Goal: Information Seeking & Learning: Understand process/instructions

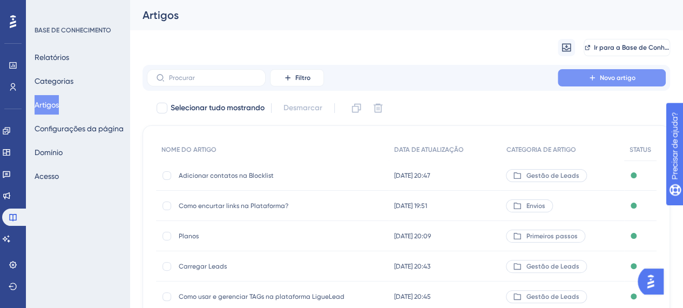
click at [603, 76] on font "Novo artigo" at bounding box center [618, 78] width 36 height 8
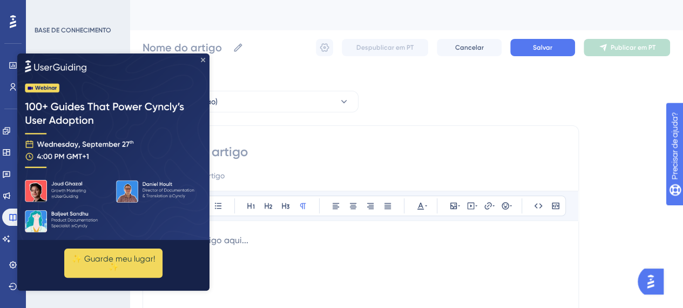
click at [204, 59] on icon "Fechar visualização" at bounding box center [203, 60] width 4 height 4
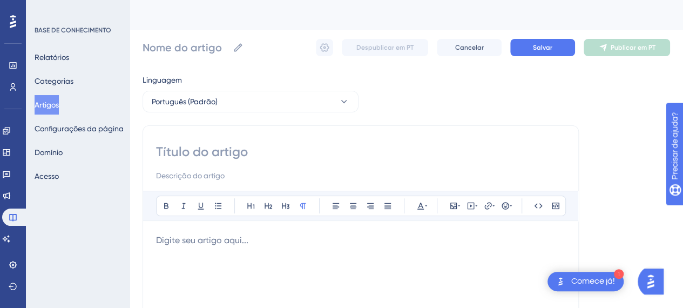
click at [195, 152] on input at bounding box center [360, 151] width 409 height 17
type input "W"
click at [58, 99] on font "Artigos" at bounding box center [47, 104] width 24 height 13
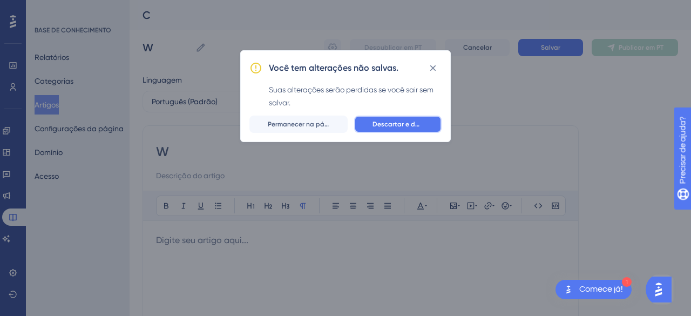
click at [394, 127] on font "Descartar e deixar" at bounding box center [402, 124] width 58 height 8
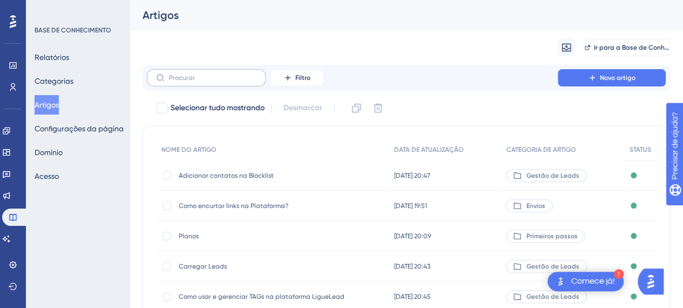
click at [213, 83] on label at bounding box center [206, 77] width 119 height 17
click at [213, 82] on input "text" at bounding box center [212, 78] width 87 height 8
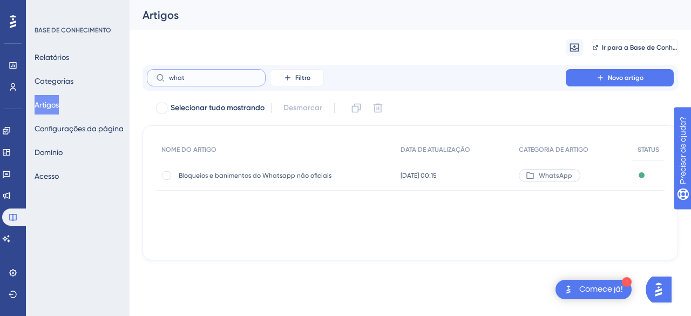
type input "whats"
drag, startPoint x: 208, startPoint y: 81, endPoint x: 113, endPoint y: 80, distance: 95.0
click at [130, 80] on div "Desempenho Usuários Noivado Widgets Opinião Atualizações de produtos Base de co…" at bounding box center [411, 139] width 562 height 278
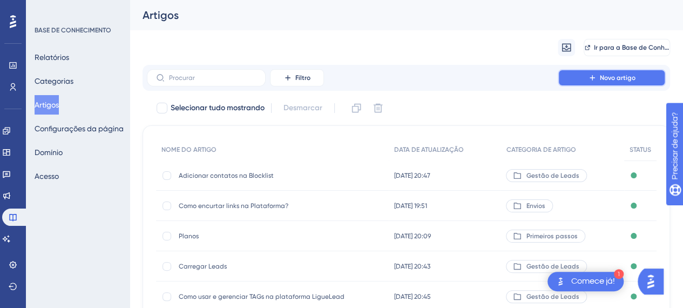
click at [609, 82] on button "Novo artigo" at bounding box center [612, 77] width 108 height 17
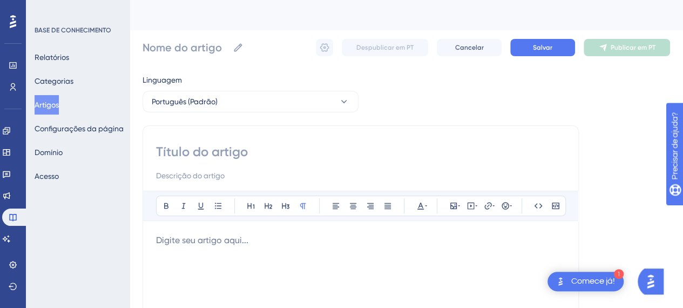
click at [221, 153] on input at bounding box center [360, 151] width 409 height 17
type input "Whats a"
type input "Whatsapp inst"
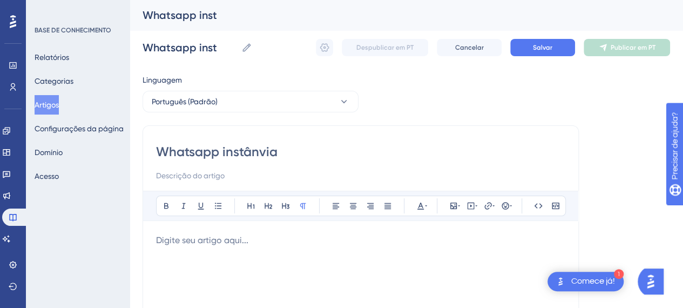
type input "Whatsapp instânvia"
type input "Whatsapp instância"
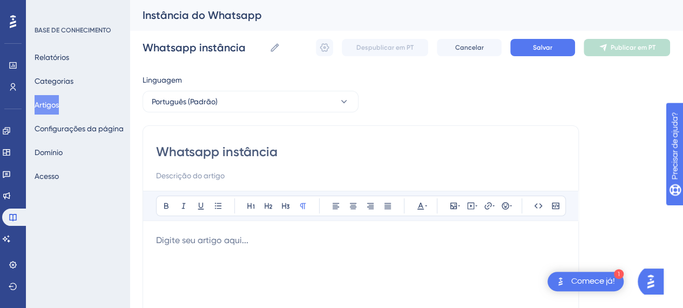
type input "Whatsapp instância"
type input "Whatsapp instância ("
type input "Whatsapp instância (Não oficial"
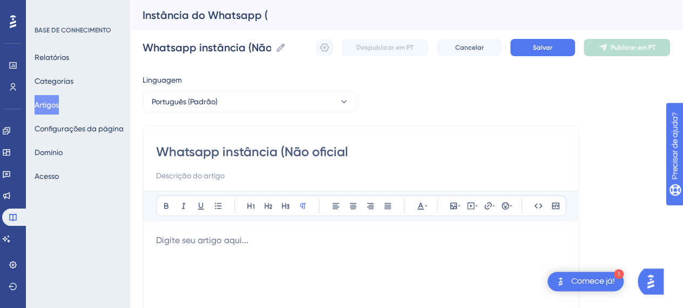
type input "Whatsapp instância (Não oficial)"
click at [263, 234] on p at bounding box center [360, 240] width 409 height 13
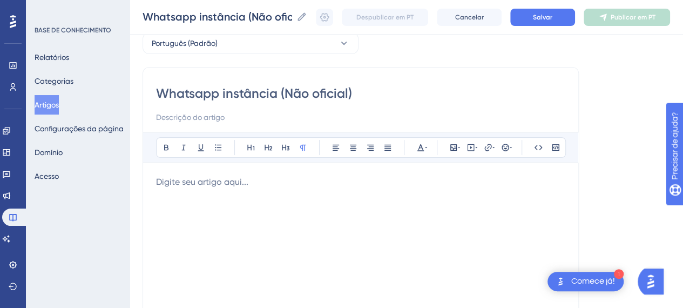
click at [206, 122] on input at bounding box center [360, 117] width 409 height 13
click at [203, 183] on p at bounding box center [360, 182] width 409 height 13
click at [329, 226] on div at bounding box center [360, 295] width 409 height 238
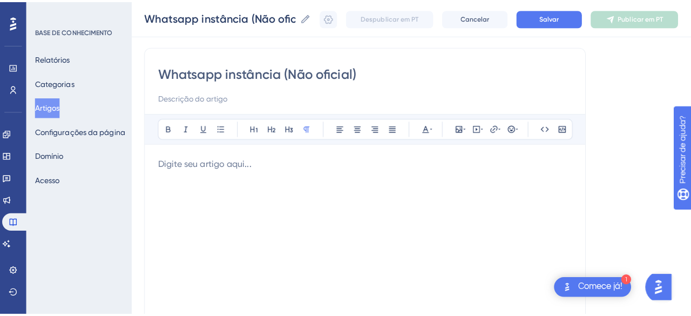
scroll to position [108, 0]
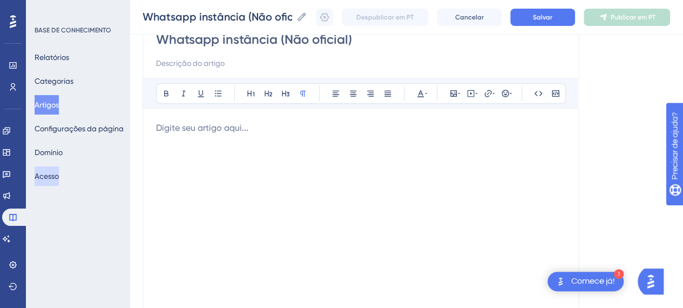
click at [57, 182] on font "Acesso" at bounding box center [47, 176] width 24 height 13
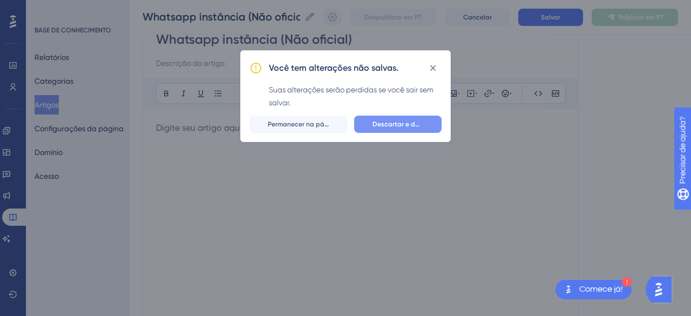
click at [399, 124] on font "Descartar e deixar" at bounding box center [402, 124] width 58 height 8
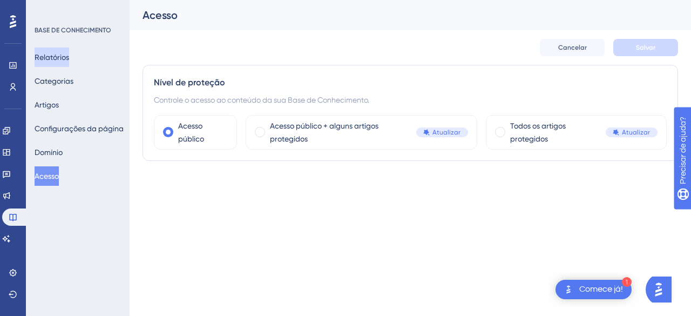
click at [66, 54] on font "Relatórios" at bounding box center [52, 57] width 35 height 9
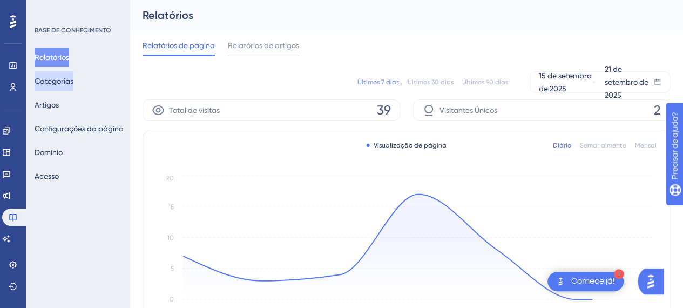
click at [70, 81] on font "Categorias" at bounding box center [54, 81] width 39 height 9
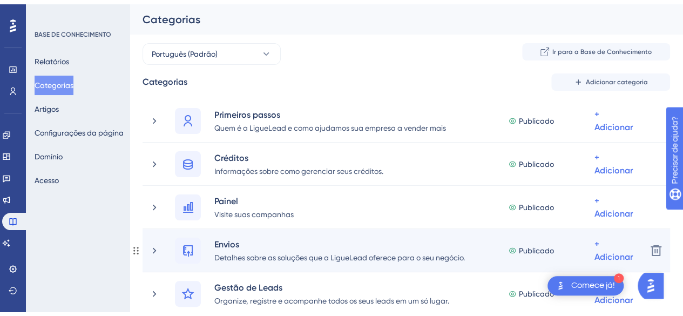
scroll to position [162, 0]
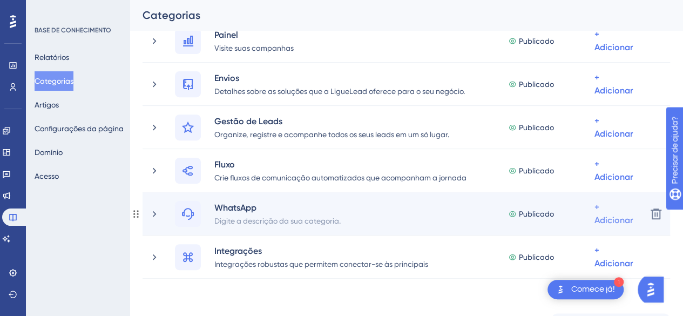
click at [609, 217] on font "+ Adicionar" at bounding box center [614, 213] width 38 height 23
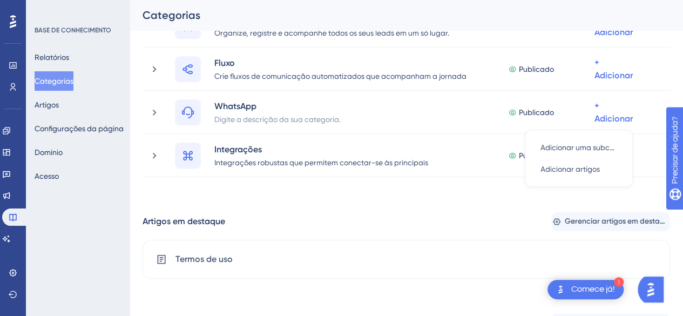
scroll to position [210, 0]
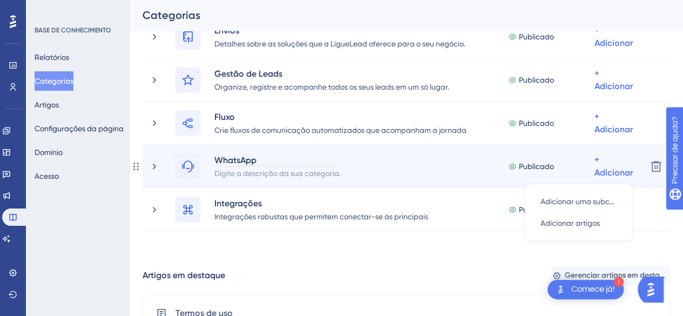
click at [306, 164] on div "WhatsApp" at bounding box center [277, 159] width 127 height 13
click at [609, 169] on font "+ Adicionar" at bounding box center [614, 165] width 38 height 23
click at [599, 157] on div "+ Adicionar" at bounding box center [614, 166] width 38 height 26
click at [585, 226] on font "Adicionar artigos" at bounding box center [570, 223] width 59 height 9
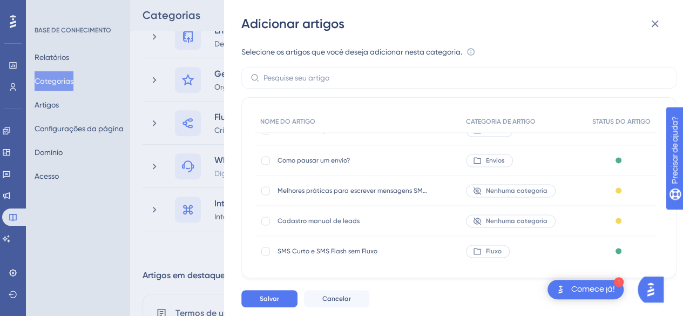
scroll to position [1026, 0]
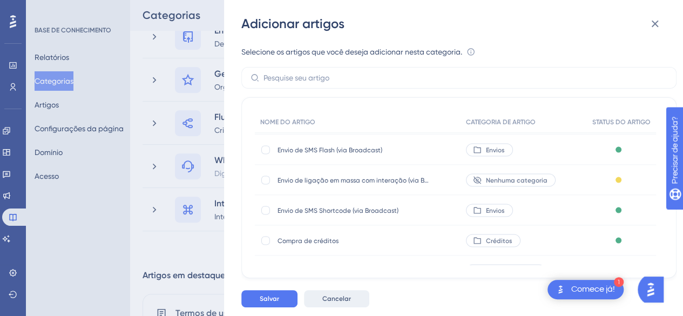
click at [354, 304] on button "Cancelar" at bounding box center [336, 298] width 65 height 17
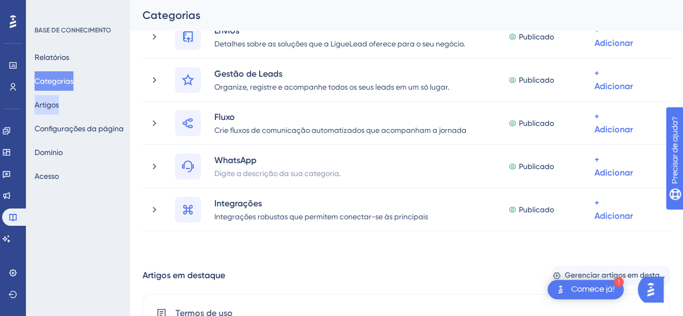
click at [59, 107] on font "Artigos" at bounding box center [47, 104] width 24 height 9
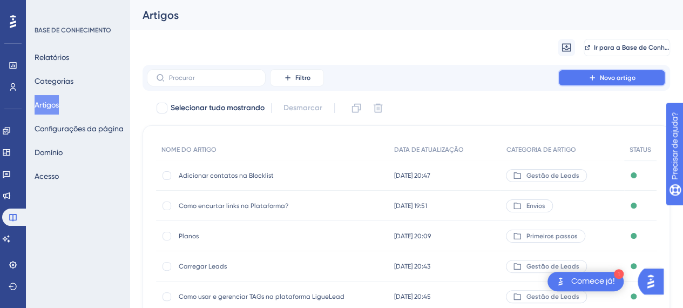
click at [588, 72] on button "Novo artigo" at bounding box center [612, 77] width 108 height 17
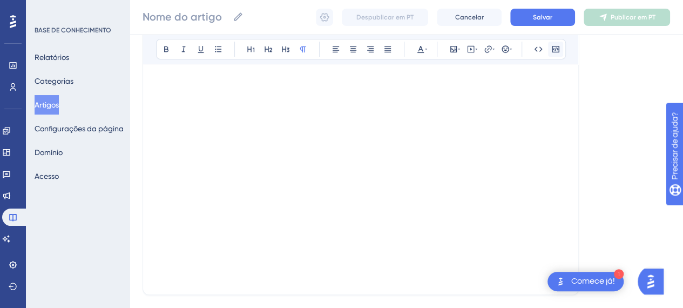
scroll to position [55, 0]
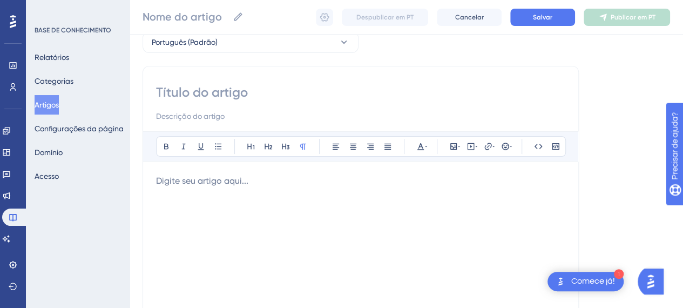
click at [438, 214] on div at bounding box center [360, 293] width 409 height 238
click at [211, 119] on input at bounding box center [360, 116] width 409 height 13
paste input "A funcionalidade WhatsApp Instância consiste em um meio não oficial para o envi…"
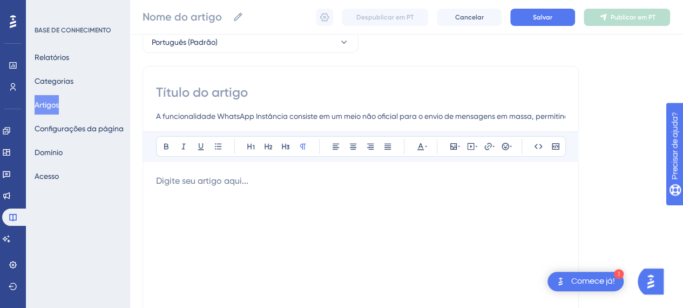
scroll to position [0, 757]
type input "A funcionalidade WhatsApp Instância consiste em um meio não oficial para o envi…"
click at [228, 93] on input at bounding box center [360, 92] width 409 height 17
type input "Whatsapp"
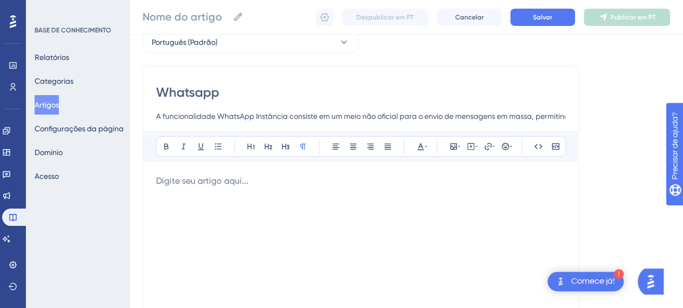
type input "Whatsapp"
type input "Whatsapp Inst"
type input "Whatsapp Instância"
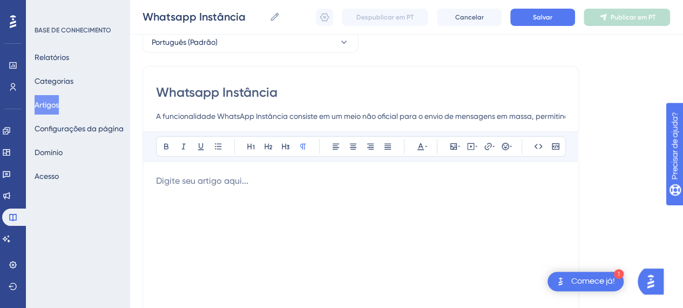
type input "Whatsapp Instância ("
type input "Whatsapp Instância (Não ofi"
type input "Whatsapp Instância (Não oficio"
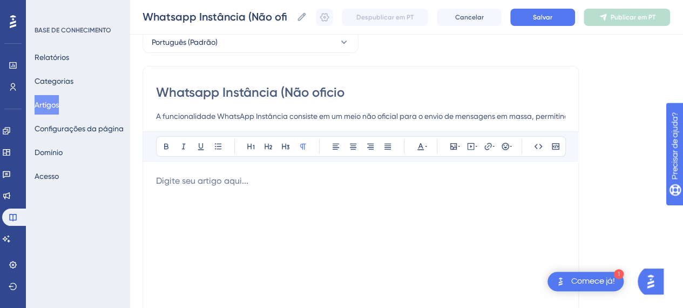
type input "Whatsapp Instância (Não oficio"
type input "Whatsapp Instância (Não oficial"
type input "Whatsapp Instância (Não oficial)"
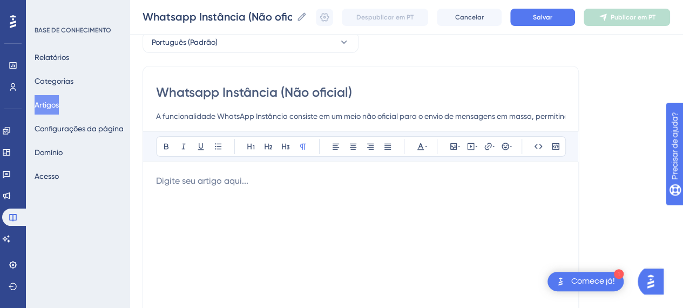
type input "Whatsapp Instância (Não oficial)"
click at [386, 120] on input "A funcionalidade WhatsApp Instância consiste em um meio não oficial para o envi…" at bounding box center [360, 116] width 409 height 13
click at [321, 218] on div at bounding box center [360, 293] width 409 height 238
click at [231, 183] on p at bounding box center [360, 180] width 409 height 13
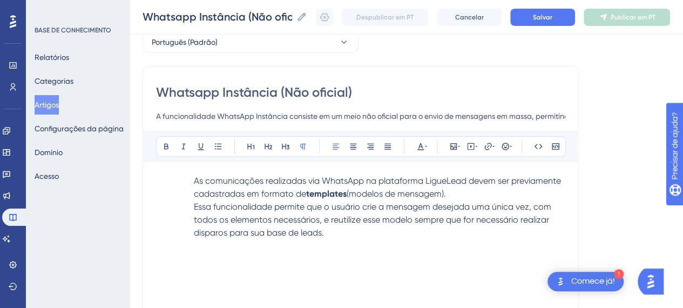
click at [383, 227] on p "Essa funcionalidade permite que o usuário crie a mensagem desejada uma única ve…" at bounding box center [360, 219] width 409 height 39
drag, startPoint x: 189, startPoint y: 180, endPoint x: 181, endPoint y: 183, distance: 7.9
click at [188, 181] on p "As comunicações realizadas via WhatsApp na plataforma LigueLead devem ser previ…" at bounding box center [360, 187] width 409 height 26
click at [191, 207] on p "Essa funcionalidade permite que o usuário crie a mensagem desejada uma única ve…" at bounding box center [360, 219] width 409 height 39
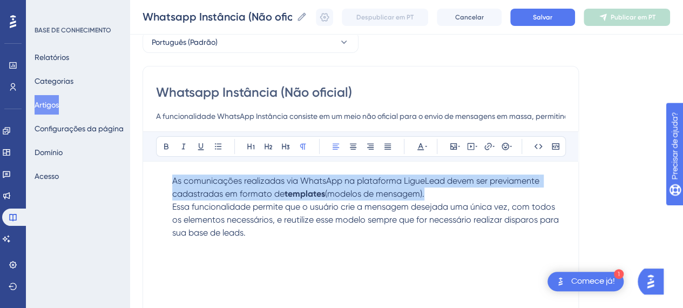
drag, startPoint x: 267, startPoint y: 226, endPoint x: 294, endPoint y: 208, distance: 32.7
click at [156, 179] on div "Whatsapp Instância (Não oficial) A funcionalidade WhatsApp Instância consiste e…" at bounding box center [361, 246] width 436 height 360
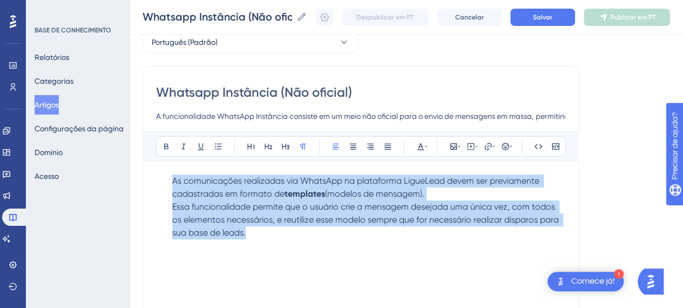
click at [281, 214] on span "Essa funcionalidade permite que o usuário crie a mensagem desejada uma única ve…" at bounding box center [366, 219] width 389 height 36
drag, startPoint x: 270, startPoint y: 235, endPoint x: 267, endPoint y: 230, distance: 6.0
click at [271, 235] on p "Essa funcionalidade permite que o usuário crie a mensagem desejada uma única ve…" at bounding box center [360, 219] width 409 height 39
click at [314, 251] on div "As comunicações realizadas via WhatsApp na plataforma LigueLead devem ser previ…" at bounding box center [360, 293] width 409 height 238
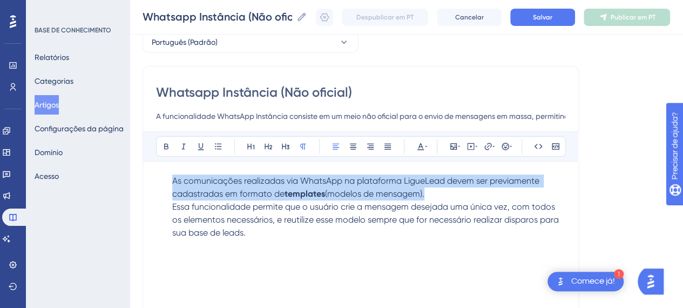
click at [225, 200] on p "Essa funcionalidade permite que o usuário crie a mensagem desejada uma única ve…" at bounding box center [360, 219] width 409 height 39
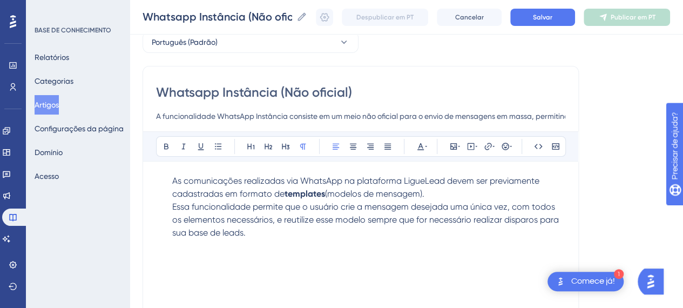
click at [259, 248] on div "As comunicações realizadas via WhatsApp na plataforma LigueLead devem ser previ…" at bounding box center [360, 293] width 409 height 238
drag, startPoint x: 171, startPoint y: 182, endPoint x: 205, endPoint y: 251, distance: 76.8
click at [171, 183] on p "As comunicações realizadas via WhatsApp na plataforma LigueLead devem ser previ…" at bounding box center [360, 187] width 409 height 26
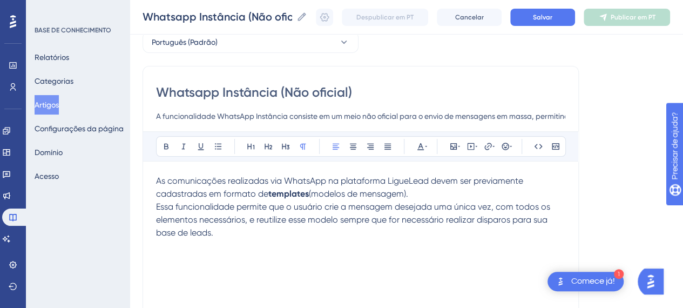
click at [217, 257] on div "As comunicações realizadas via WhatsApp na plataforma LigueLead devem ser previ…" at bounding box center [360, 293] width 409 height 238
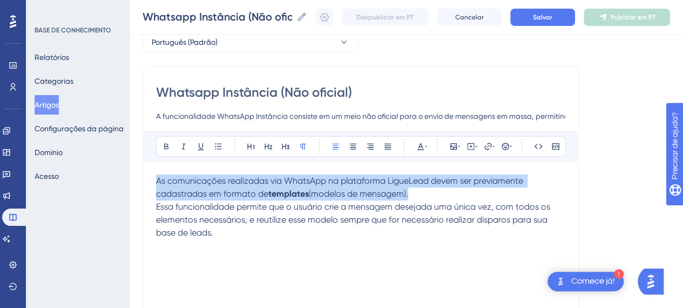
drag, startPoint x: 257, startPoint y: 233, endPoint x: 113, endPoint y: 173, distance: 155.7
click at [130, 173] on div "Desempenho Usuários Noivado Widgets Opinião Atualizações de produtos Base de co…" at bounding box center [407, 226] width 554 height 563
click at [432, 244] on div "As comunicações realizadas via WhatsApp na plataforma LigueLead devem ser previ…" at bounding box center [360, 293] width 409 height 238
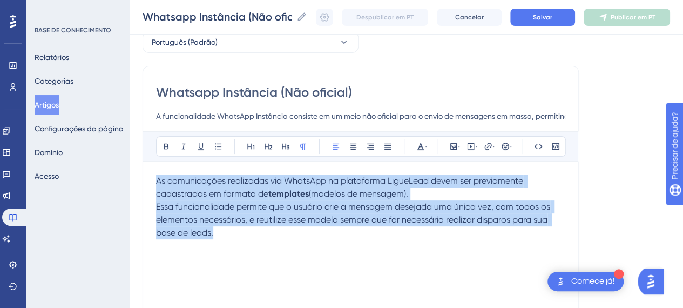
click at [292, 225] on p "Essa funcionalidade permite que o usuário crie a mensagem desejada uma única ve…" at bounding box center [360, 219] width 409 height 39
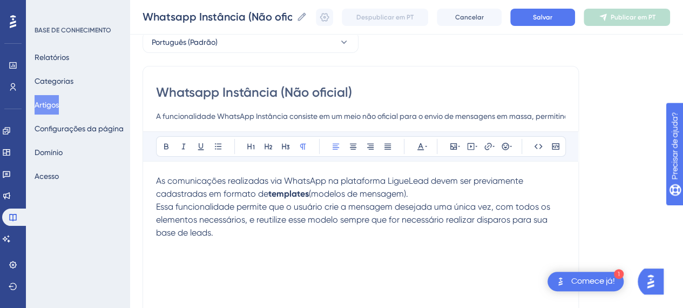
drag, startPoint x: 153, startPoint y: 205, endPoint x: 231, endPoint y: 231, distance: 81.5
click at [245, 229] on div "Whatsapp Instância (Não oficial) A funcionalidade WhatsApp Instância consiste e…" at bounding box center [361, 246] width 436 height 360
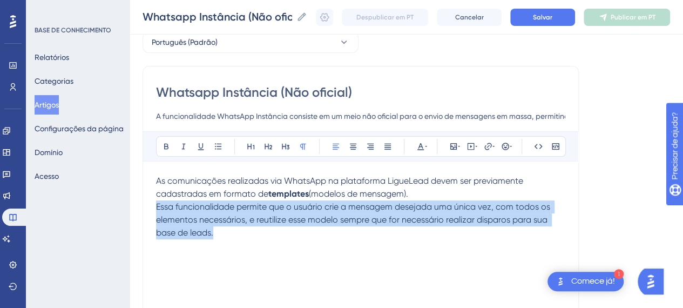
drag, startPoint x: 227, startPoint y: 234, endPoint x: 154, endPoint y: 207, distance: 77.2
click at [154, 207] on div "Whatsapp Instância (Não oficial) A funcionalidade WhatsApp Instância consiste e…" at bounding box center [361, 246] width 436 height 360
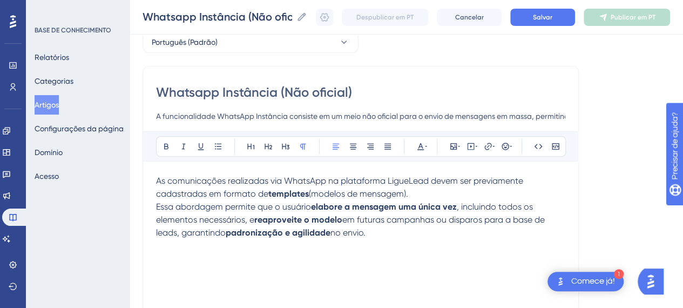
click at [429, 192] on p "As comunicações realizadas via WhatsApp na plataforma LigueLead devem ser previ…" at bounding box center [360, 187] width 409 height 26
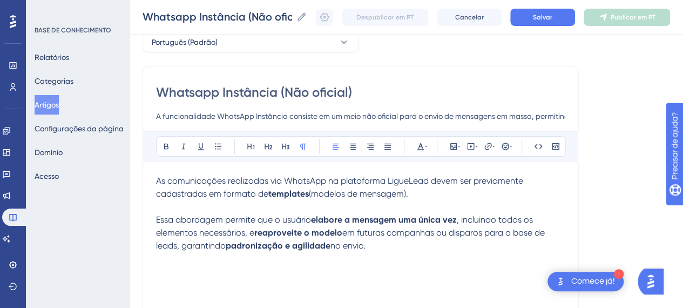
drag, startPoint x: 462, startPoint y: 247, endPoint x: 430, endPoint y: 245, distance: 31.9
click at [462, 247] on p "Essa abordagem permite que o usuário elabore a mensagem uma única vez , incluin…" at bounding box center [360, 232] width 409 height 39
click at [273, 196] on strong "templates" at bounding box center [288, 193] width 41 height 10
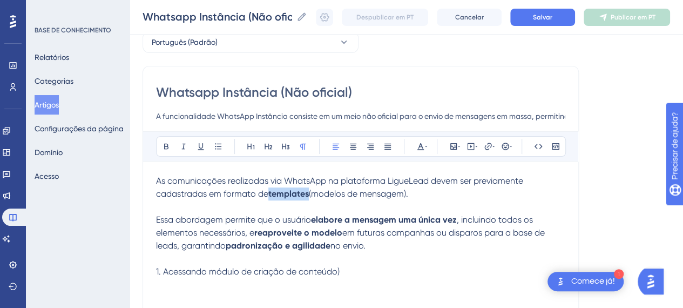
click at [273, 196] on strong "templates" at bounding box center [288, 193] width 41 height 10
click at [349, 195] on span "(modelos de mensagem)." at bounding box center [358, 193] width 99 height 10
drag, startPoint x: 316, startPoint y: 193, endPoint x: 367, endPoint y: 205, distance: 52.5
click at [367, 204] on div "As comunicações realizadas via WhatsApp na plataforma LigueLead devem ser previ…" at bounding box center [360, 293] width 409 height 238
click at [363, 198] on p "As comunicações realizadas via WhatsApp na plataforma LigueLead devem ser previ…" at bounding box center [360, 187] width 409 height 26
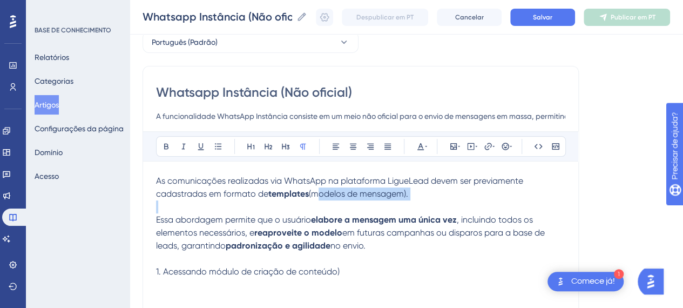
click at [365, 192] on span "(modelos de mensagem)." at bounding box center [358, 193] width 99 height 10
click at [382, 200] on p at bounding box center [360, 206] width 409 height 13
click at [266, 188] on span "As comunicações realizadas via WhatsApp na plataforma LigueLead devem ser previ…" at bounding box center [340, 187] width 369 height 23
click at [353, 195] on span "(modelos de mensagem)." at bounding box center [358, 193] width 99 height 10
click at [319, 222] on strong "elabore a mensagem uma única vez" at bounding box center [384, 219] width 146 height 10
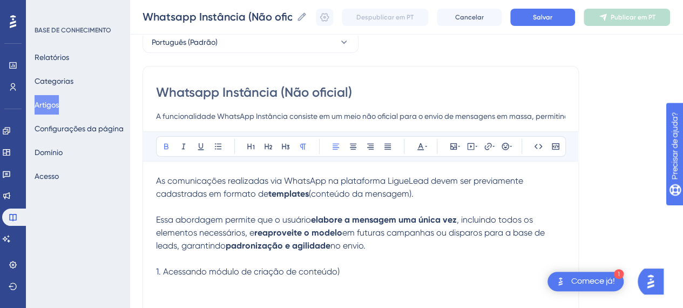
click at [392, 240] on p "Essa abordagem permite que o usuário elabore a mensagem uma única vez , incluin…" at bounding box center [360, 232] width 409 height 39
click at [320, 266] on span "1. Acessando módulo de criação de conteúdo)" at bounding box center [248, 271] width 184 height 10
click at [359, 277] on p "1. Acessando módulo de criação de conteúdo)" at bounding box center [360, 271] width 409 height 13
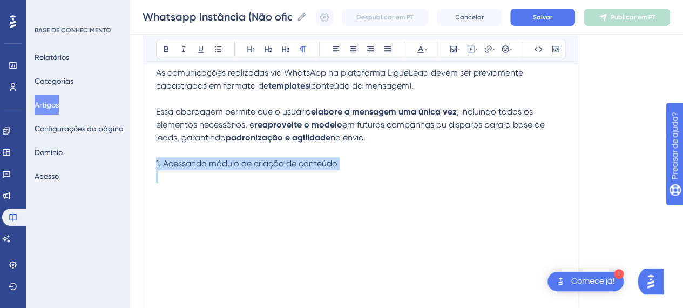
drag, startPoint x: 208, startPoint y: 172, endPoint x: 349, endPoint y: 178, distance: 140.5
click at [349, 178] on div "As comunicações realizadas via WhatsApp na plataforma LigueLead devem ser previ…" at bounding box center [360, 185] width 409 height 238
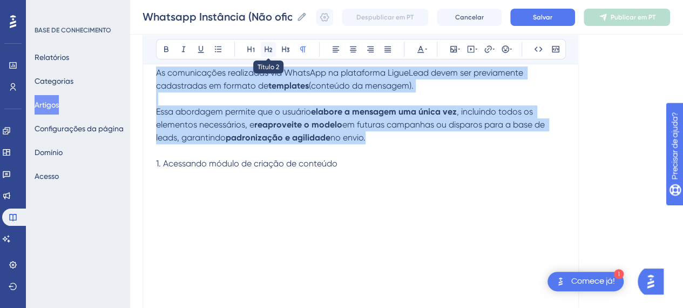
click at [265, 51] on icon at bounding box center [269, 49] width 8 height 6
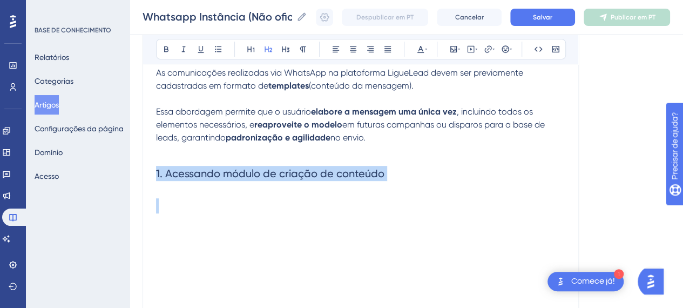
click at [424, 187] on h2 "1. Acessando módulo de criação de conteúdo" at bounding box center [360, 173] width 409 height 32
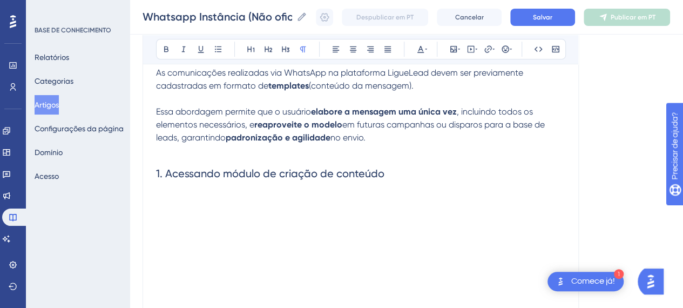
click at [398, 154] on p at bounding box center [360, 150] width 409 height 13
click at [426, 180] on h2 "1. Acessando módulo de criação de conteúdo" at bounding box center [360, 173] width 409 height 32
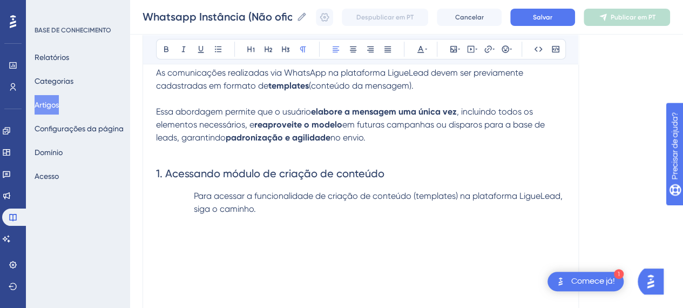
click at [191, 194] on p "Para acessar a funcionalidade de criação de conteúdo (templates) na plataforma …" at bounding box center [360, 203] width 409 height 26
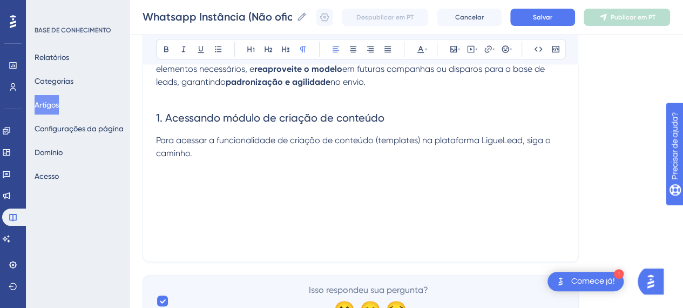
scroll to position [159, 0]
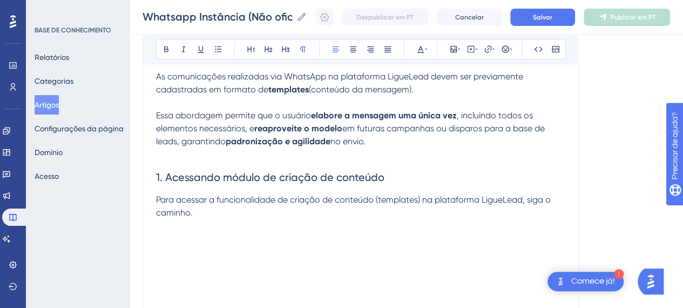
click at [210, 216] on p "Para acessar a funcionalidade de criação de conteúdo (templates) na plataforma …" at bounding box center [360, 206] width 409 height 26
click at [359, 244] on p "Menu lateral > “WhatsApp” > “Conteúdo”" at bounding box center [360, 238] width 409 height 13
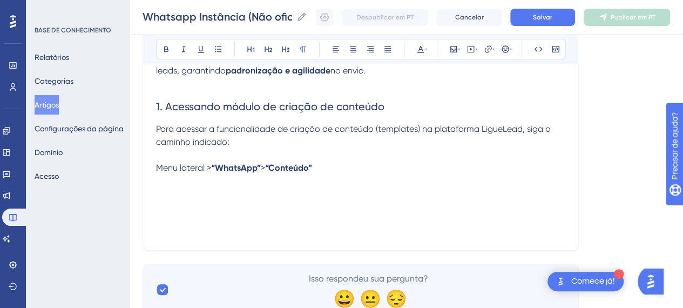
scroll to position [213, 0]
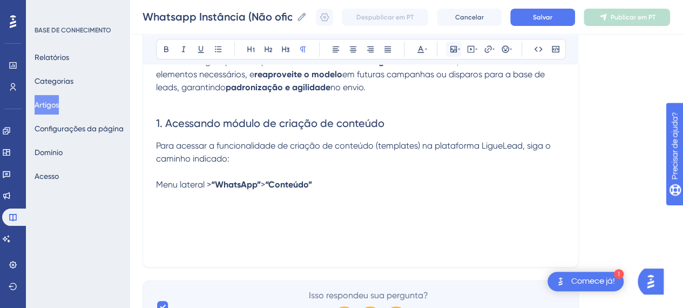
click at [454, 49] on icon at bounding box center [453, 49] width 6 height 6
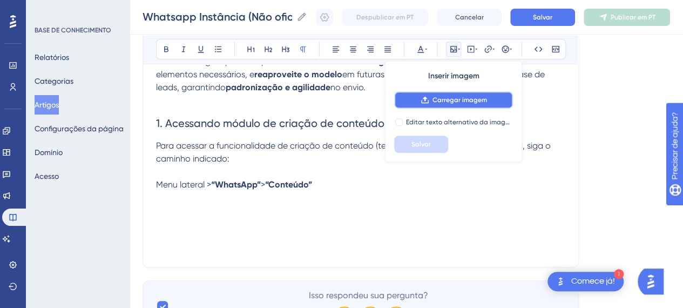
click at [448, 96] on font "Carregar imagem" at bounding box center [460, 100] width 55 height 8
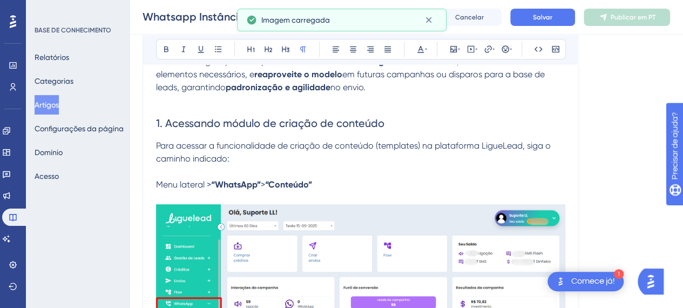
scroll to position [291, 0]
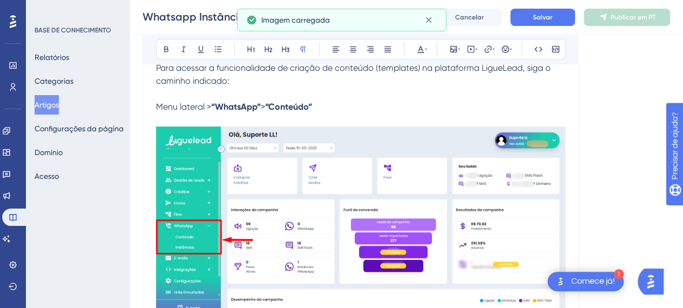
click at [397, 215] on img at bounding box center [360, 220] width 409 height 188
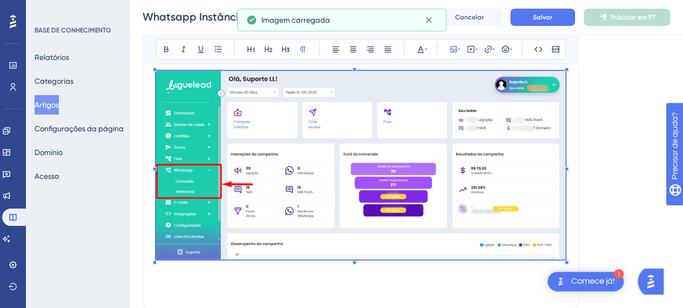
scroll to position [399, 0]
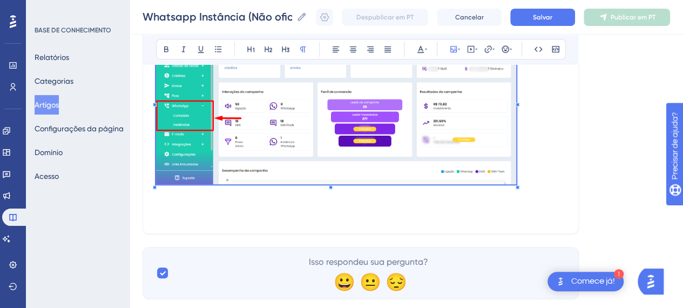
click at [517, 193] on div "As comunicações realizadas via WhatsApp na plataforma LigueLead devem ser previ…" at bounding box center [360, 25] width 409 height 390
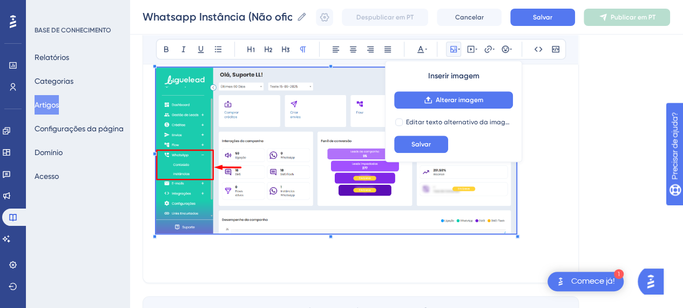
scroll to position [183, 0]
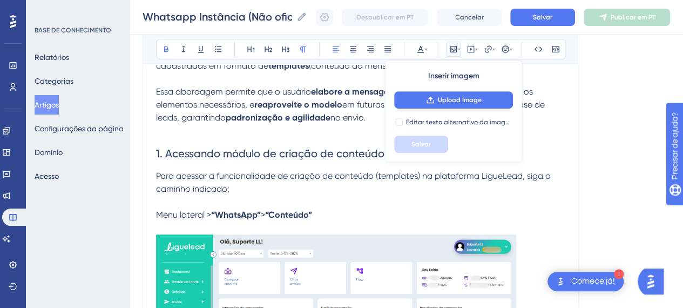
click at [510, 213] on p "Menu lateral > “WhatsApp” > “Conteúdo”" at bounding box center [360, 214] width 409 height 13
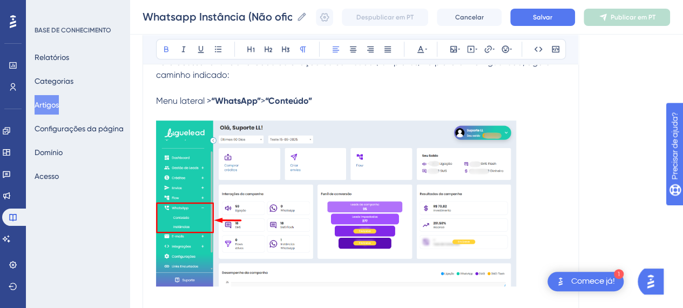
scroll to position [345, 0]
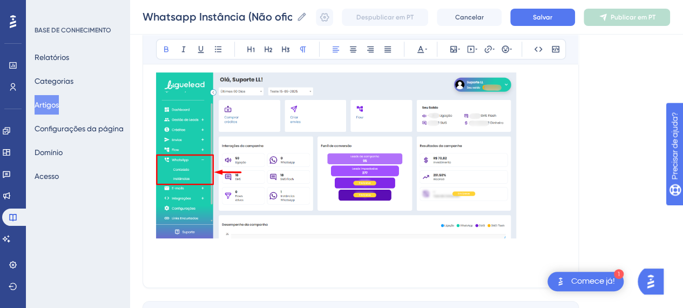
click at [448, 203] on img at bounding box center [336, 155] width 360 height 166
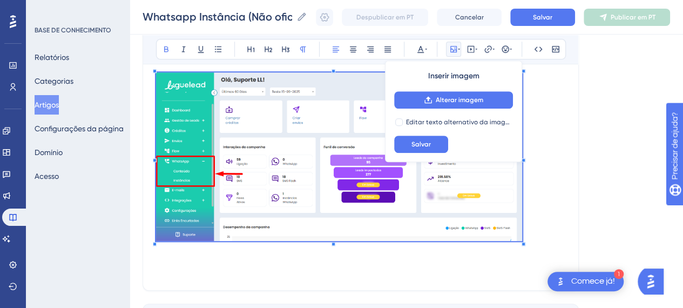
click at [525, 245] on div at bounding box center [524, 244] width 4 height 4
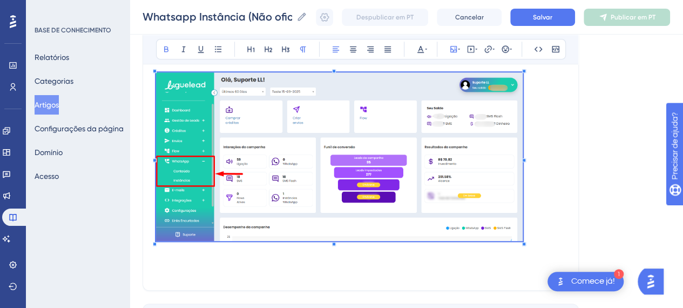
click at [546, 212] on p at bounding box center [360, 158] width 409 height 172
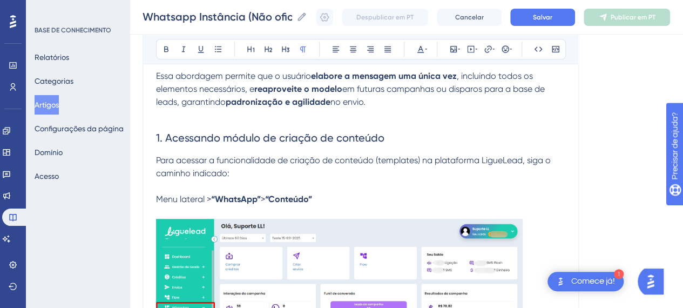
scroll to position [271, 0]
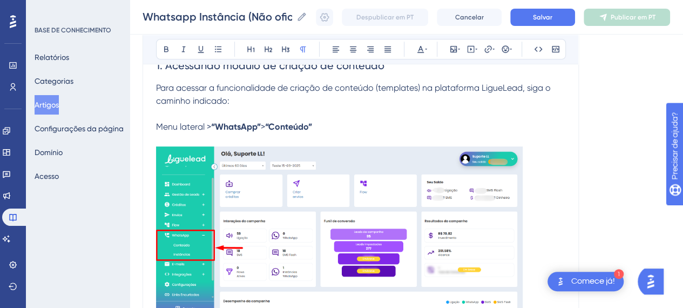
click at [354, 133] on p at bounding box center [360, 139] width 409 height 13
click at [350, 122] on p "Menu lateral > “WhatsApp” > “Conteúdo”" at bounding box center [360, 126] width 409 height 13
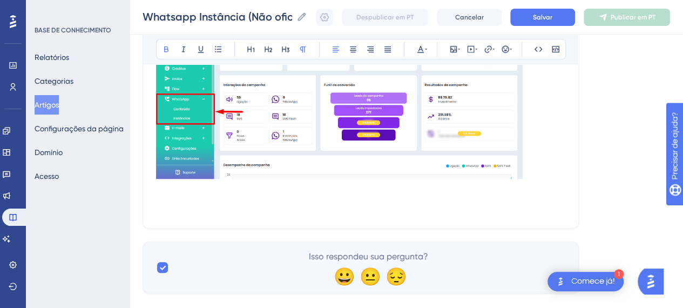
scroll to position [392, 0]
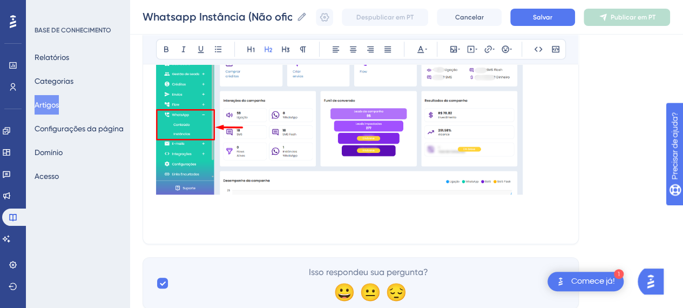
click at [222, 221] on h2 at bounding box center [360, 214] width 409 height 32
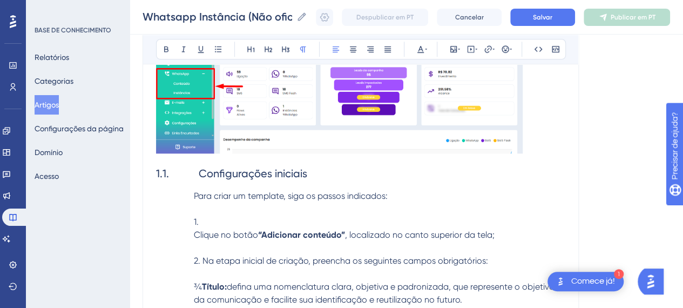
scroll to position [472, 0]
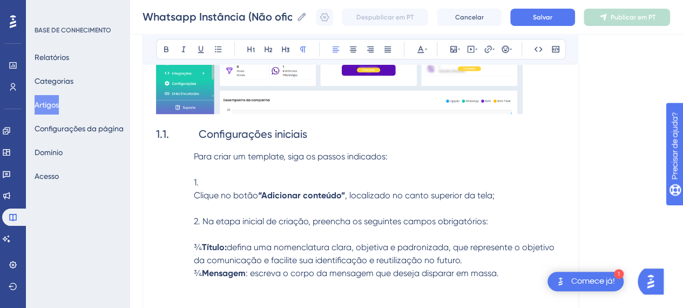
click at [324, 192] on strong "“Adicionar conteúdo”" at bounding box center [301, 195] width 87 height 10
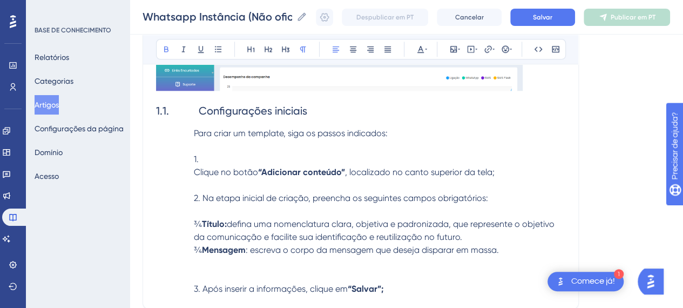
scroll to position [487, 0]
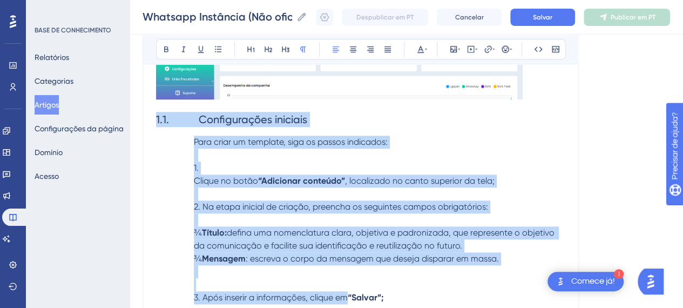
drag, startPoint x: 393, startPoint y: 293, endPoint x: 156, endPoint y: 126, distance: 289.9
click at [156, 126] on div "As comunicações realizadas via WhatsApp na plataforma LigueLead devem ser previ…" at bounding box center [360, 23] width 409 height 561
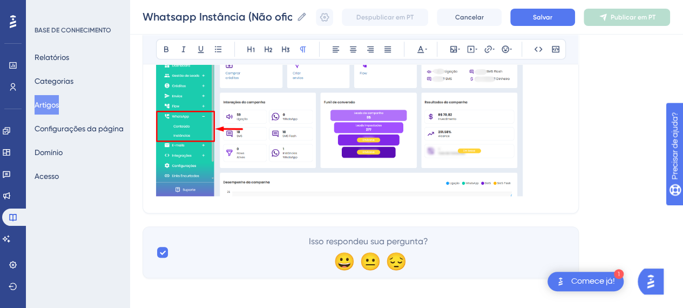
scroll to position [394, 0]
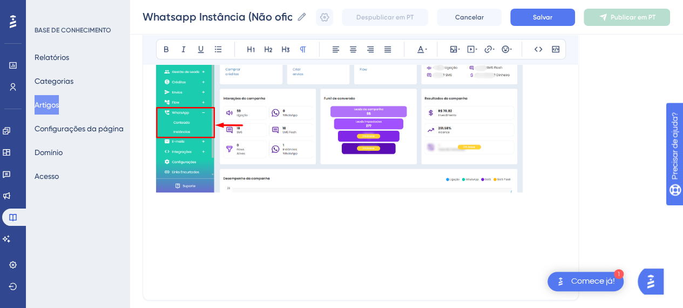
drag, startPoint x: 161, startPoint y: 222, endPoint x: 164, endPoint y: 234, distance: 12.3
click at [160, 223] on p at bounding box center [360, 228] width 409 height 13
drag, startPoint x: 172, startPoint y: 215, endPoint x: 198, endPoint y: 151, distance: 69.6
drag, startPoint x: 189, startPoint y: 232, endPoint x: 181, endPoint y: 218, distance: 15.9
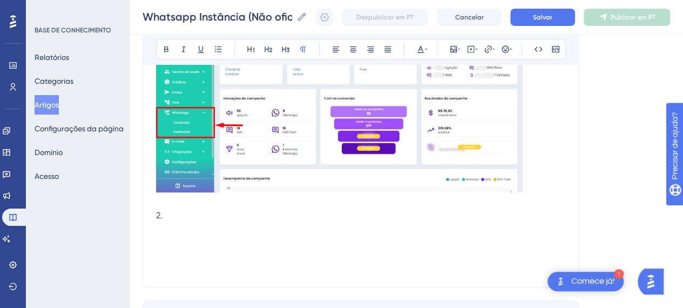
click at [189, 232] on p at bounding box center [360, 228] width 409 height 13
click at [180, 215] on p "2." at bounding box center [360, 215] width 409 height 13
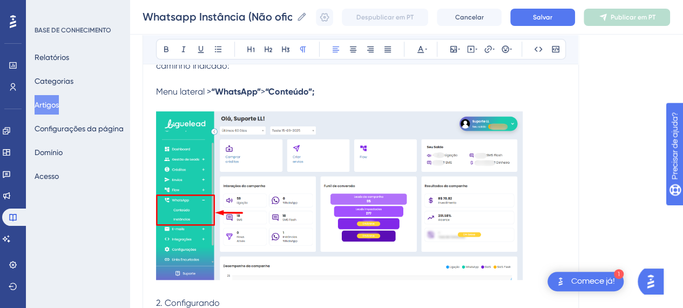
scroll to position [459, 0]
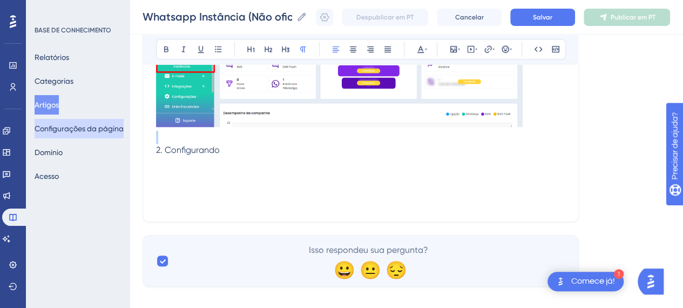
drag, startPoint x: 222, startPoint y: 152, endPoint x: 116, endPoint y: 137, distance: 108.0
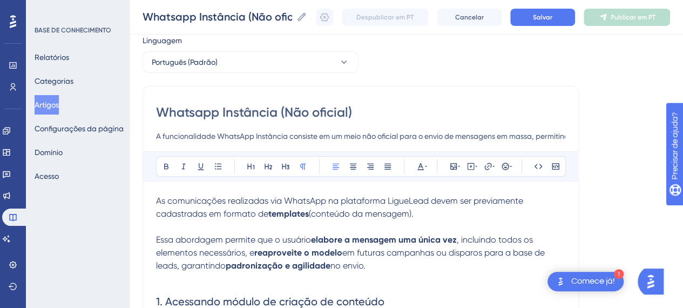
scroll to position [0, 0]
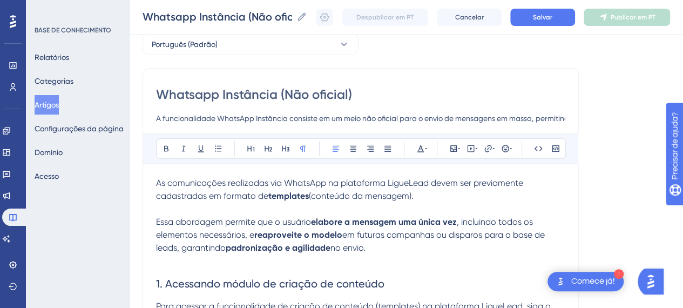
scroll to position [323, 0]
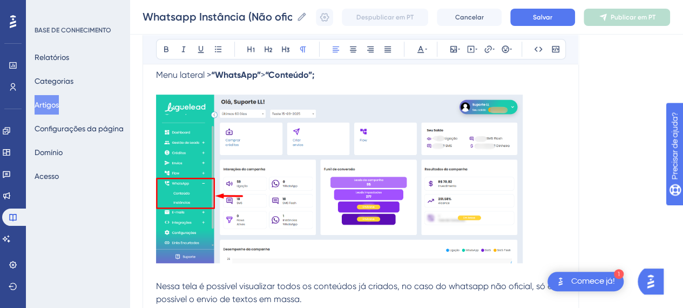
drag, startPoint x: 179, startPoint y: 114, endPoint x: 207, endPoint y: 111, distance: 28.3
click at [159, 109] on div "Whatsapp Instância (Não oficial) A funcionalidade WhatsApp Instância consiste e…" at bounding box center [361, 91] width 436 height 586
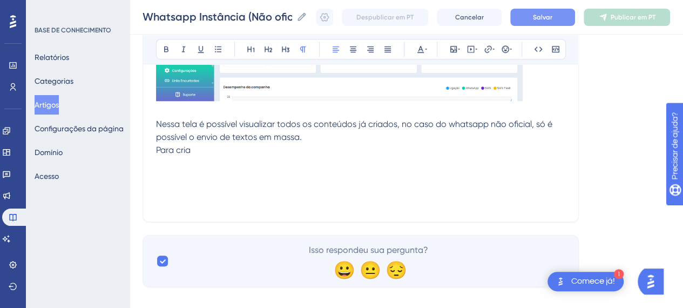
click at [559, 11] on button "Salvar" at bounding box center [542, 17] width 65 height 17
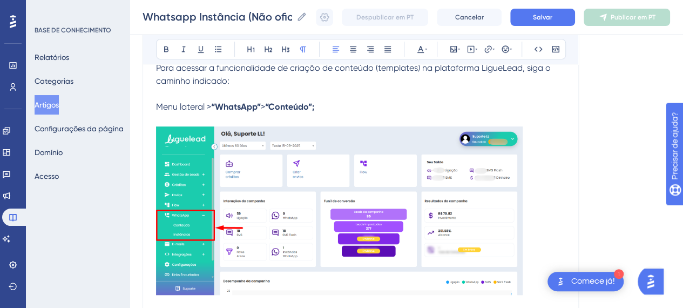
scroll to position [323, 0]
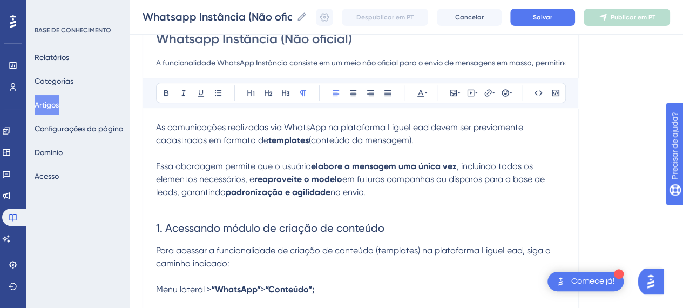
click at [348, 64] on input "A funcionalidade WhatsApp Instância consiste em um meio não oficial para o envi…" at bounding box center [360, 62] width 409 height 13
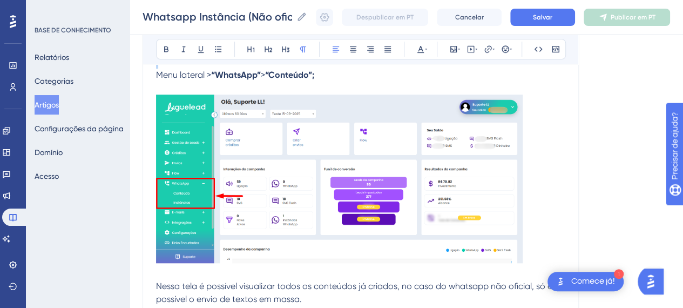
click at [348, 64] on p at bounding box center [360, 62] width 409 height 13
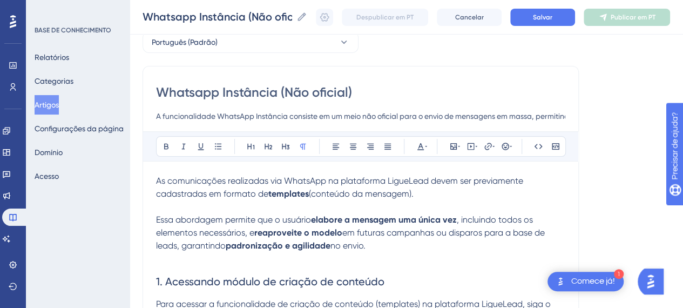
scroll to position [53, 0]
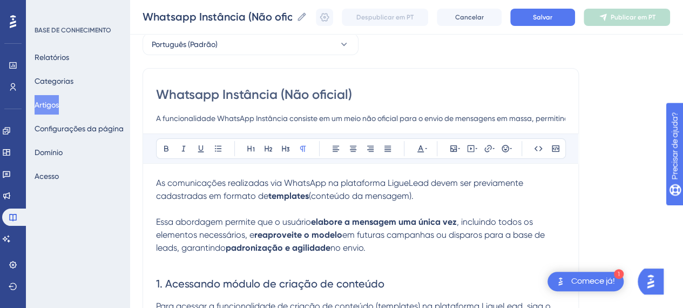
drag, startPoint x: 333, startPoint y: 111, endPoint x: 336, endPoint y: 116, distance: 6.3
click at [334, 111] on div "Whatsapp Instância (Não oficial) A funcionalidade WhatsApp Instância consiste e…" at bounding box center [360, 105] width 409 height 39
click at [336, 116] on input "A funcionalidade WhatsApp Instância consiste em um meio não oficial para o envi…" at bounding box center [360, 118] width 409 height 13
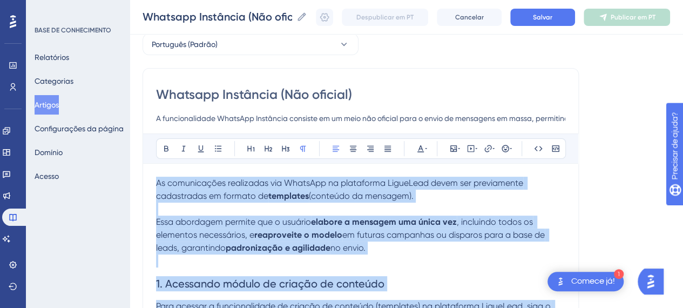
click at [337, 118] on input "A funcionalidade WhatsApp Instância consiste em um meio não oficial para o envi…" at bounding box center [360, 118] width 409 height 13
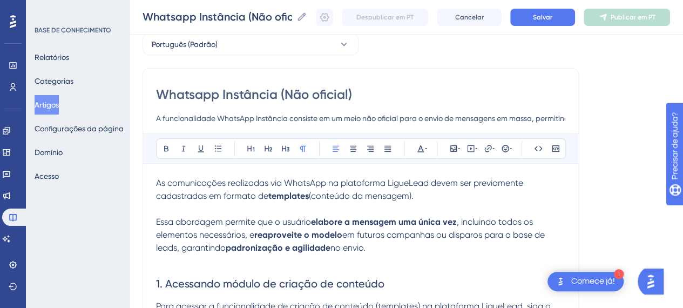
click at [160, 106] on div "Whatsapp Instância (Não oficial) A funcionalidade WhatsApp Instância consiste e…" at bounding box center [360, 105] width 409 height 39
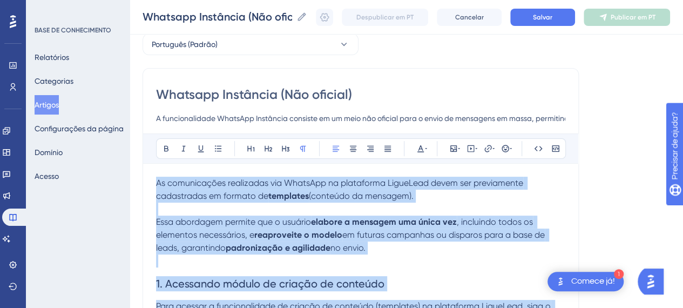
drag, startPoint x: 182, startPoint y: 118, endPoint x: 415, endPoint y: 116, distance: 233.3
click at [415, 116] on input "A funcionalidade WhatsApp Instância consiste em um meio não oficial para o envi…" at bounding box center [360, 118] width 409 height 13
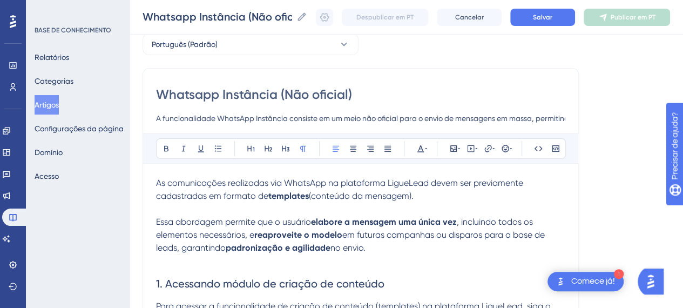
click at [335, 187] on p "As comunicações realizadas via WhatsApp na plataforma LigueLead devem ser previ…" at bounding box center [360, 190] width 409 height 26
click at [264, 157] on div "Audacioso itálico Sublinhado Ponto de bala Título 1 Título 2 Título 3 Normal Al…" at bounding box center [361, 148] width 410 height 21
click at [188, 87] on input "Whatsapp Instância (Não oficial)" at bounding box center [360, 94] width 409 height 17
drag, startPoint x: 256, startPoint y: 89, endPoint x: 276, endPoint y: 86, distance: 20.8
click at [257, 89] on input "Whatsapp Instância (Não oficial)" at bounding box center [360, 94] width 409 height 17
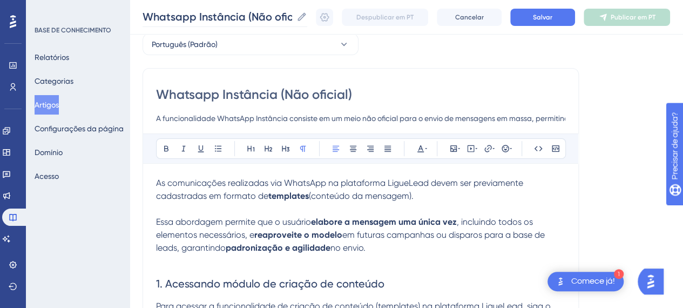
click at [307, 18] on icon at bounding box center [301, 16] width 11 height 11
click at [292, 18] on input "Whatsapp Instância (Não oficial)" at bounding box center [218, 16] width 150 height 15
click at [306, 18] on icon at bounding box center [301, 16] width 11 height 11
click at [292, 18] on input "Whatsapp Instância (Não oficial)" at bounding box center [218, 16] width 150 height 15
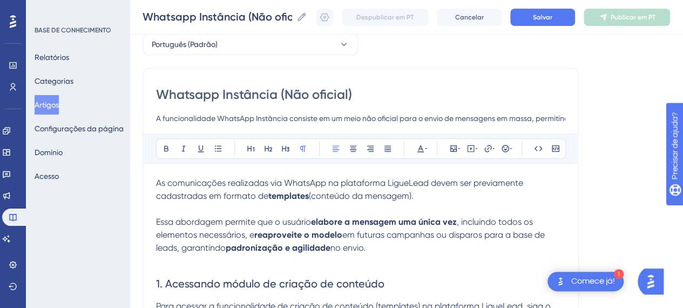
click at [301, 122] on input "A funcionalidade WhatsApp Instância consiste em um meio não oficial para o envi…" at bounding box center [360, 118] width 409 height 13
click at [302, 123] on input "A funcionalidade WhatsApp Instância consiste em um meio não oficial para o envi…" at bounding box center [360, 118] width 409 height 13
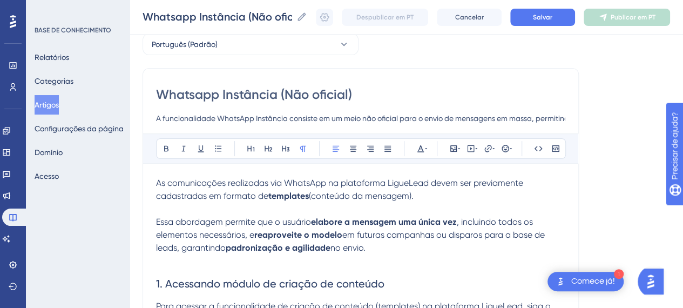
click at [297, 119] on input "A funcionalidade WhatsApp Instância consiste em um meio não oficial para o envi…" at bounding box center [360, 118] width 409 height 13
click at [296, 119] on input "A funcionalidade WhatsApp Instância consiste em um meio não oficial para o envi…" at bounding box center [360, 118] width 409 height 13
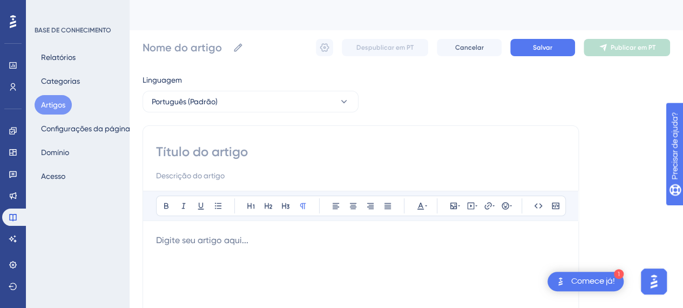
click at [187, 156] on input at bounding box center [360, 151] width 409 height 17
type input "Whatsapp n"
type input "Whatsapp não"
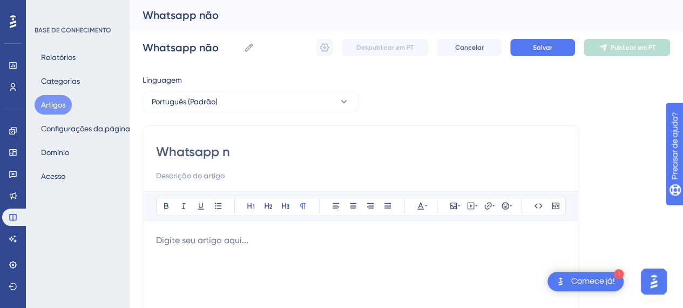
type input "Whatsapp"
type input "Whatsapp inst"
type input "Whatsapp instância"
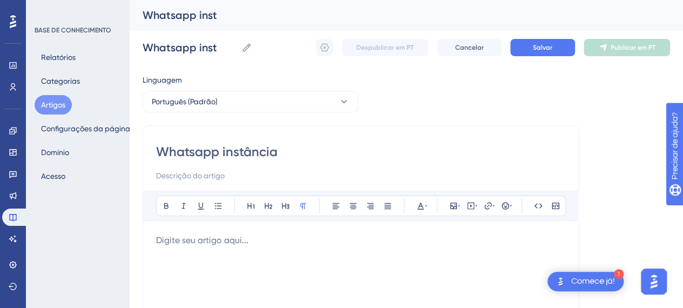
type input "Whatsapp instância"
type input "Whatsapp instância ()"
type input "Whatsapp instância (Não Ofi)"
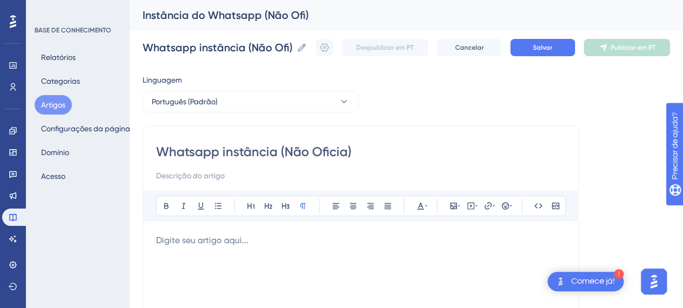
type input "Whatsapp instância (Não Oficial)"
click at [201, 170] on input at bounding box center [360, 175] width 409 height 13
drag, startPoint x: 217, startPoint y: 173, endPoint x: 213, endPoint y: 152, distance: 21.5
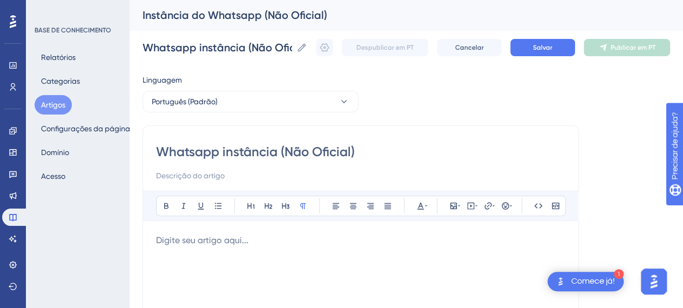
click at [214, 158] on div "Whatsapp instância (Não Oficial)" at bounding box center [360, 162] width 409 height 39
click at [238, 172] on input "Meio não oficial de disparos de texto em massa via whatsapp juntamente com o fl…" at bounding box center [360, 175] width 409 height 13
type input "Meio não oficial de disparos de texto em massa via whatsapp juntamente com o fl…"
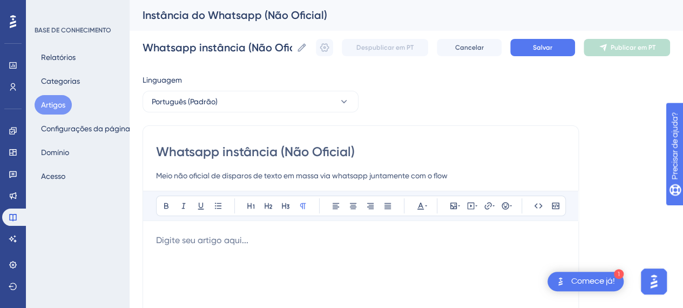
click at [215, 169] on div "Whatsapp instância (Não Oficial) Meio não oficial de disparos de texto em massa…" at bounding box center [360, 162] width 409 height 39
click at [214, 176] on input "Meio não oficial de disparos de texto em massa via whatsapp juntamente com o fl…" at bounding box center [360, 175] width 409 height 13
paste input "Envio não oficial de textos em massa pelo WhatsApp integrado ao Flow da LigueLe…"
click at [466, 171] on input "Envio não oficial de textos em massa pelo WhatsApp integrado ao Flow da LigueLe…" at bounding box center [360, 175] width 409 height 13
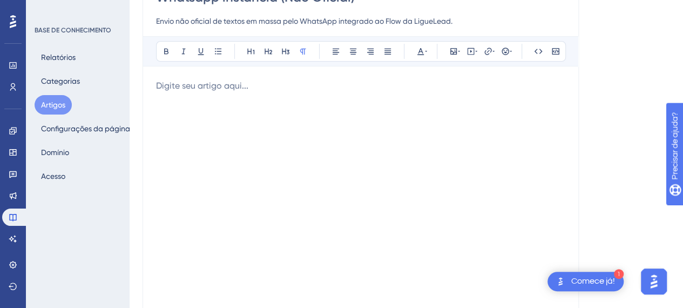
scroll to position [162, 0]
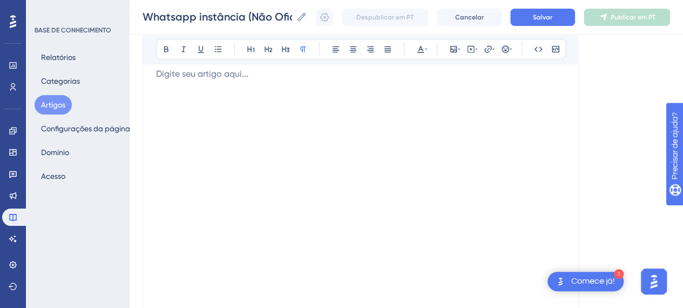
type input "Envio não oficial de textos em massa pelo WhatsApp integrado ao Flow da LigueLe…"
click at [248, 136] on div at bounding box center [360, 187] width 409 height 238
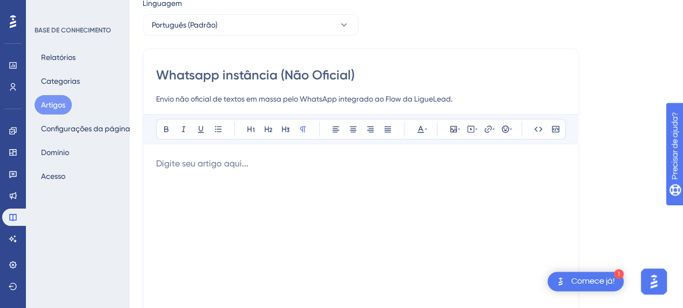
scroll to position [0, 0]
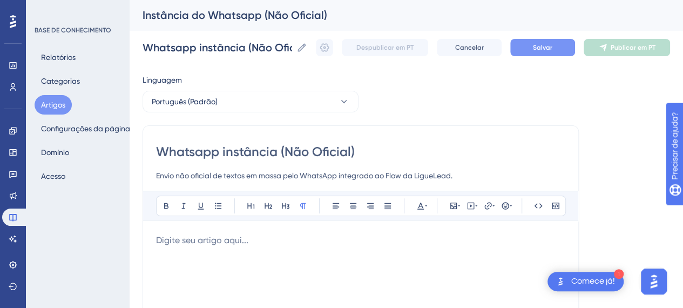
click at [542, 49] on font "Salvar" at bounding box center [542, 48] width 19 height 8
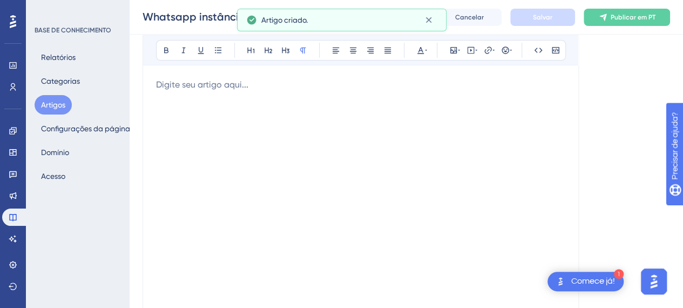
scroll to position [162, 0]
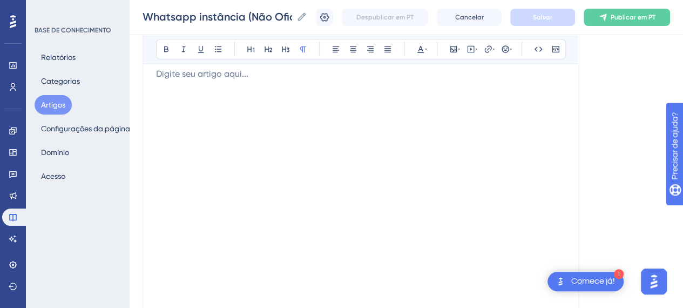
click at [194, 94] on div at bounding box center [360, 187] width 409 height 238
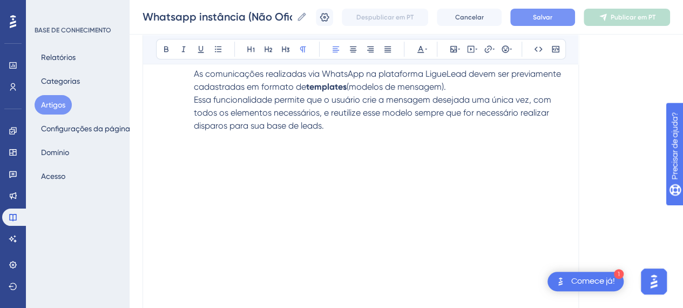
click at [189, 71] on p "As comunicações realizadas via WhatsApp na plataforma LigueLead devem ser previ…" at bounding box center [360, 81] width 409 height 26
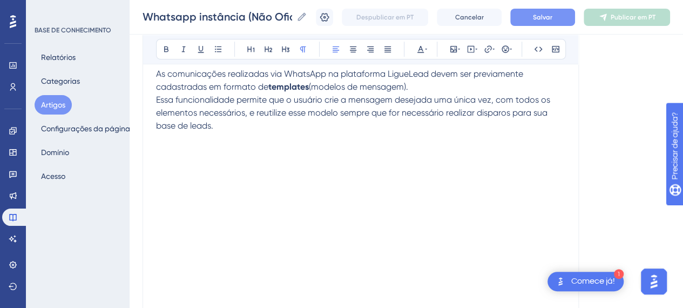
click at [422, 88] on p "As comunicações realizadas via WhatsApp na plataforma LigueLead devem ser previ…" at bounding box center [360, 81] width 409 height 26
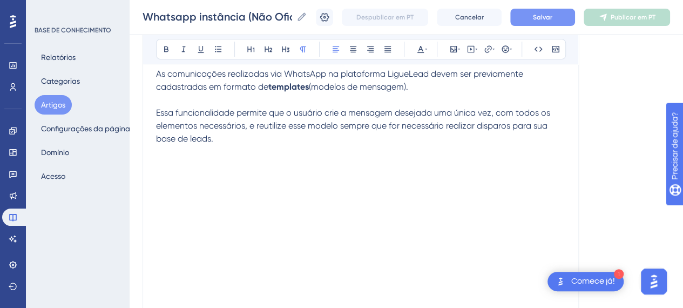
drag, startPoint x: 212, startPoint y: 139, endPoint x: 141, endPoint y: 109, distance: 76.7
click at [142, 107] on div "Desempenho Usuários Noivado Widgets Opinião Atualizações de produtos Base de co…" at bounding box center [407, 119] width 554 height 563
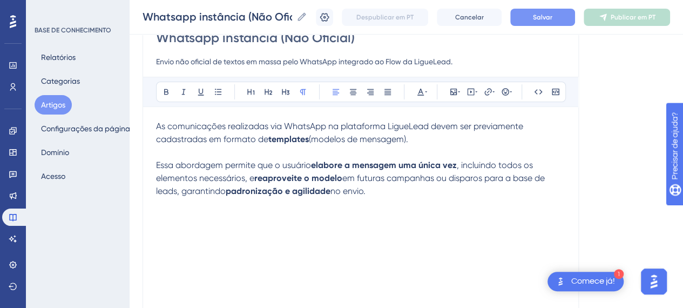
scroll to position [108, 0]
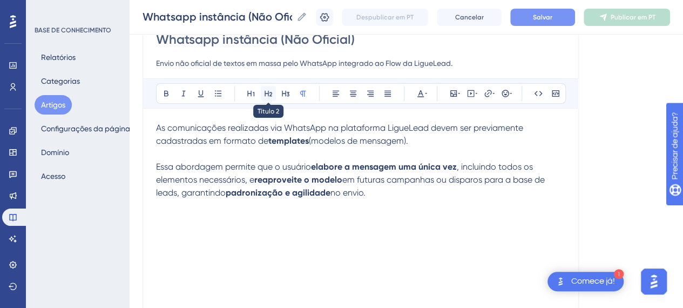
click at [274, 96] on button at bounding box center [268, 93] width 15 height 15
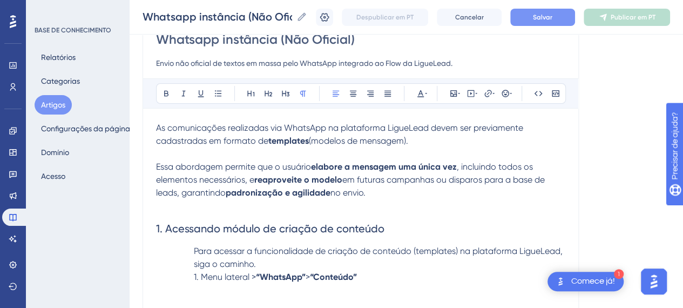
click at [189, 251] on p "Para acessar a funcionalidade de criação de conteúdo (templates) na plataforma …" at bounding box center [360, 258] width 409 height 26
click at [206, 264] on p "Para acessar a funcionalidade de criação de conteúdo (templates) na plataforma …" at bounding box center [360, 258] width 409 height 26
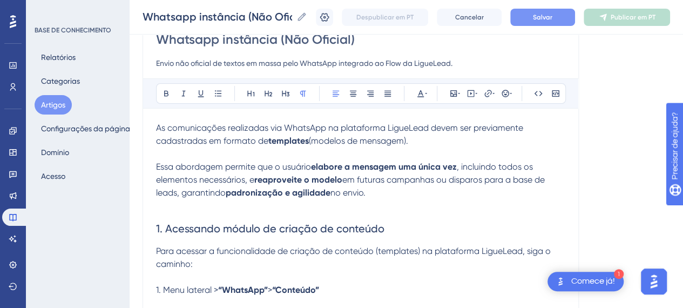
click at [372, 294] on p "1. Menu lateral > “WhatsApp” > “Conteúdo”" at bounding box center [360, 290] width 409 height 13
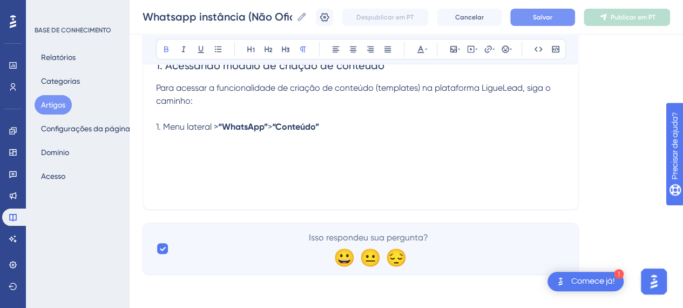
scroll to position [217, 0]
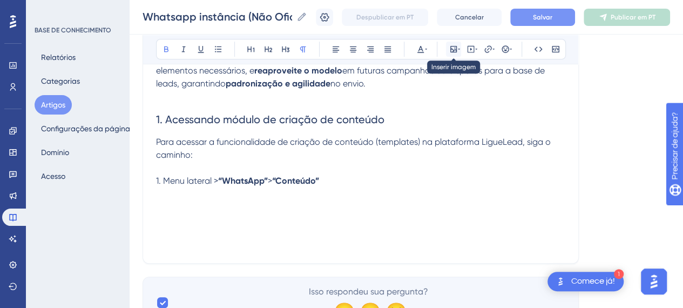
click at [456, 48] on icon at bounding box center [453, 49] width 6 height 6
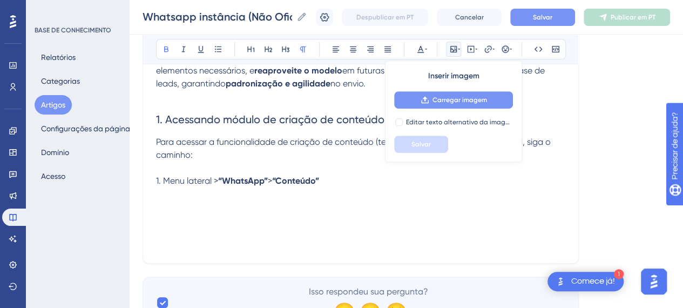
click at [444, 98] on font "Carregar imagem" at bounding box center [460, 100] width 55 height 8
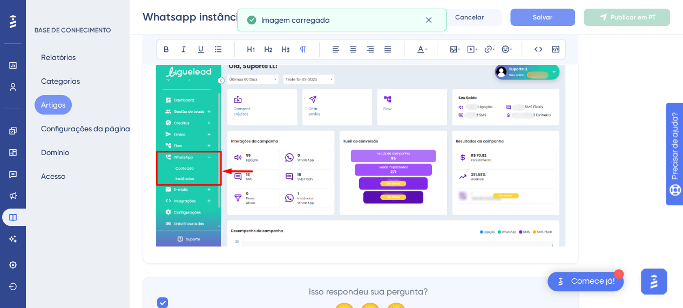
scroll to position [399, 0]
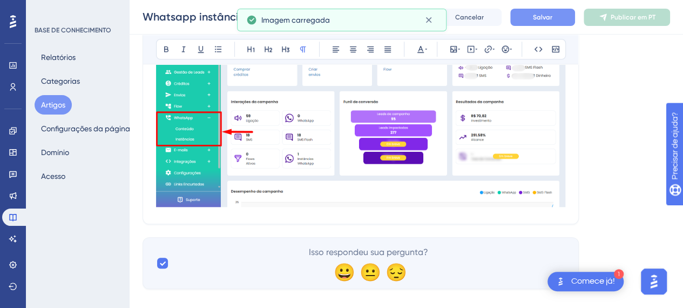
click at [475, 190] on img at bounding box center [360, 112] width 409 height 188
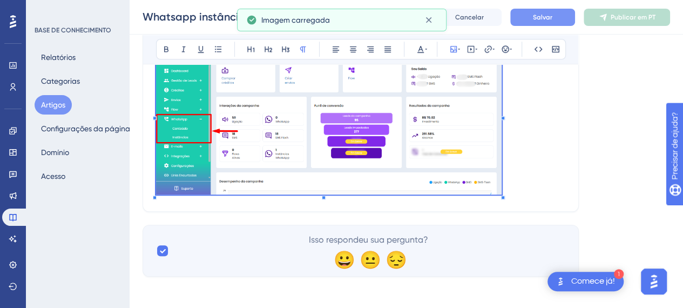
click at [500, 183] on p at bounding box center [360, 116] width 409 height 163
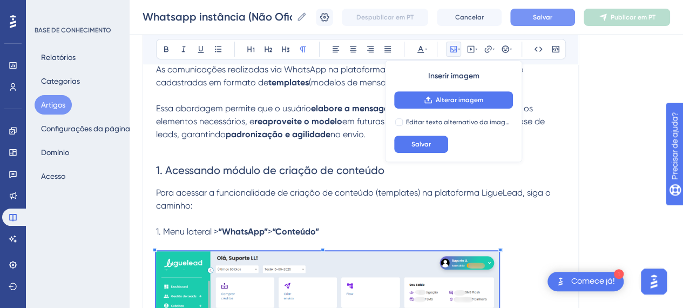
click at [565, 238] on p at bounding box center [360, 244] width 409 height 13
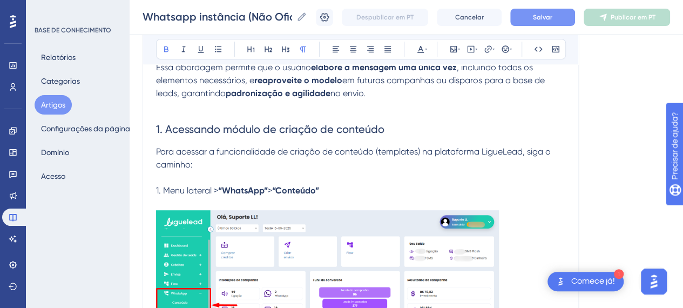
scroll to position [274, 0]
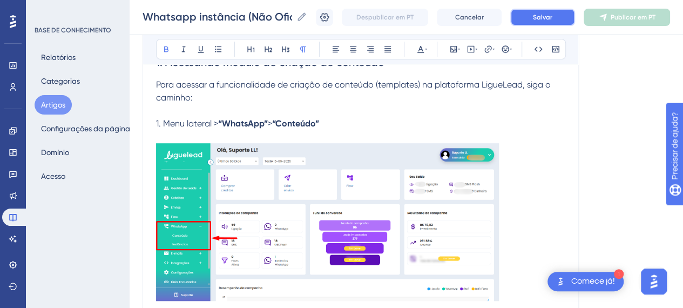
click at [549, 22] on button "Salvar" at bounding box center [542, 17] width 65 height 17
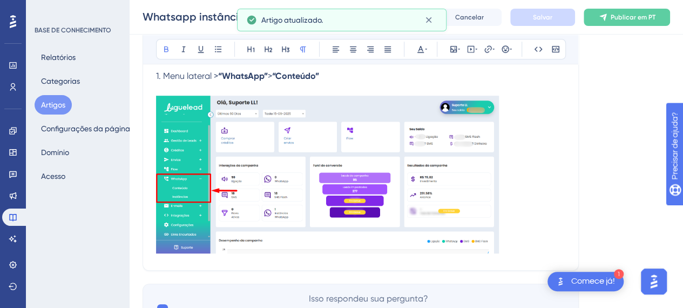
scroll to position [382, 0]
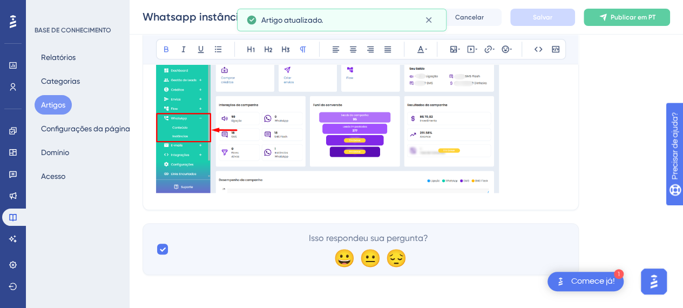
click at [525, 186] on p at bounding box center [360, 115] width 409 height 161
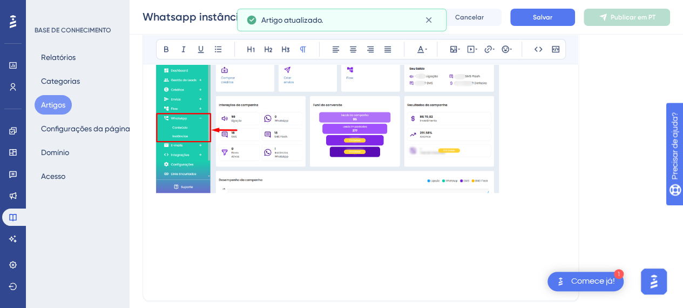
click at [174, 206] on p at bounding box center [360, 203] width 409 height 13
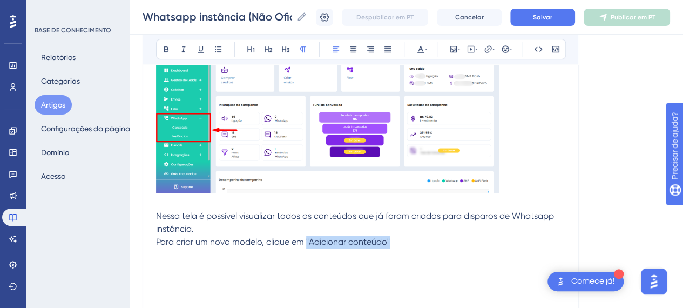
drag, startPoint x: 343, startPoint y: 239, endPoint x: 306, endPoint y: 240, distance: 37.3
click at [306, 240] on p "Nessa tela é possível visualizar todos os conteúdos que já foram criados para d…" at bounding box center [360, 229] width 409 height 39
click at [168, 49] on icon at bounding box center [166, 49] width 9 height 9
click at [407, 241] on p "Nessa tela é possível visualizar todos os conteúdos que já foram criados para d…" at bounding box center [360, 229] width 409 height 39
click at [251, 232] on p "Nessa tela é possível visualizar todos os conteúdos que já foram criados para d…" at bounding box center [360, 229] width 409 height 39
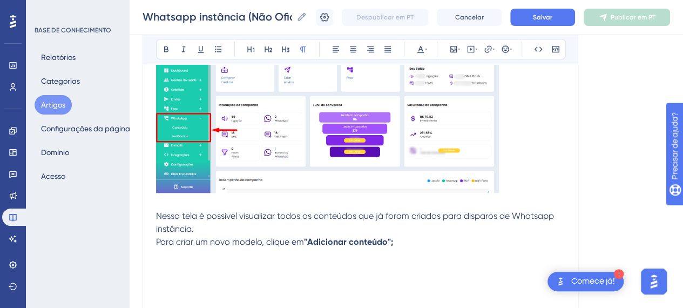
click at [407, 246] on div "As comunicações realizadas via WhatsApp na plataforma LigueLead devem ser previ…" at bounding box center [360, 86] width 409 height 479
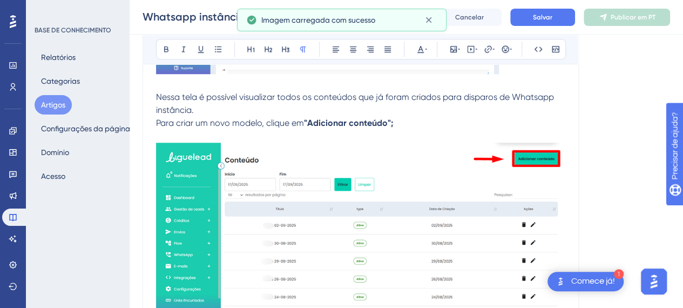
scroll to position [517, 0]
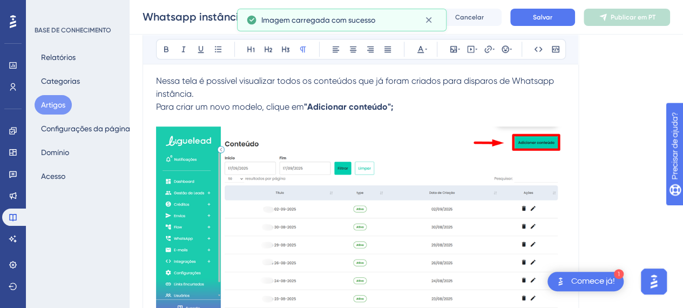
click at [404, 221] on img at bounding box center [360, 220] width 409 height 188
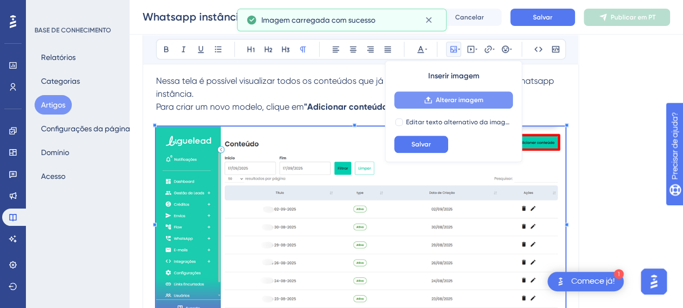
click at [465, 106] on button "Alterar imagem" at bounding box center [453, 99] width 119 height 17
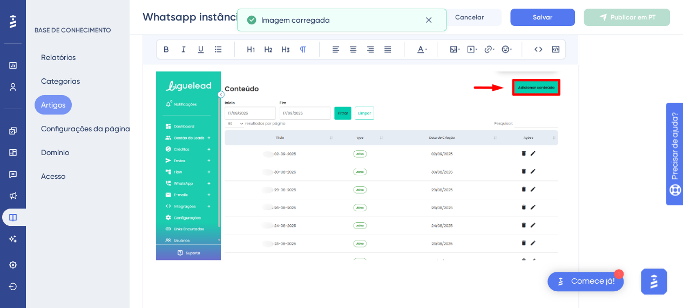
scroll to position [625, 0]
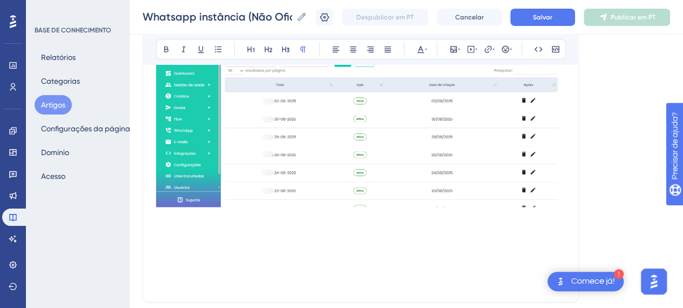
click at [491, 199] on img at bounding box center [360, 112] width 409 height 188
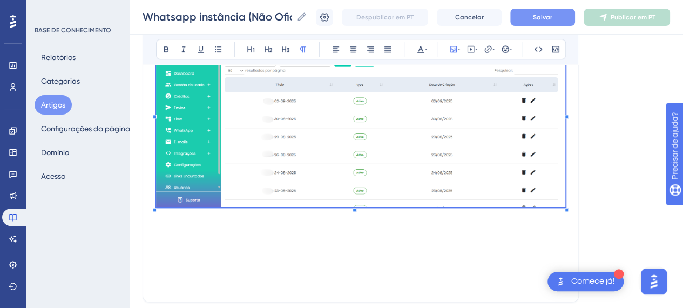
click at [567, 17] on button "Salvar" at bounding box center [542, 17] width 65 height 17
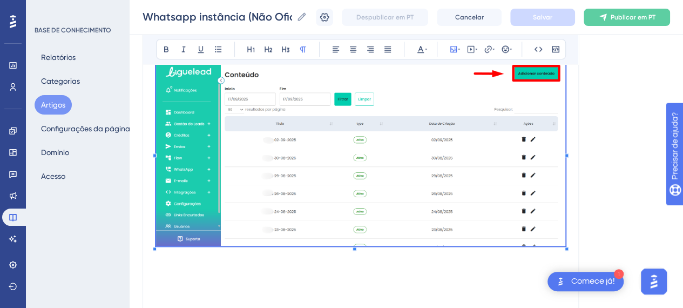
scroll to position [609, 0]
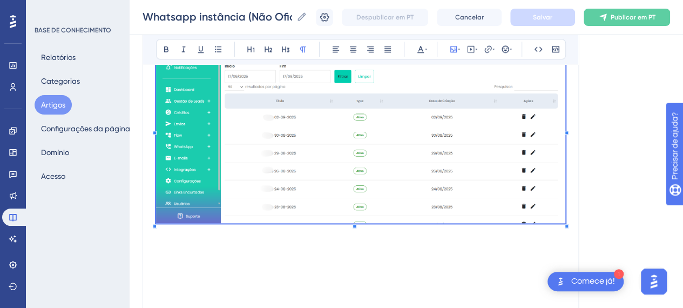
click at [539, 174] on img at bounding box center [360, 129] width 409 height 188
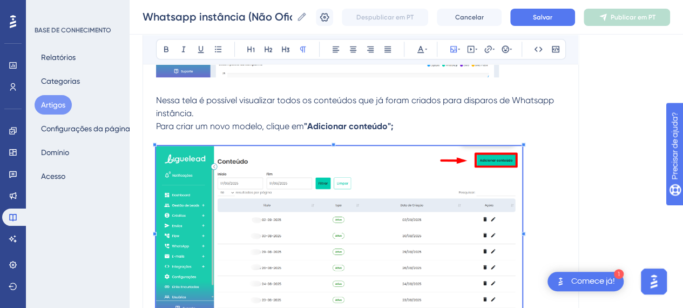
scroll to position [555, 0]
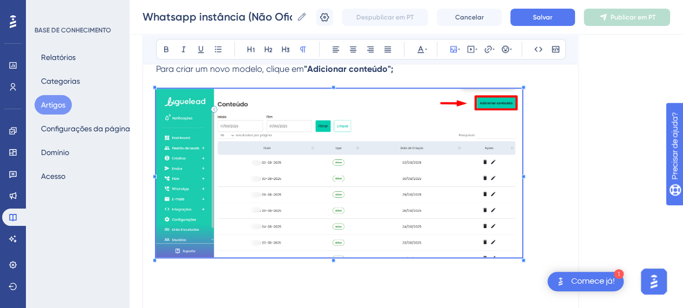
click at [461, 203] on img at bounding box center [339, 173] width 366 height 168
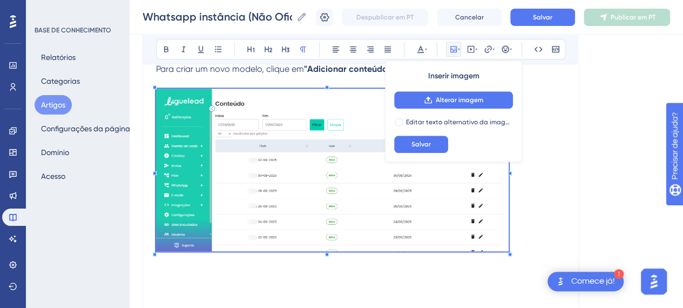
click at [509, 259] on div "As comunicações realizadas via WhatsApp na plataforma LigueLead devem ser previ…" at bounding box center [360, 3] width 409 height 658
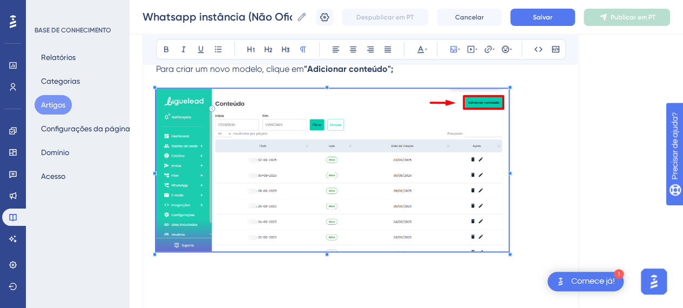
click at [558, 237] on p at bounding box center [360, 172] width 409 height 166
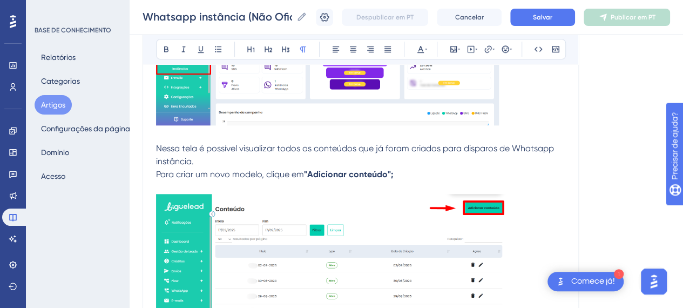
scroll to position [491, 0]
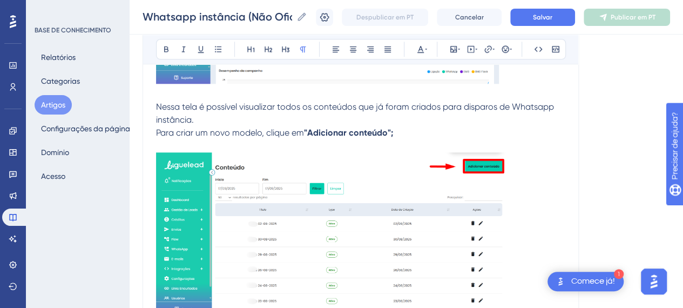
click at [484, 80] on img at bounding box center [327, 5] width 343 height 158
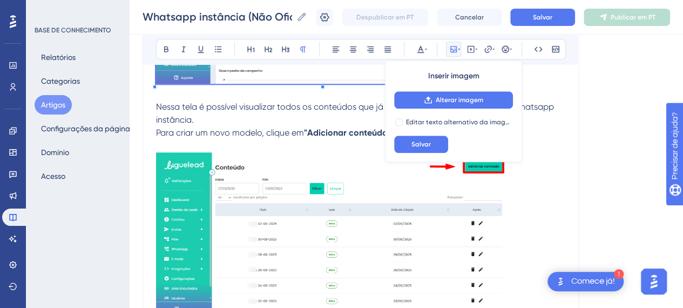
click at [555, 95] on p at bounding box center [360, 93] width 409 height 13
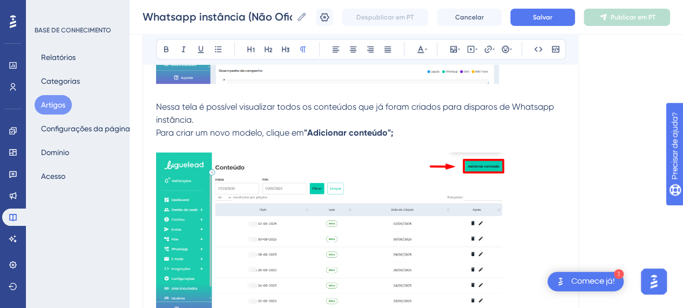
click at [397, 71] on img at bounding box center [327, 5] width 343 height 158
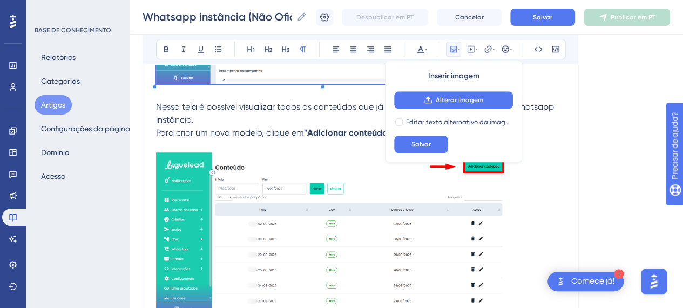
click at [167, 74] on img at bounding box center [327, 5] width 343 height 158
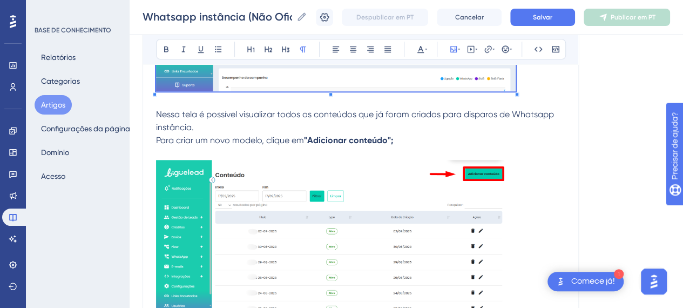
click at [518, 90] on p at bounding box center [360, 10] width 409 height 169
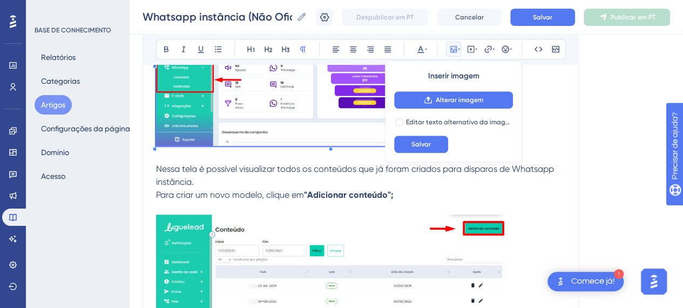
click at [552, 214] on p at bounding box center [360, 297] width 409 height 166
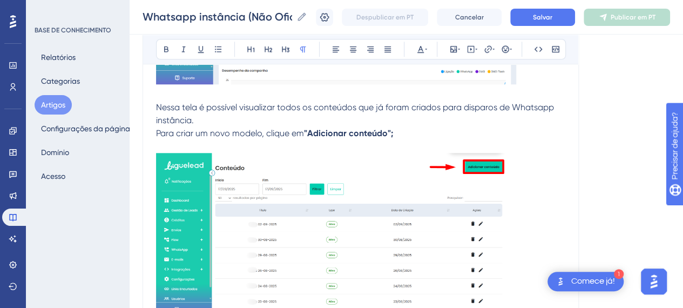
click at [482, 227] on img at bounding box center [332, 234] width 353 height 163
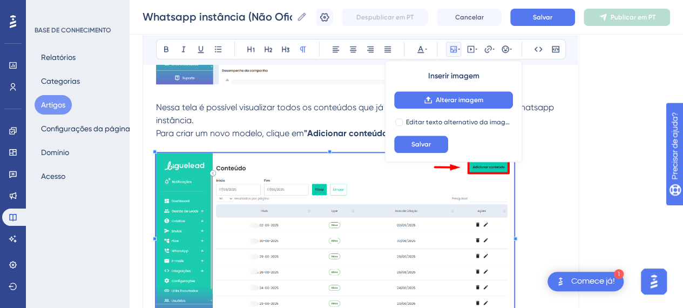
click at [516, 237] on div at bounding box center [516, 239] width 4 height 4
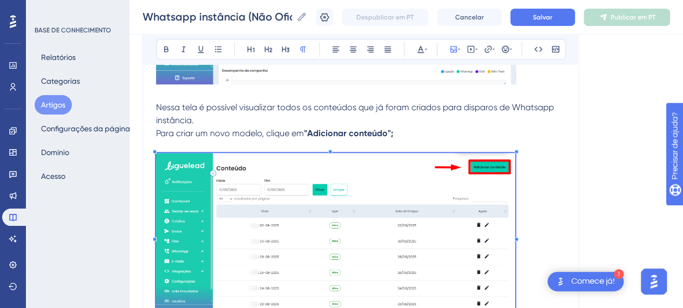
click at [548, 215] on p at bounding box center [360, 237] width 409 height 169
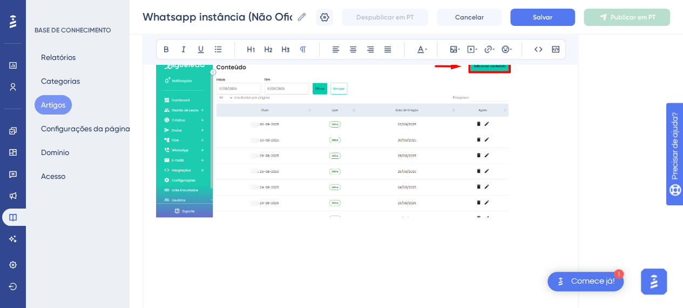
scroll to position [702, 0]
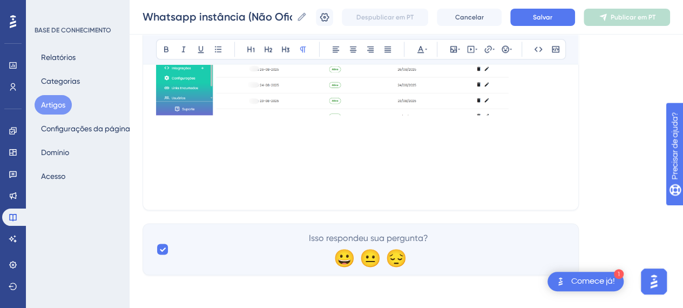
drag, startPoint x: 284, startPoint y: 149, endPoint x: 272, endPoint y: 149, distance: 11.9
click at [283, 149] on p at bounding box center [360, 151] width 409 height 13
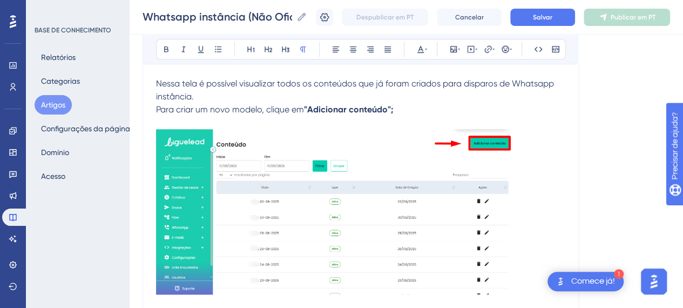
scroll to position [541, 0]
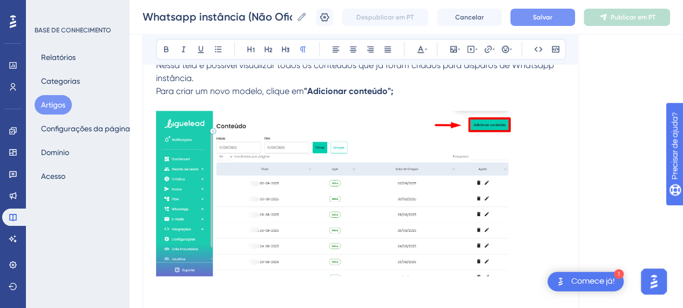
click at [552, 17] on font "Salvar" at bounding box center [542, 18] width 19 height 8
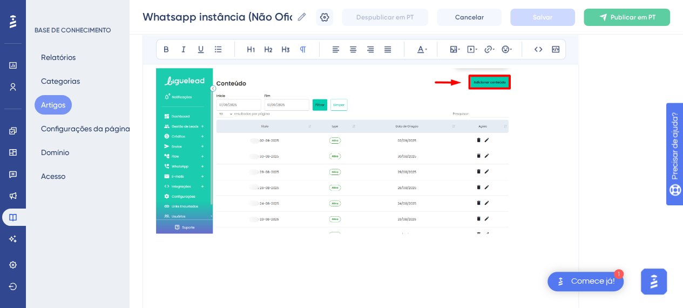
scroll to position [702, 0]
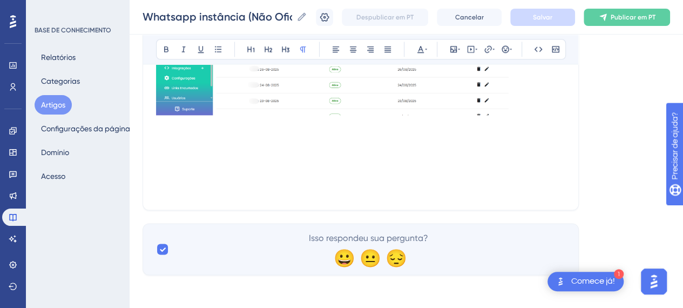
click at [158, 112] on img at bounding box center [335, 32] width 359 height 165
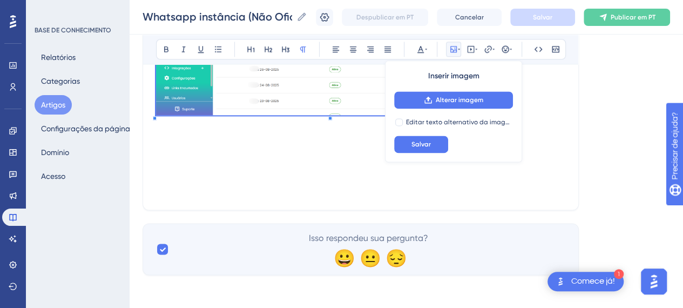
click at [181, 147] on p at bounding box center [360, 151] width 409 height 13
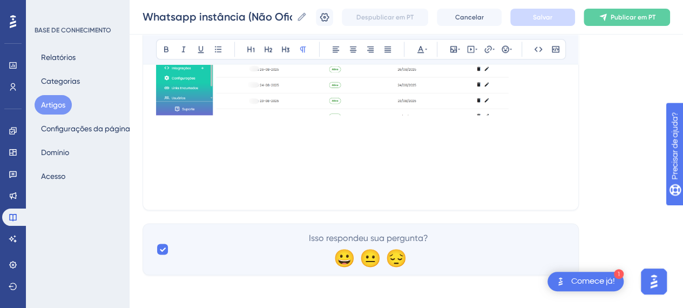
click at [176, 134] on p at bounding box center [360, 138] width 409 height 13
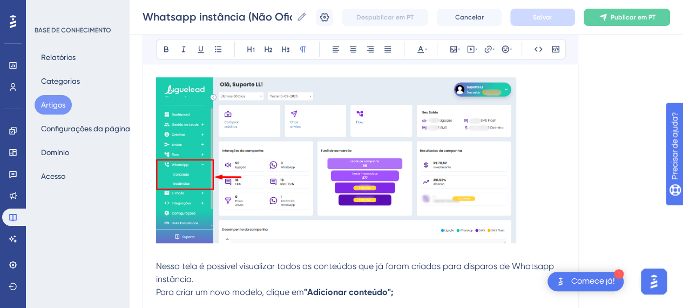
scroll to position [528, 0]
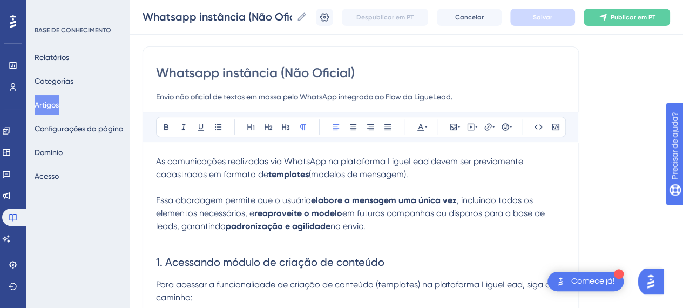
scroll to position [108, 0]
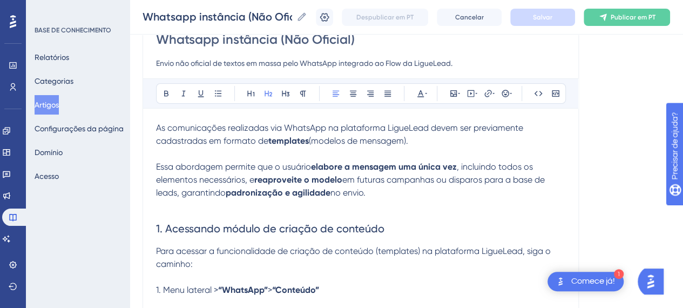
click at [225, 213] on h2 "1. Acessando módulo de criação de conteúdo" at bounding box center [360, 228] width 409 height 32
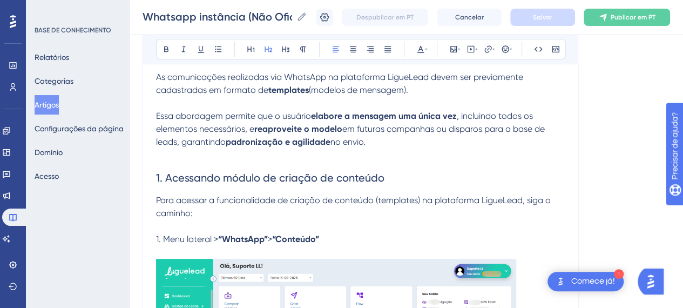
scroll to position [216, 0]
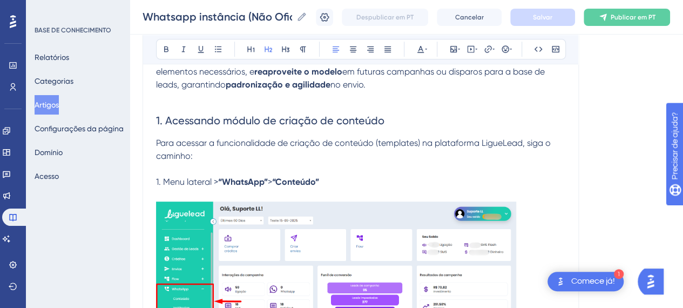
click at [209, 124] on span "1. Acessando módulo de criação de conteúdo" at bounding box center [270, 120] width 228 height 13
click at [325, 124] on span "1. Acessando módulo de criação de conteúdo" at bounding box center [270, 120] width 228 height 13
drag, startPoint x: 277, startPoint y: 122, endPoint x: 265, endPoint y: 118, distance: 13.2
click at [265, 118] on span "1. Acessando módulo de criação de conteúdo" at bounding box center [270, 120] width 228 height 13
drag, startPoint x: 438, startPoint y: 106, endPoint x: 426, endPoint y: 116, distance: 16.1
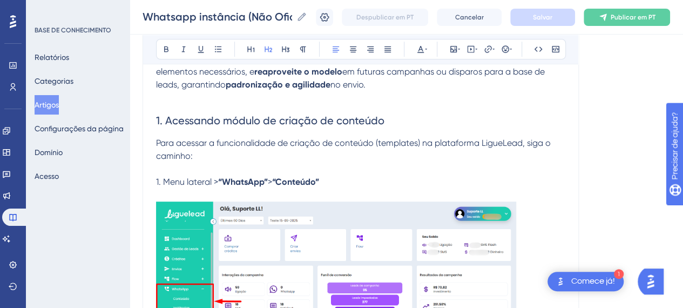
click at [438, 108] on h2 "1. Acessando módulo de criação de conteúdo" at bounding box center [360, 120] width 409 height 32
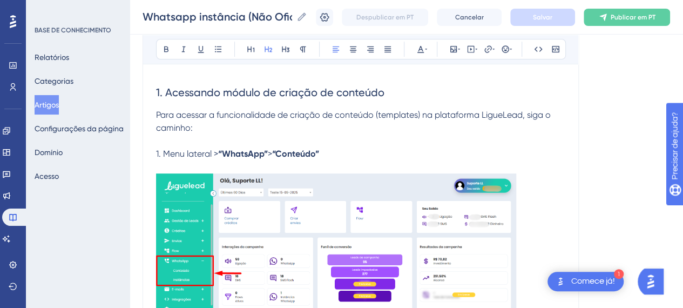
scroll to position [167, 0]
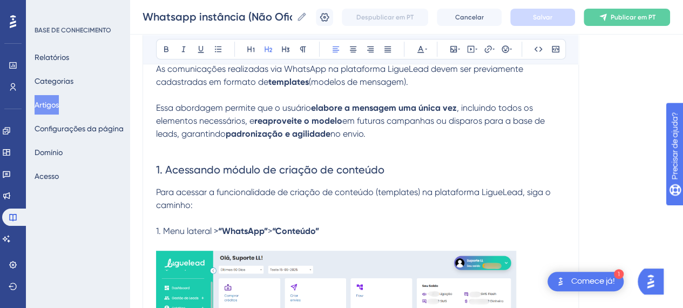
drag, startPoint x: 164, startPoint y: 235, endPoint x: 166, endPoint y: 245, distance: 9.9
drag, startPoint x: 249, startPoint y: 204, endPoint x: 238, endPoint y: 214, distance: 16.1
click at [248, 205] on p "Para acessar a funcionalidade de criação de conteúdo (templates) na plataforma …" at bounding box center [360, 199] width 409 height 26
click at [163, 231] on span "1. Menu lateral >" at bounding box center [187, 231] width 62 height 10
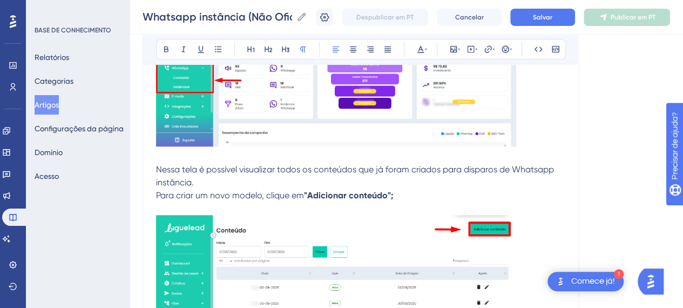
scroll to position [392, 0]
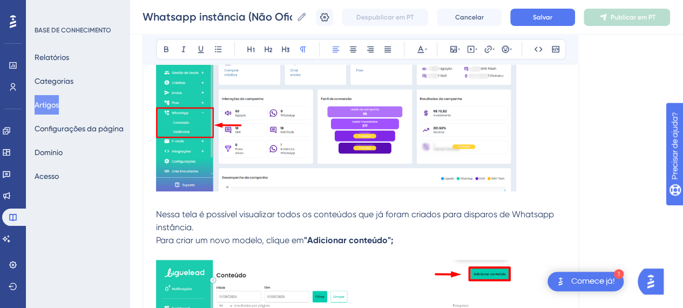
drag, startPoint x: 414, startPoint y: 235, endPoint x: 349, endPoint y: 235, distance: 64.8
click at [414, 235] on p "Nessa tela é possível visualizar todos os conteúdos que já foram criados para d…" at bounding box center [360, 227] width 409 height 39
click at [247, 230] on p "Nessa tela é possível visualizar todos os conteúdos que já foram criados para d…" at bounding box center [360, 227] width 409 height 39
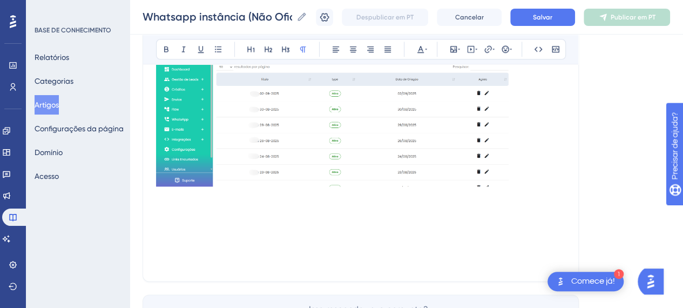
scroll to position [626, 0]
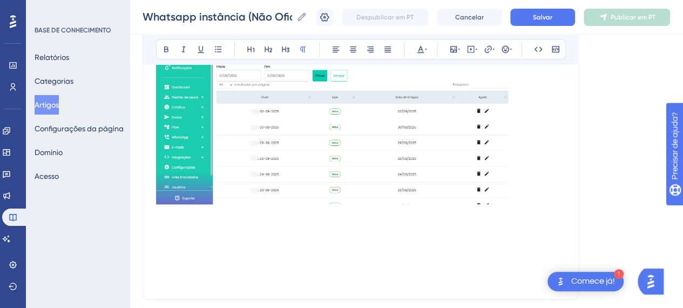
click at [280, 154] on img at bounding box center [335, 121] width 359 height 165
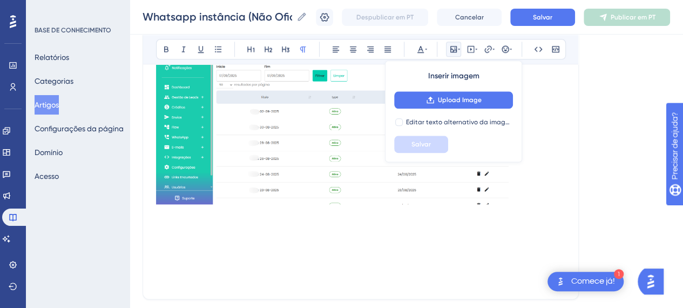
click at [235, 224] on p at bounding box center [360, 227] width 409 height 13
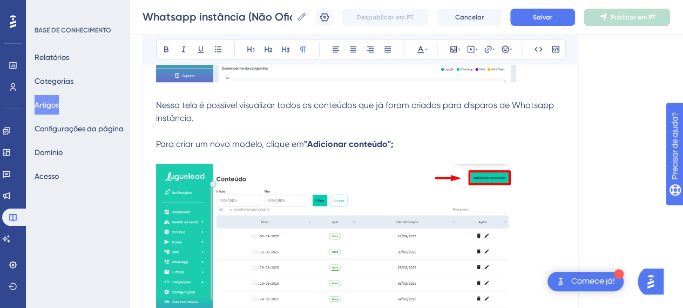
scroll to position [541, 0]
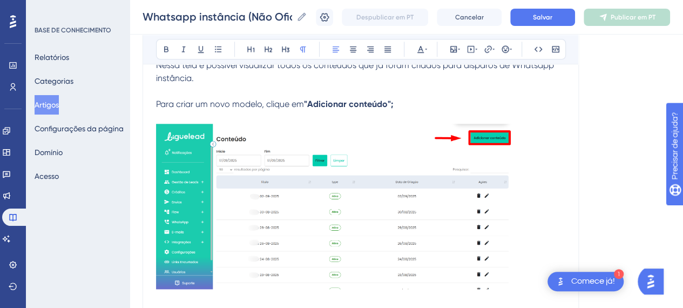
click at [225, 79] on p "Nessa tela é possível visualizar todos os conteúdos que já foram criados para d…" at bounding box center [360, 72] width 409 height 26
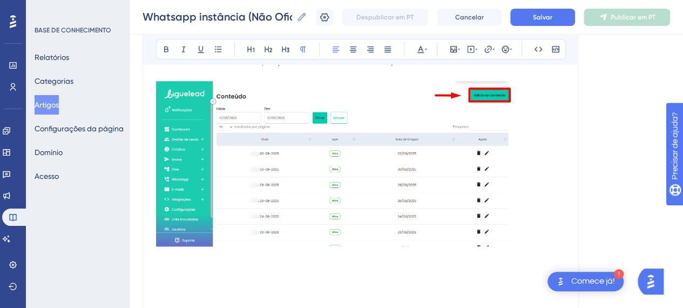
scroll to position [585, 0]
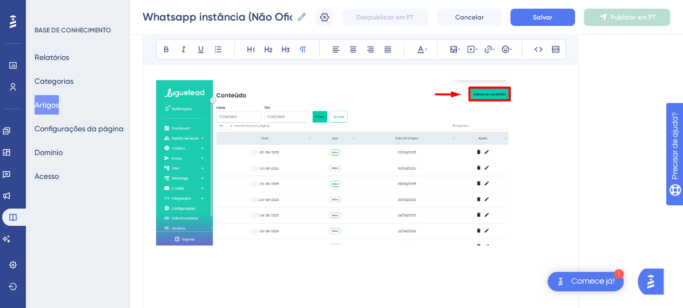
click at [212, 262] on p at bounding box center [360, 268] width 409 height 13
click at [291, 269] on p "2. Criando novo Conteúdo" at bounding box center [360, 268] width 409 height 13
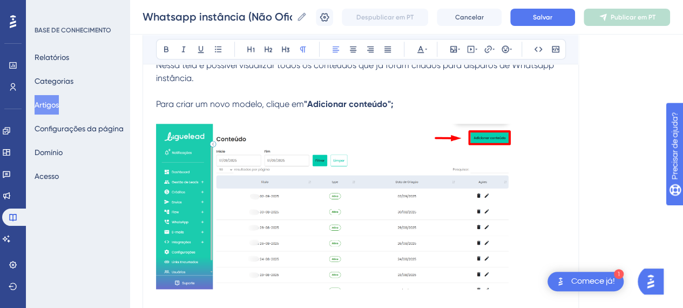
scroll to position [715, 0]
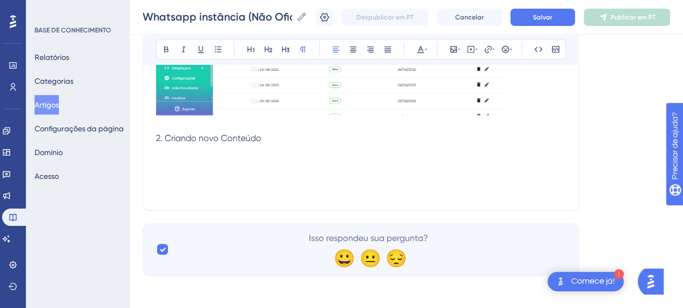
click at [286, 135] on p "2. Criando novo Conteúdo" at bounding box center [360, 138] width 409 height 13
drag, startPoint x: 241, startPoint y: 130, endPoint x: 152, endPoint y: 136, distance: 89.3
click at [266, 48] on icon at bounding box center [268, 49] width 9 height 9
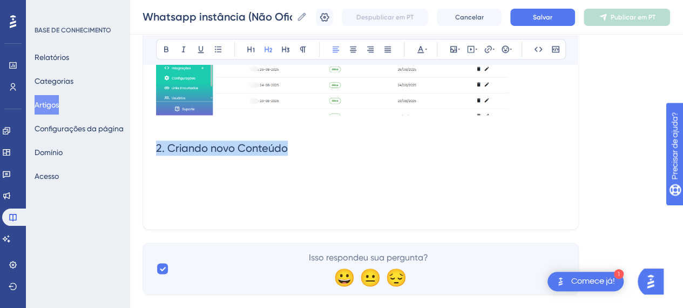
click at [316, 153] on h2 "2. Criando novo Conteúdo" at bounding box center [360, 148] width 409 height 32
click at [219, 133] on h2 "2. Criando novo Conteúdo" at bounding box center [360, 148] width 409 height 32
click at [295, 151] on h2 "2. Criando novo Conteúdo" at bounding box center [360, 148] width 409 height 32
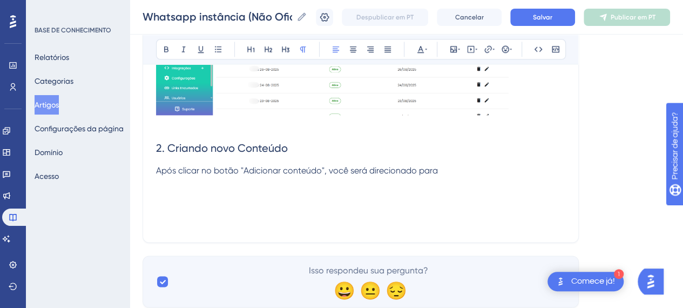
click at [449, 167] on p "Após clicar no botão "Adicionar conteúdo", você será direcionado para" at bounding box center [360, 170] width 409 height 13
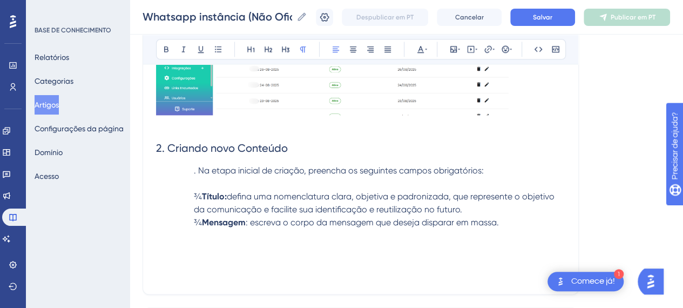
drag, startPoint x: 198, startPoint y: 169, endPoint x: 195, endPoint y: 181, distance: 12.6
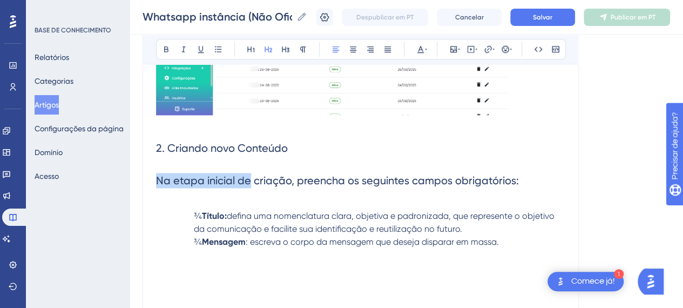
drag, startPoint x: 147, startPoint y: 177, endPoint x: 242, endPoint y: 185, distance: 96.0
click at [194, 184] on h2 "Na etapa inicial de criação, preencha os seguintes campos obrigatórios:" at bounding box center [360, 180] width 409 height 32
click at [312, 193] on h2 "Na etapa inicial de criação, preencha os seguintes campos obrigatórios:" at bounding box center [360, 180] width 409 height 32
click at [314, 186] on h2 "Na etapa inicial de criação, preencha os seguintes campos obrigatórios:" at bounding box center [360, 180] width 409 height 32
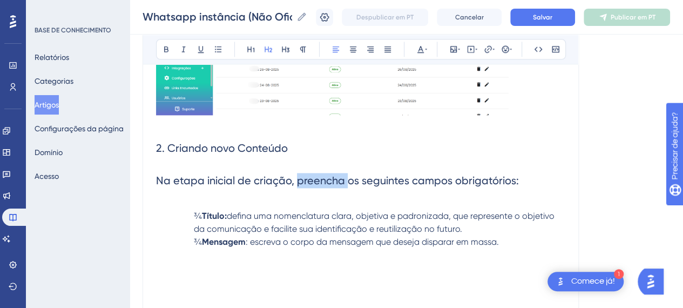
click at [314, 185] on h2 "Na etapa inicial de criação, preencha os seguintes campos obrigatórios:" at bounding box center [360, 180] width 409 height 32
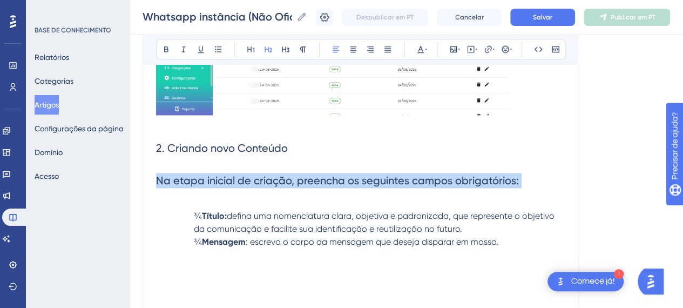
click at [314, 185] on h2 "Na etapa inicial de criação, preencha os seguintes campos obrigatórios:" at bounding box center [360, 180] width 409 height 32
drag, startPoint x: 316, startPoint y: 182, endPoint x: 234, endPoint y: 184, distance: 82.1
click at [234, 184] on span "Na etapa inicial de criação, preencha os seguintes campos obrigatórios:" at bounding box center [337, 180] width 363 height 13
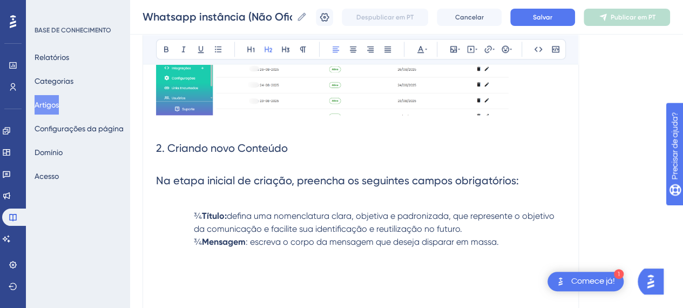
click at [527, 207] on p at bounding box center [360, 203] width 409 height 13
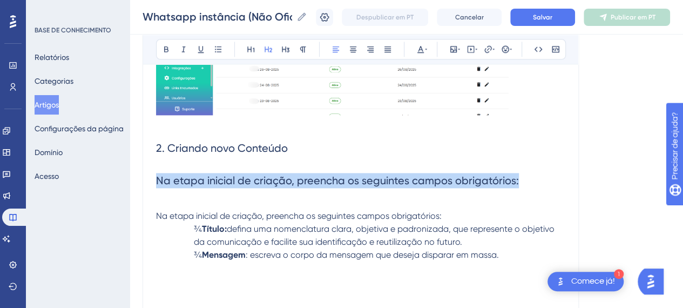
drag, startPoint x: 514, startPoint y: 175, endPoint x: 152, endPoint y: 177, distance: 361.8
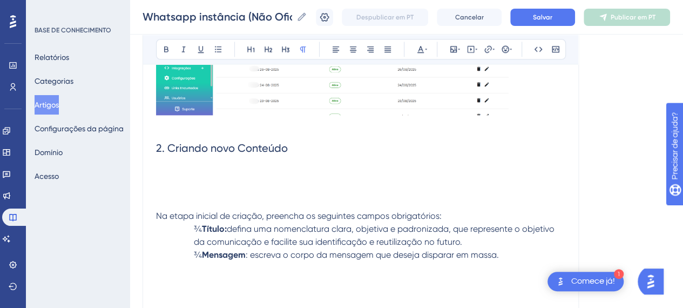
click at [188, 201] on p at bounding box center [360, 203] width 409 height 13
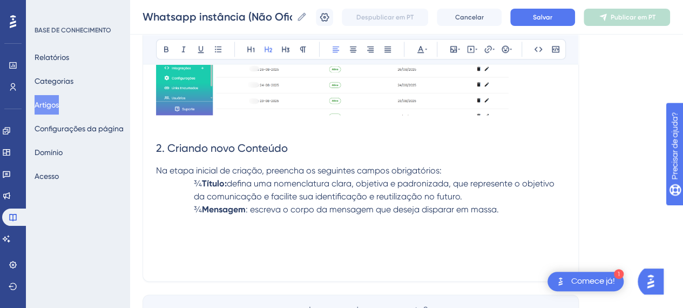
click at [444, 166] on p "Na etapa inicial de criação, preencha os seguintes campos obrigatórios:" at bounding box center [360, 170] width 409 height 13
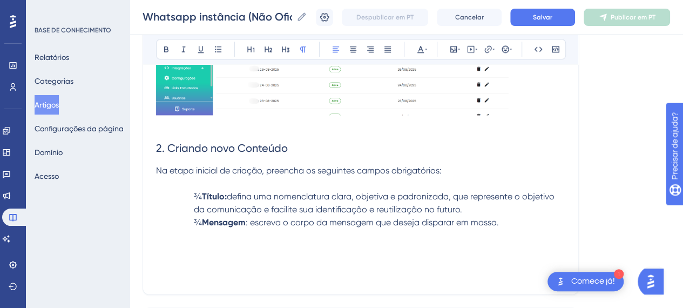
click at [202, 195] on span "¾" at bounding box center [198, 196] width 8 height 10
drag, startPoint x: 226, startPoint y: 194, endPoint x: 187, endPoint y: 200, distance: 39.3
click at [174, 193] on p "¾ Título: defina uma nomenclatura clara, objetiva e padronizada, que represente…" at bounding box center [360, 203] width 409 height 26
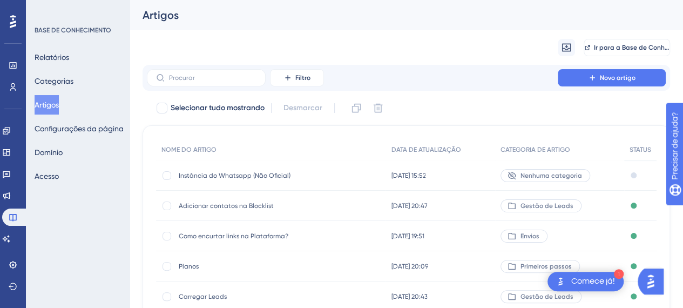
click at [275, 177] on font "Instância do Whatsapp (Não Oficial)" at bounding box center [235, 176] width 112 height 8
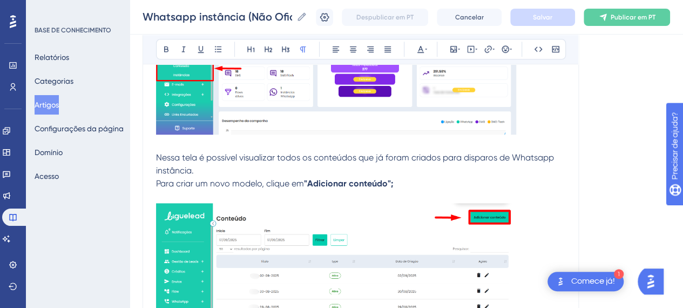
scroll to position [486, 0]
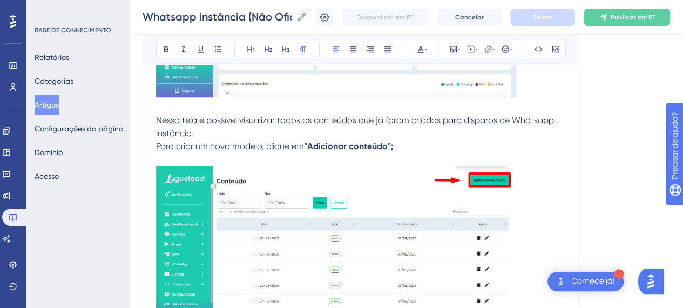
click at [431, 137] on p "Nessa tela é possível visualizar todos os conteúdos que já foram criados para d…" at bounding box center [360, 133] width 409 height 39
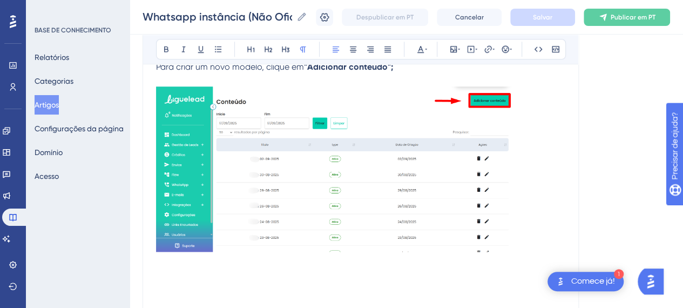
scroll to position [583, 0]
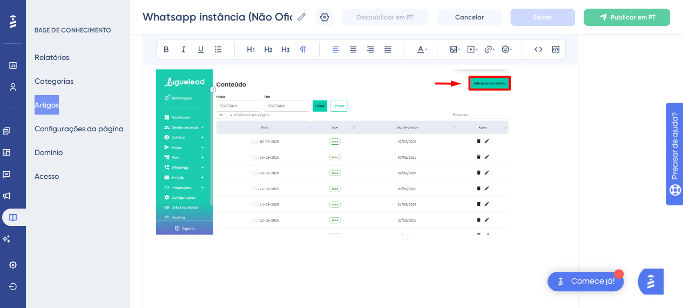
click at [220, 254] on p at bounding box center [360, 257] width 409 height 13
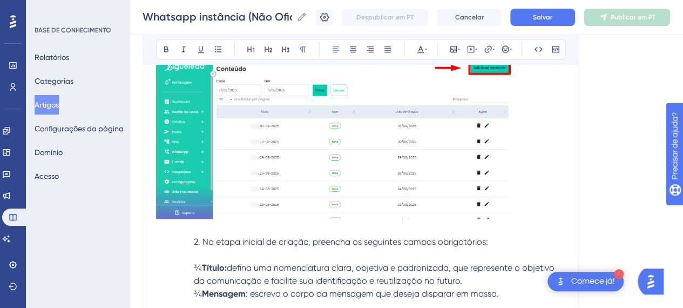
scroll to position [637, 0]
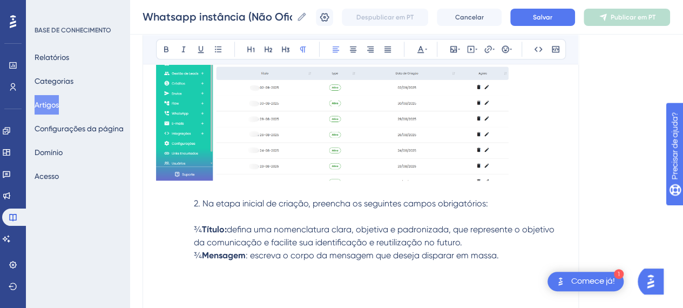
drag, startPoint x: 193, startPoint y: 204, endPoint x: 192, endPoint y: 237, distance: 33.5
click at [192, 206] on p "2. Na etapa inicial de criação, preencha os seguintes campos obrigatórios:" at bounding box center [360, 203] width 409 height 13
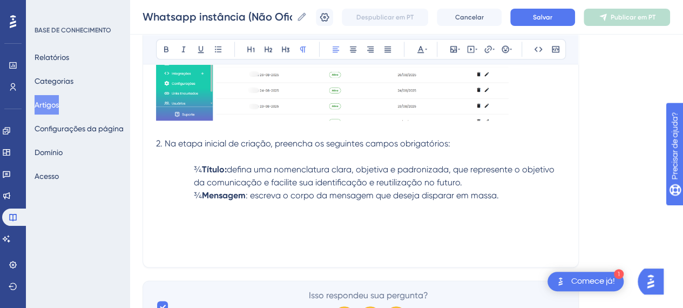
scroll to position [646, 0]
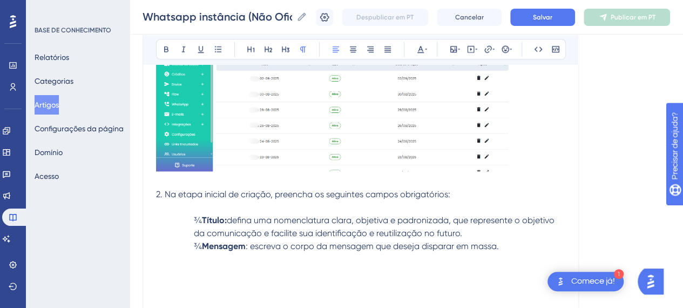
drag, startPoint x: 164, startPoint y: 198, endPoint x: 172, endPoint y: 204, distance: 10.0
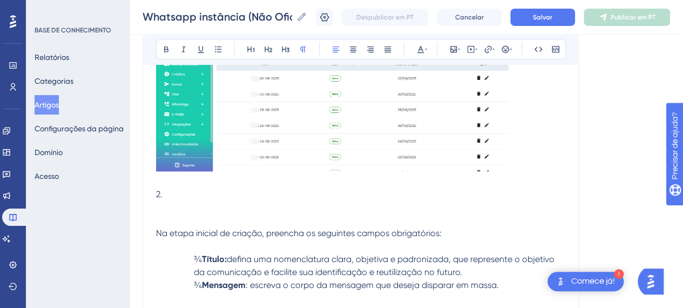
click at [188, 188] on p "2." at bounding box center [360, 194] width 409 height 13
drag, startPoint x: 134, startPoint y: 199, endPoint x: 123, endPoint y: 199, distance: 10.8
click at [268, 48] on icon at bounding box center [268, 49] width 9 height 9
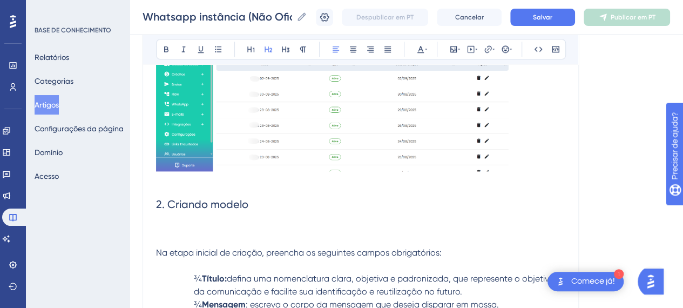
click at [178, 241] on p at bounding box center [360, 239] width 409 height 13
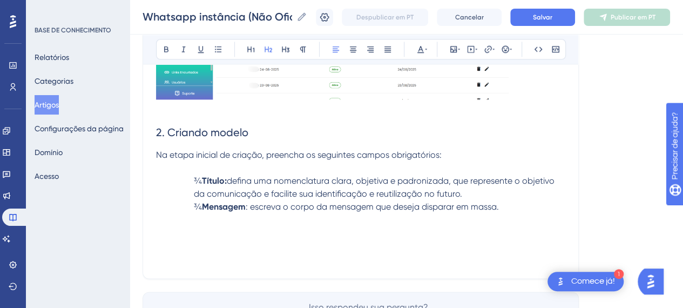
scroll to position [754, 0]
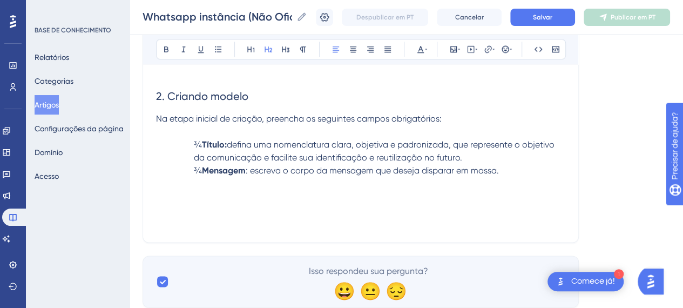
click at [202, 142] on span "¾" at bounding box center [198, 144] width 8 height 10
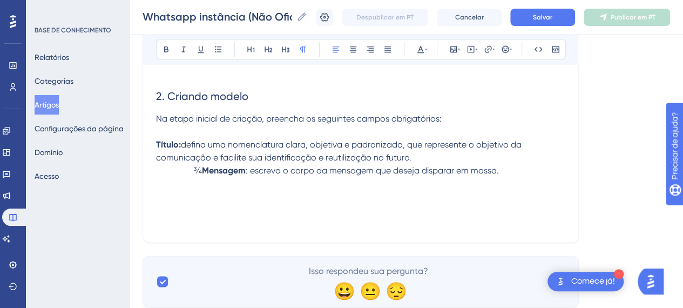
click at [202, 172] on span "¾" at bounding box center [198, 170] width 8 height 10
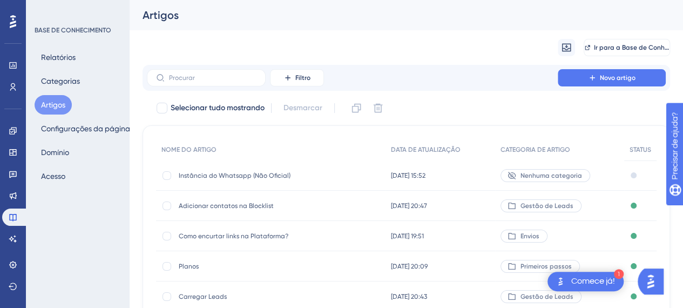
click at [260, 172] on font "Instância do Whatsapp (Não Oficial)" at bounding box center [235, 176] width 112 height 8
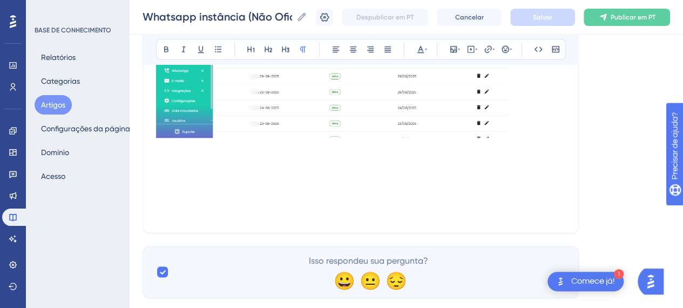
scroll to position [702, 0]
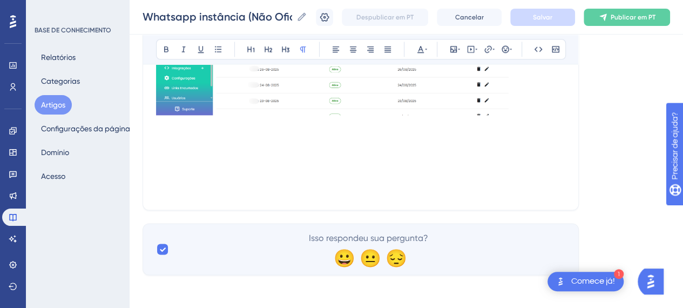
click at [438, 159] on p at bounding box center [360, 164] width 409 height 13
click at [213, 154] on p at bounding box center [360, 151] width 409 height 13
click at [208, 145] on p at bounding box center [360, 151] width 409 height 13
click at [184, 140] on p at bounding box center [360, 138] width 409 height 13
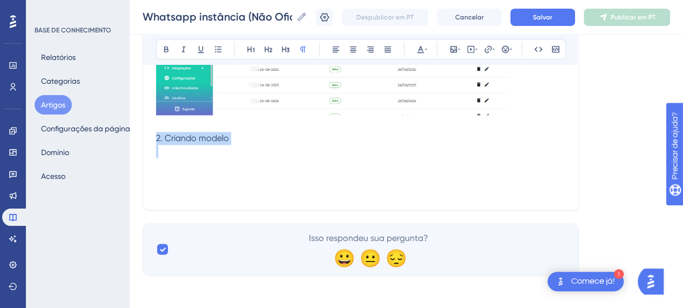
drag, startPoint x: 157, startPoint y: 135, endPoint x: 258, endPoint y: 145, distance: 102.0
click at [268, 49] on icon at bounding box center [268, 49] width 9 height 9
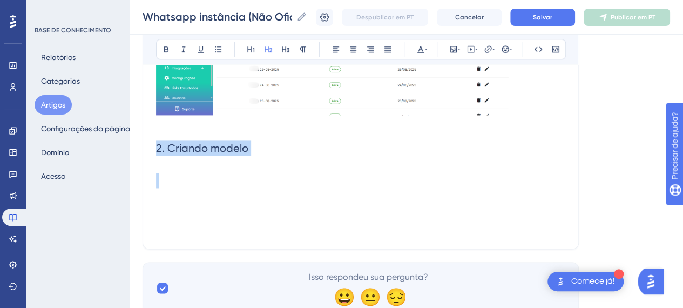
click at [287, 153] on h2 "2. Criando modelo" at bounding box center [360, 148] width 409 height 32
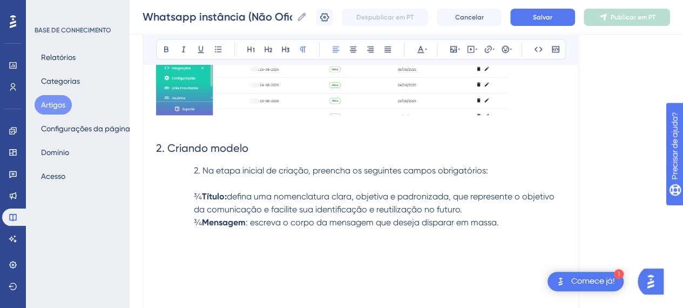
drag, startPoint x: 204, startPoint y: 170, endPoint x: 203, endPoint y: 182, distance: 12.0
click at [205, 173] on span "2. Na etapa inicial de criação, preencha os seguintes campos obrigatórios:" at bounding box center [341, 170] width 294 height 10
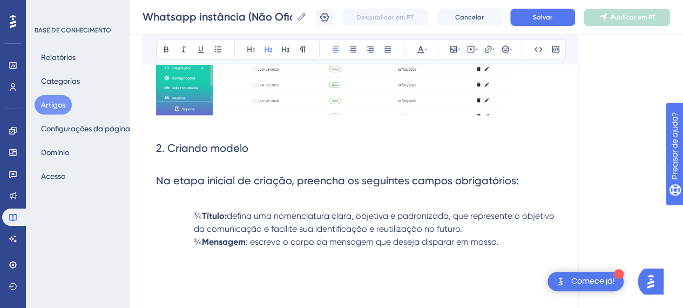
click at [320, 182] on span "Na etapa inicial de criação, preencha os seguintes campos obrigatórios:" at bounding box center [337, 180] width 363 height 13
click at [320, 181] on span "Na etapa inicial de criação, preencha os seguintes campos obrigatórios:" at bounding box center [337, 180] width 363 height 13
click at [321, 181] on span "Na etapa inicial de criação, preencha os seguintes campos obrigatórios:" at bounding box center [337, 180] width 363 height 13
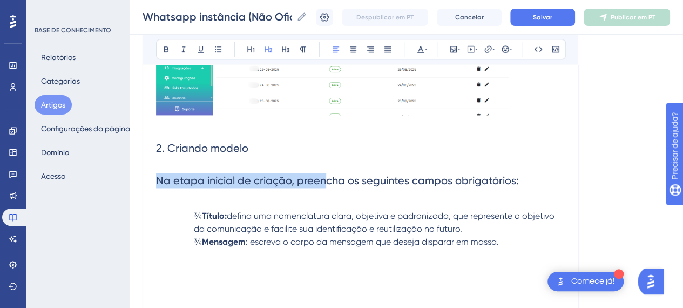
click at [322, 181] on span "Na etapa inicial de criação, preencha os seguintes campos obrigatórios:" at bounding box center [337, 180] width 363 height 13
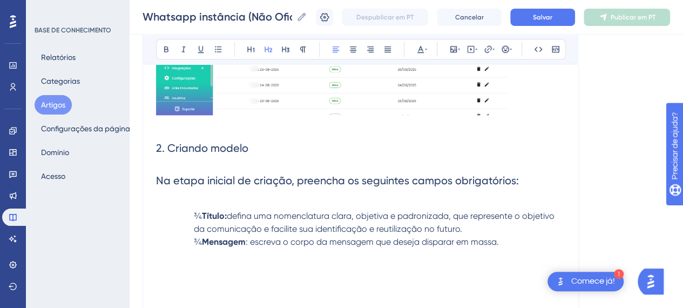
click at [322, 181] on span "Na etapa inicial de criação, preencha os seguintes campos obrigatórios:" at bounding box center [337, 180] width 363 height 13
click at [559, 179] on h2 "Na etapa inicial de criação, preencha os seguintes campos obrigatórios:" at bounding box center [360, 180] width 409 height 32
drag, startPoint x: 511, startPoint y: 182, endPoint x: 205, endPoint y: 141, distance: 308.4
click at [272, 49] on icon at bounding box center [268, 49] width 9 height 9
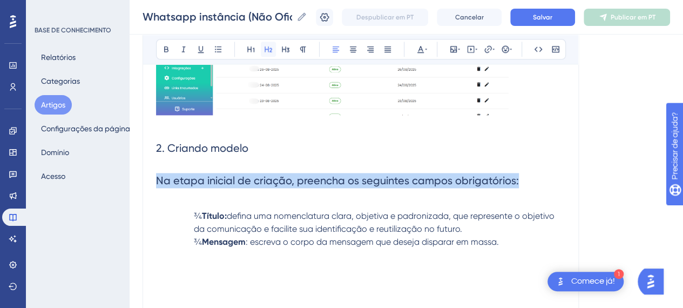
click at [272, 50] on icon at bounding box center [268, 49] width 9 height 9
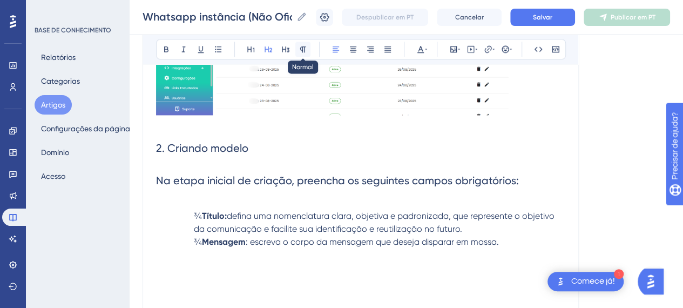
click at [301, 51] on icon at bounding box center [303, 49] width 9 height 9
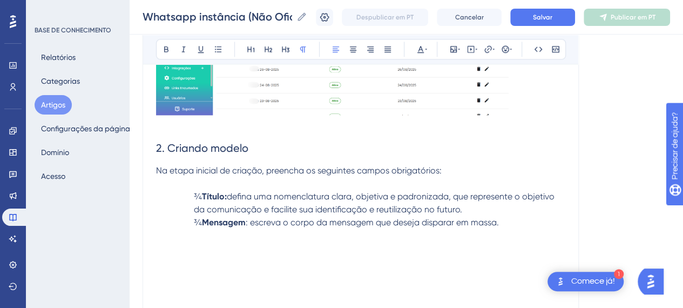
click at [271, 194] on span "defina uma nomenclatura clara, objetiva e padronizada, que represente o objetiv…" at bounding box center [375, 202] width 363 height 23
drag, startPoint x: 228, startPoint y: 192, endPoint x: 228, endPoint y: 201, distance: 9.2
click at [227, 193] on strong "Título:" at bounding box center [214, 196] width 25 height 10
drag, startPoint x: 228, startPoint y: 222, endPoint x: 144, endPoint y: 224, distance: 84.2
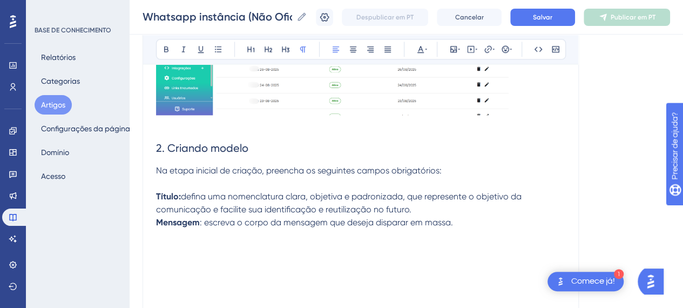
drag, startPoint x: 449, startPoint y: 208, endPoint x: 459, endPoint y: 212, distance: 10.9
click at [451, 209] on p "Título: defina uma nomenclatura clara, objetiva e padronizada, que represente o…" at bounding box center [360, 203] width 409 height 26
click at [471, 219] on p "Mensagem : escreva o corpo da mensagem que deseja disparar em massa." at bounding box center [360, 222] width 409 height 13
click at [562, 19] on button "Salvar" at bounding box center [542, 17] width 65 height 17
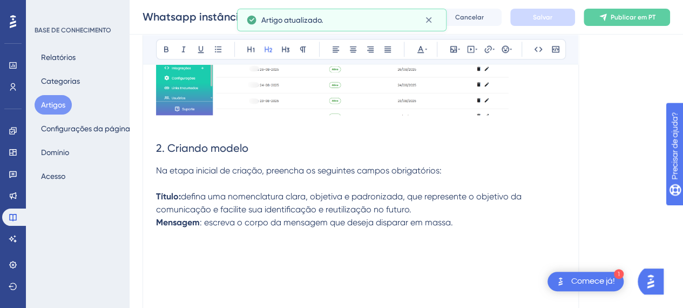
click at [473, 229] on h2 at bounding box center [360, 245] width 409 height 32
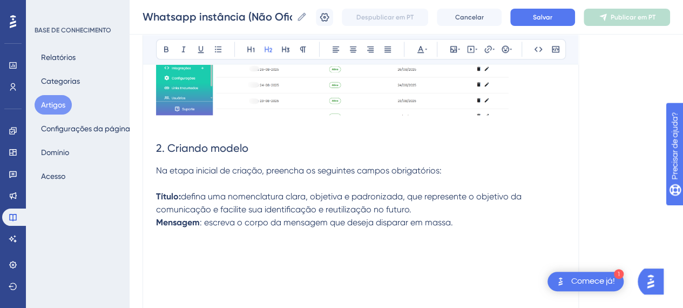
drag, startPoint x: 181, startPoint y: 233, endPoint x: 188, endPoint y: 269, distance: 36.8
click at [180, 233] on h2 at bounding box center [360, 245] width 409 height 32
click at [164, 240] on h2 at bounding box center [360, 245] width 409 height 32
click at [451, 49] on icon at bounding box center [453, 49] width 9 height 9
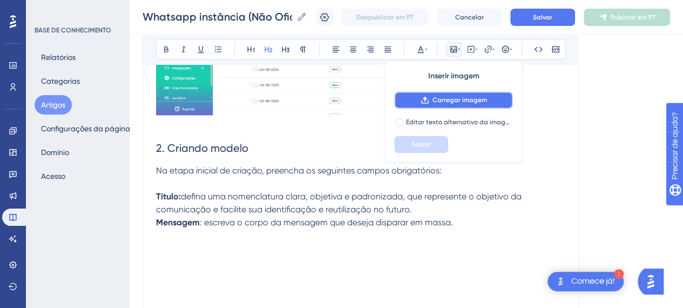
click at [462, 104] on button "Carregar imagem" at bounding box center [453, 99] width 119 height 17
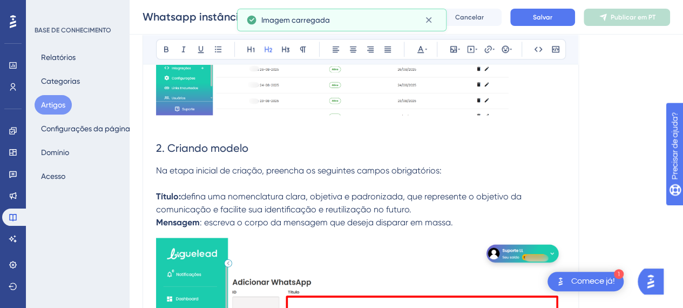
scroll to position [811, 0]
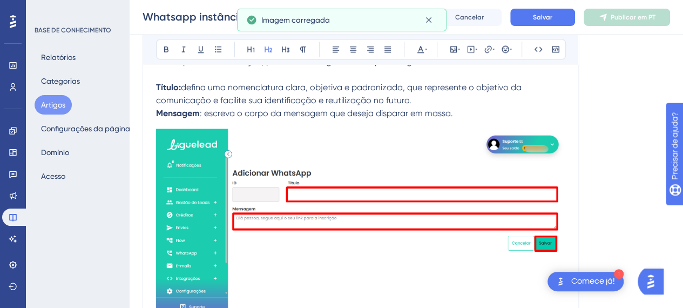
click at [454, 193] on img at bounding box center [360, 222] width 409 height 186
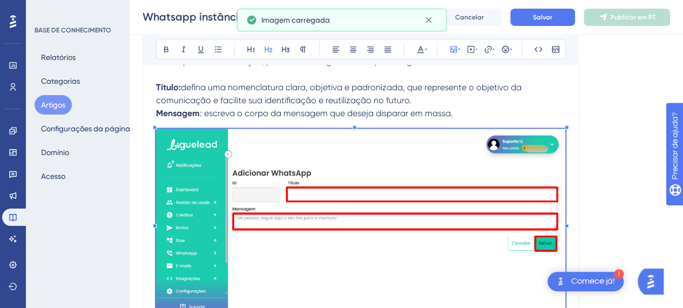
scroll to position [865, 0]
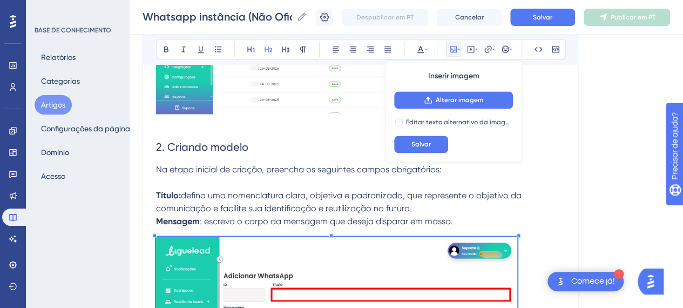
scroll to position [811, 0]
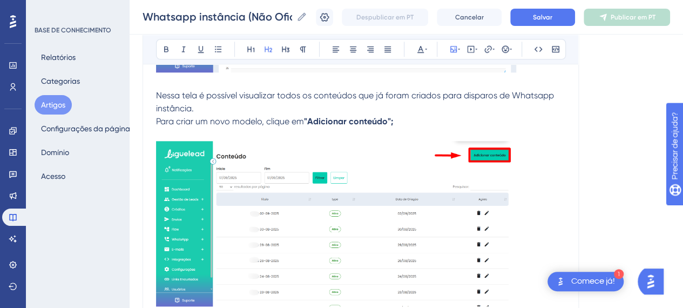
scroll to position [487, 0]
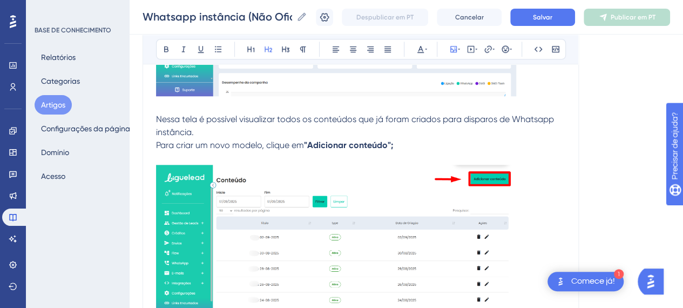
click at [513, 91] on img at bounding box center [336, 13] width 360 height 166
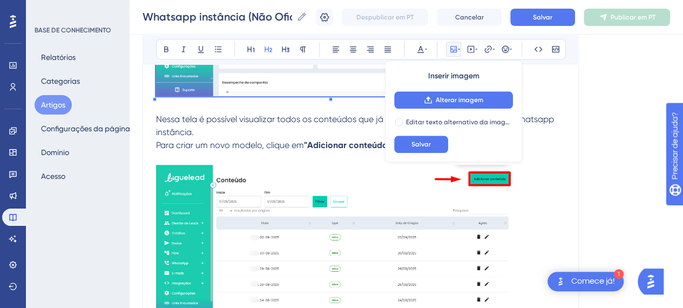
click at [492, 235] on img at bounding box center [335, 247] width 359 height 165
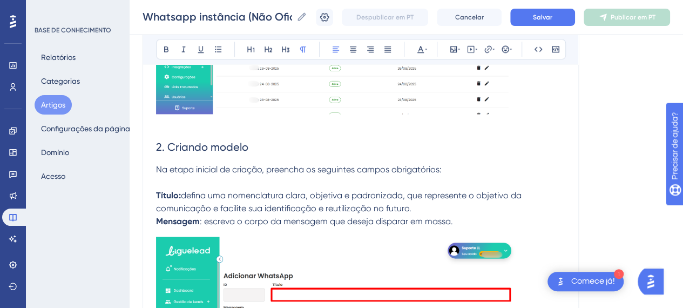
click at [463, 224] on p "Mensagem : escreva o corpo da mensagem que deseja disparar em massa." at bounding box center [360, 221] width 409 height 13
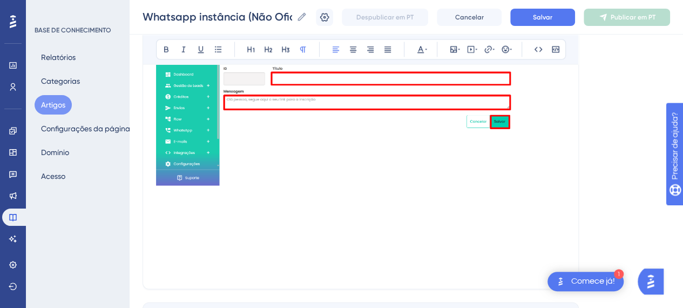
scroll to position [918, 0]
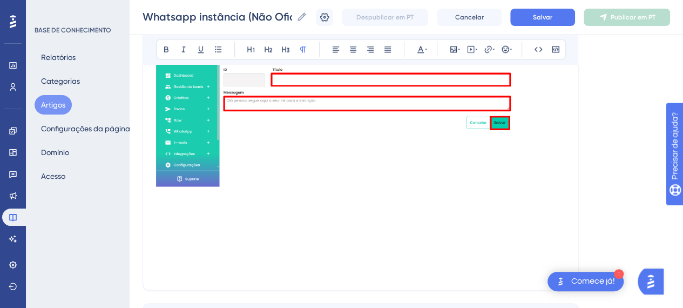
click at [241, 204] on p at bounding box center [360, 205] width 409 height 13
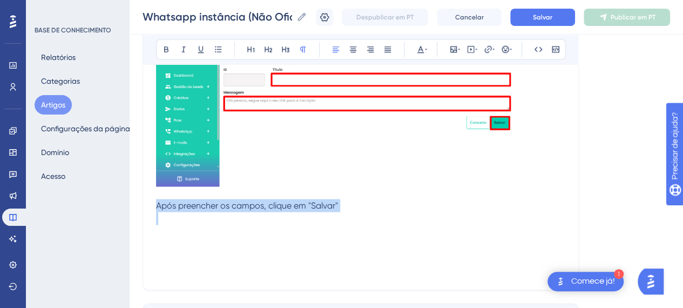
drag, startPoint x: 346, startPoint y: 211, endPoint x: 308, endPoint y: 207, distance: 37.5
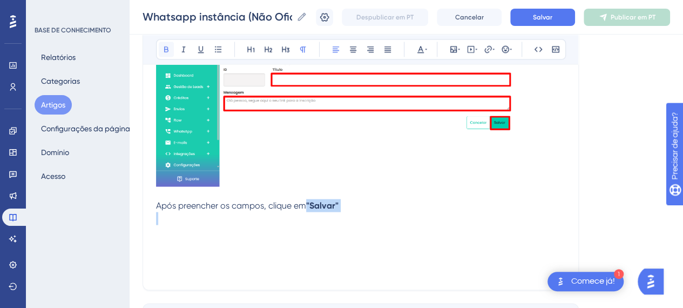
click at [168, 45] on icon at bounding box center [166, 49] width 9 height 9
click at [381, 208] on p "Após preencher os campos, clique em "Salvar"" at bounding box center [360, 205] width 409 height 13
click at [456, 232] on p at bounding box center [360, 231] width 409 height 13
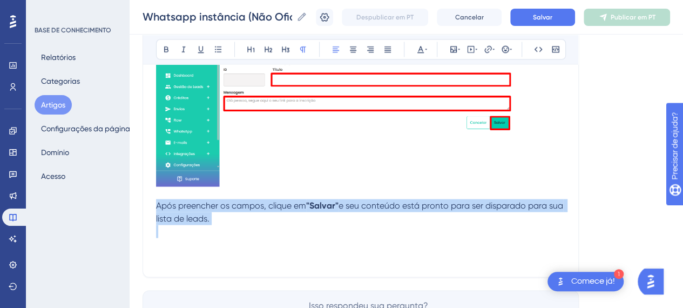
drag, startPoint x: 219, startPoint y: 211, endPoint x: 147, endPoint y: 201, distance: 71.9
copy p "Após preencher os campos, clique em "Salvar" e seu conteúdo está pronto para se…"
click at [434, 231] on p at bounding box center [360, 231] width 409 height 13
click at [356, 221] on p "Após preencher os campos, clique em "Salvar" e seu conteúdo está pronto para se…" at bounding box center [360, 212] width 409 height 26
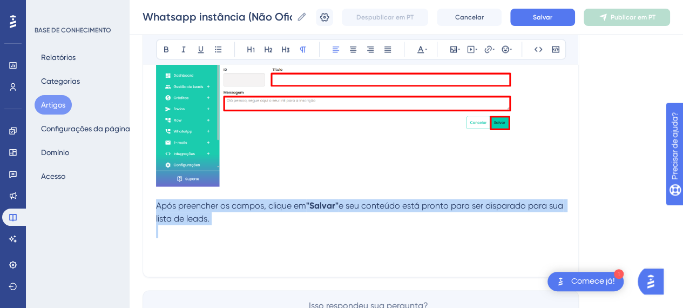
click at [420, 211] on p "Após preencher os campos, clique em "Salvar" e seu conteúdo está pronto para se…" at bounding box center [360, 212] width 409 height 26
drag, startPoint x: 346, startPoint y: 179, endPoint x: 341, endPoint y: 172, distance: 8.2
click at [345, 178] on img at bounding box center [336, 104] width 361 height 165
click at [346, 207] on span "e seu conteúdo está pronto para ser disparado para sua lista de leads." at bounding box center [360, 211] width 409 height 23
click at [532, 15] on button "Salvar" at bounding box center [542, 17] width 65 height 17
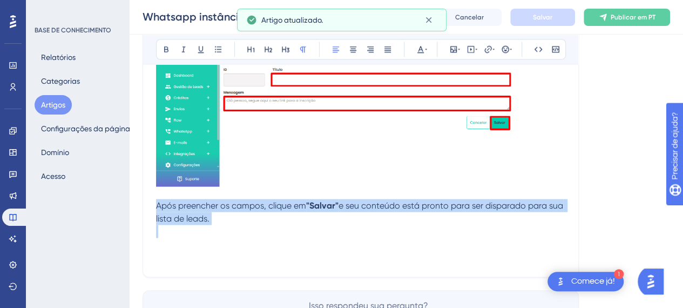
click at [400, 225] on p at bounding box center [360, 231] width 409 height 13
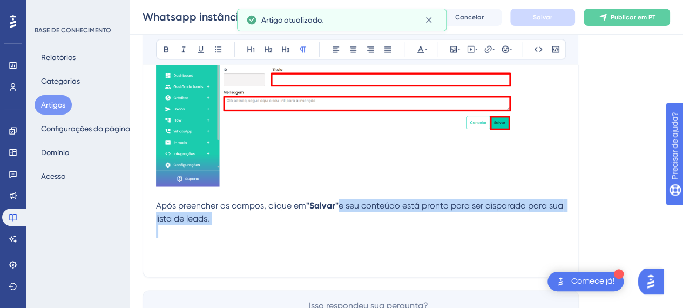
drag, startPoint x: 343, startPoint y: 205, endPoint x: 390, endPoint y: 224, distance: 50.1
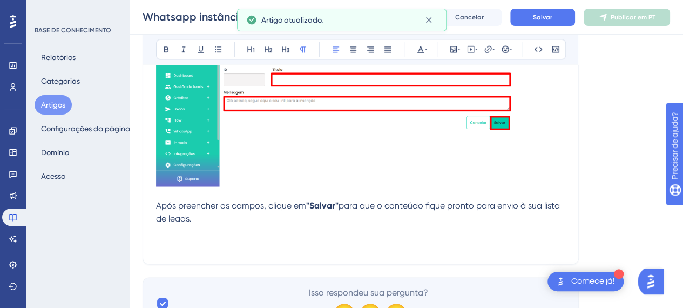
click at [424, 220] on p "Após preencher os campos, clique em "Salvar" para que o conteúdo fique pronto p…" at bounding box center [360, 212] width 409 height 26
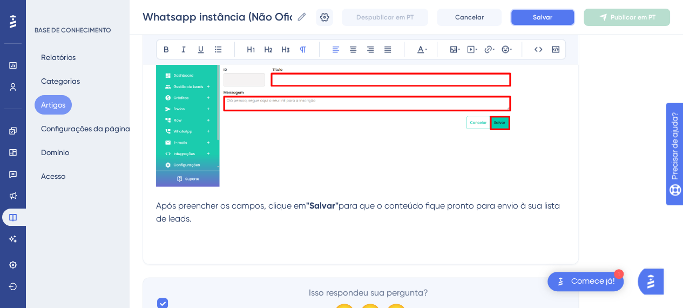
click at [541, 19] on font "Salvar" at bounding box center [542, 18] width 19 height 8
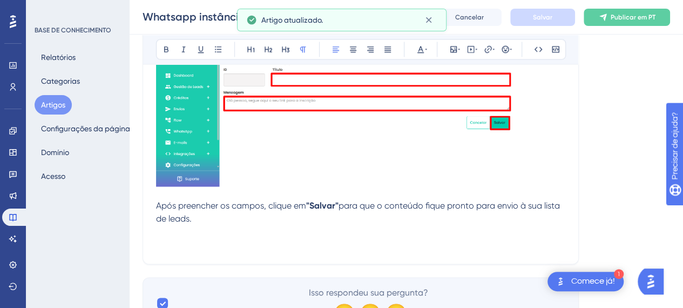
click at [306, 225] on p at bounding box center [360, 231] width 409 height 13
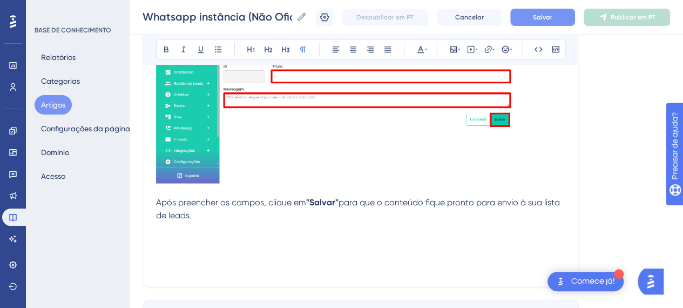
scroll to position [998, 0]
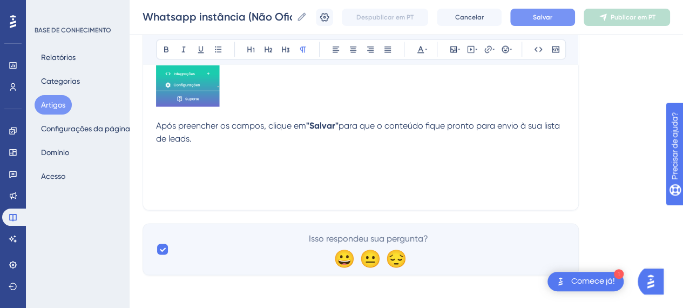
click at [165, 167] on p at bounding box center [360, 164] width 409 height 13
click at [261, 48] on button at bounding box center [268, 49] width 15 height 15
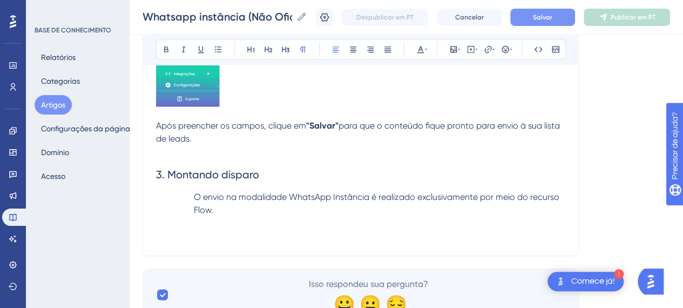
click at [186, 192] on p "O envio na modalidade WhatsApp Instância é realizado exclusivamente por meio do…" at bounding box center [360, 203] width 409 height 26
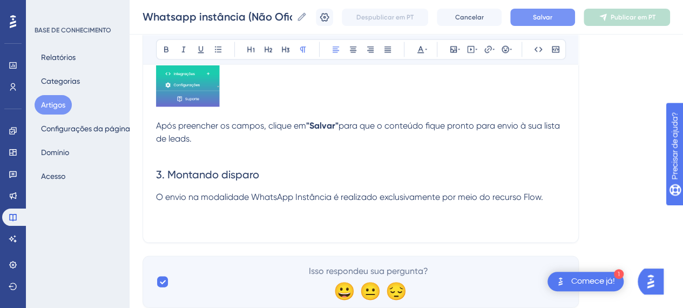
click at [549, 201] on p "O envio na modalidade WhatsApp Instância é realizado exclusivamente por meio do…" at bounding box center [360, 196] width 409 height 13
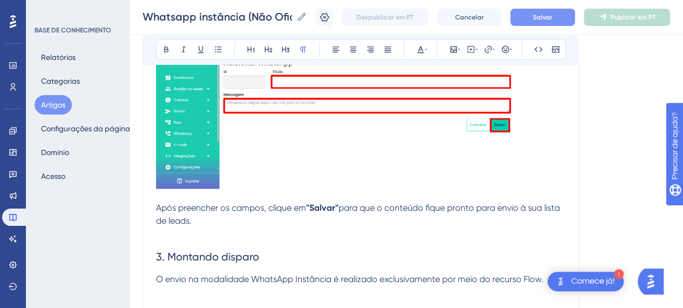
scroll to position [1043, 0]
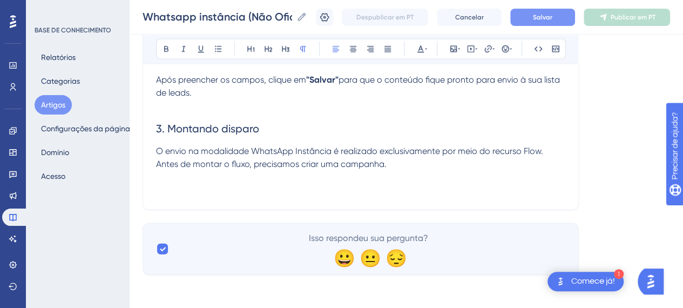
drag, startPoint x: 407, startPoint y: 169, endPoint x: 415, endPoint y: 163, distance: 10.0
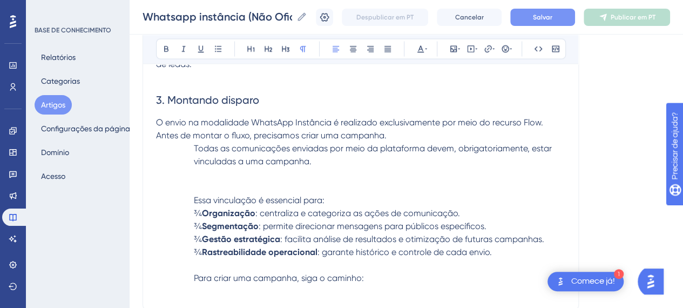
scroll to position [1105, 0]
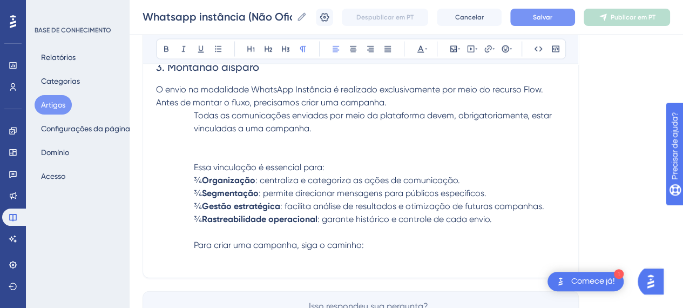
drag, startPoint x: 226, startPoint y: 181, endPoint x: 225, endPoint y: 195, distance: 14.1
click at [202, 181] on span "¾" at bounding box center [198, 180] width 8 height 10
click at [202, 192] on span "¾" at bounding box center [198, 193] width 8 height 10
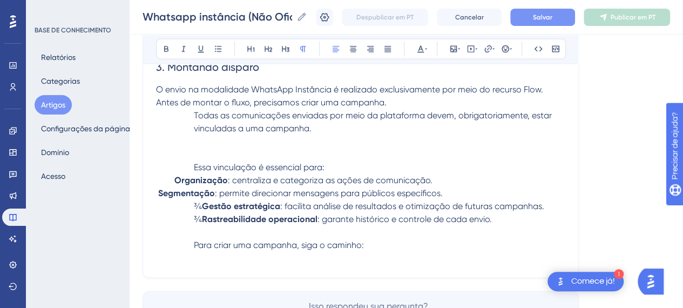
drag, startPoint x: 227, startPoint y: 207, endPoint x: 231, endPoint y: 218, distance: 11.1
click at [202, 208] on span "¾" at bounding box center [198, 206] width 8 height 10
drag, startPoint x: 225, startPoint y: 218, endPoint x: 141, endPoint y: 212, distance: 84.0
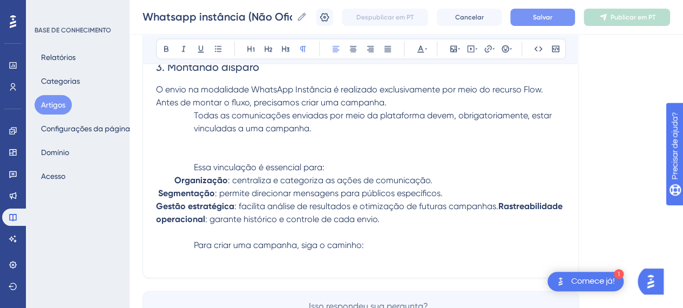
click at [176, 179] on strong "Organização" at bounding box center [200, 180] width 53 height 10
click at [339, 163] on p "Essa vinculação é essencial para:" at bounding box center [360, 167] width 409 height 13
drag, startPoint x: 193, startPoint y: 165, endPoint x: 235, endPoint y: 230, distance: 77.5
click at [193, 165] on p "Essa vinculação é essencial para:" at bounding box center [360, 167] width 409 height 13
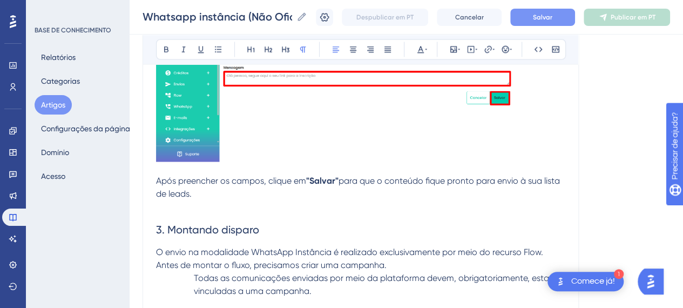
scroll to position [960, 0]
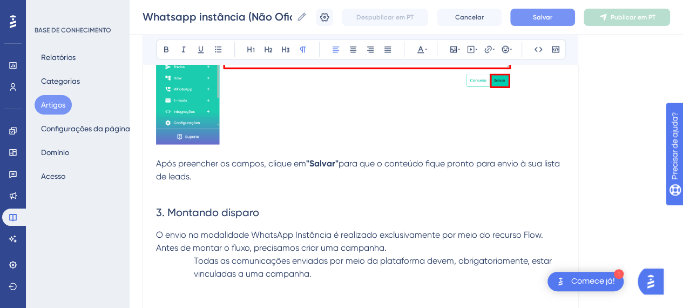
drag, startPoint x: 188, startPoint y: 255, endPoint x: 203, endPoint y: 287, distance: 35.0
click at [188, 257] on p "Todas as comunicações enviadas por meio da plataforma devem, obrigatoriamente, …" at bounding box center [360, 267] width 409 height 26
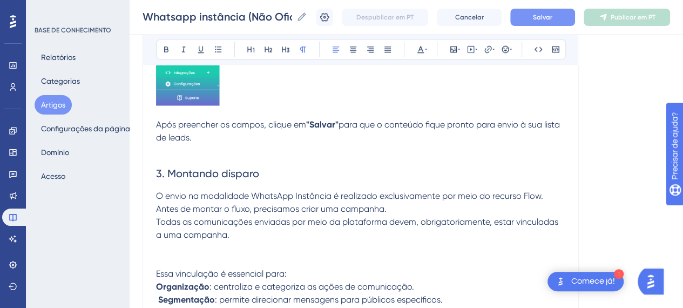
scroll to position [1068, 0]
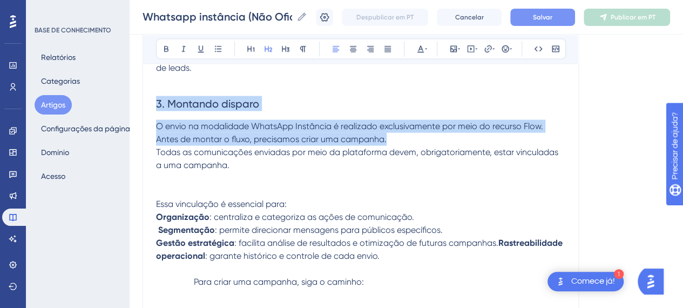
drag, startPoint x: 174, startPoint y: 107, endPoint x: 248, endPoint y: 158, distance: 90.2
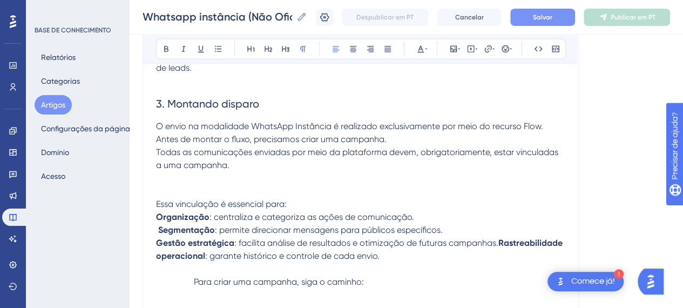
click at [248, 158] on p "Todas as comunicações enviadas por meio da plataforma devem, obrigatoriamente, …" at bounding box center [360, 159] width 409 height 26
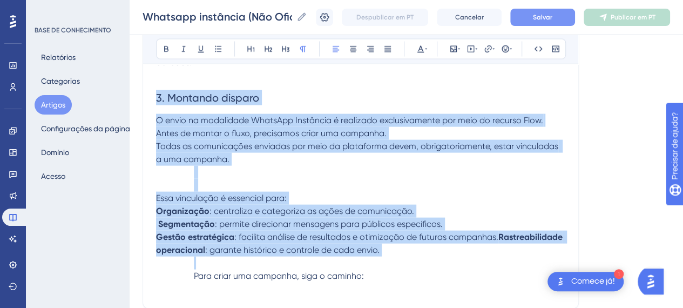
scroll to position [1065, 0]
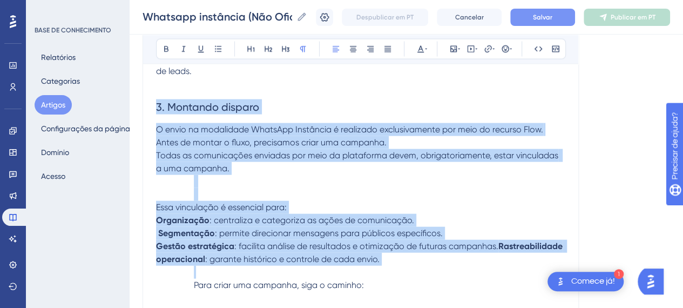
drag, startPoint x: 274, startPoint y: 152, endPoint x: 158, endPoint y: 113, distance: 123.0
drag, startPoint x: 266, startPoint y: 246, endPoint x: 228, endPoint y: 213, distance: 49.8
click at [266, 245] on span ": facilita análise de resultados e otimização de futuras campanhas." at bounding box center [366, 246] width 264 height 10
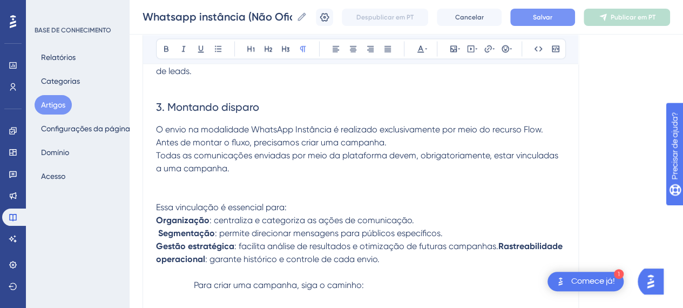
click at [273, 87] on p at bounding box center [360, 84] width 409 height 13
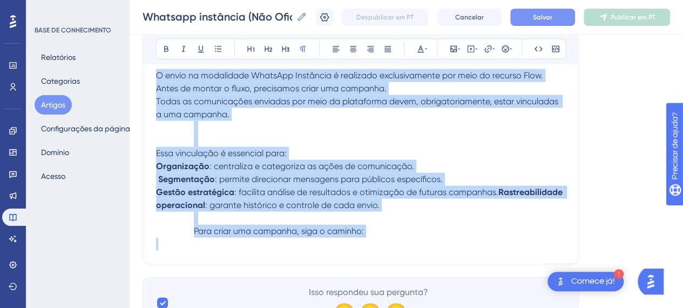
drag, startPoint x: 166, startPoint y: 80, endPoint x: 388, endPoint y: 238, distance: 271.5
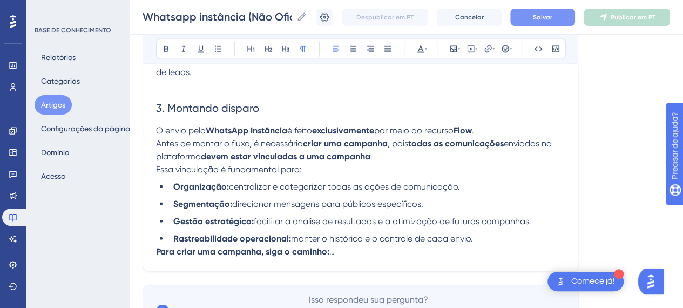
scroll to position [1011, 0]
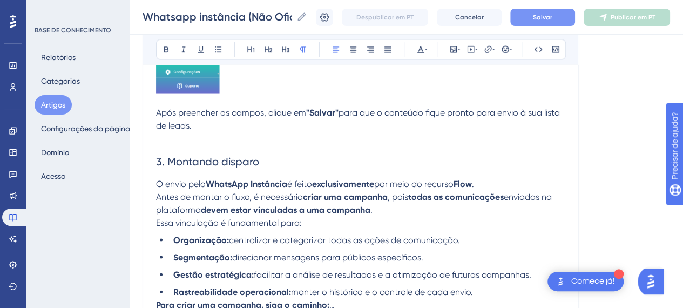
click at [367, 220] on p "Essa vinculação é fundamental para:" at bounding box center [360, 222] width 409 height 13
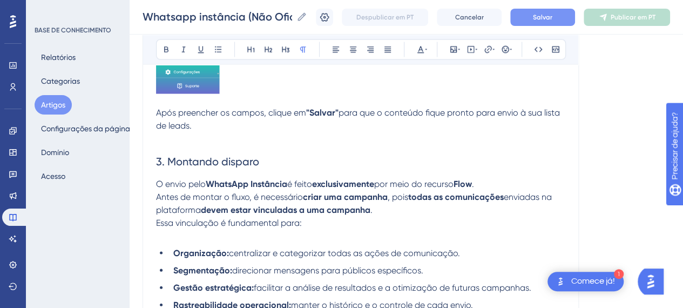
click at [574, 18] on button "Salvar" at bounding box center [542, 17] width 65 height 17
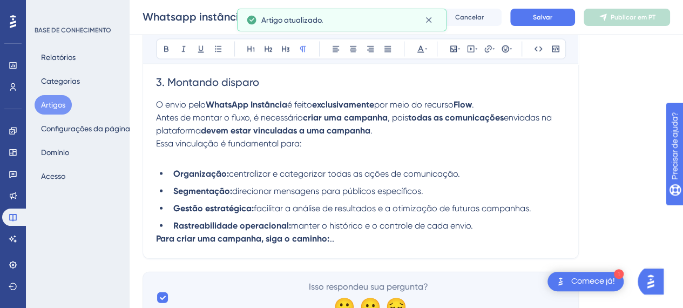
scroll to position [1119, 0]
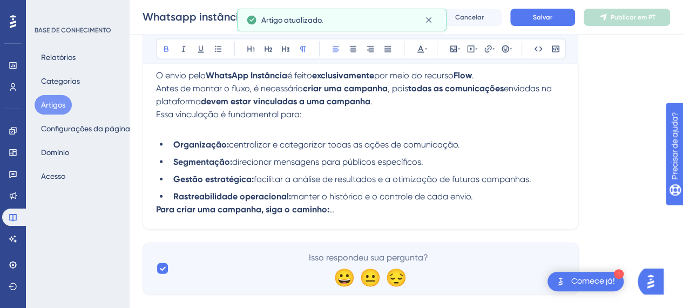
drag, startPoint x: 156, startPoint y: 211, endPoint x: 173, endPoint y: 233, distance: 28.5
click at [156, 210] on strong "Para criar uma campanha, siga o caminho:" at bounding box center [242, 209] width 173 height 10
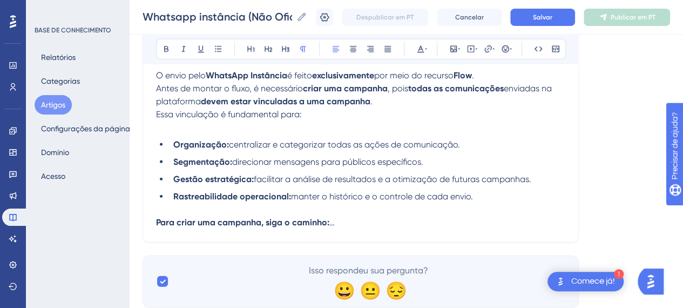
drag, startPoint x: 343, startPoint y: 221, endPoint x: 328, endPoint y: 222, distance: 15.7
click at [328, 222] on p "Para criar uma campanha, siga o caminho: …" at bounding box center [360, 222] width 409 height 13
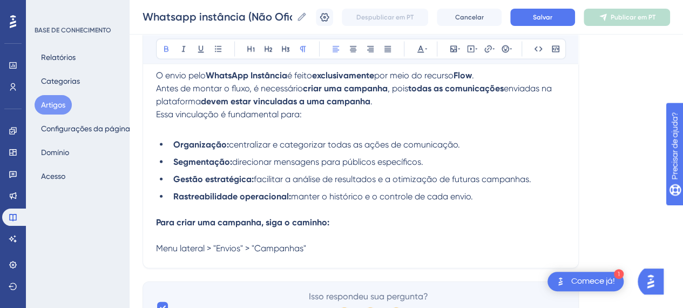
click at [328, 224] on p "Para criar uma campanha, siga o caminho:" at bounding box center [360, 222] width 409 height 13
drag, startPoint x: 212, startPoint y: 245, endPoint x: 243, endPoint y: 246, distance: 31.3
click at [243, 246] on span "Menu lateral > "Envios" > "Campanhas"" at bounding box center [231, 248] width 150 height 10
click at [173, 48] on button at bounding box center [166, 49] width 15 height 15
drag, startPoint x: 315, startPoint y: 247, endPoint x: 255, endPoint y: 249, distance: 60.0
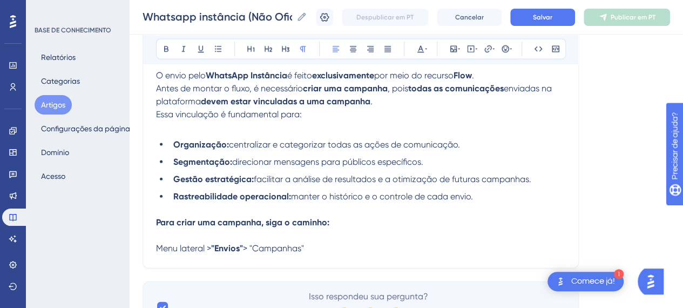
click at [255, 249] on p "Menu lateral > "Envios" > "Campanhas"" at bounding box center [360, 248] width 409 height 13
click at [167, 52] on icon at bounding box center [166, 49] width 9 height 9
click at [313, 229] on p at bounding box center [360, 235] width 409 height 13
click at [532, 16] on button "Salvar" at bounding box center [542, 17] width 65 height 17
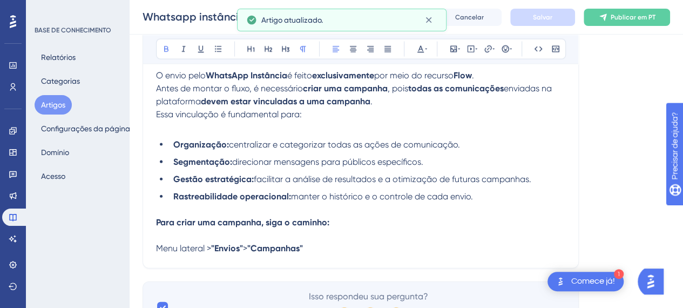
click at [332, 247] on p "Menu lateral > "Envios" > "Campanhas"" at bounding box center [360, 248] width 409 height 13
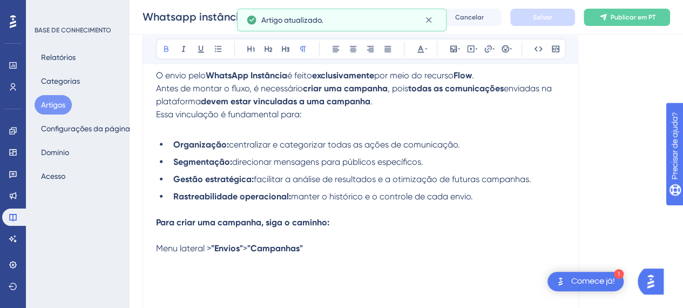
scroll to position [1120, 0]
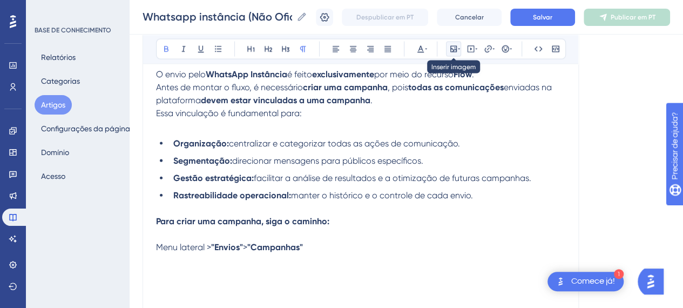
click at [454, 49] on icon at bounding box center [453, 49] width 6 height 6
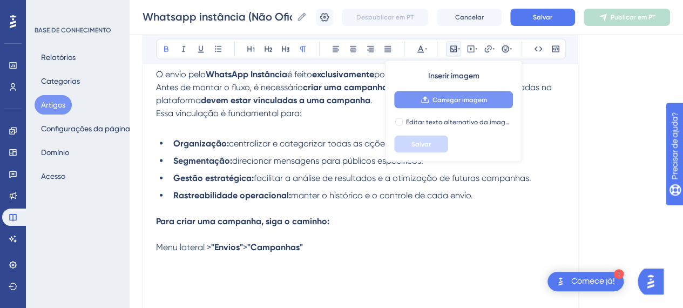
click at [439, 100] on font "Carregar imagem" at bounding box center [460, 100] width 55 height 8
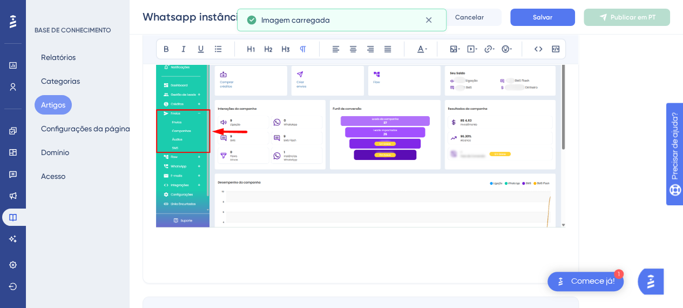
scroll to position [1312, 0]
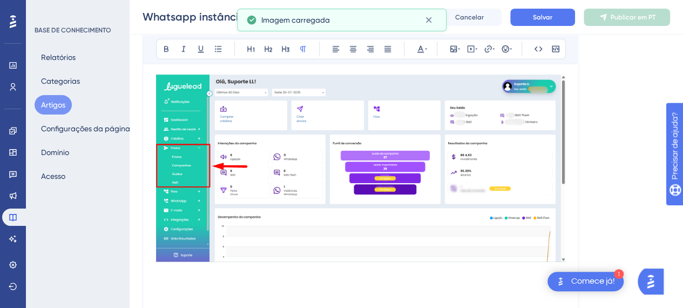
click at [477, 185] on img at bounding box center [360, 168] width 409 height 187
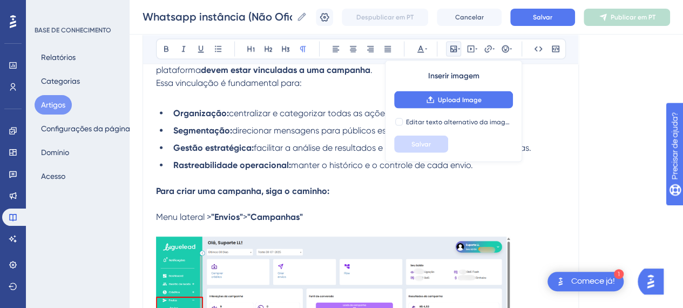
scroll to position [1234, 0]
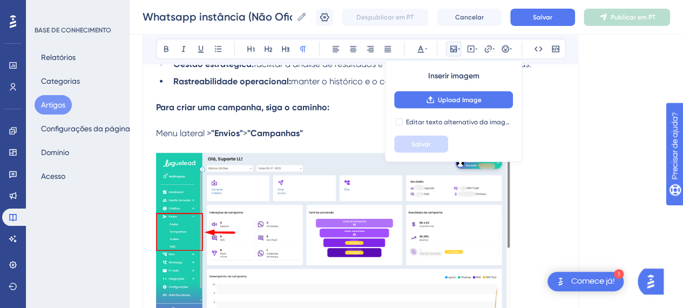
click at [530, 239] on p at bounding box center [360, 236] width 409 height 166
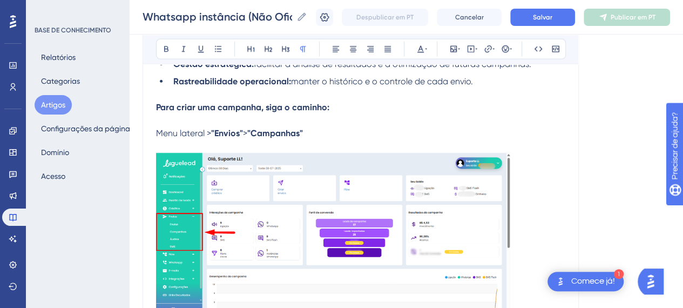
click at [328, 127] on p "Menu lateral > "Envios" > "Campanhas"" at bounding box center [360, 133] width 409 height 13
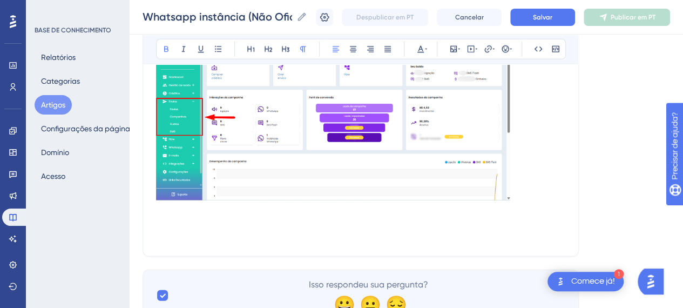
scroll to position [1361, 0]
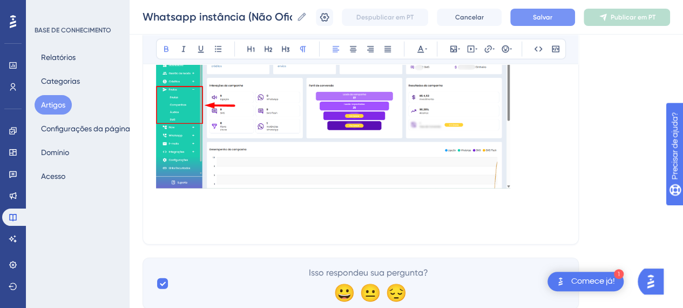
click at [561, 21] on button "Salvar" at bounding box center [542, 17] width 65 height 17
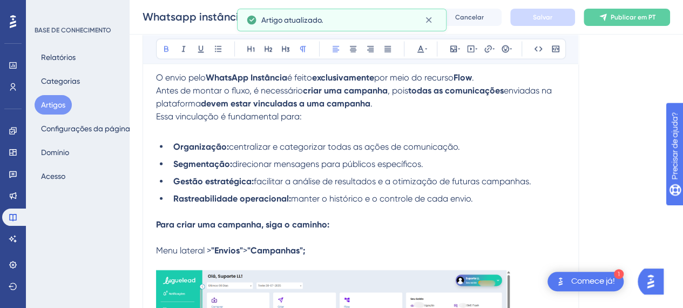
scroll to position [1118, 0]
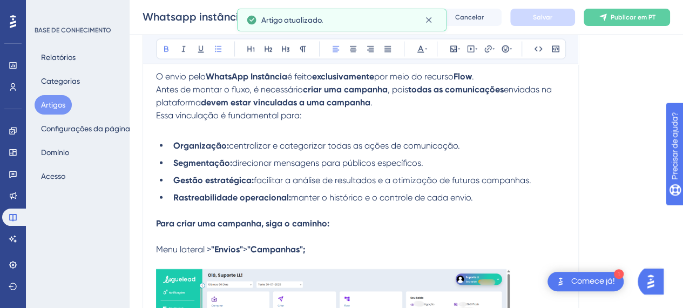
drag, startPoint x: 168, startPoint y: 146, endPoint x: 146, endPoint y: 146, distance: 22.1
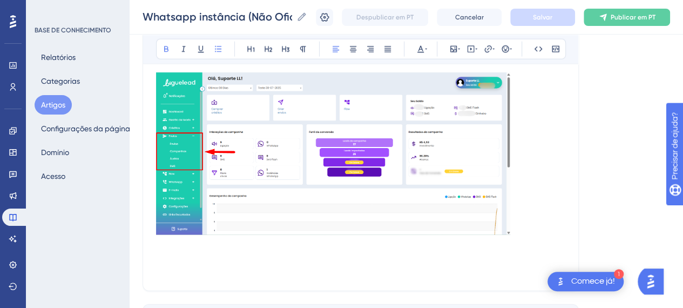
scroll to position [1257, 0]
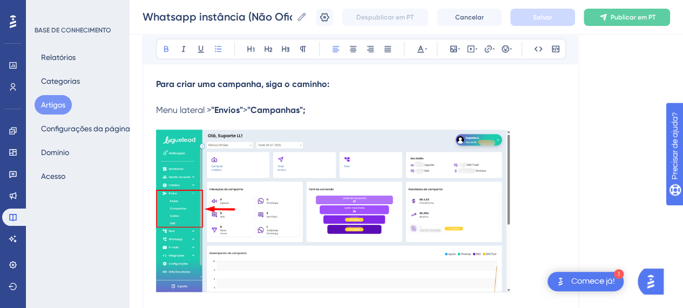
click at [518, 256] on p at bounding box center [360, 213] width 409 height 166
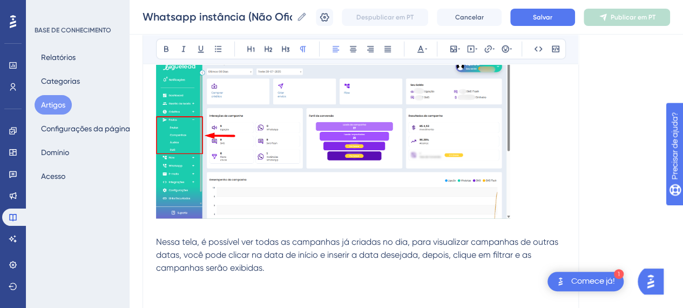
scroll to position [1447, 0]
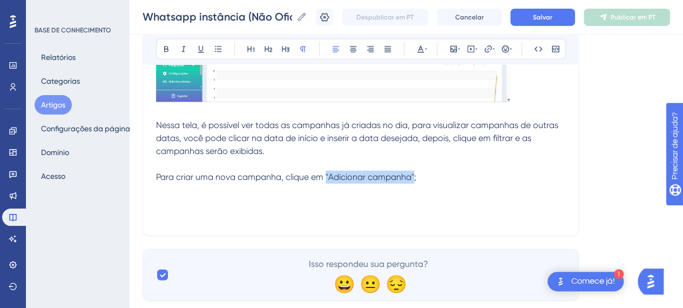
drag, startPoint x: 415, startPoint y: 176, endPoint x: 326, endPoint y: 177, distance: 88.6
click at [326, 177] on span "Para criar uma nova campanha, clique em "Adicionar campanha";" at bounding box center [286, 177] width 260 height 10
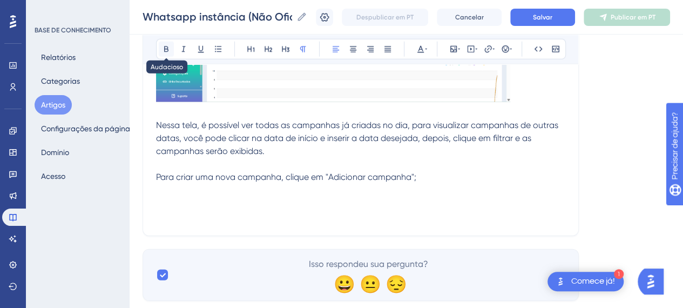
click at [163, 50] on icon at bounding box center [166, 49] width 9 height 9
click at [257, 129] on span "Nessa tela, é possível ver todas as campanhas já criadas no dia, para visualiza…" at bounding box center [358, 138] width 404 height 36
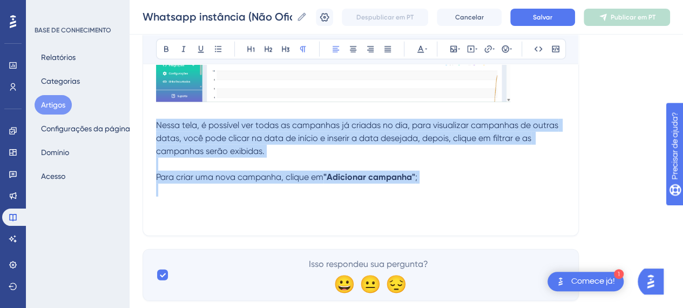
drag, startPoint x: 434, startPoint y: 184, endPoint x: 141, endPoint y: 129, distance: 297.2
copy div "Nessa tela, é possível ver todas as campanhas já criadas no dia, para visualiza…"
click at [472, 190] on p at bounding box center [360, 190] width 409 height 13
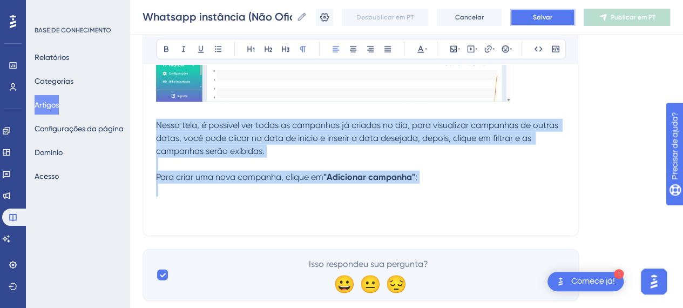
click at [545, 12] on button "Salvar" at bounding box center [542, 17] width 65 height 17
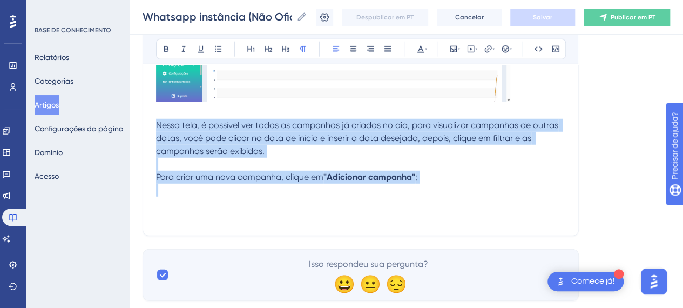
click at [457, 179] on p "Para criar uma nova campanha, clique em "Adicionar campanha" ;" at bounding box center [360, 177] width 409 height 13
click at [450, 137] on span "Nessa tela, é possível ver todas as campanhas já criadas no dia, para visualiza…" at bounding box center [358, 138] width 404 height 36
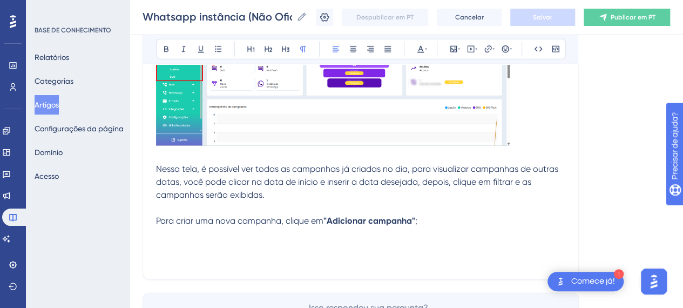
scroll to position [1365, 0]
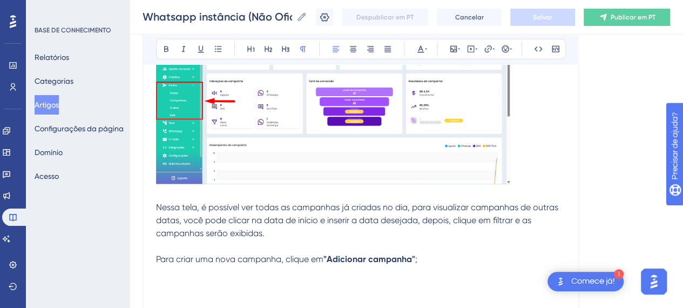
click at [444, 260] on p "Para criar uma nova campanha, clique em "Adicionar campanha" ;" at bounding box center [360, 259] width 409 height 13
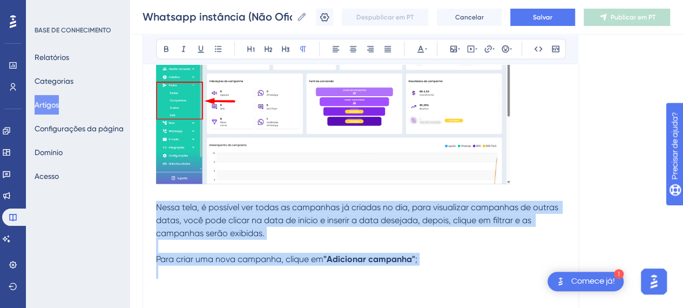
drag, startPoint x: 156, startPoint y: 203, endPoint x: 430, endPoint y: 271, distance: 282.1
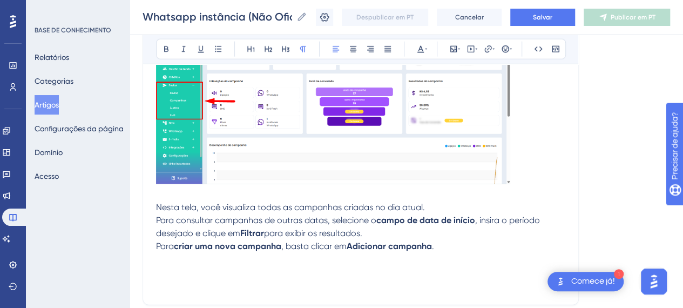
click at [422, 236] on p "Nesta tela, você visualiza todas as campanhas criadas no dia atual. Para consul…" at bounding box center [360, 220] width 409 height 39
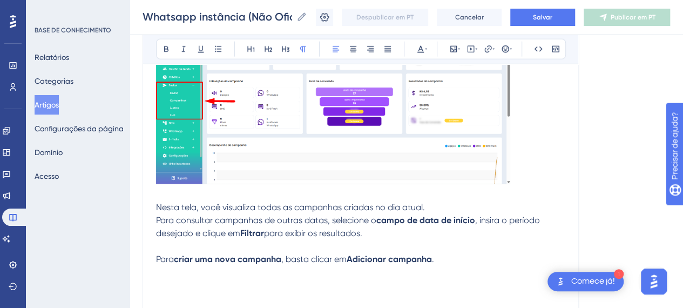
click at [472, 259] on p "Para criar uma nova campanha , basta clicar em Adicionar campanha ." at bounding box center [360, 259] width 409 height 13
click at [473, 262] on p "Para criar uma nova campanha , basta clicar em " Adicionar campanha "" at bounding box center [360, 259] width 409 height 13
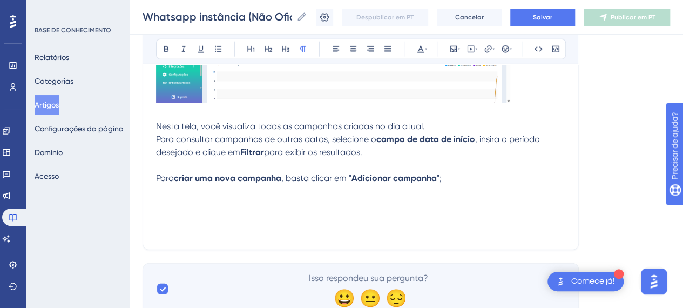
scroll to position [1486, 0]
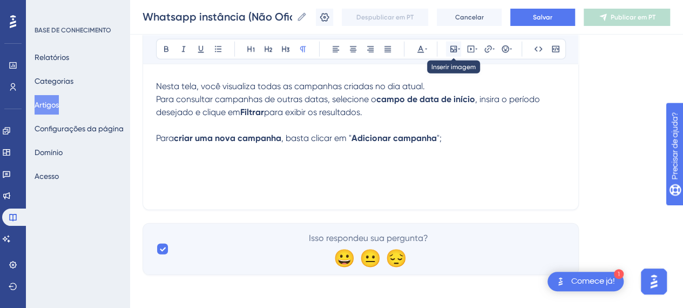
click at [453, 50] on icon at bounding box center [453, 49] width 6 height 6
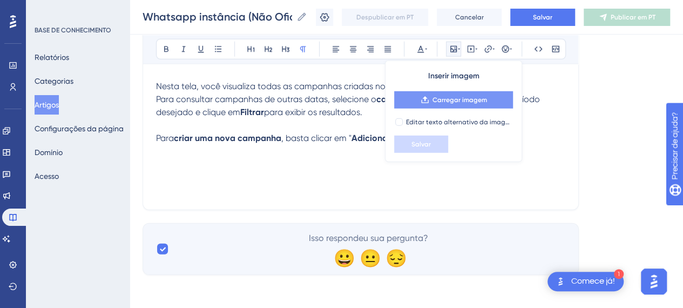
click at [444, 99] on font "Carregar imagem" at bounding box center [460, 100] width 55 height 8
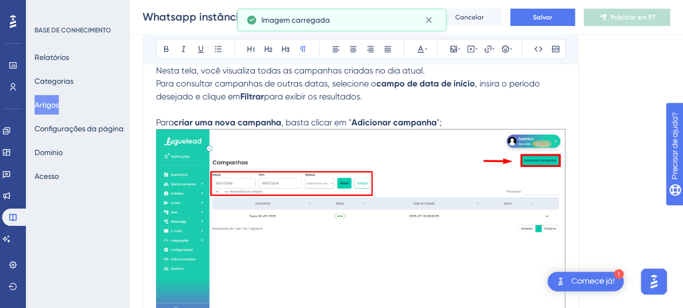
scroll to position [1502, 0]
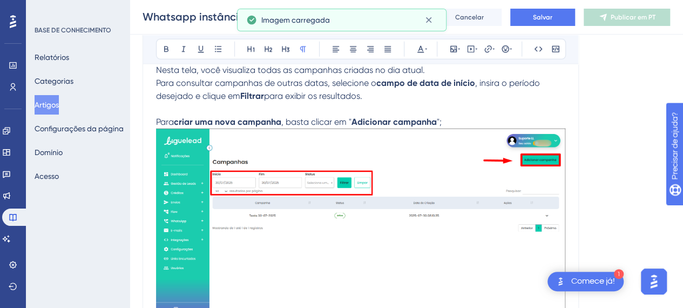
click at [218, 109] on p at bounding box center [360, 109] width 409 height 13
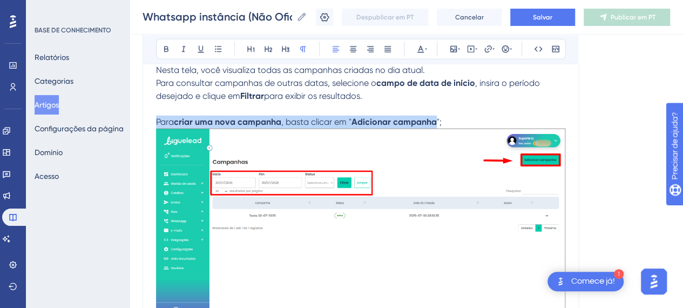
drag, startPoint x: 460, startPoint y: 122, endPoint x: 148, endPoint y: 123, distance: 311.6
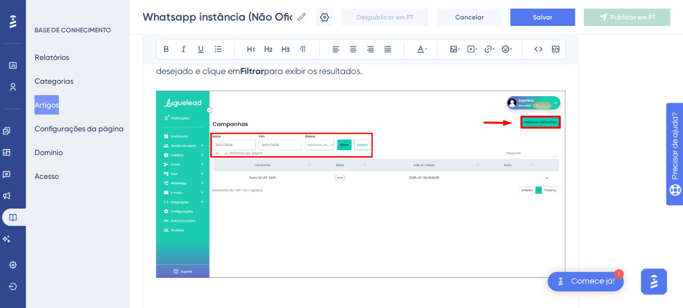
scroll to position [1389, 0]
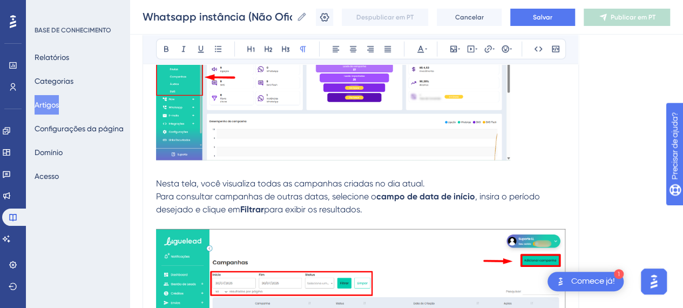
click at [380, 211] on p "Nesta tela, você visualiza todas as campanhas criadas no dia atual. Para consul…" at bounding box center [360, 196] width 409 height 39
click at [340, 224] on p at bounding box center [360, 222] width 409 height 13
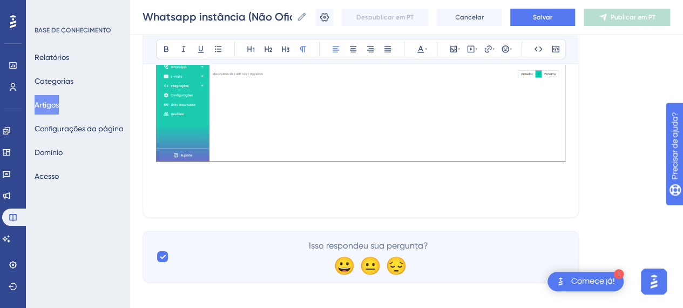
scroll to position [1618, 0]
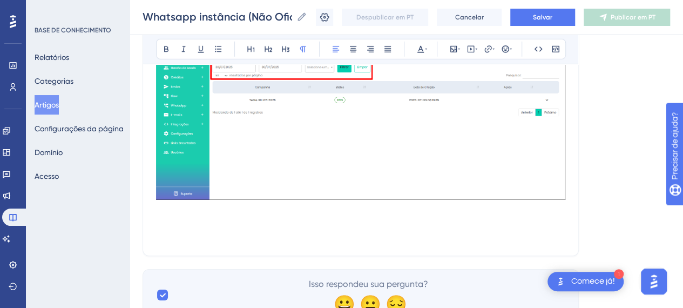
click at [252, 189] on img at bounding box center [360, 106] width 409 height 187
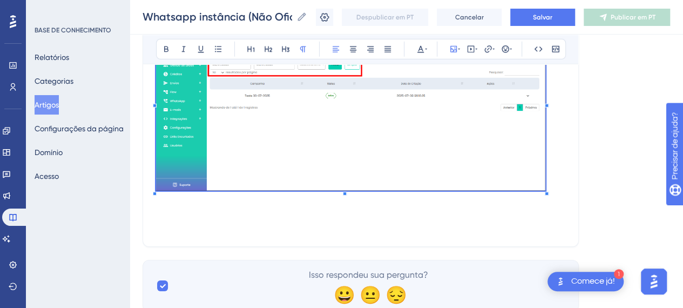
drag, startPoint x: 571, startPoint y: 186, endPoint x: 555, endPoint y: 66, distance: 121.0
click at [554, 22] on button "Salvar" at bounding box center [542, 17] width 65 height 17
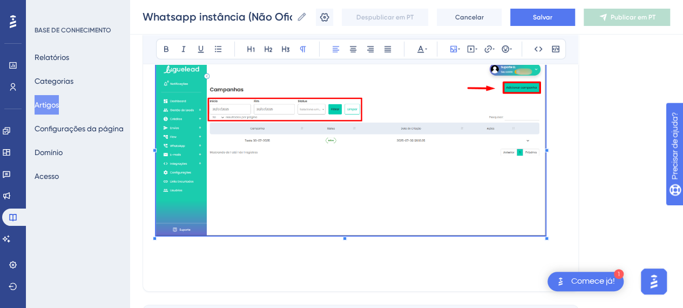
scroll to position [1510, 0]
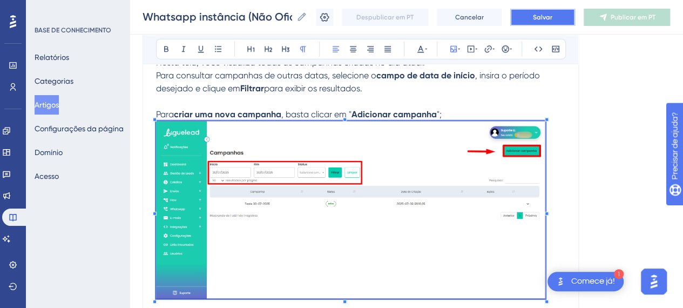
click at [546, 22] on button "Salvar" at bounding box center [542, 17] width 65 height 17
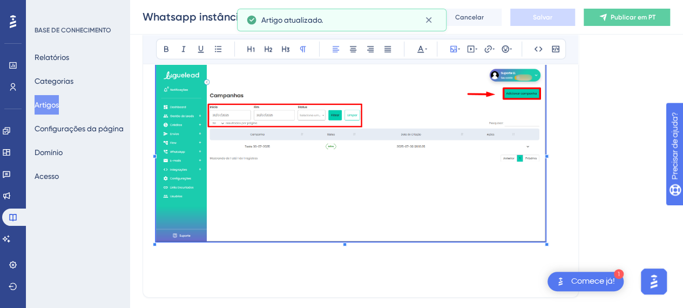
scroll to position [1655, 0]
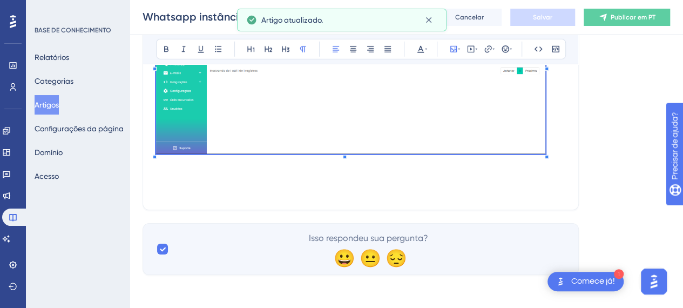
click at [407, 181] on p at bounding box center [360, 177] width 409 height 13
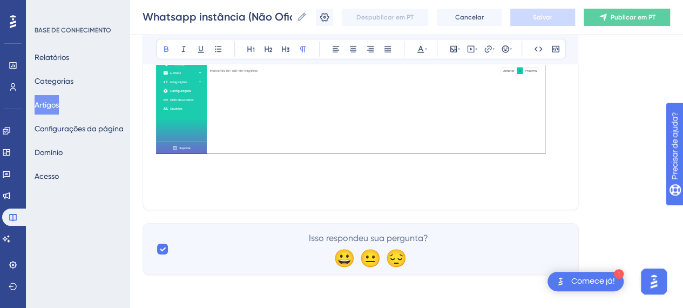
click at [265, 176] on p at bounding box center [360, 177] width 409 height 13
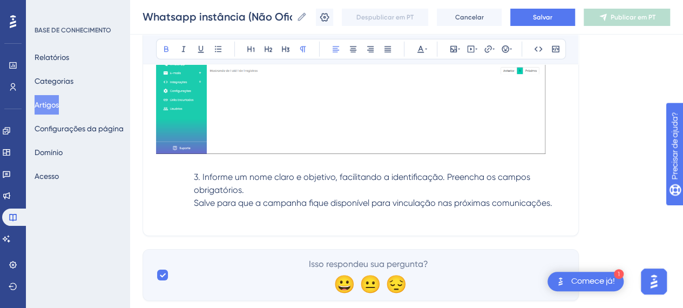
click at [384, 206] on span "Salve para que a campanha fique disponível para vinculação nas próximas comunic…" at bounding box center [373, 203] width 359 height 10
drag, startPoint x: 201, startPoint y: 174, endPoint x: 445, endPoint y: 177, distance: 243.6
click at [445, 177] on span "3. Informe um nome claro e objetivo, facilitando a identificação. Preencha os c…" at bounding box center [363, 183] width 339 height 23
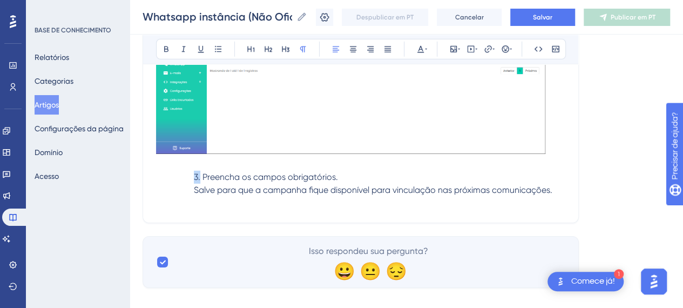
drag, startPoint x: 199, startPoint y: 174, endPoint x: 132, endPoint y: 174, distance: 67.5
drag, startPoint x: 296, startPoint y: 177, endPoint x: 300, endPoint y: 180, distance: 5.7
click at [297, 177] on p "Preencha os campos obrigatórios." at bounding box center [360, 177] width 409 height 13
drag, startPoint x: 215, startPoint y: 171, endPoint x: 160, endPoint y: 172, distance: 55.1
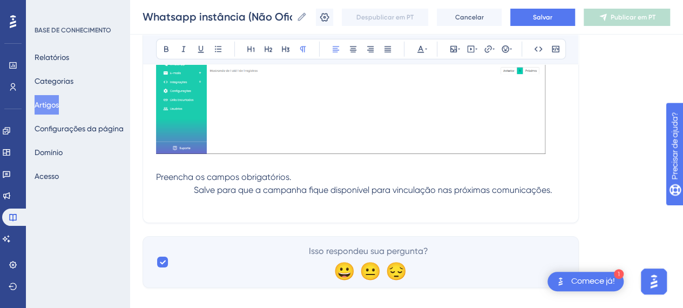
click at [160, 172] on p "Preencha os campos obrigatórios." at bounding box center [360, 177] width 409 height 13
click at [229, 176] on span "Informe um nome claro e objetivo, facilitando a identificação," at bounding box center [277, 177] width 242 height 10
click at [424, 176] on p "Informe um nome claro e objetivo, facilitando a identificação," at bounding box center [360, 177] width 409 height 13
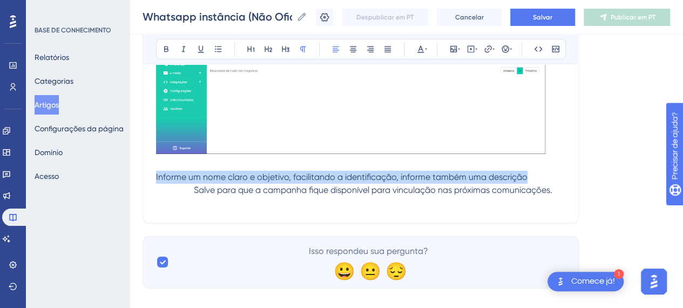
drag, startPoint x: 557, startPoint y: 187, endPoint x: 151, endPoint y: 178, distance: 406.7
click at [291, 197] on p at bounding box center [360, 203] width 409 height 13
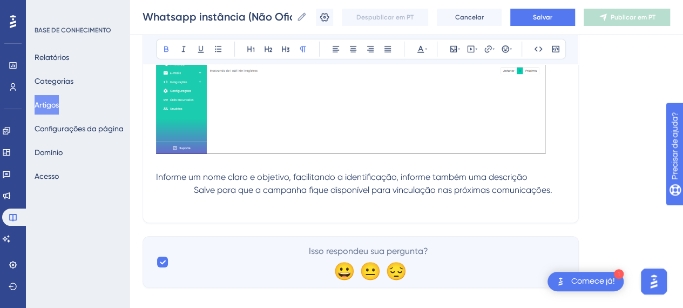
click at [555, 198] on p at bounding box center [360, 203] width 409 height 13
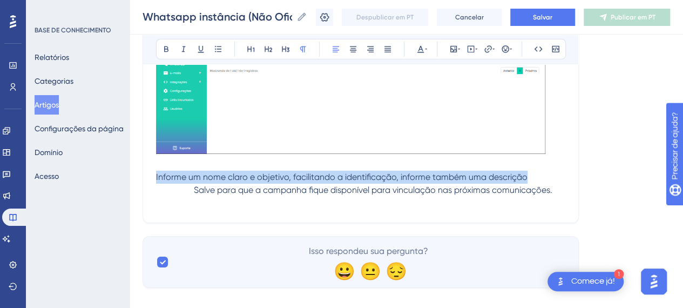
drag, startPoint x: 551, startPoint y: 192, endPoint x: 156, endPoint y: 175, distance: 396.2
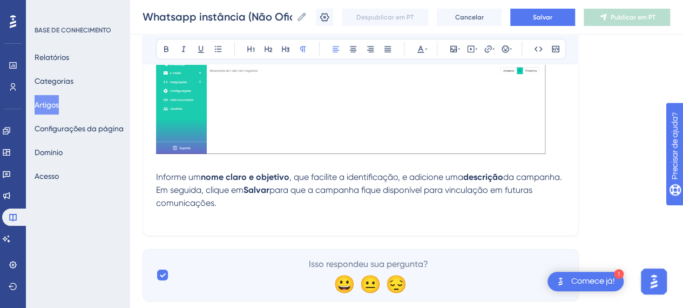
click at [306, 183] on p "Informe um nome claro e objetivo , que facilite a identificação, e adicione uma…" at bounding box center [360, 190] width 409 height 39
click at [355, 182] on p "Informe um nome claro e objetivo , que facilite a identificação, e adicione uma…" at bounding box center [360, 190] width 409 height 39
click at [215, 190] on p "Informe um nome claro e objetivo , que facilite a identificação, e adicione uma…" at bounding box center [360, 190] width 409 height 39
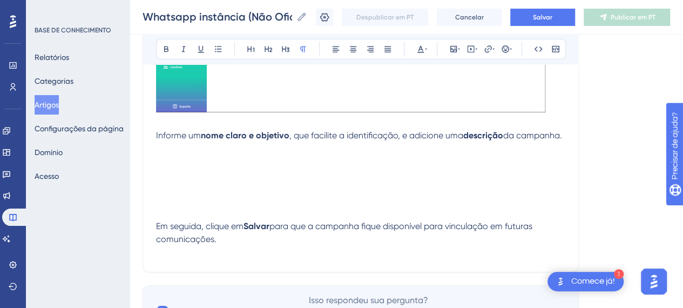
scroll to position [1763, 0]
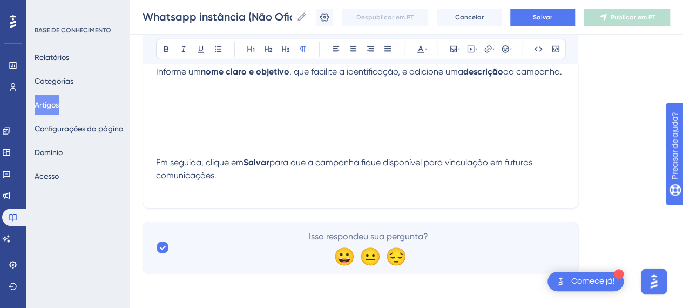
click at [207, 117] on p at bounding box center [360, 110] width 409 height 13
click at [455, 47] on icon at bounding box center [453, 49] width 6 height 6
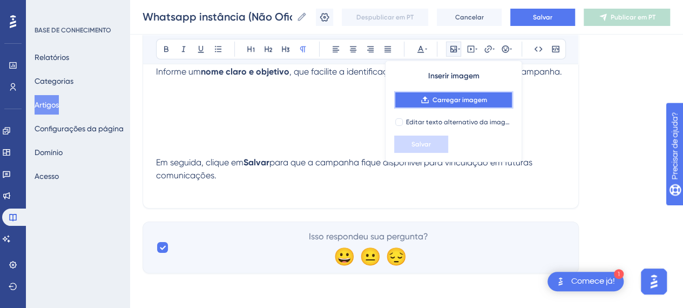
click at [461, 99] on font "Carregar imagem" at bounding box center [460, 100] width 55 height 8
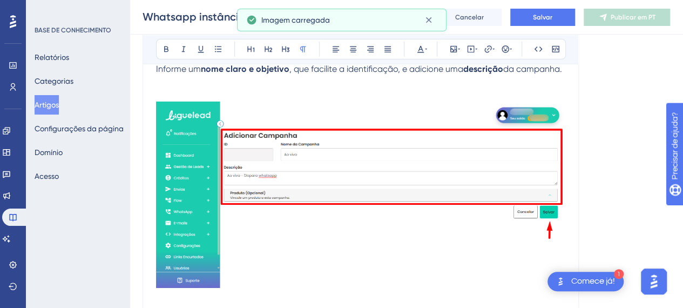
scroll to position [1817, 0]
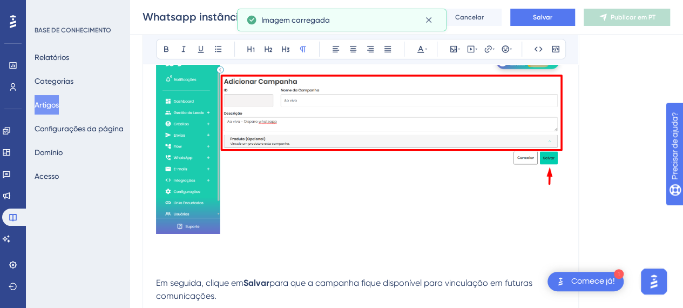
click at [464, 170] on img at bounding box center [360, 141] width 409 height 186
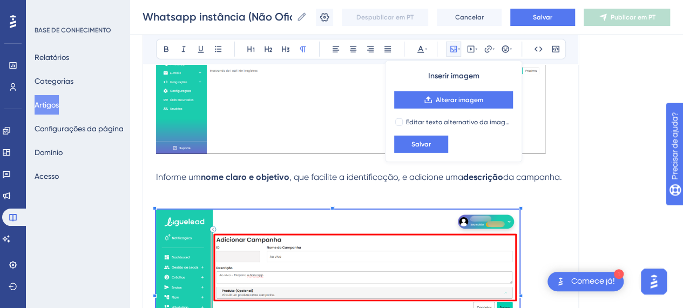
click at [338, 197] on p at bounding box center [360, 190] width 409 height 13
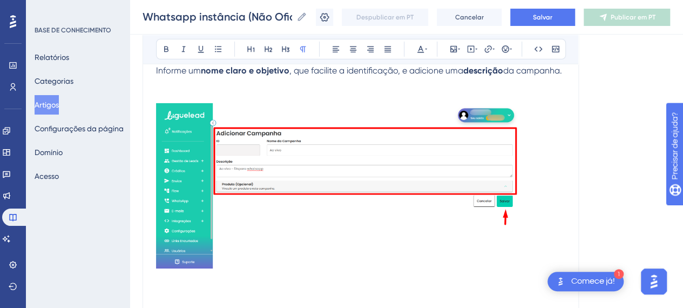
scroll to position [1763, 0]
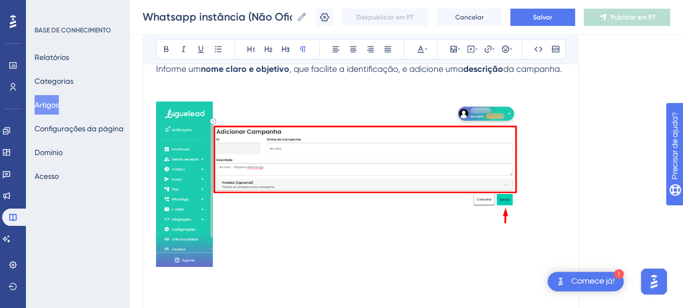
click at [327, 216] on img at bounding box center [337, 184] width 363 height 165
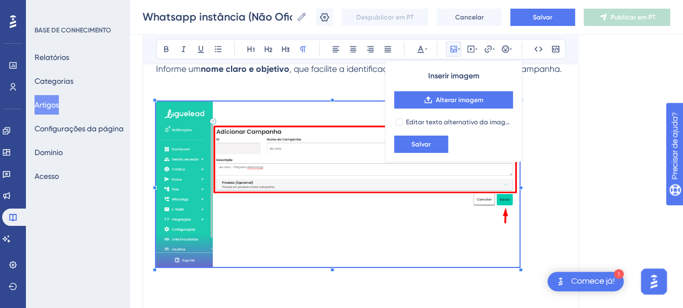
drag, startPoint x: 264, startPoint y: 114, endPoint x: 234, endPoint y: 106, distance: 30.3
click at [263, 113] on img at bounding box center [337, 184] width 363 height 165
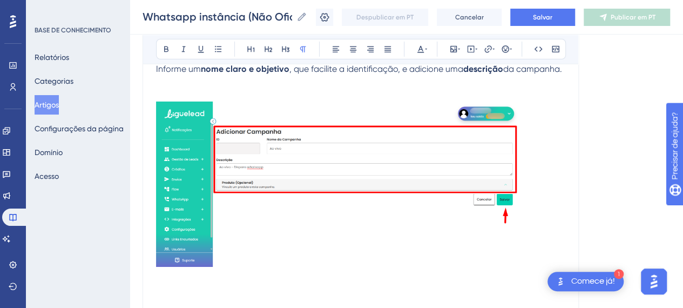
click at [217, 102] on p at bounding box center [360, 95] width 409 height 13
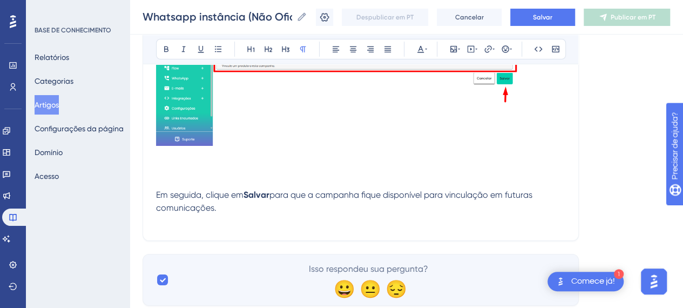
scroll to position [1851, 0]
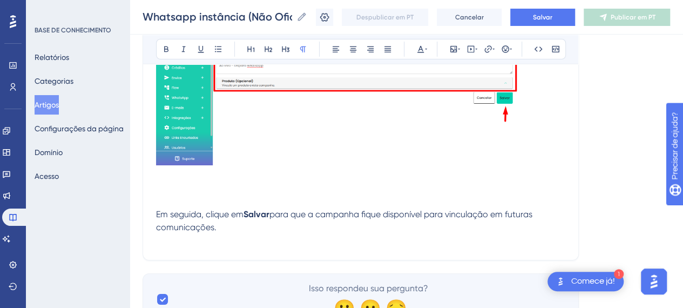
drag, startPoint x: 217, startPoint y: 201, endPoint x: 213, endPoint y: 213, distance: 12.6
click at [217, 195] on p at bounding box center [360, 188] width 409 height 13
click at [212, 214] on p "Em seguida, clique em Salvar para que a campanha fique disponível para vinculaç…" at bounding box center [360, 214] width 409 height 39
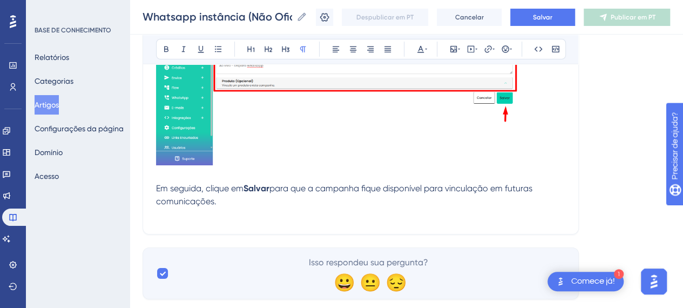
click at [246, 201] on p "Em seguida, clique em Salvar para que a campanha fique disponível para vinculaç…" at bounding box center [360, 188] width 409 height 39
click at [295, 221] on p at bounding box center [360, 214] width 409 height 13
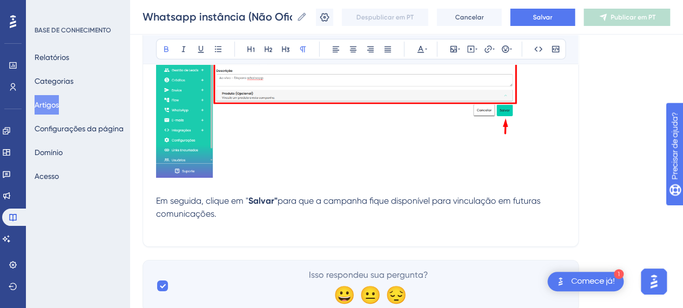
scroll to position [1888, 0]
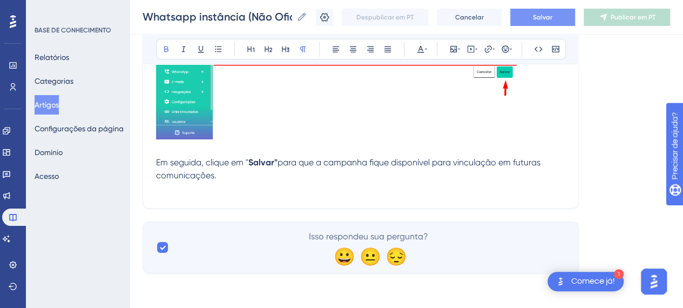
click at [572, 23] on button "Salvar" at bounding box center [542, 17] width 65 height 17
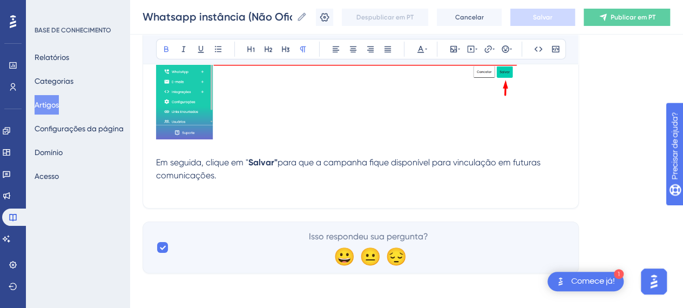
click at [230, 179] on p "Em seguida, clique em " Salvar" para que a campanha fique disponível para vincu…" at bounding box center [360, 162] width 409 height 39
click at [239, 178] on p "Em seguida, clique em " Salvar" para que a campanha fique disponível para vincu…" at bounding box center [360, 162] width 409 height 39
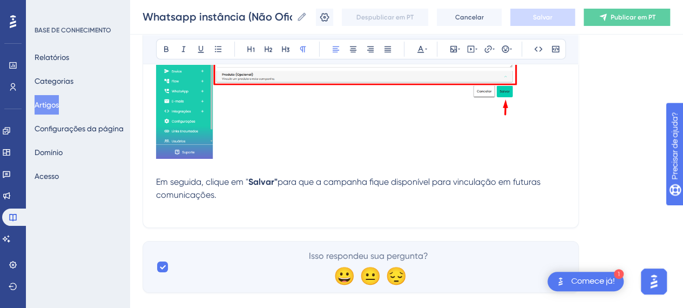
scroll to position [1753, 0]
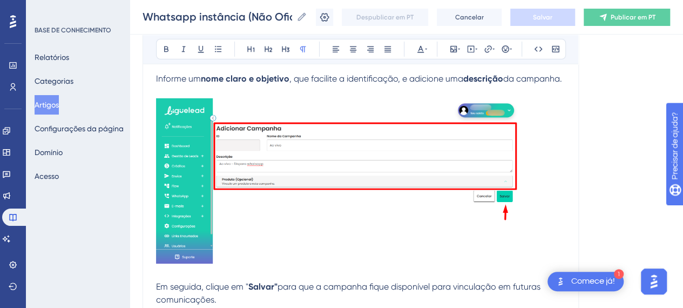
drag, startPoint x: 682, startPoint y: 254, endPoint x: 685, endPoint y: 249, distance: 5.8
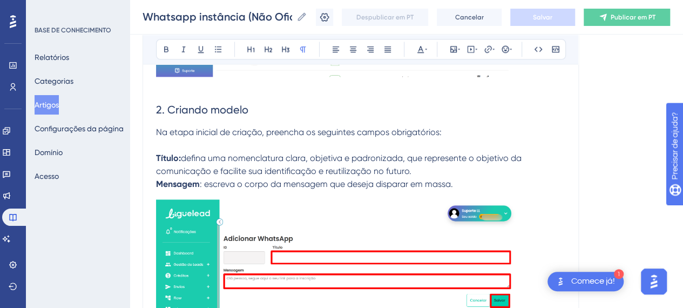
scroll to position [1714, 0]
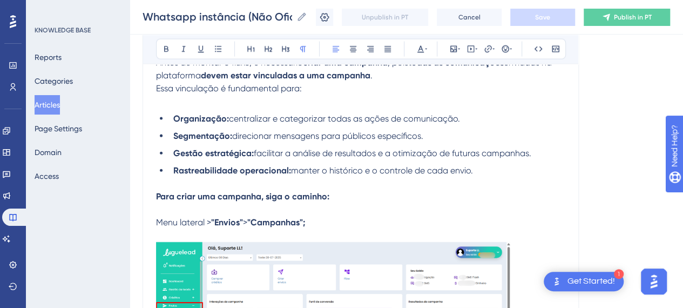
scroll to position [1078, 0]
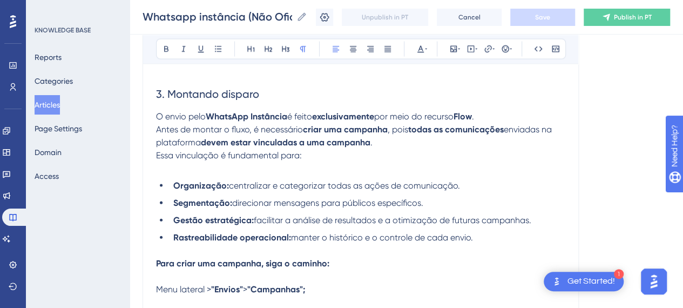
click at [333, 107] on h2 "3. Montando disparo" at bounding box center [360, 94] width 409 height 32
click at [404, 150] on p "Essa vinculação é fundamental para:" at bounding box center [360, 155] width 409 height 13
click at [280, 267] on p "Para criar uma campanha, siga o caminho:" at bounding box center [360, 263] width 409 height 13
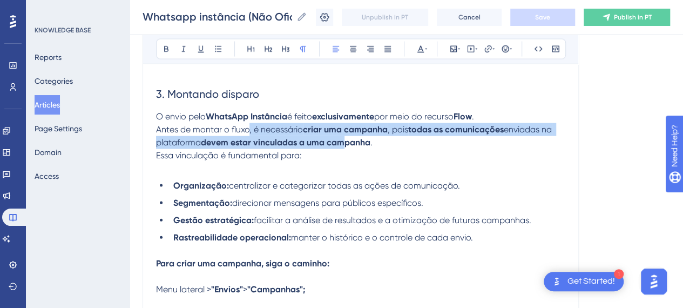
drag, startPoint x: 247, startPoint y: 133, endPoint x: 343, endPoint y: 139, distance: 96.8
click at [342, 136] on p "O envio pelo WhatsApp Instância é feito exclusivamente por meio do recurso Flow…" at bounding box center [360, 129] width 409 height 39
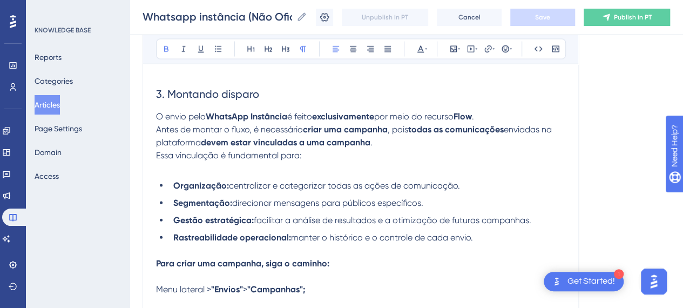
click at [348, 142] on strong "devem estar vinculadas a uma campanha" at bounding box center [286, 142] width 170 height 10
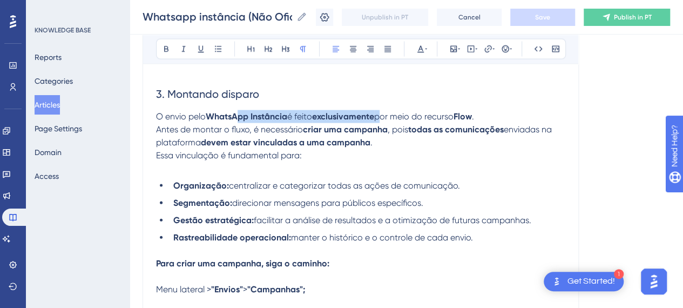
drag, startPoint x: 238, startPoint y: 111, endPoint x: 418, endPoint y: 128, distance: 181.2
click at [408, 113] on p "O envio pelo WhatsApp Instância é feito exclusivamente por meio do recurso Flow…" at bounding box center [360, 129] width 409 height 39
click at [455, 151] on p "Essa vinculação é fundamental para:" at bounding box center [360, 155] width 409 height 13
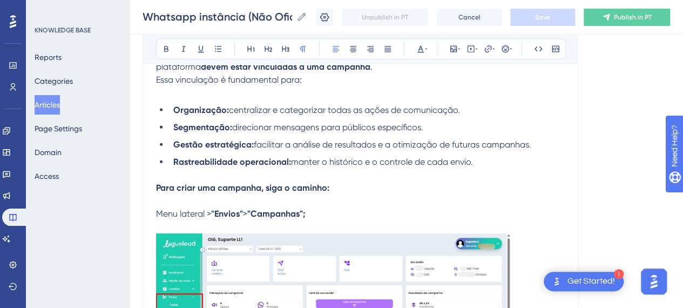
scroll to position [1186, 0]
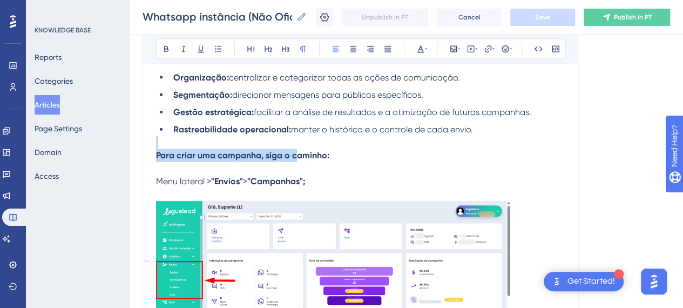
click at [372, 147] on p at bounding box center [360, 142] width 409 height 13
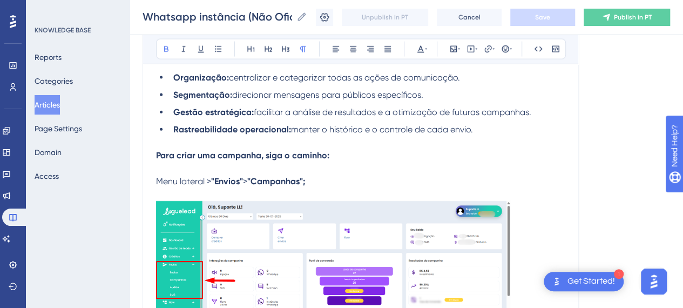
scroll to position [1078, 0]
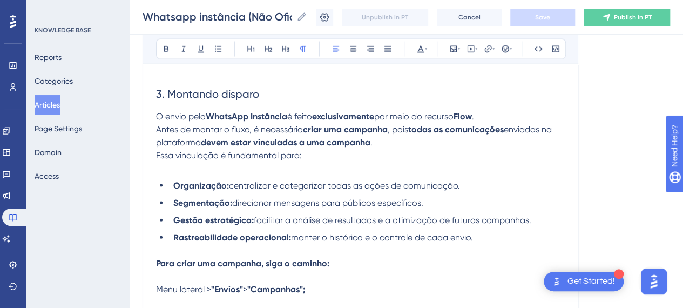
click at [388, 141] on p "O envio pelo WhatsApp Instância é feito exclusivamente por meio do recurso Flow…" at bounding box center [360, 129] width 409 height 39
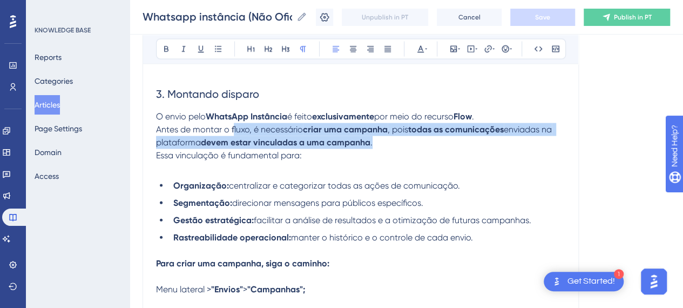
drag, startPoint x: 355, startPoint y: 141, endPoint x: 232, endPoint y: 133, distance: 123.4
click at [232, 133] on p "O envio pelo WhatsApp Instância é feito exclusivamente por meio do recurso Flow…" at bounding box center [360, 129] width 409 height 39
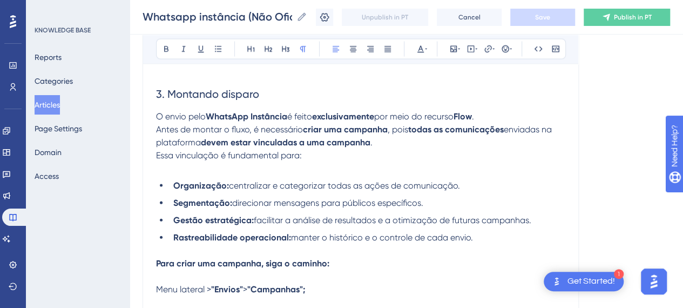
click at [354, 162] on p at bounding box center [360, 168] width 409 height 13
click at [251, 119] on strong "WhatsApp Instância" at bounding box center [247, 116] width 82 height 10
click at [154, 118] on div "Whatsapp instância (Não Oficial) Envio não oficial de textos em massa pelo What…" at bounding box center [361, 25] width 436 height 1965
click at [157, 113] on span "O envio pelo" at bounding box center [181, 116] width 50 height 10
click at [159, 113] on span "O envio pelo" at bounding box center [181, 116] width 50 height 10
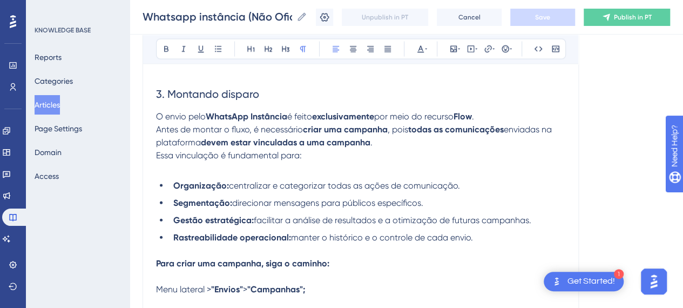
click at [408, 154] on p "Essa vinculação é fundamental para:" at bounding box center [360, 155] width 409 height 13
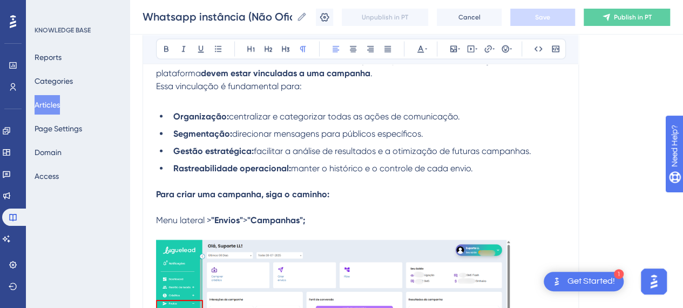
scroll to position [1186, 0]
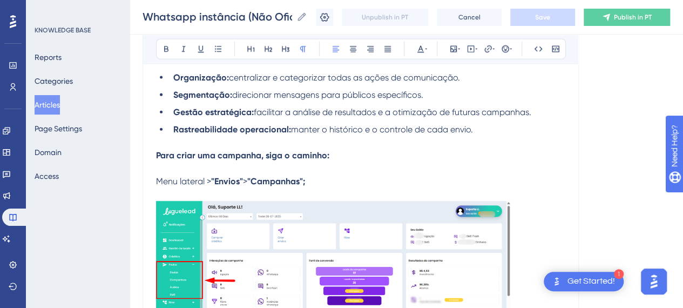
click at [268, 150] on strong "Para criar uma campanha, siga o caminho:" at bounding box center [242, 155] width 173 height 10
drag, startPoint x: 342, startPoint y: 171, endPoint x: 217, endPoint y: 163, distance: 126.1
click at [341, 172] on p at bounding box center [360, 168] width 409 height 13
click at [158, 153] on strong "Para criar uma campanha, siga o caminho:" at bounding box center [242, 155] width 173 height 10
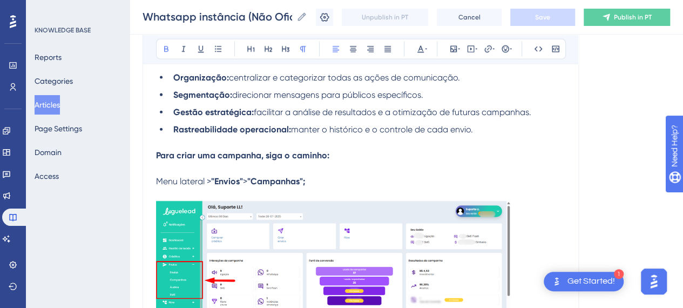
click at [156, 156] on strong "Para criar uma campanha, siga o caminho:" at bounding box center [242, 155] width 173 height 10
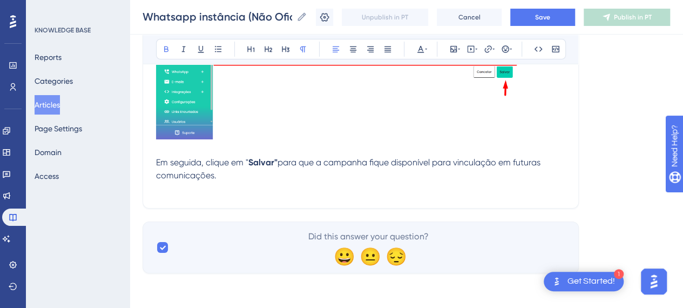
scroll to position [1888, 0]
click at [241, 169] on p "Em seguida, clique em " Salvar" para que a campanha fique disponível para vincu…" at bounding box center [360, 162] width 409 height 39
click at [235, 182] on p at bounding box center [360, 188] width 409 height 13
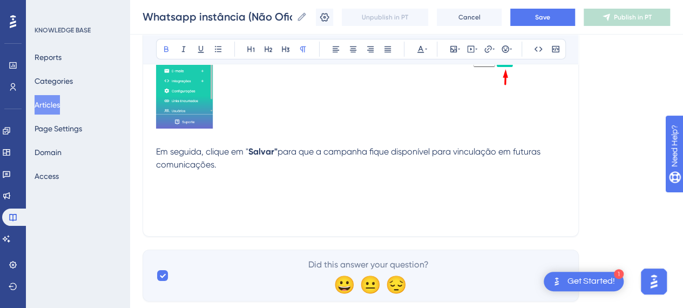
click at [214, 197] on p at bounding box center [360, 190] width 409 height 13
click at [164, 51] on icon at bounding box center [166, 49] width 4 height 6
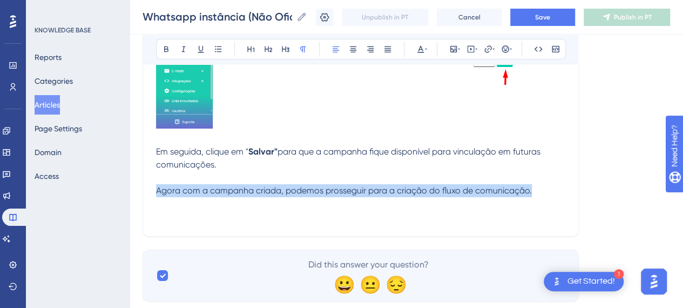
drag, startPoint x: 521, startPoint y: 206, endPoint x: 167, endPoint y: 209, distance: 353.2
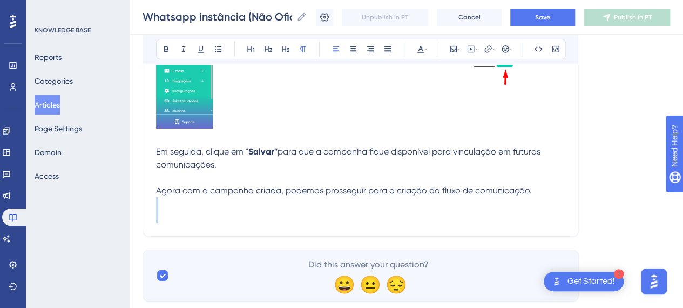
drag, startPoint x: 540, startPoint y: 218, endPoint x: 539, endPoint y: 211, distance: 6.6
click at [540, 210] on p at bounding box center [360, 203] width 409 height 13
click at [539, 197] on p "Agora com a campanha criada, podemos prosseguir para a criação do fluxo de comu…" at bounding box center [360, 190] width 409 height 13
click at [171, 184] on p at bounding box center [360, 177] width 409 height 13
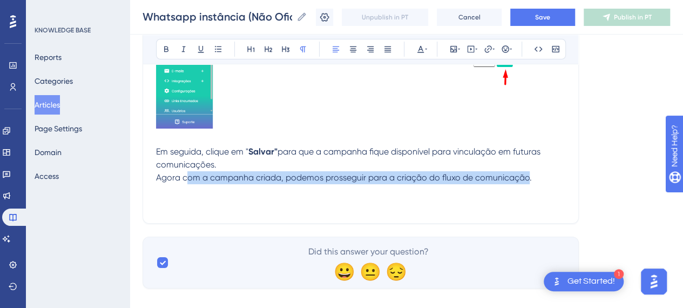
drag, startPoint x: 424, startPoint y: 190, endPoint x: 187, endPoint y: 184, distance: 237.7
click at [187, 183] on span "Agora com a campanha criada, podemos prosseguir para a criação do fluxo de comu…" at bounding box center [344, 177] width 376 height 10
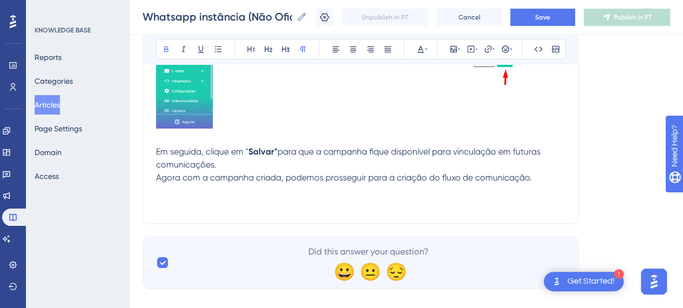
drag, startPoint x: 302, startPoint y: 206, endPoint x: 271, endPoint y: 193, distance: 33.2
click at [301, 197] on p at bounding box center [360, 190] width 409 height 13
click at [258, 183] on span "Agora com a campanha criada, podemos prosseguir para a criação do fluxo de comu…" at bounding box center [344, 177] width 376 height 10
click at [257, 171] on p "Em seguida, clique em " Salvar" para que a campanha fique disponível para vincu…" at bounding box center [360, 151] width 409 height 39
drag, startPoint x: 539, startPoint y: 187, endPoint x: 538, endPoint y: 198, distance: 10.8
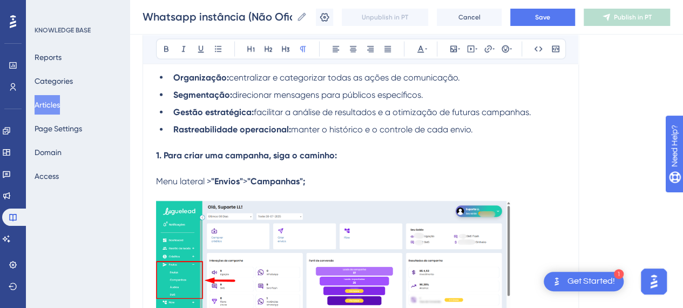
scroll to position [1117, 0]
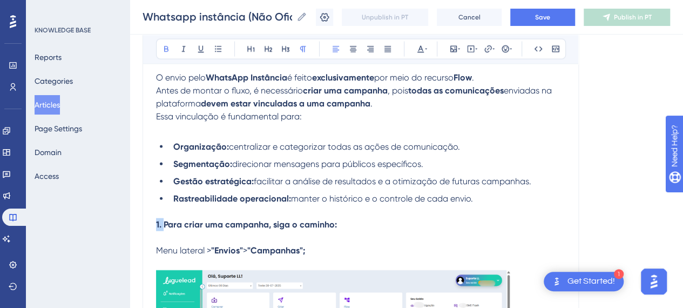
drag, startPoint x: 164, startPoint y: 222, endPoint x: 103, endPoint y: 219, distance: 61.6
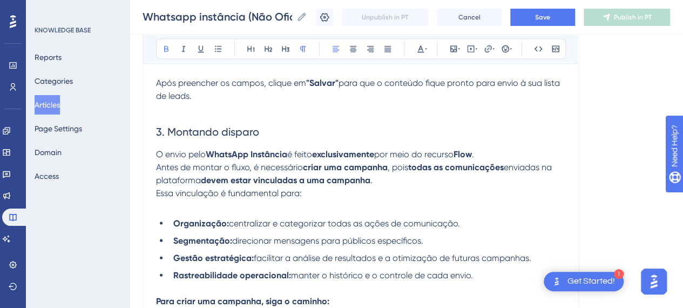
scroll to position [1009, 0]
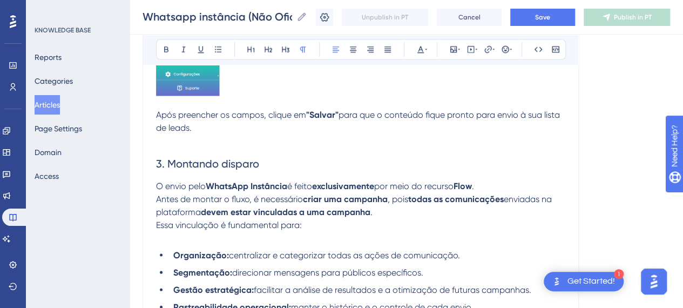
click at [204, 179] on p "O envio pelo WhatsApp Instância é feito exclusivamente por meio do recurso Flow…" at bounding box center [360, 198] width 409 height 39
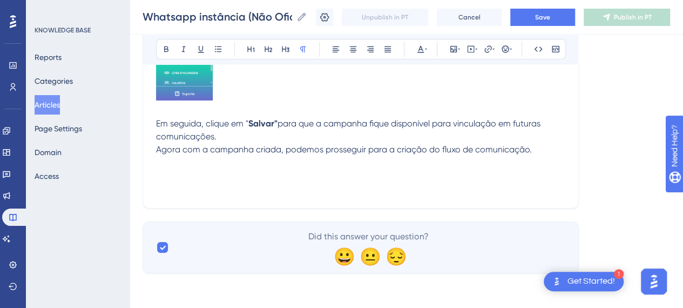
click at [193, 180] on p at bounding box center [360, 175] width 409 height 13
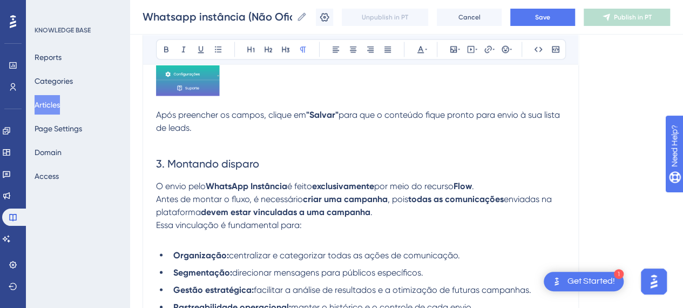
click at [204, 195] on span "Antes de montar o fluxo, é necessário" at bounding box center [229, 198] width 147 height 10
click at [334, 210] on strong "devem estar vinculadas a uma campanha" at bounding box center [286, 211] width 170 height 10
click at [496, 186] on p "O envio pelo WhatsApp Instância é feito exclusivamente por meio do recurso Flow…" at bounding box center [360, 198] width 409 height 39
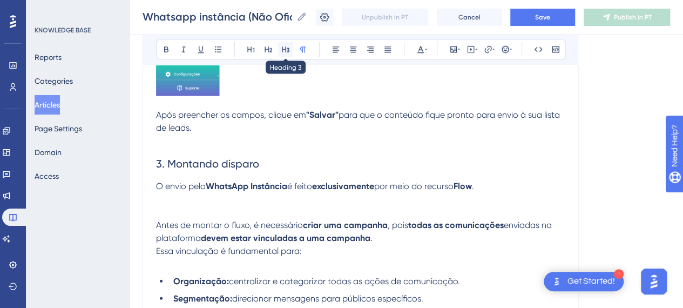
click at [283, 48] on icon at bounding box center [285, 49] width 9 height 9
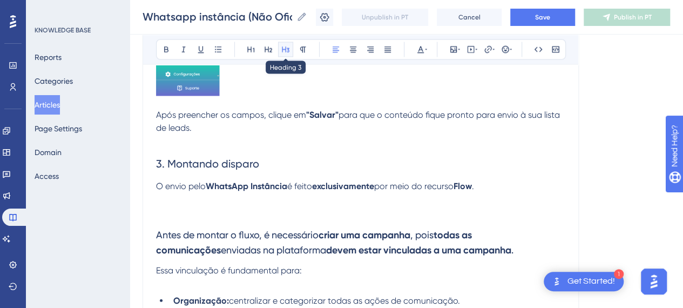
click at [286, 49] on icon at bounding box center [285, 49] width 9 height 9
click at [306, 42] on button at bounding box center [302, 49] width 15 height 15
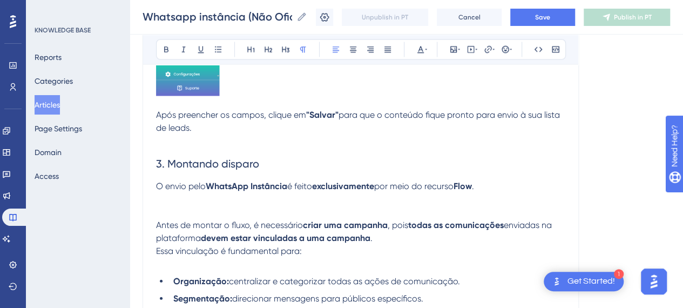
click at [198, 208] on p "Antes de montar o fluxo, é necessário criar uma campanha , pois todas as comuni…" at bounding box center [360, 224] width 409 height 39
drag, startPoint x: 156, startPoint y: 211, endPoint x: 273, endPoint y: 201, distance: 117.6
click at [273, 206] on p "Criando campanha Antes de montar o fluxo, é necessário criar uma campanha , poi…" at bounding box center [360, 224] width 409 height 39
click at [285, 53] on button at bounding box center [285, 49] width 15 height 15
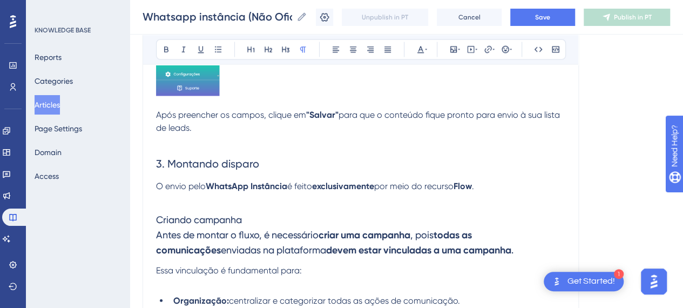
click at [267, 198] on p at bounding box center [360, 198] width 409 height 13
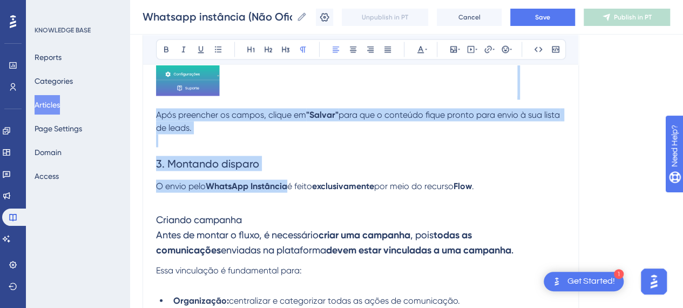
drag, startPoint x: 332, startPoint y: 130, endPoint x: 307, endPoint y: 86, distance: 50.8
click at [321, 90] on div "As comunicações realizadas via WhatsApp na plataforma LigueLead devem ser previ…" at bounding box center [360, 184] width 409 height 1927
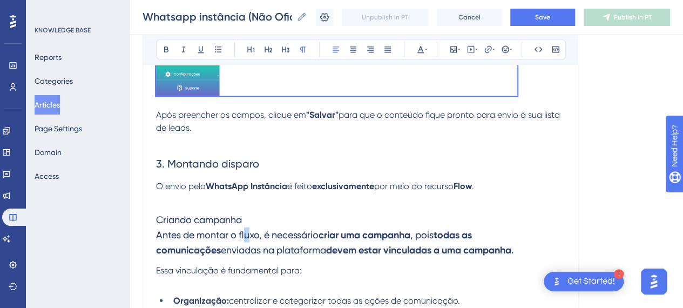
click at [251, 234] on span "Antes de montar o fluxo, é necessário" at bounding box center [237, 233] width 163 height 11
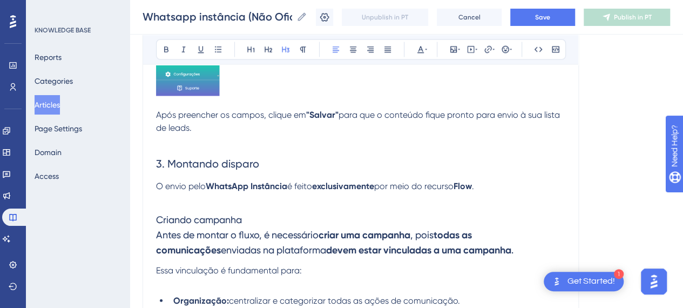
drag, startPoint x: 156, startPoint y: 215, endPoint x: 478, endPoint y: 252, distance: 324.5
click at [503, 254] on div "Whatsapp instância (Não Oficial) Envio não oficial de textos em massa pelo What…" at bounding box center [361, 136] width 436 height 2049
click at [474, 253] on h3 "Criando campanha Antes de montar o fluxo, é necessário criar uma campanha , poi…" at bounding box center [360, 234] width 409 height 58
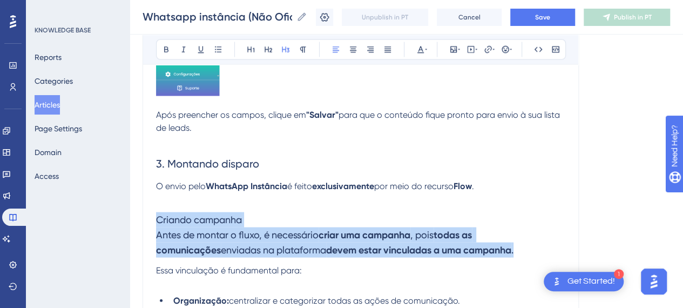
drag, startPoint x: 389, startPoint y: 254, endPoint x: 156, endPoint y: 220, distance: 235.8
click at [156, 220] on h3 "Criando campanha Antes de montar o fluxo, é necessário criar uma campanha , poi…" at bounding box center [360, 234] width 409 height 58
click at [301, 51] on icon at bounding box center [303, 49] width 9 height 9
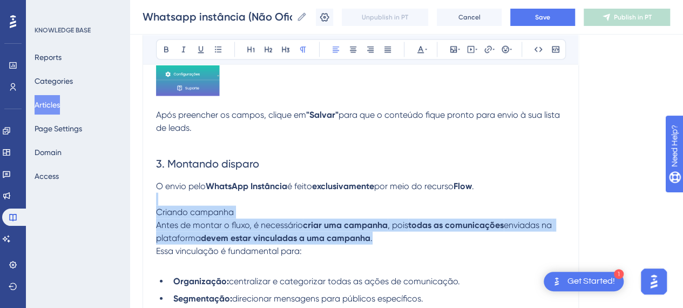
click at [221, 205] on p "Criando campanha Antes de montar o fluxo, é necessário criar uma campanha , poi…" at bounding box center [360, 224] width 409 height 39
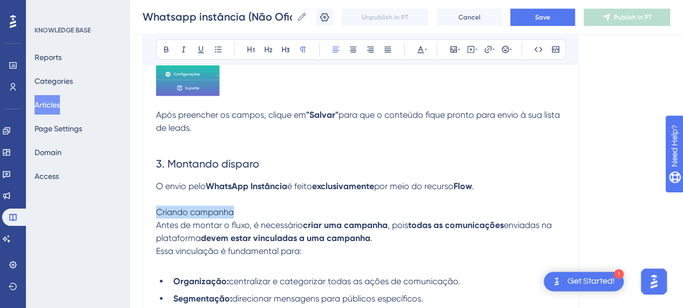
drag, startPoint x: 215, startPoint y: 210, endPoint x: 155, endPoint y: 207, distance: 60.0
click at [155, 207] on div "Whatsapp instância (Não Oficial) Envio não oficial de textos em massa pelo What…" at bounding box center [361, 126] width 436 height 2029
click at [160, 47] on button at bounding box center [166, 49] width 15 height 15
click at [246, 211] on p "Criando campanha Antes de montar o fluxo, é necessário criar uma campanha , poi…" at bounding box center [360, 224] width 409 height 39
drag, startPoint x: 158, startPoint y: 209, endPoint x: 158, endPoint y: 215, distance: 5.9
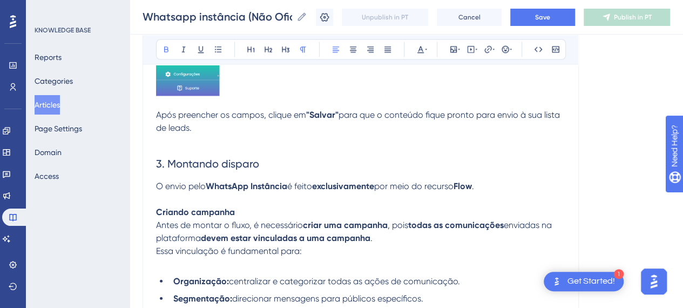
click at [158, 210] on strong "Criando campanha" at bounding box center [195, 211] width 79 height 10
click at [285, 209] on p "1. Criando campanha Antes de montar o fluxo, é necessário criar uma campanha , …" at bounding box center [360, 224] width 409 height 39
click at [471, 164] on h2 "3. Montando disparo" at bounding box center [360, 163] width 409 height 32
drag, startPoint x: 245, startPoint y: 204, endPoint x: 275, endPoint y: 214, distance: 31.8
click at [246, 205] on div "As comunicações realizadas via WhatsApp na plataforma LigueLead devem ser previ…" at bounding box center [360, 174] width 409 height 1907
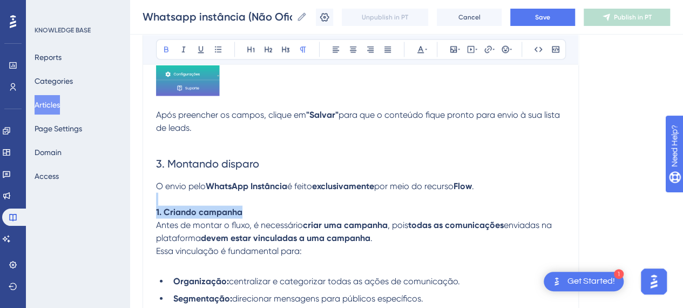
click at [281, 213] on p "1. Criando campanha Antes de montar o fluxo, é necessário criar uma campanha , …" at bounding box center [360, 224] width 409 height 39
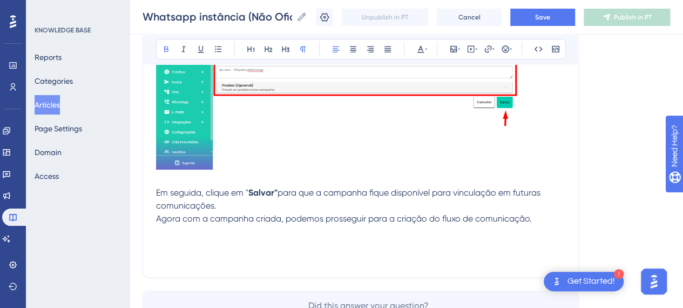
scroll to position [1927, 0]
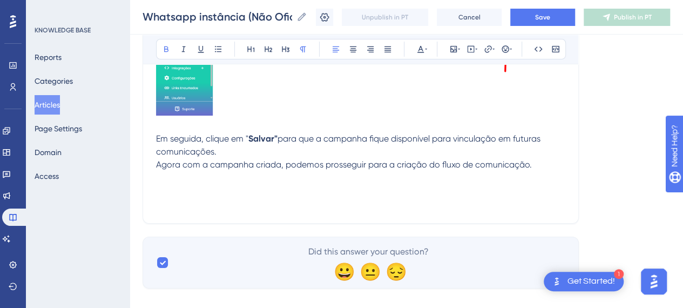
click at [213, 184] on p at bounding box center [360, 177] width 409 height 13
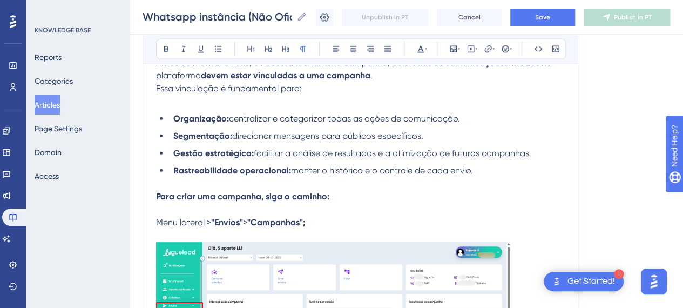
scroll to position [1063, 0]
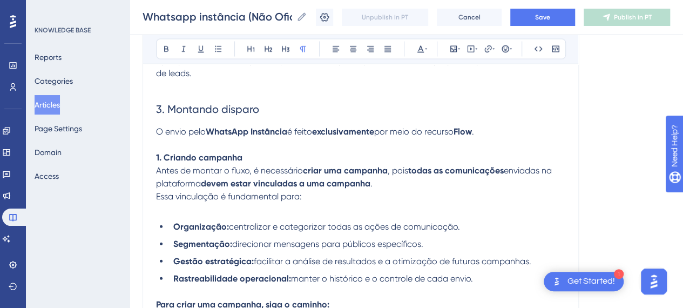
click at [218, 155] on strong "1. Criando campanha" at bounding box center [199, 157] width 86 height 10
click at [233, 108] on span "3. Montando disparo" at bounding box center [207, 109] width 103 height 13
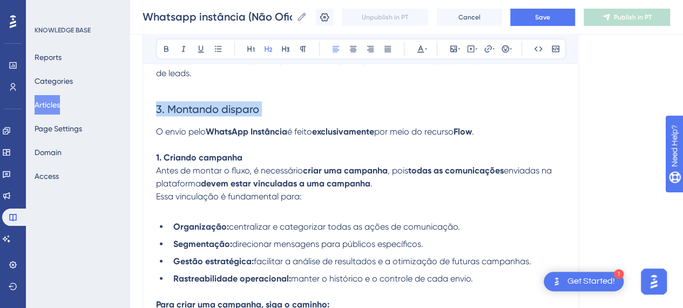
click at [233, 108] on span "3. Montando disparo" at bounding box center [207, 109] width 103 height 13
click at [225, 151] on p "1. Criando campanha Antes de montar o fluxo, é necessário criar uma campanha , …" at bounding box center [360, 170] width 409 height 39
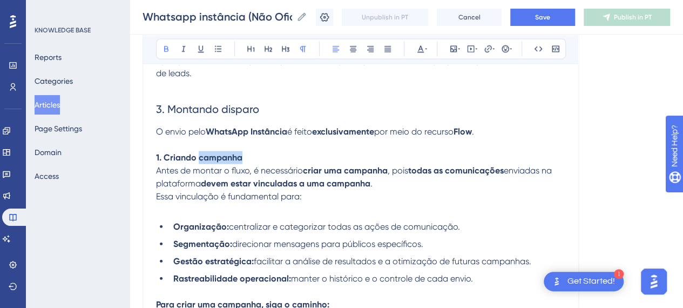
click at [225, 151] on p "1. Criando campanha Antes de montar o fluxo, é necessário criar uma campanha , …" at bounding box center [360, 170] width 409 height 39
click at [226, 151] on p "1. Criando campanha Antes de montar o fluxo, é necessário criar uma campanha , …" at bounding box center [360, 170] width 409 height 39
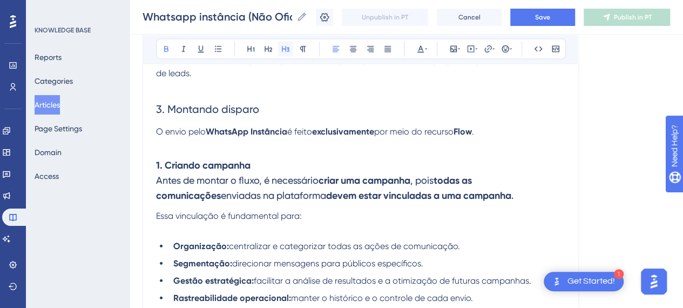
click at [288, 48] on icon at bounding box center [285, 49] width 9 height 9
click at [285, 153] on h3 "1. Criando campanha Antes de montar o fluxo, é necessário criar uma campanha , …" at bounding box center [360, 180] width 409 height 58
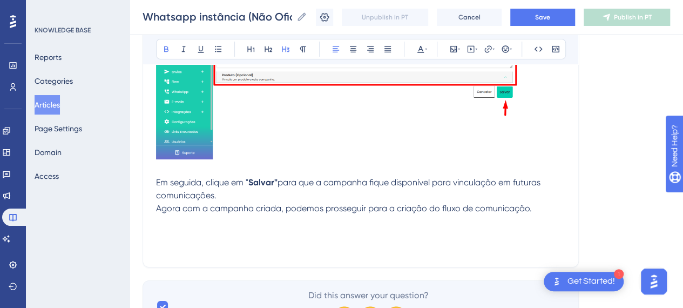
scroll to position [1972, 0]
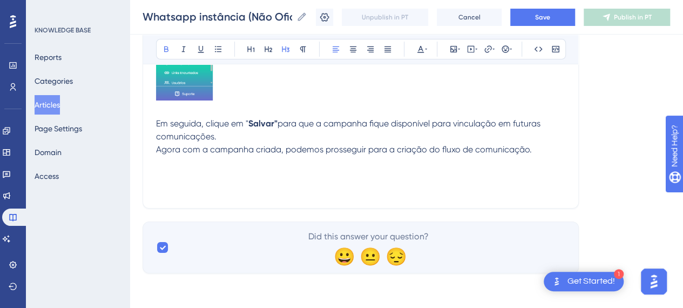
click at [225, 179] on p at bounding box center [360, 175] width 409 height 13
click at [233, 177] on span "2. Montando fluxo de comunicação" at bounding box center [226, 175] width 140 height 10
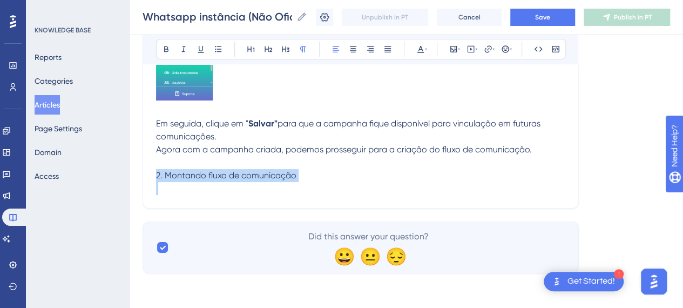
click at [233, 177] on span "2. Montando fluxo de comunicação" at bounding box center [226, 175] width 140 height 10
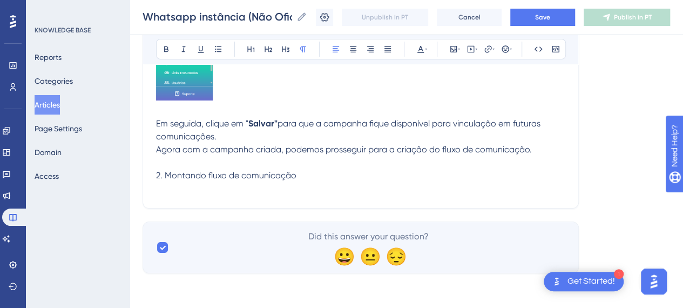
click at [184, 168] on p at bounding box center [360, 162] width 409 height 13
click at [189, 173] on span "2. Montando fluxo de comunicação" at bounding box center [226, 175] width 140 height 10
drag, startPoint x: 197, startPoint y: 174, endPoint x: 166, endPoint y: 173, distance: 30.8
click at [166, 173] on span "2. Criando fluxo de comunicação" at bounding box center [221, 175] width 131 height 10
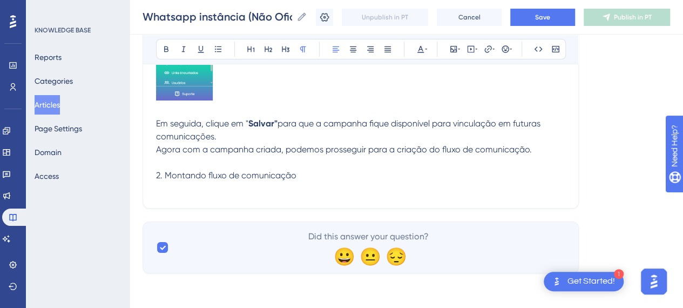
click at [195, 173] on span "2. Montando fluxo de comunicação" at bounding box center [226, 175] width 140 height 10
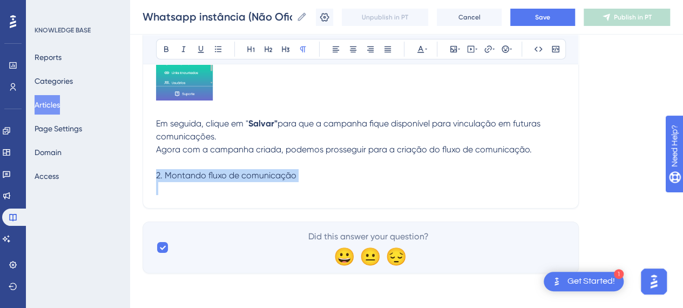
click at [195, 173] on span "2. Montando fluxo de comunicação" at bounding box center [226, 175] width 140 height 10
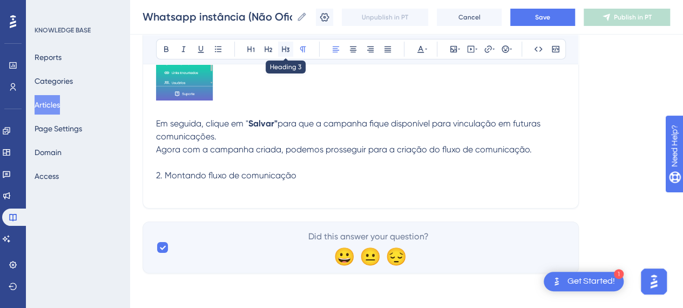
click at [289, 46] on icon at bounding box center [285, 49] width 9 height 9
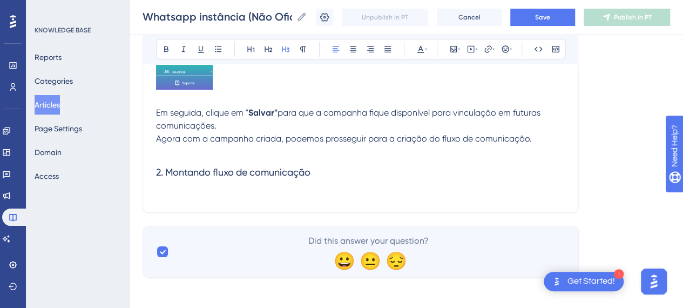
click at [316, 177] on h3 "2. Montando fluxo de comunicação" at bounding box center [360, 172] width 409 height 28
click at [322, 186] on h3 "2. Montando fluxo de comunicação" at bounding box center [360, 172] width 409 height 28
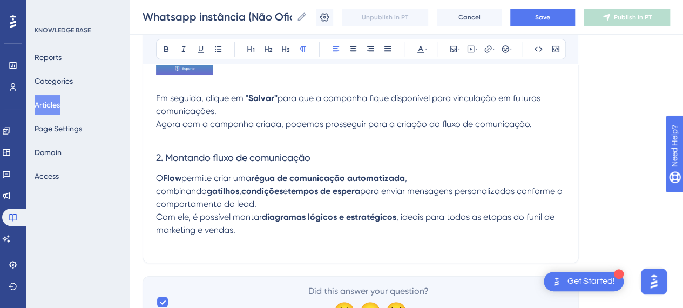
scroll to position [2039, 0]
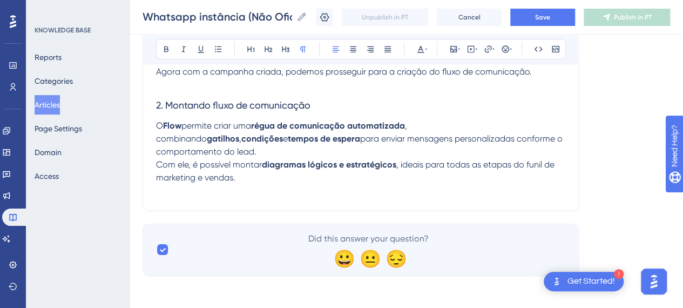
click at [257, 176] on p "O Flow permite criar uma régua de comunicação automatizada , combinando gatilho…" at bounding box center [360, 151] width 409 height 65
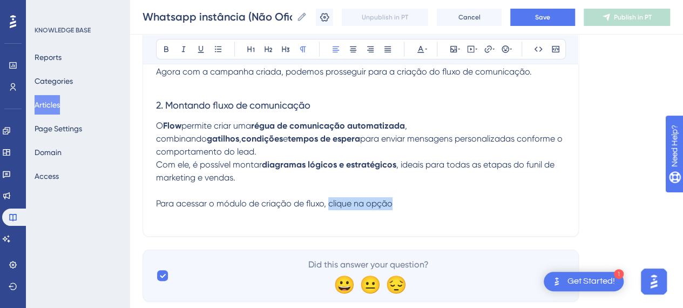
drag, startPoint x: 405, startPoint y: 204, endPoint x: 339, endPoint y: 212, distance: 66.3
click at [330, 202] on p "Para acessar o módulo de criação de fluxo, clique na opção" at bounding box center [360, 203] width 409 height 13
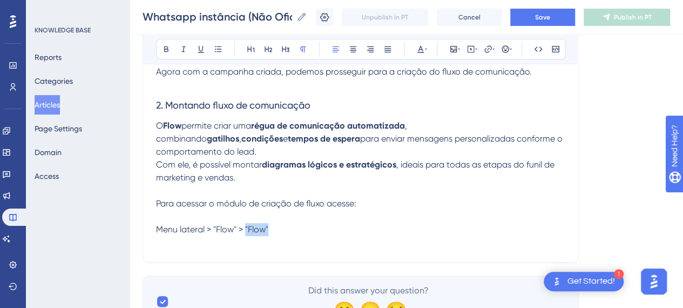
drag, startPoint x: 292, startPoint y: 227, endPoint x: 245, endPoint y: 227, distance: 46.4
click at [245, 227] on p "Menu lateral > "Flow" > "Flow"" at bounding box center [360, 229] width 409 height 13
click at [163, 51] on icon at bounding box center [166, 49] width 9 height 9
drag, startPoint x: 237, startPoint y: 226, endPoint x: 213, endPoint y: 228, distance: 23.9
click at [213, 228] on span "Menu lateral > "Flow" >" at bounding box center [199, 229] width 87 height 10
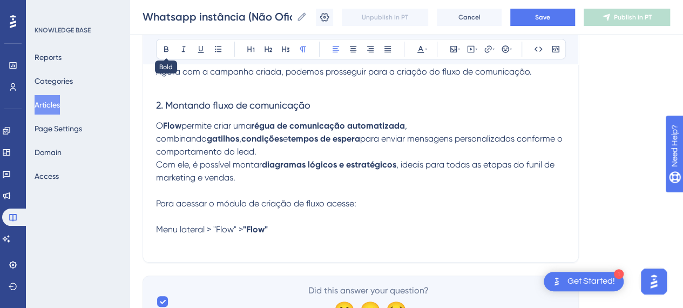
drag, startPoint x: 170, startPoint y: 51, endPoint x: 178, endPoint y: 58, distance: 10.3
click at [170, 51] on button at bounding box center [166, 49] width 15 height 15
click at [289, 223] on p "Menu lateral > "Flow" > "Flow"" at bounding box center [360, 229] width 409 height 13
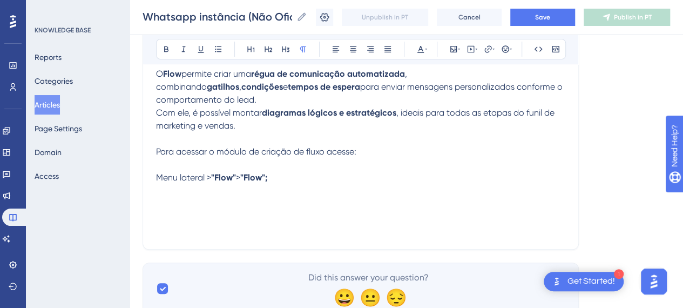
scroll to position [2130, 0]
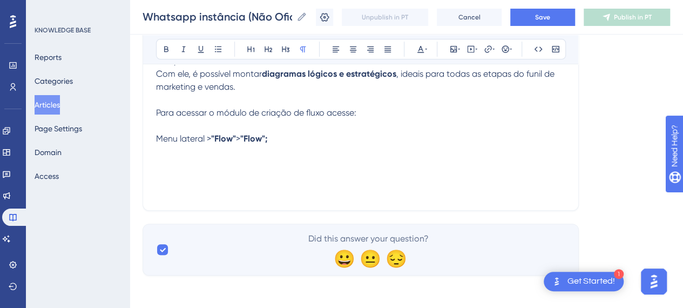
drag, startPoint x: 213, startPoint y: 181, endPoint x: 205, endPoint y: 173, distance: 10.7
click at [212, 179] on p at bounding box center [360, 177] width 409 height 13
click at [454, 49] on icon at bounding box center [453, 49] width 9 height 9
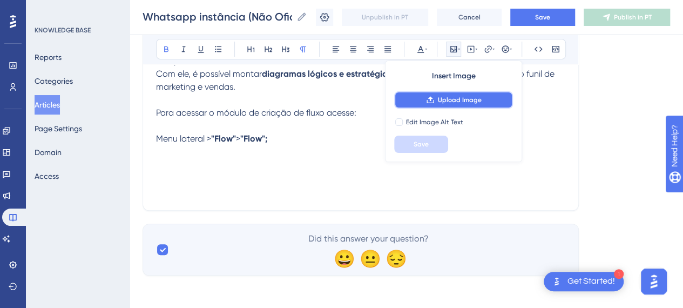
click at [463, 98] on span "Upload Image" at bounding box center [460, 100] width 44 height 9
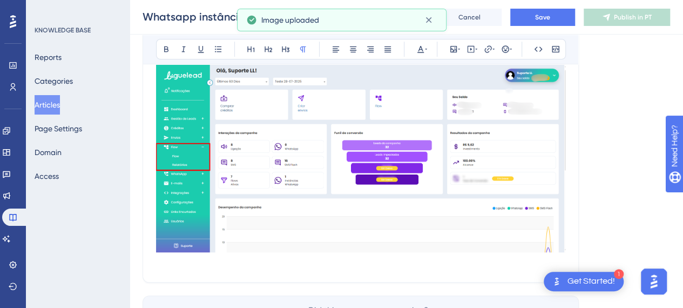
scroll to position [2238, 0]
click at [357, 176] on img at bounding box center [360, 157] width 409 height 189
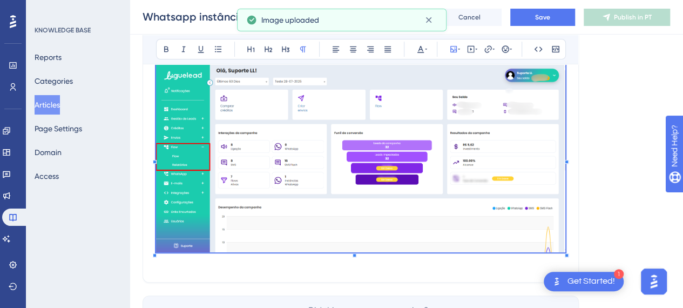
click at [564, 251] on div at bounding box center [360, 159] width 409 height 193
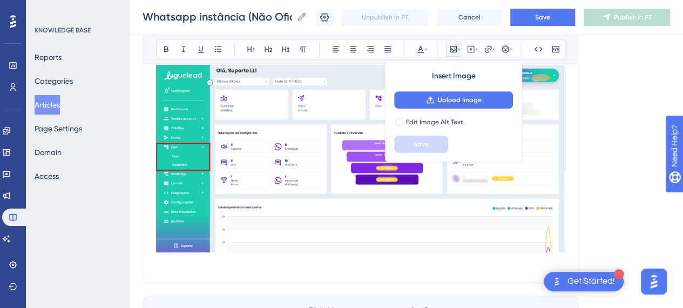
click at [509, 211] on img at bounding box center [360, 157] width 409 height 189
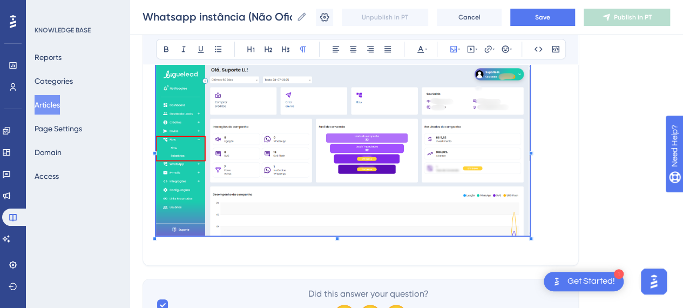
click at [530, 227] on p at bounding box center [360, 151] width 409 height 176
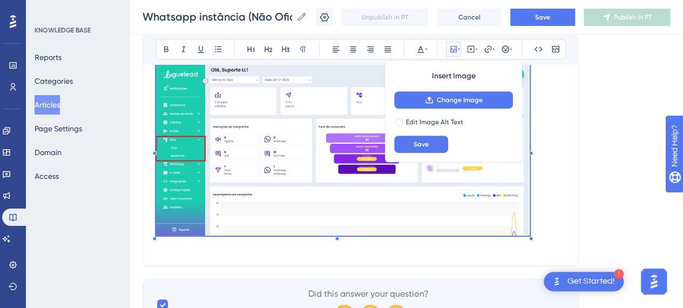
scroll to position [2076, 0]
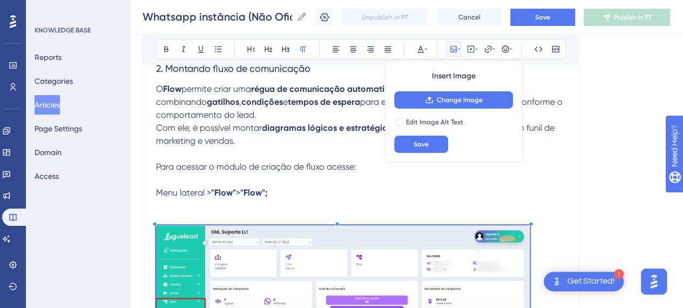
click at [300, 186] on p "Menu lateral > "Flow" > "Flow";" at bounding box center [360, 192] width 409 height 13
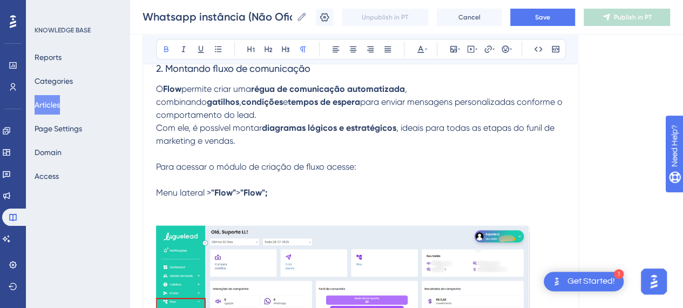
click at [222, 212] on p at bounding box center [360, 218] width 409 height 13
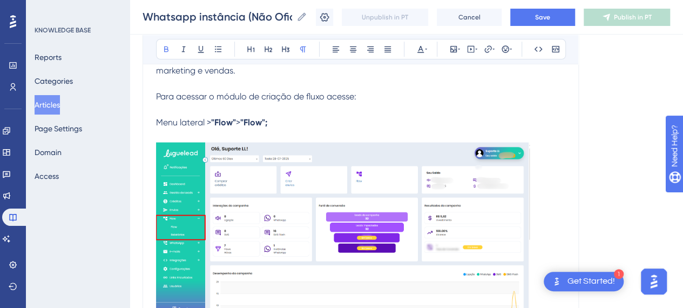
scroll to position [2184, 0]
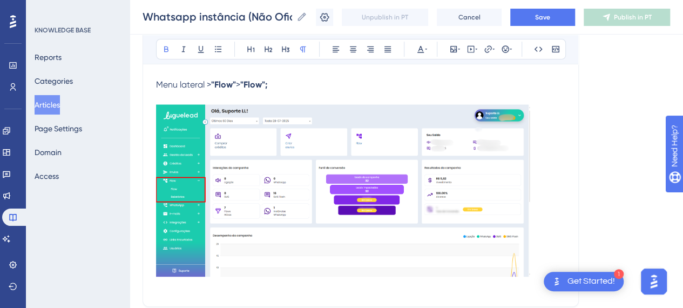
click at [557, 236] on p at bounding box center [360, 192] width 409 height 176
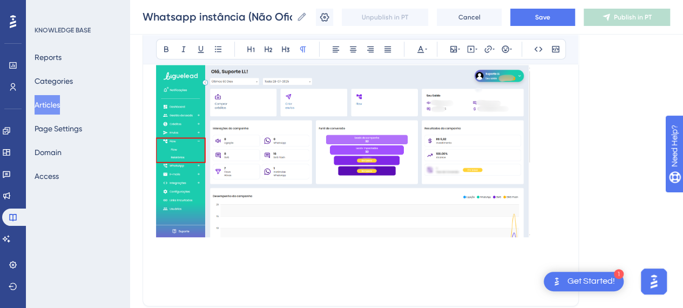
scroll to position [2238, 0]
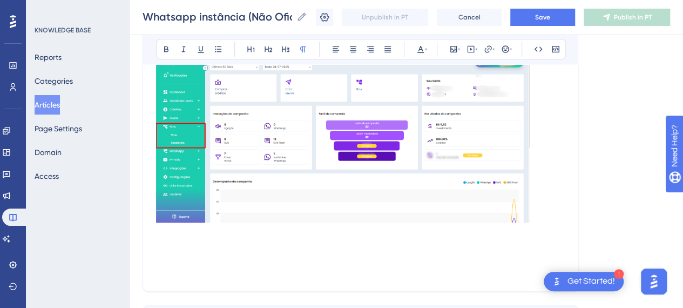
click at [198, 236] on p at bounding box center [360, 232] width 409 height 13
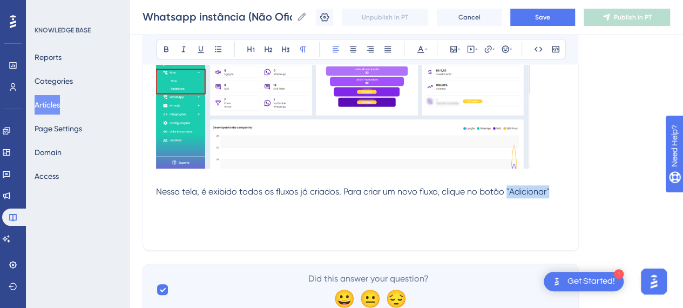
drag, startPoint x: 555, startPoint y: 187, endPoint x: 503, endPoint y: 192, distance: 52.1
click at [505, 193] on p "Nessa tela, é exibido todos os fluxos já criados. Para criar um novo fluxo, cli…" at bounding box center [360, 191] width 409 height 13
click at [162, 50] on icon at bounding box center [166, 49] width 9 height 9
click at [401, 208] on p at bounding box center [360, 204] width 409 height 13
click at [369, 189] on span "Nessa tela, é exibido todos os fluxos já criados. Para criar um novo fluxo, cli…" at bounding box center [330, 191] width 348 height 10
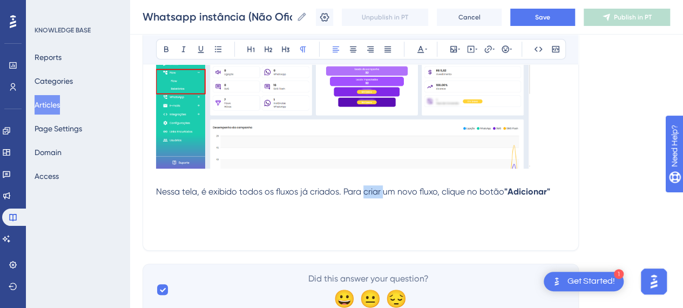
click at [369, 189] on span "Nessa tela, é exibido todos os fluxos já criados. Para criar um novo fluxo, cli…" at bounding box center [330, 191] width 348 height 10
click at [395, 191] on span "Nessa tela, é exibido todos os fluxos já criados. Para criar um novo fluxo, cli…" at bounding box center [330, 191] width 348 height 10
drag, startPoint x: 554, startPoint y: 190, endPoint x: 485, endPoint y: 179, distance: 69.5
click at [551, 191] on p "Nessa tela, é exibido todos os fluxos já criados. Para criar um novo fluxo, cli…" at bounding box center [360, 191] width 409 height 13
drag, startPoint x: 366, startPoint y: 190, endPoint x: 435, endPoint y: 189, distance: 69.1
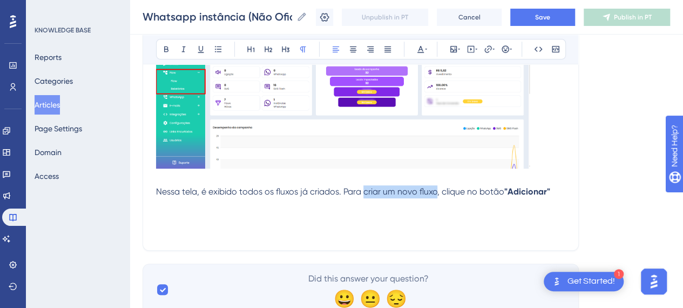
click at [435, 189] on span "Nessa tela, é exibido todos os fluxos já criados. Para criar um novo fluxo, cli…" at bounding box center [330, 191] width 348 height 10
click at [496, 195] on p "Nessa tela, é exibido todos os fluxos já criados. Para criar um novo fluxo, cli…" at bounding box center [360, 191] width 409 height 13
click at [556, 189] on p "Nessa tela, é exibido todos os fluxos já criados. Para criar um novo fluxo, cli…" at bounding box center [360, 191] width 409 height 13
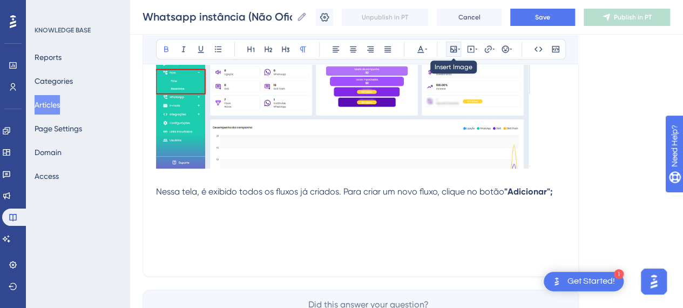
click at [460, 51] on button at bounding box center [453, 49] width 15 height 15
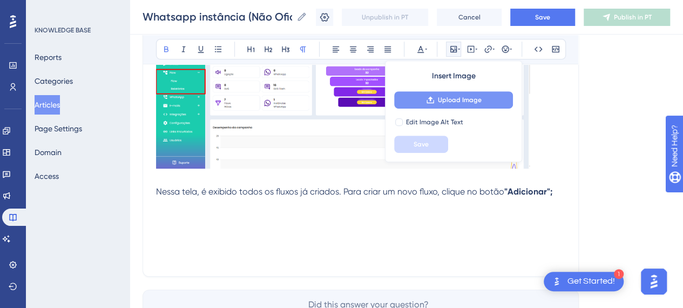
click at [458, 101] on span "Upload Image" at bounding box center [460, 100] width 44 height 9
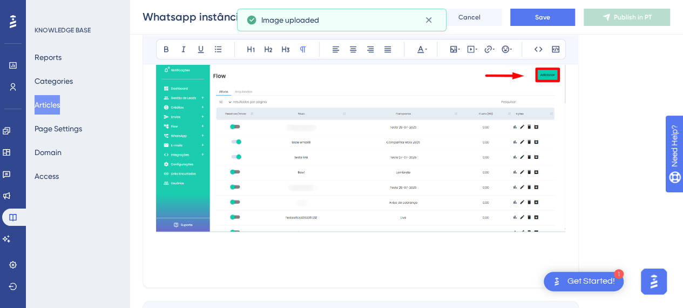
scroll to position [2508, 0]
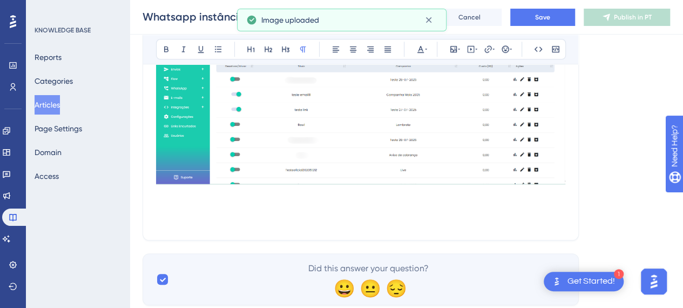
click at [489, 158] on img at bounding box center [360, 89] width 409 height 189
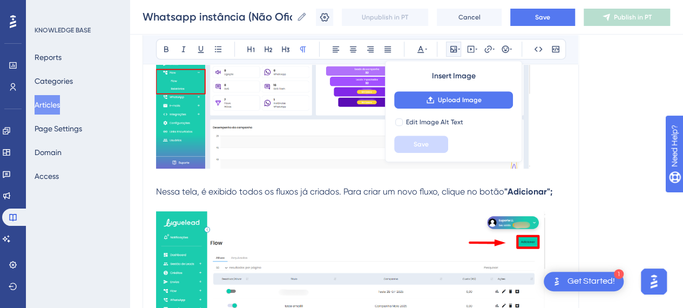
scroll to position [2367, 0]
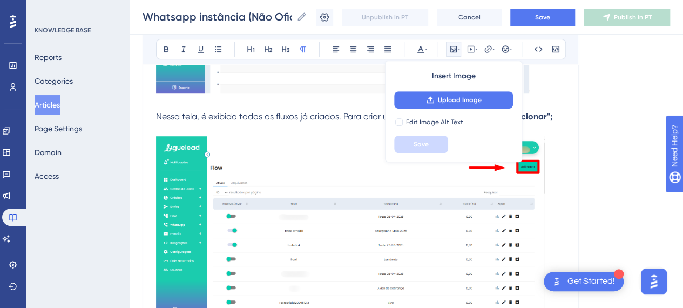
click at [545, 210] on p at bounding box center [360, 228] width 409 height 184
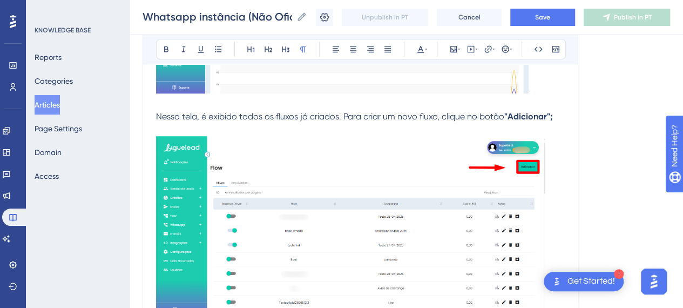
click at [532, 197] on img at bounding box center [350, 226] width 389 height 180
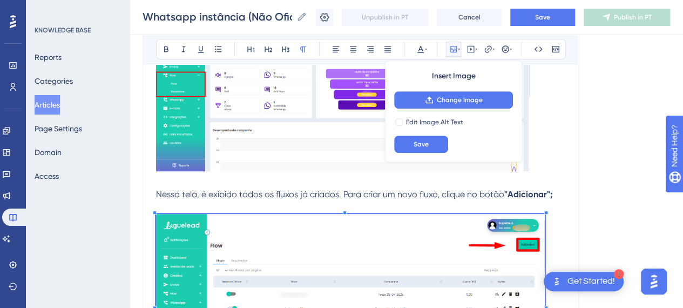
scroll to position [2259, 0]
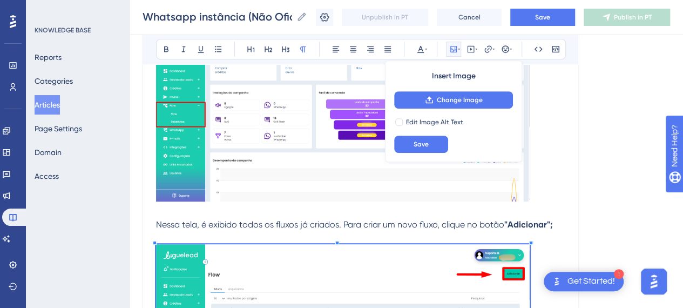
click at [530, 241] on div at bounding box center [531, 243] width 4 height 4
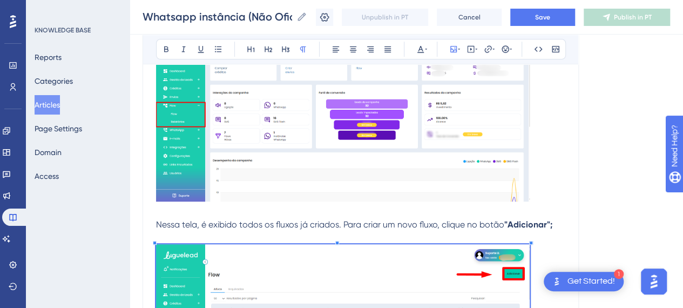
click at [558, 161] on p at bounding box center [360, 117] width 409 height 176
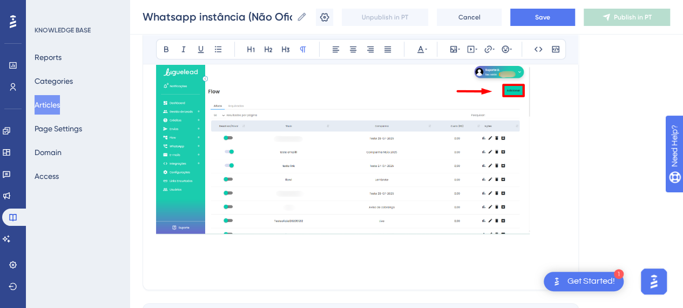
scroll to position [2475, 0]
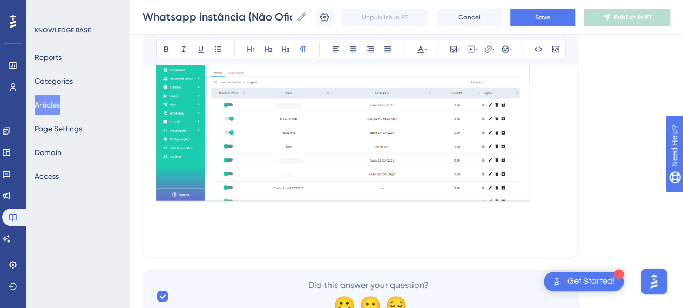
click at [323, 225] on p at bounding box center [360, 224] width 409 height 13
click at [205, 209] on p at bounding box center [360, 211] width 409 height 13
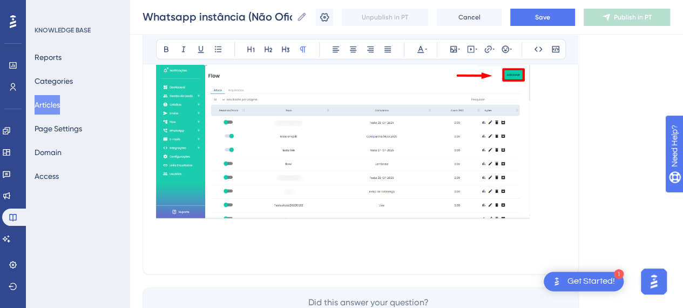
scroll to position [2521, 0]
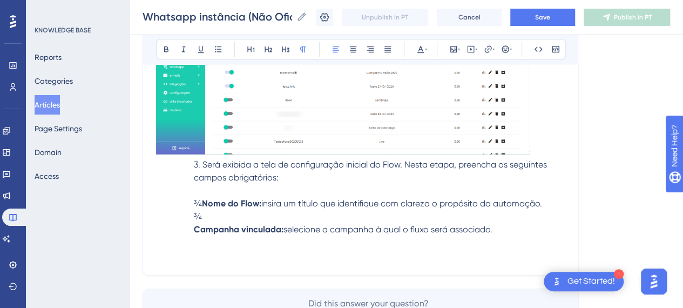
drag, startPoint x: 203, startPoint y: 161, endPoint x: 194, endPoint y: 198, distance: 37.7
click at [202, 166] on span "3. Será exibida a tela de configuração inicial do Flow. Nesta etapa, preencha o…" at bounding box center [371, 170] width 355 height 23
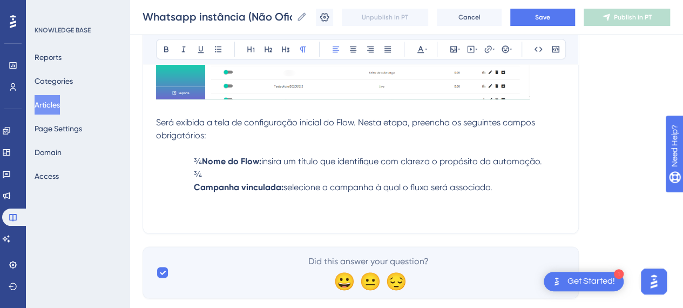
scroll to position [2612, 0]
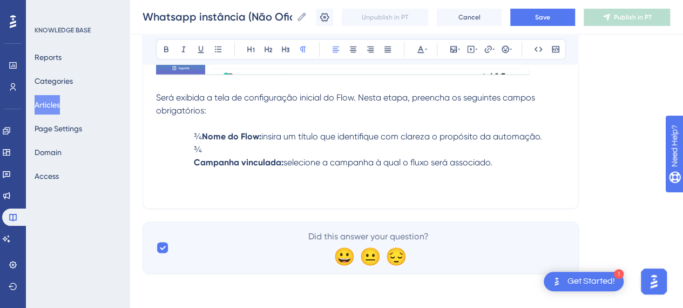
drag, startPoint x: 347, startPoint y: 106, endPoint x: 301, endPoint y: 109, distance: 45.4
click at [347, 117] on p at bounding box center [360, 123] width 409 height 13
click at [202, 131] on span "¾" at bounding box center [198, 136] width 8 height 10
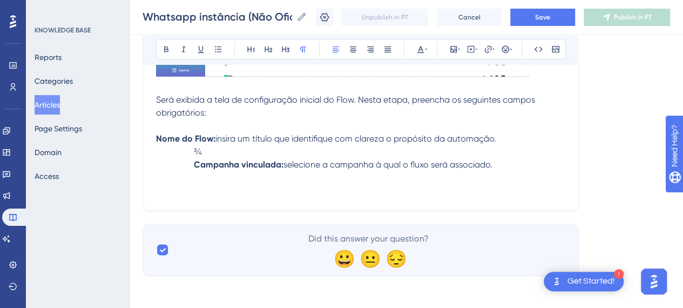
click at [191, 159] on p "¾ Campanha vinculada: selecione a campanha à qual o fluxo será associado." at bounding box center [360, 158] width 409 height 26
drag, startPoint x: 204, startPoint y: 150, endPoint x: 184, endPoint y: 150, distance: 20.5
click at [184, 150] on p "¾ Campanha vinculada: selecione a campanha à qual o fluxo será associado." at bounding box center [360, 158] width 409 height 26
drag, startPoint x: 192, startPoint y: 163, endPoint x: 205, endPoint y: 172, distance: 15.9
click at [192, 164] on p "Campanha vinculada: selecione a campanha à qual o fluxo será associado." at bounding box center [360, 158] width 409 height 26
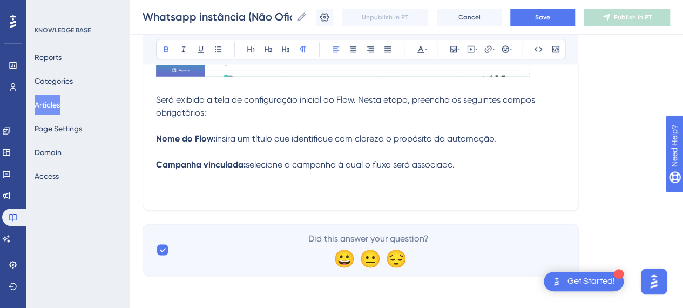
click at [206, 154] on p "Campanha vinculada: selecione a campanha à qual o fluxo será associado." at bounding box center [360, 158] width 409 height 26
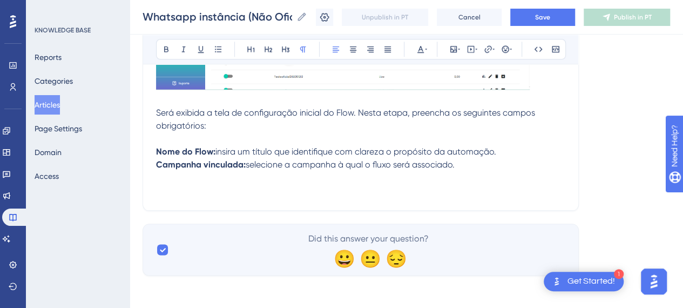
click at [472, 166] on p "Nome do Flow: insira um título que identifique com clareza o propósito da autom…" at bounding box center [360, 158] width 409 height 26
click at [469, 165] on p "Nome do Flow: insira um título que identifique com clareza o propósito da autom…" at bounding box center [360, 158] width 409 height 26
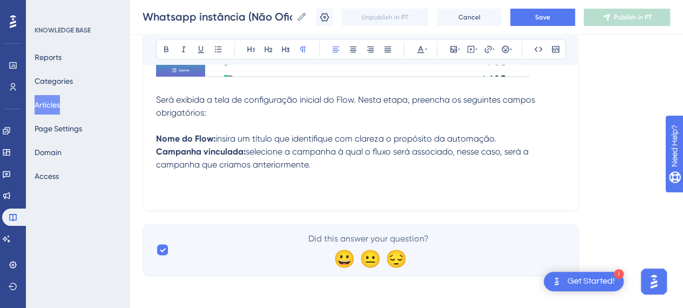
scroll to position [2612, 0]
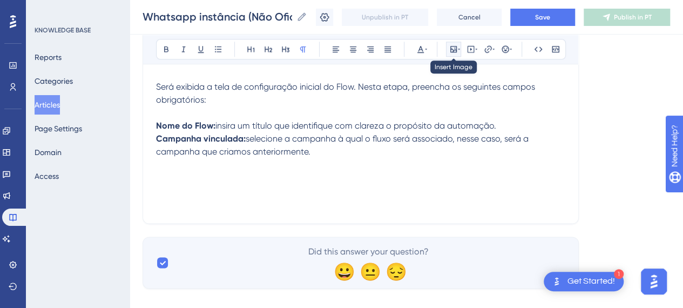
drag, startPoint x: 451, startPoint y: 47, endPoint x: 447, endPoint y: 55, distance: 8.5
click at [451, 48] on icon at bounding box center [453, 49] width 9 height 9
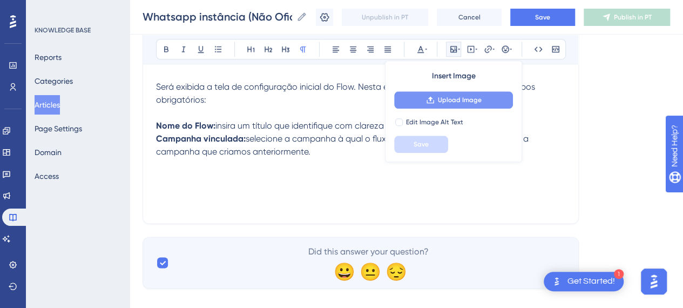
click at [451, 97] on span "Upload Image" at bounding box center [460, 100] width 44 height 9
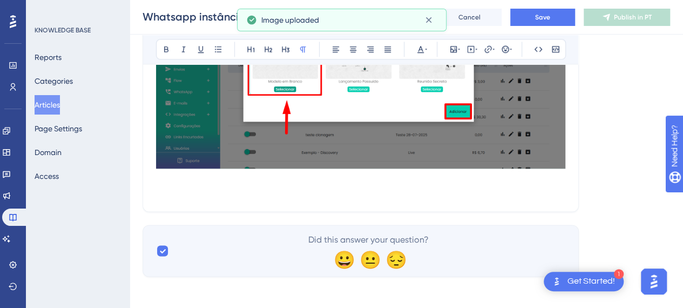
scroll to position [2804, 0]
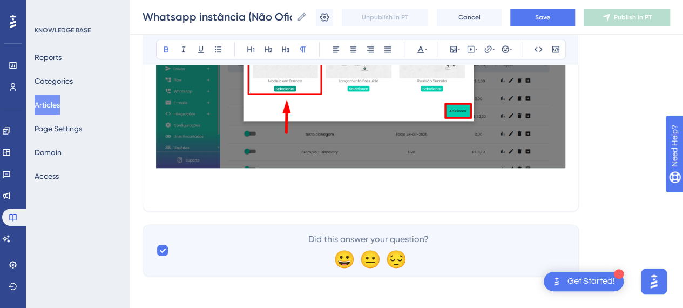
click at [240, 185] on p at bounding box center [360, 191] width 409 height 13
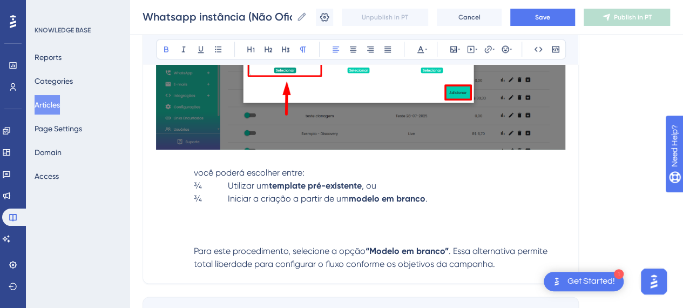
scroll to position [2786, 0]
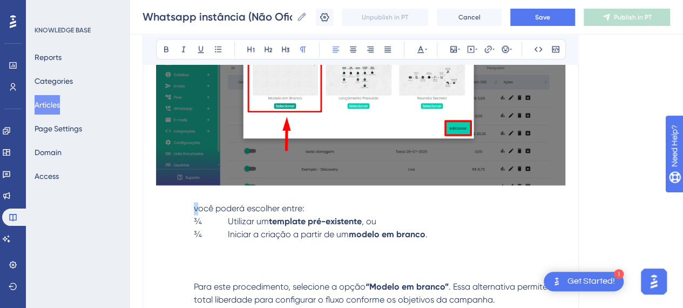
click at [195, 206] on span "você poderá escolher entre:" at bounding box center [249, 208] width 111 height 10
click at [228, 220] on span "¾ Utilizar um" at bounding box center [231, 221] width 75 height 10
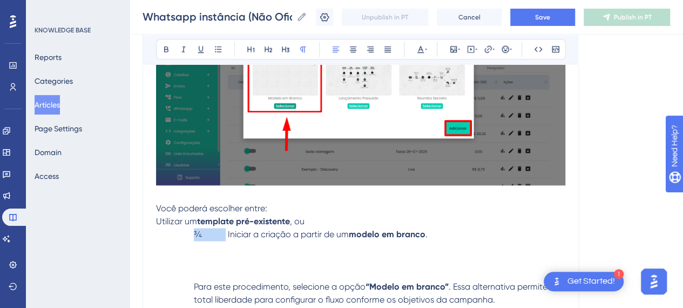
drag, startPoint x: 226, startPoint y: 232, endPoint x: 159, endPoint y: 230, distance: 67.0
click at [159, 231] on p "¾ Iniciar a criação a partir de um modelo em branco ." at bounding box center [360, 234] width 409 height 13
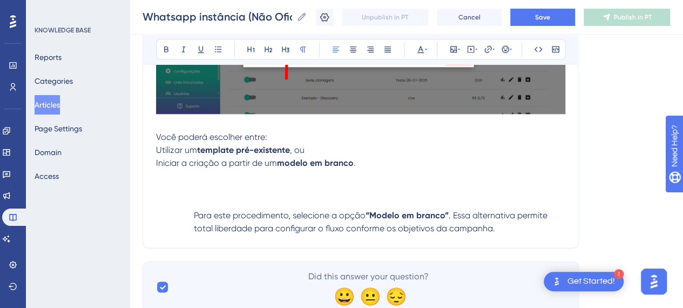
scroll to position [2895, 0]
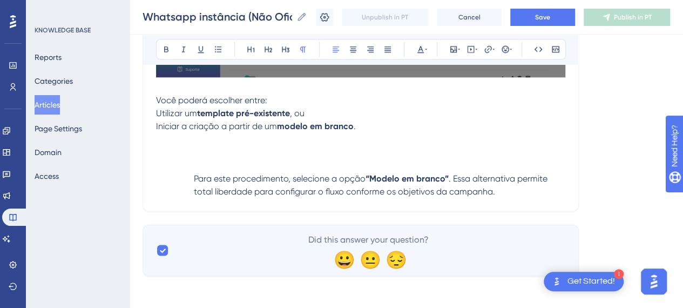
drag, startPoint x: 200, startPoint y: 163, endPoint x: 195, endPoint y: 172, distance: 10.1
click at [200, 164] on p "Para este procedimento, selecione a opção “Modelo em branco” . Essa alternativa…" at bounding box center [360, 178] width 409 height 39
click at [192, 178] on p "Para este procedimento, selecione a opção “Modelo em branco” . Essa alternativa…" at bounding box center [360, 178] width 409 height 39
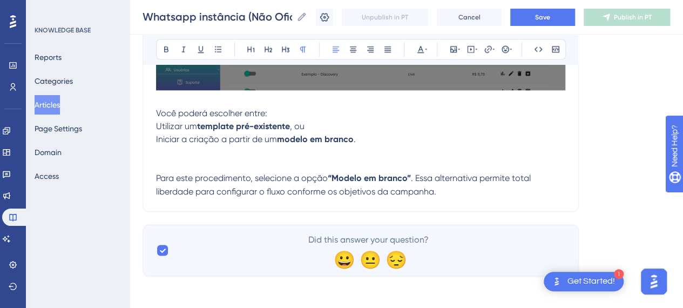
scroll to position [2869, 0]
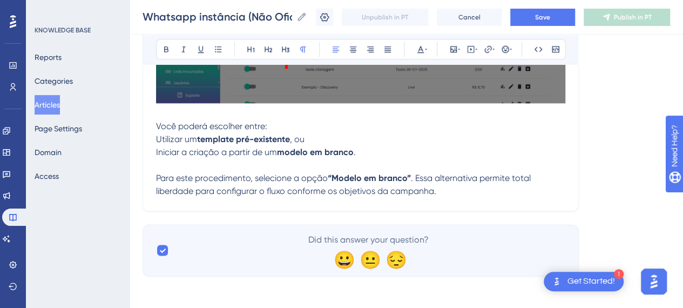
click at [457, 172] on p "Para este procedimento, selecione a opção “Modelo em branco” . Essa alternativa…" at bounding box center [360, 185] width 409 height 26
click at [480, 187] on p "Para este procedimento, selecione a opção “Modelo em branco” . Essa alternativa…" at bounding box center [360, 185] width 409 height 26
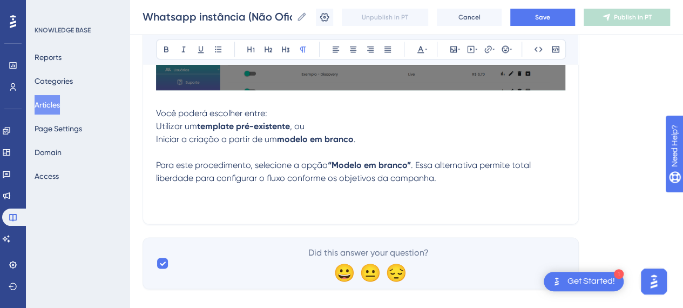
scroll to position [2895, 0]
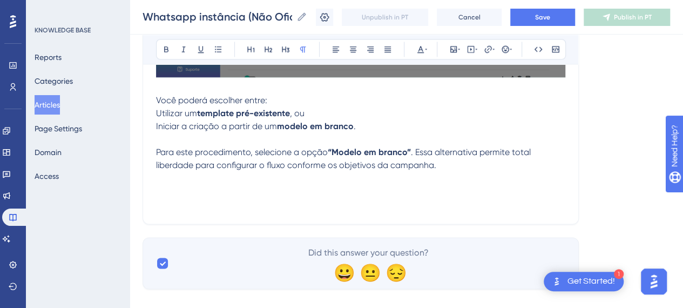
click at [269, 185] on p at bounding box center [360, 191] width 409 height 13
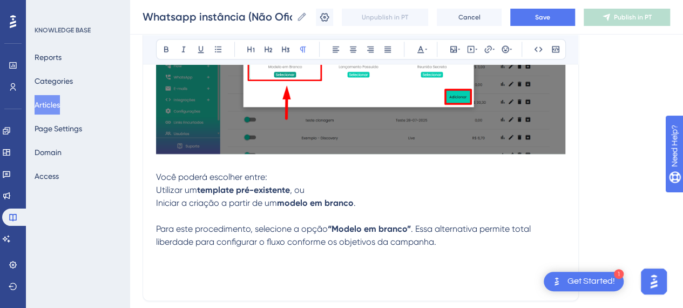
scroll to position [2786, 0]
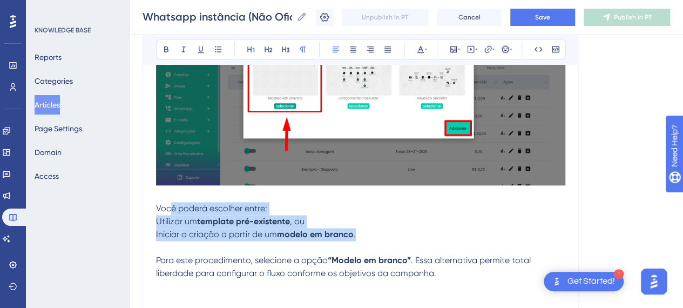
drag, startPoint x: 360, startPoint y: 231, endPoint x: 216, endPoint y: 219, distance: 144.6
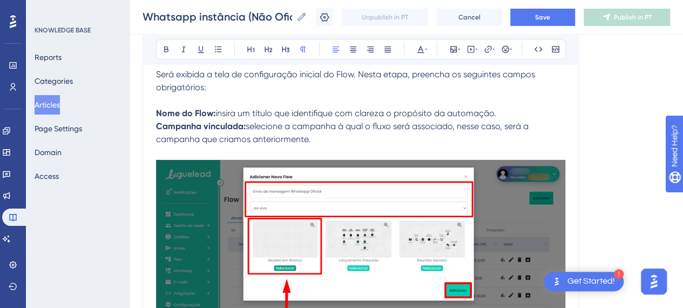
scroll to position [2732, 0]
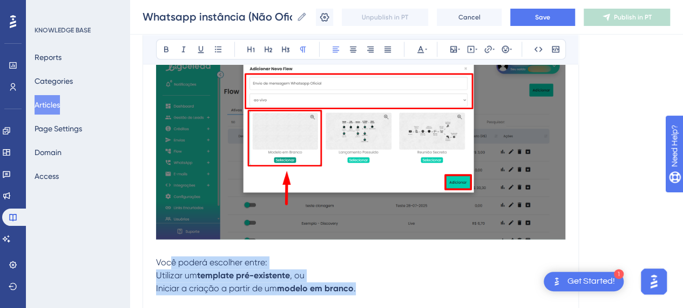
click at [397, 274] on p "Utilizar um template pré-existente , ou" at bounding box center [360, 275] width 409 height 13
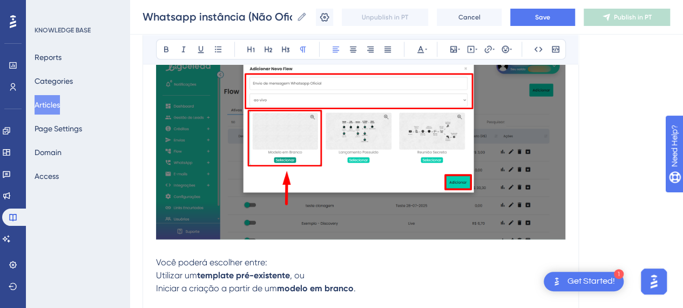
scroll to position [2786, 0]
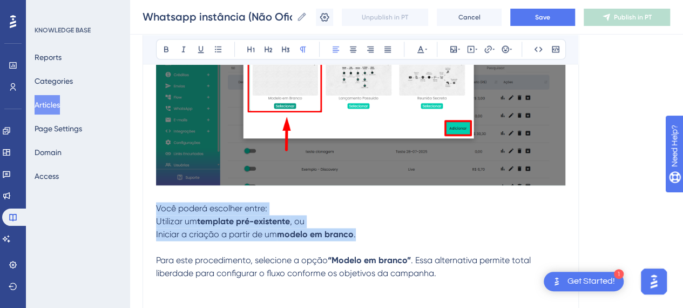
drag, startPoint x: 390, startPoint y: 228, endPoint x: 242, endPoint y: 238, distance: 148.8
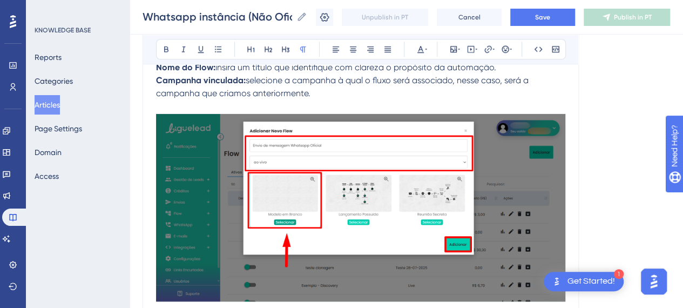
scroll to position [2570, 0]
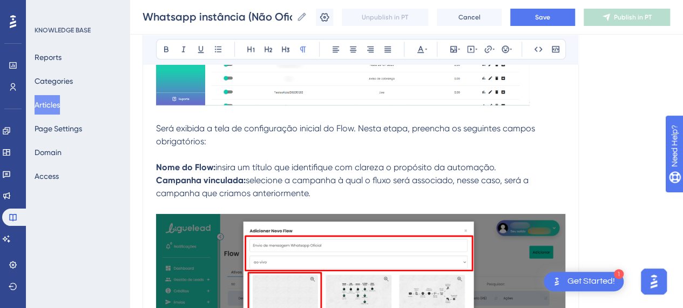
click at [342, 196] on p "Nome do Flow: insira um título que identifique com clareza o propósito da autom…" at bounding box center [360, 180] width 409 height 39
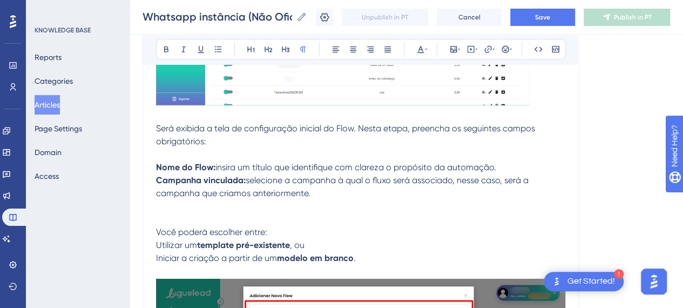
drag, startPoint x: 209, startPoint y: 208, endPoint x: 181, endPoint y: 223, distance: 31.6
click at [209, 209] on p at bounding box center [360, 206] width 409 height 13
click at [177, 222] on p at bounding box center [360, 219] width 409 height 13
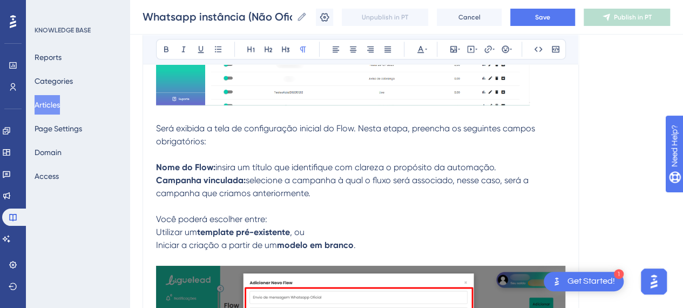
click at [394, 236] on p "Utilizar um template pré-existente , ou" at bounding box center [360, 232] width 409 height 13
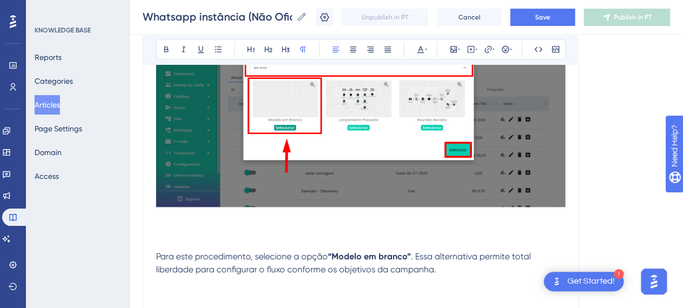
scroll to position [2771, 0]
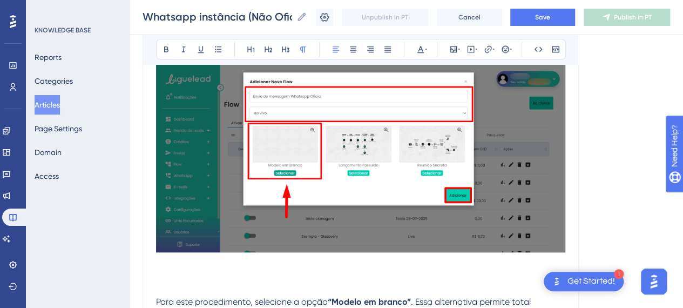
drag, startPoint x: 165, startPoint y: 282, endPoint x: 218, endPoint y: 299, distance: 56.0
click at [164, 282] on p at bounding box center [360, 288] width 409 height 13
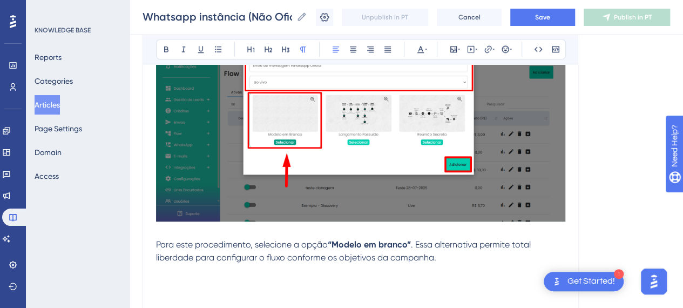
scroll to position [2879, 0]
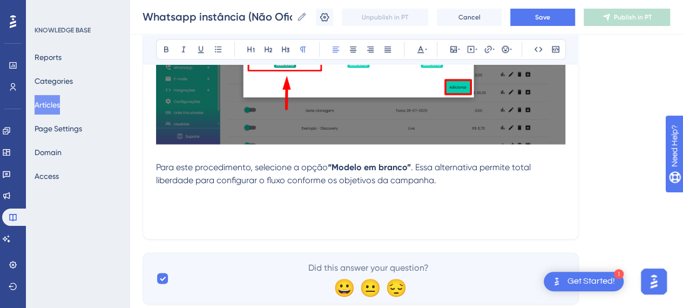
click at [476, 178] on p "Para este procedimento, selecione a opção “Modelo em branco” . Essa alternativa…" at bounding box center [360, 174] width 409 height 26
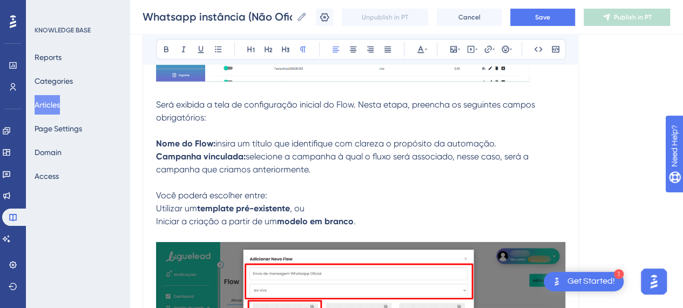
scroll to position [2501, 0]
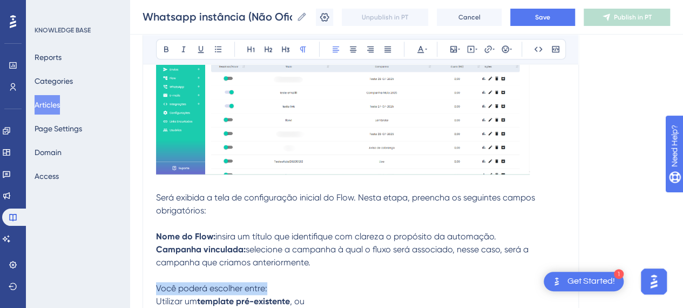
drag, startPoint x: 266, startPoint y: 288, endPoint x: 129, endPoint y: 285, distance: 137.2
click at [163, 48] on icon at bounding box center [166, 49] width 9 height 9
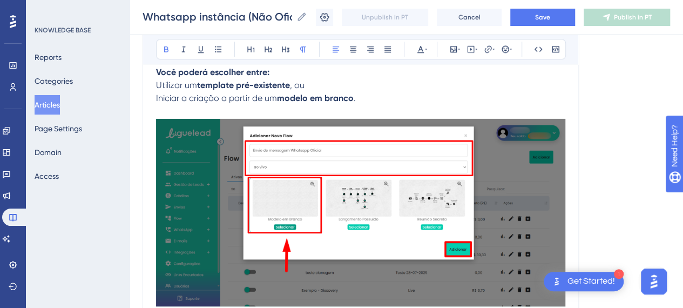
scroll to position [2907, 0]
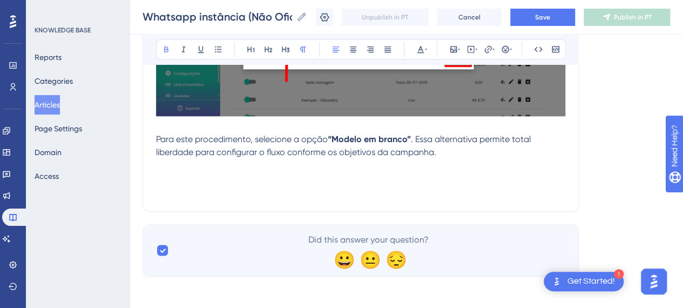
click at [468, 138] on span ". Essa alternativa permite total liberdade para configurar o fluxo conforme os …" at bounding box center [344, 145] width 377 height 23
click at [481, 152] on p "Para este procedimento, selecione a opção “Modelo em branco” . Essa alternativa…" at bounding box center [360, 146] width 409 height 26
click at [539, 12] on button "Save" at bounding box center [542, 17] width 65 height 17
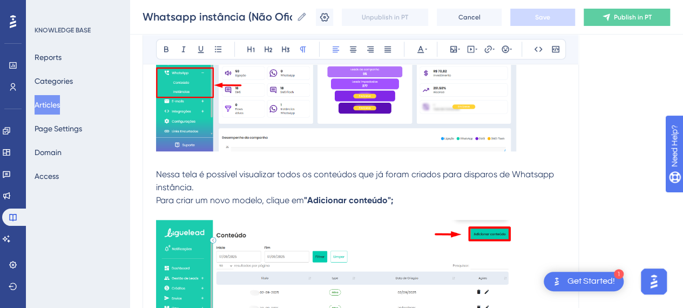
scroll to position [216, 0]
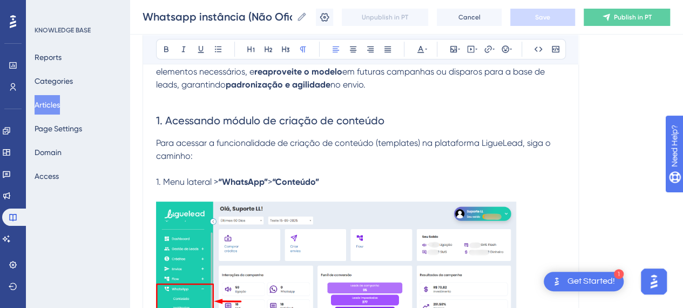
click at [164, 180] on span "1. Menu lateral >" at bounding box center [187, 182] width 62 height 10
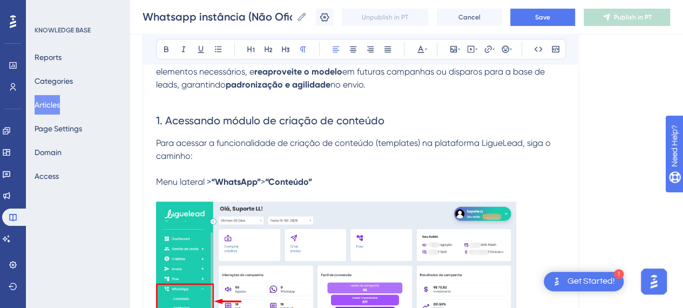
click at [354, 184] on p "Menu lateral > “WhatsApp” > “Conteúdo”" at bounding box center [360, 182] width 409 height 13
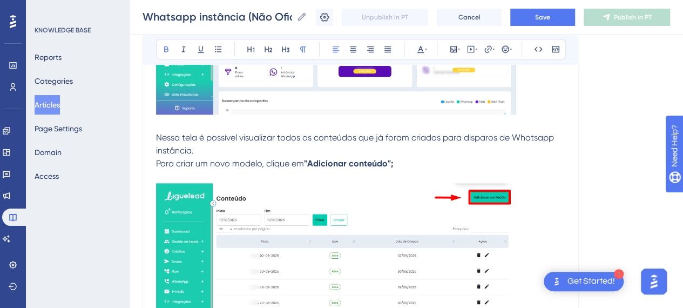
scroll to position [486, 0]
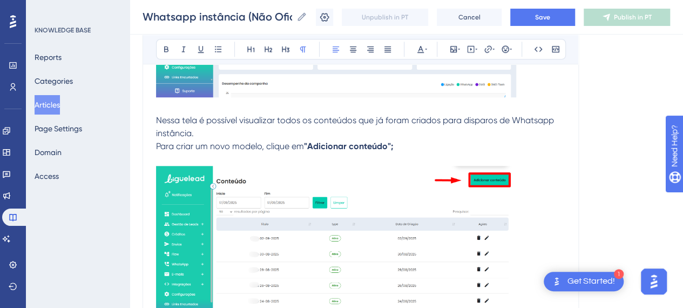
click at [262, 134] on p "Nessa tela é possível visualizar todos os conteúdos que já foram criados para d…" at bounding box center [360, 133] width 409 height 39
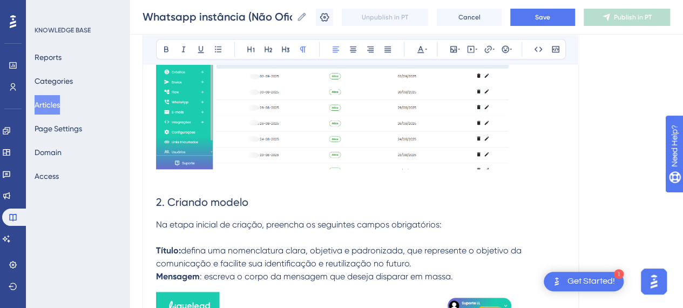
scroll to position [702, 0]
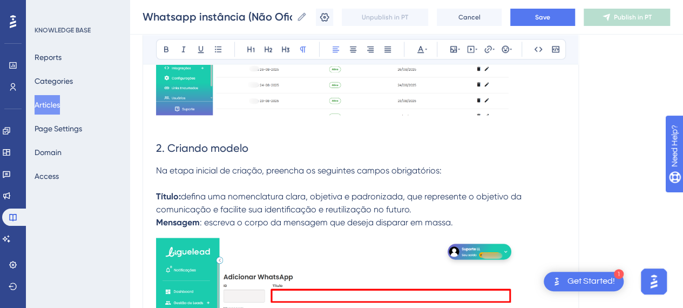
click at [190, 178] on p at bounding box center [360, 183] width 409 height 13
click at [465, 211] on p "Título: defina uma nomenclatura clara, objetiva e padronizada, que represente o…" at bounding box center [360, 203] width 409 height 26
click at [490, 223] on p "Mensagem : escreva o corpo da mensagem que deseja disparar em massa." at bounding box center [360, 222] width 409 height 13
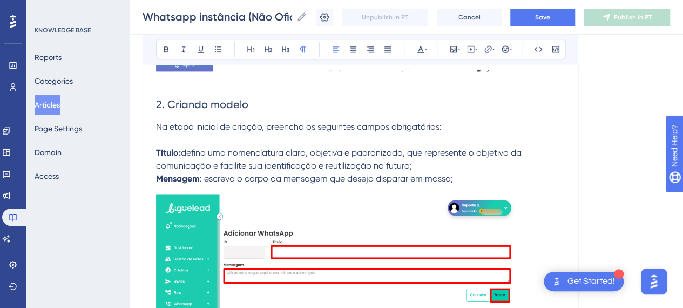
scroll to position [972, 0]
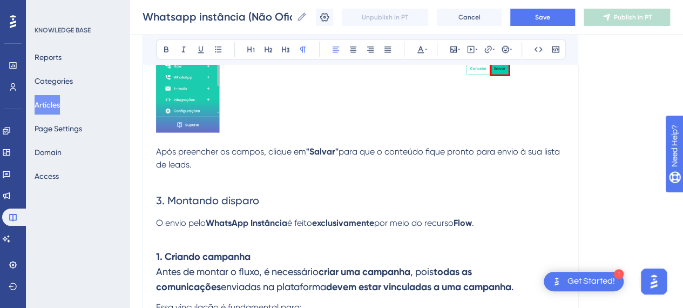
drag, startPoint x: 406, startPoint y: 153, endPoint x: 369, endPoint y: 153, distance: 36.2
click at [403, 155] on span "para que o conteúdo fique pronto para envio à sua lista de leads." at bounding box center [359, 157] width 406 height 23
click at [342, 156] on p "Após preencher os campos, clique em "Salvar" para que o conteúdo fique pronto p…" at bounding box center [360, 158] width 409 height 26
click at [226, 168] on p "Após preencher os campos, clique em "Salvar" para que o conteúdo fique pronto p…" at bounding box center [360, 158] width 409 height 26
click at [217, 186] on h2 "3. Montando disparo" at bounding box center [360, 200] width 409 height 32
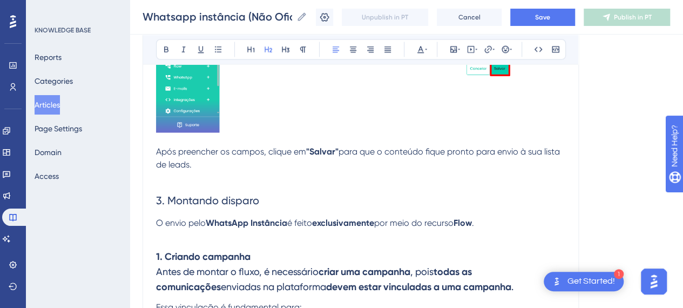
click at [201, 173] on p at bounding box center [360, 177] width 409 height 13
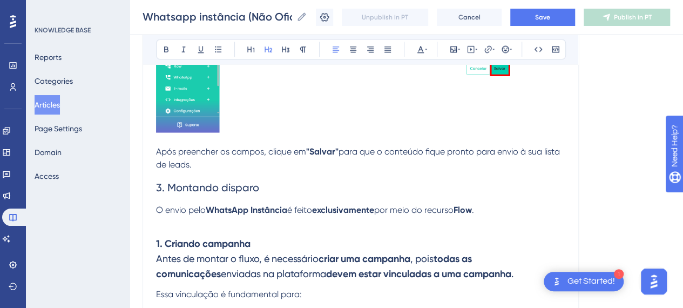
click at [269, 171] on h2 "3. Montando disparo" at bounding box center [360, 187] width 409 height 32
click at [227, 163] on p "Após preencher os campos, clique em "Salvar" para que o conteúdo fique pronto p…" at bounding box center [360, 158] width 409 height 26
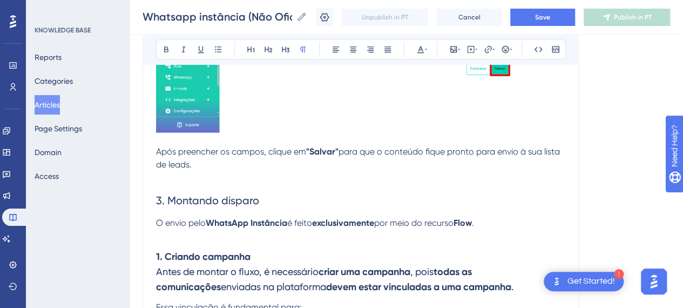
drag, startPoint x: 195, startPoint y: 210, endPoint x: 308, endPoint y: 232, distance: 114.5
click at [201, 211] on h2 "3. Montando disparo" at bounding box center [360, 200] width 409 height 32
drag, startPoint x: 316, startPoint y: 238, endPoint x: 310, endPoint y: 244, distance: 8.0
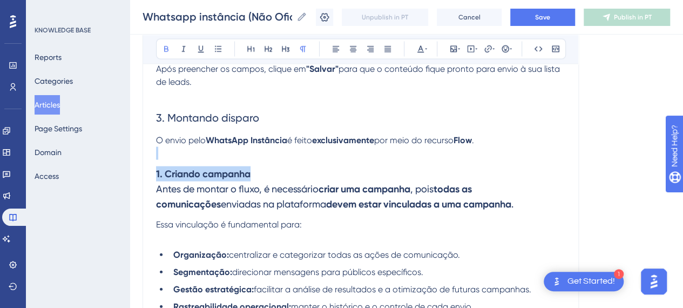
scroll to position [1080, 0]
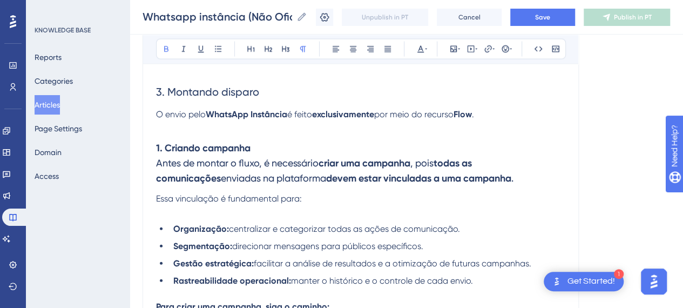
click at [336, 203] on p "Essa vinculação é fundamental para:" at bounding box center [360, 198] width 409 height 13
click at [211, 89] on span "3. Montando disparo" at bounding box center [207, 91] width 103 height 13
click at [167, 50] on icon at bounding box center [166, 49] width 9 height 9
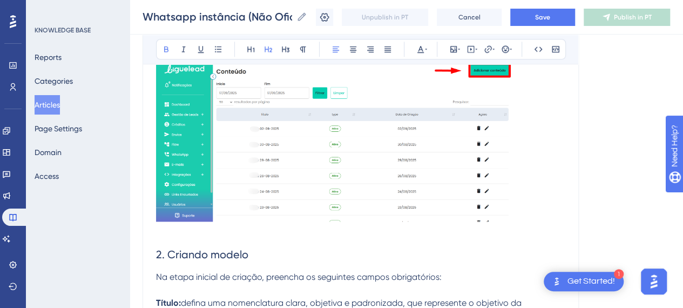
scroll to position [594, 0]
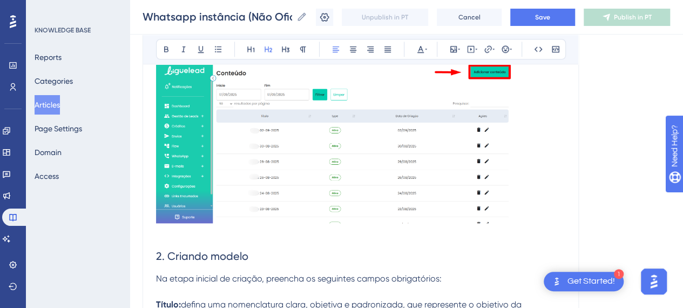
click at [212, 258] on span "2. Criando modelo" at bounding box center [202, 255] width 92 height 13
click at [172, 47] on button at bounding box center [166, 49] width 15 height 15
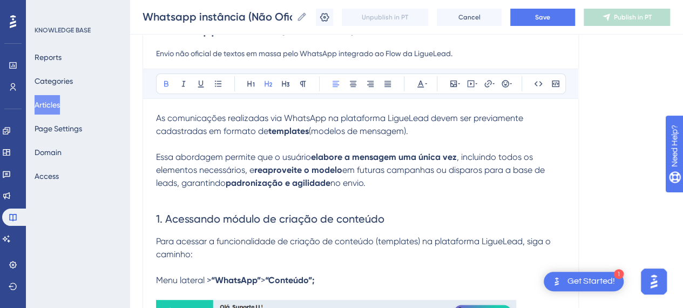
scroll to position [108, 0]
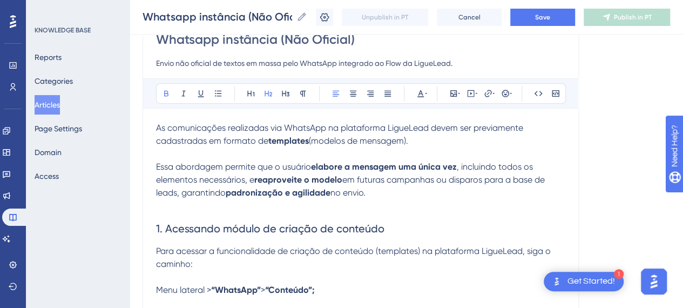
click at [233, 228] on span "1. Acessando módulo de criação de conteúdo" at bounding box center [270, 228] width 228 height 13
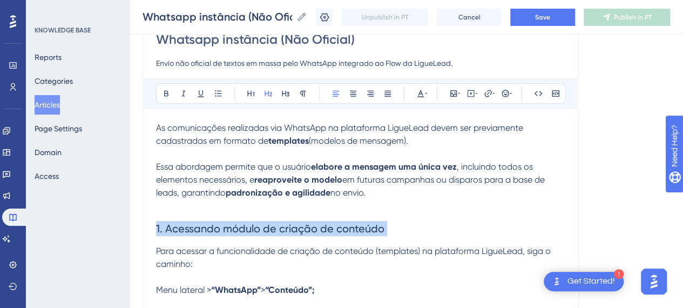
click at [233, 228] on span "1. Acessando módulo de criação de conteúdo" at bounding box center [270, 228] width 228 height 13
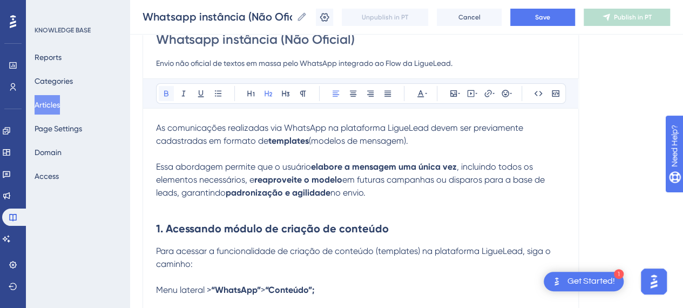
click at [163, 92] on icon at bounding box center [166, 93] width 9 height 9
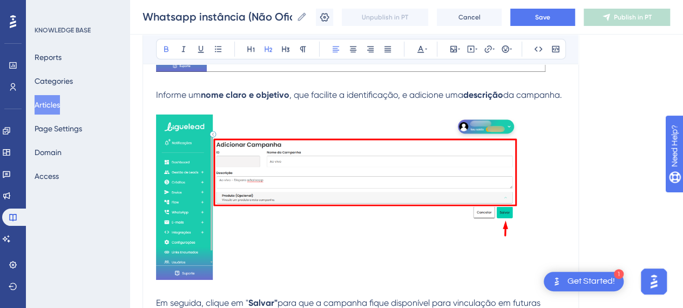
scroll to position [1998, 0]
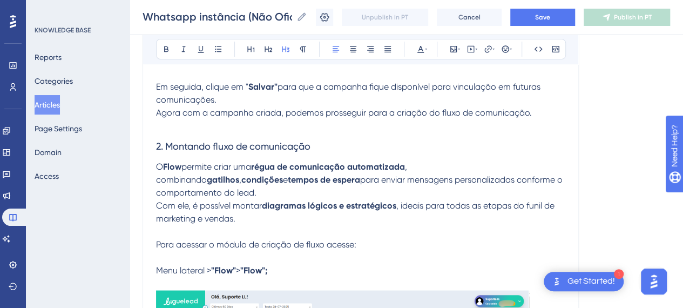
click at [253, 152] on span "2. Montando fluxo de comunicação" at bounding box center [233, 145] width 154 height 11
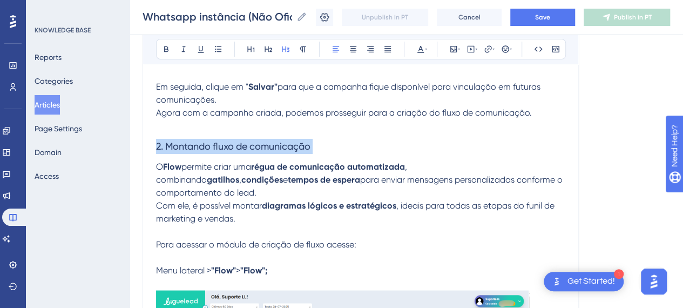
click at [253, 152] on span "2. Montando fluxo de comunicação" at bounding box center [233, 145] width 154 height 11
drag, startPoint x: 164, startPoint y: 51, endPoint x: 191, endPoint y: 90, distance: 47.0
click at [164, 51] on icon at bounding box center [166, 49] width 4 height 6
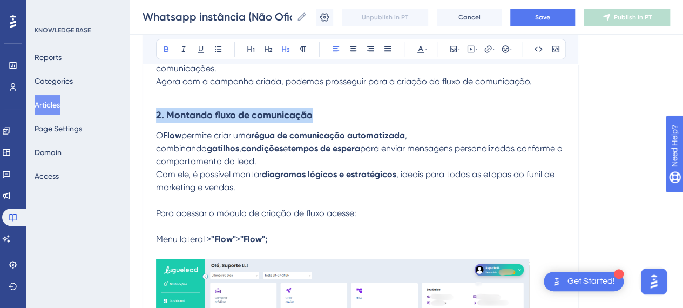
scroll to position [2052, 0]
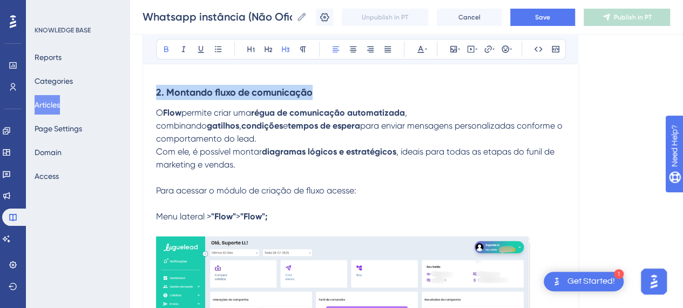
click at [327, 100] on h3 "2. Montando fluxo de comunicação" at bounding box center [360, 92] width 409 height 28
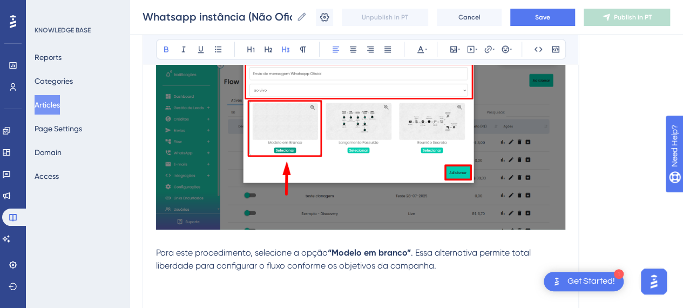
scroll to position [2907, 0]
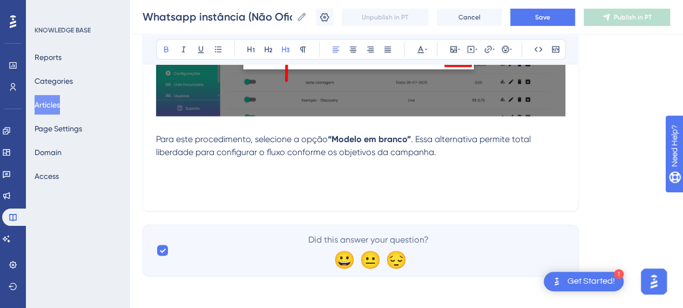
click at [538, 167] on p at bounding box center [360, 165] width 409 height 13
click at [449, 152] on p "Para este procedimento, selecione a opção “Modelo em branco” . Essa alternativa…" at bounding box center [360, 146] width 409 height 26
click at [275, 172] on p at bounding box center [360, 178] width 409 height 13
click at [552, 6] on div "Whatsapp instância (Não Oficial) Whatsapp instância (Não Oficial) Unpublish in …" at bounding box center [407, 17] width 554 height 35
click at [552, 21] on button "Save" at bounding box center [542, 17] width 65 height 17
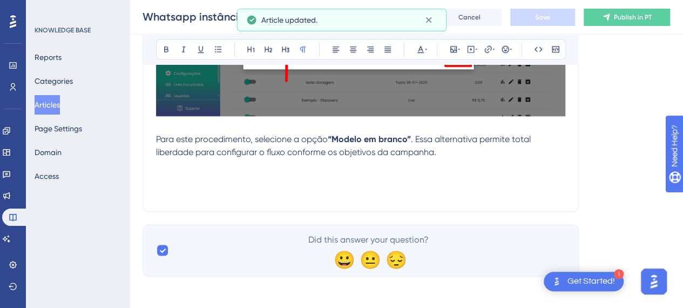
click at [287, 166] on p at bounding box center [360, 165] width 409 height 13
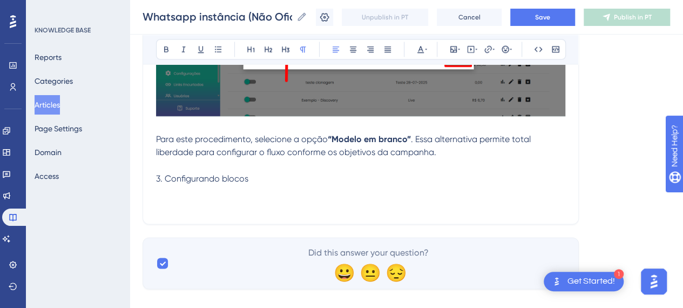
drag, startPoint x: 153, startPoint y: 173, endPoint x: 250, endPoint y: 171, distance: 96.7
click at [251, 172] on p "3. Configurando blocos" at bounding box center [360, 178] width 409 height 13
drag, startPoint x: 254, startPoint y: 176, endPoint x: 139, endPoint y: 171, distance: 115.1
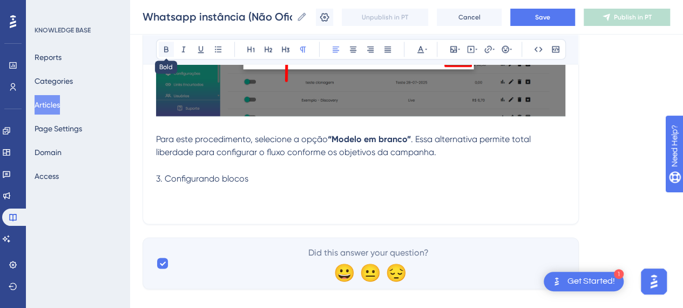
click at [164, 48] on icon at bounding box center [166, 49] width 4 height 6
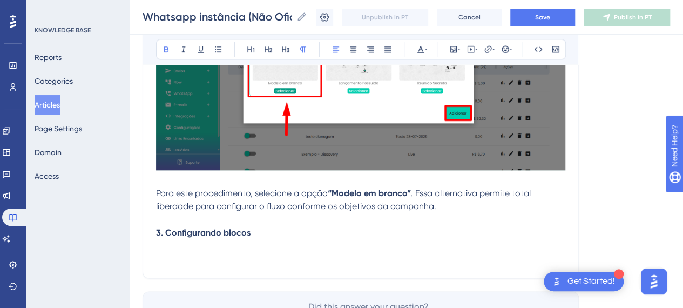
scroll to position [2920, 0]
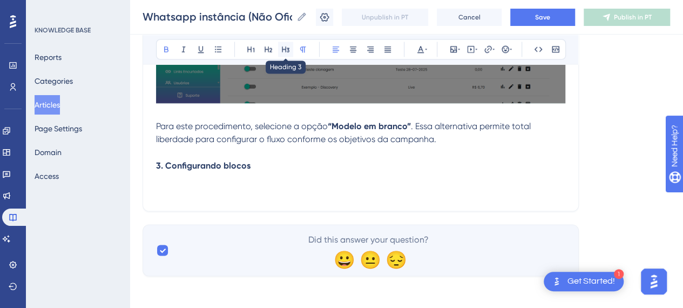
click at [282, 52] on icon at bounding box center [285, 49] width 9 height 9
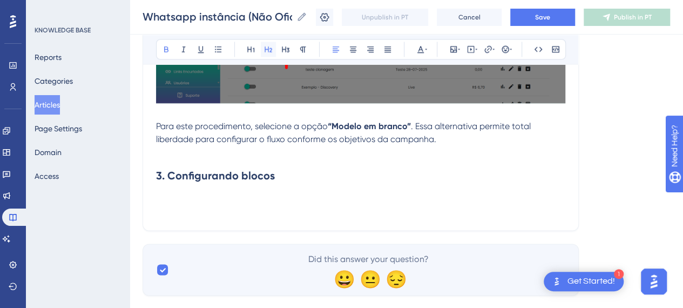
click at [269, 50] on icon at bounding box center [268, 49] width 9 height 9
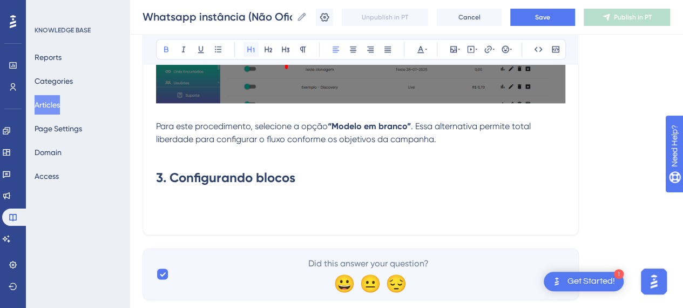
click at [248, 49] on icon at bounding box center [250, 49] width 7 height 6
click at [266, 52] on icon at bounding box center [268, 49] width 9 height 9
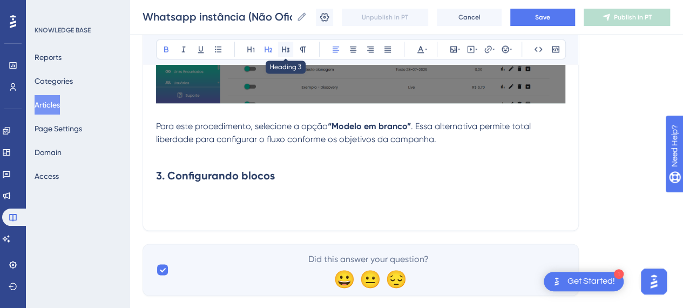
click at [283, 52] on icon at bounding box center [285, 49] width 9 height 9
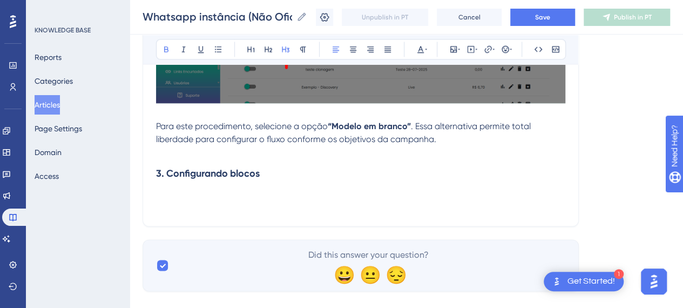
click at [278, 179] on h3 "3. Configurando blocos" at bounding box center [360, 173] width 409 height 28
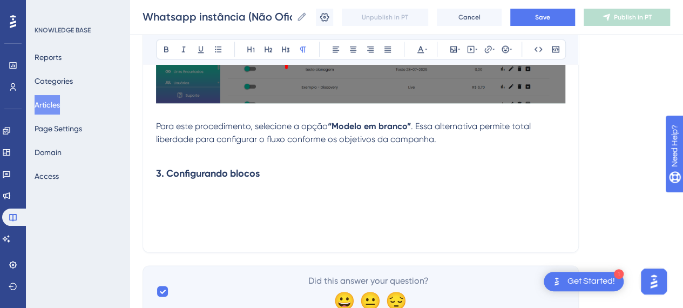
drag, startPoint x: 181, startPoint y: 185, endPoint x: 184, endPoint y: 193, distance: 8.0
click at [181, 187] on p at bounding box center [360, 193] width 409 height 13
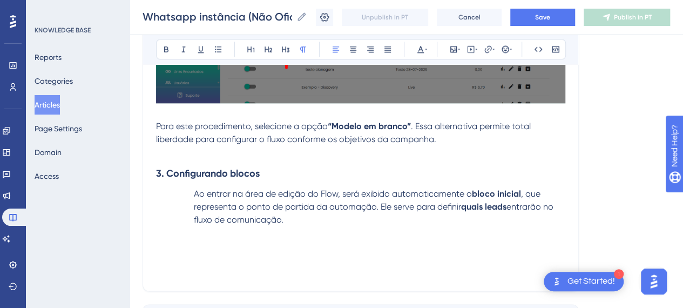
drag, startPoint x: 193, startPoint y: 191, endPoint x: 117, endPoint y: 187, distance: 76.2
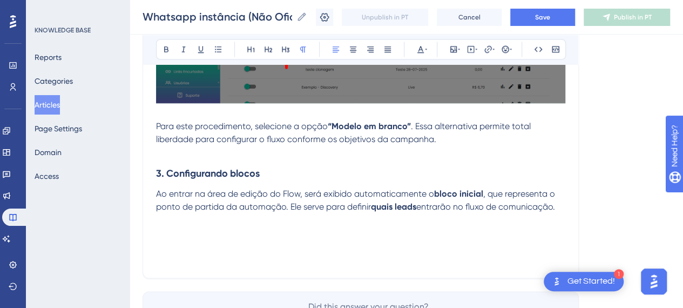
click at [561, 194] on p "Ao entrar na área de edição do Flow, será exibido automaticamente o bloco inici…" at bounding box center [360, 200] width 409 height 26
click at [565, 203] on p "Ao entrar na área de edição do Flow, será exibido automaticamente o bloco inici…" at bounding box center [360, 200] width 409 height 26
click at [565, 204] on p "Ao entrar na área de edição do Flow, será exibido automaticamente o bloco inici…" at bounding box center [360, 200] width 409 height 26
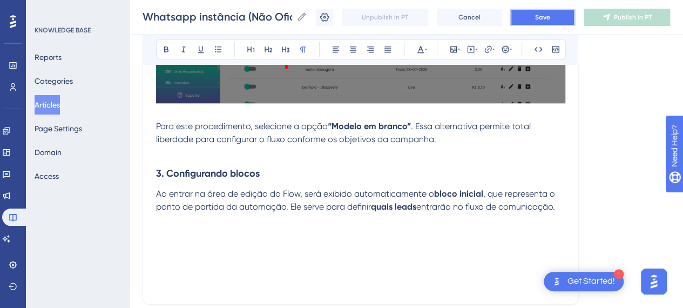
click at [535, 21] on button "Save" at bounding box center [542, 17] width 65 height 17
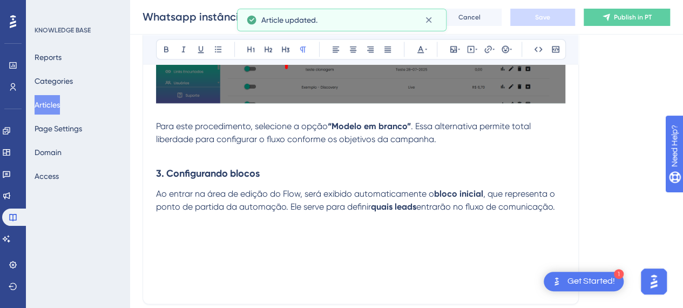
click at [203, 227] on p at bounding box center [360, 232] width 409 height 13
click at [457, 51] on icon at bounding box center [453, 49] width 9 height 9
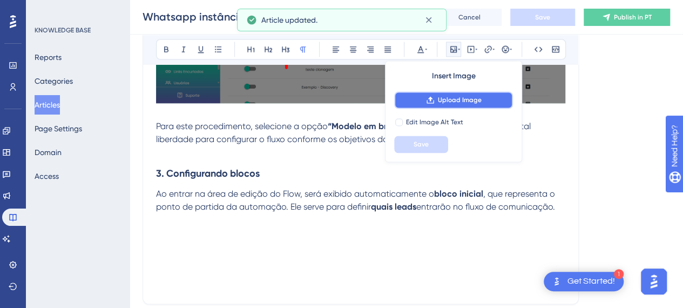
click at [462, 99] on span "Upload Image" at bounding box center [460, 100] width 44 height 9
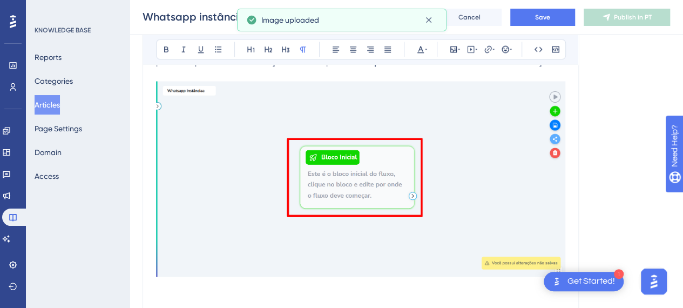
scroll to position [3082, 0]
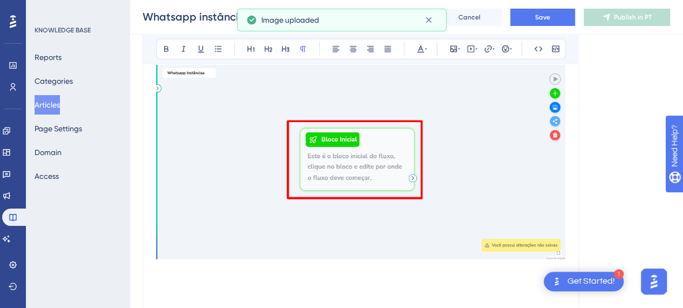
click at [465, 183] on img at bounding box center [360, 161] width 409 height 195
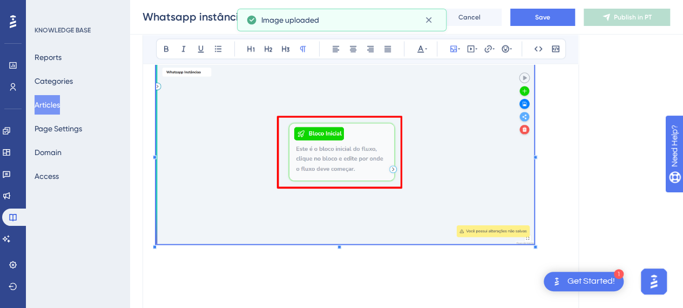
click at [533, 241] on span at bounding box center [345, 156] width 378 height 184
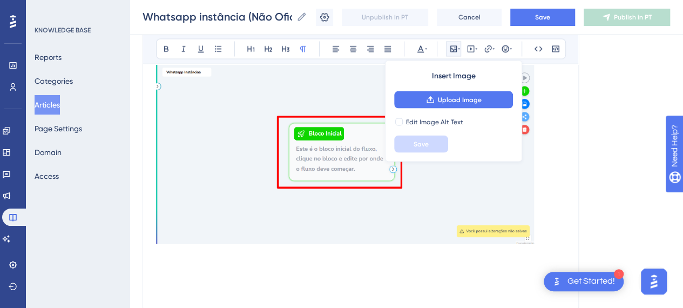
click at [559, 207] on p at bounding box center [360, 156] width 409 height 184
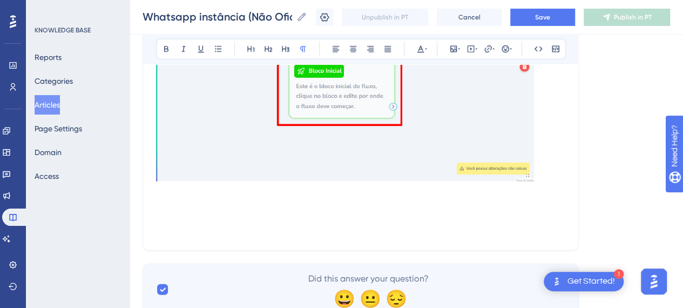
scroll to position [3184, 0]
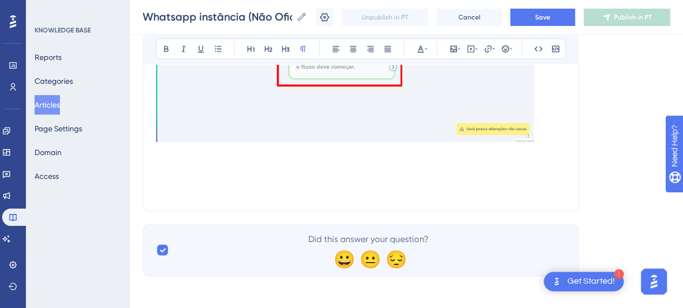
click at [402, 172] on p at bounding box center [360, 178] width 409 height 13
click at [556, 9] on button "Save" at bounding box center [542, 17] width 65 height 17
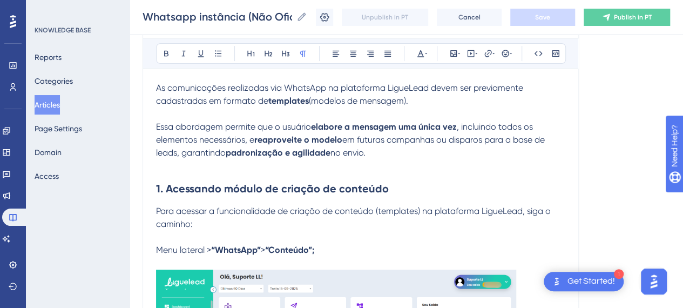
scroll to position [216, 0]
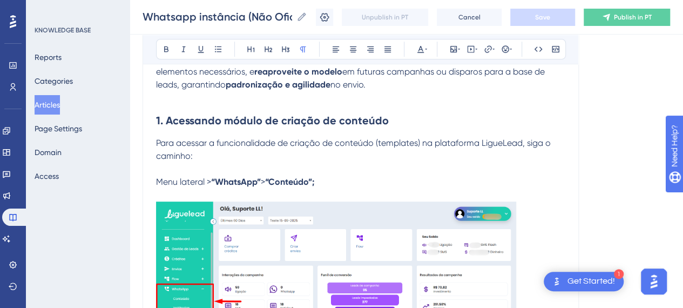
click at [247, 142] on span "Para acessar a funcionalidade de criação de conteúdo (templates) na plataforma …" at bounding box center [354, 149] width 397 height 23
click at [238, 177] on strong "“WhatsApp”" at bounding box center [236, 182] width 50 height 10
click at [157, 180] on span "Menu lateral >" at bounding box center [183, 182] width 55 height 10
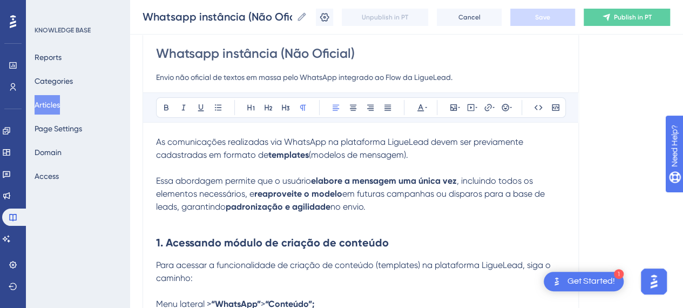
scroll to position [162, 0]
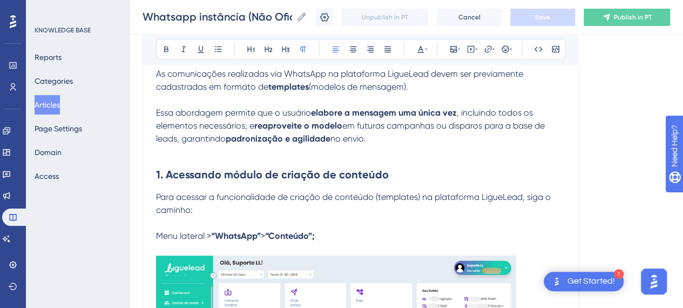
drag, startPoint x: 183, startPoint y: 211, endPoint x: 161, endPoint y: 204, distance: 23.4
click at [183, 211] on span "Para acessar a funcionalidade de criação de conteúdo (templates) na plataforma …" at bounding box center [354, 203] width 397 height 23
click at [157, 195] on span "Para acessar a funcionalidade de criação de conteúdo (templates) na plataforma …" at bounding box center [354, 203] width 397 height 23
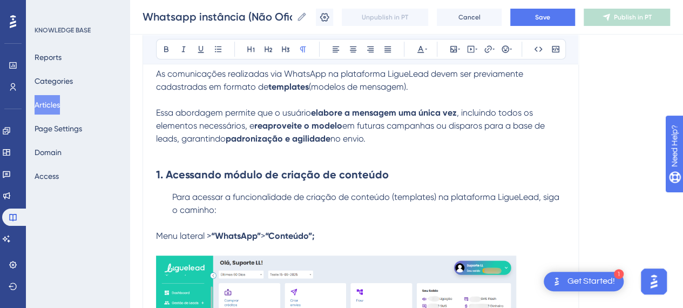
drag, startPoint x: 267, startPoint y: 220, endPoint x: 209, endPoint y: 249, distance: 64.5
click at [267, 220] on p at bounding box center [360, 223] width 409 height 13
drag, startPoint x: 157, startPoint y: 237, endPoint x: 199, endPoint y: 242, distance: 42.5
click at [157, 237] on span "Menu lateral >" at bounding box center [183, 236] width 55 height 10
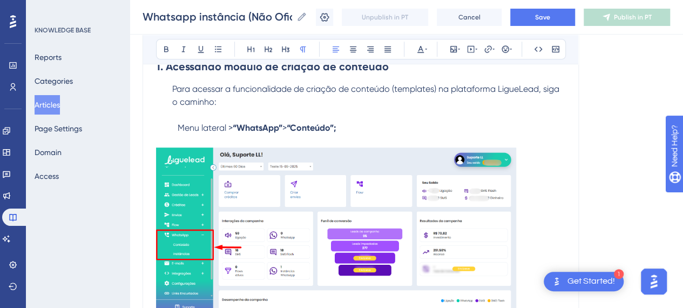
click at [354, 224] on img at bounding box center [336, 230] width 360 height 166
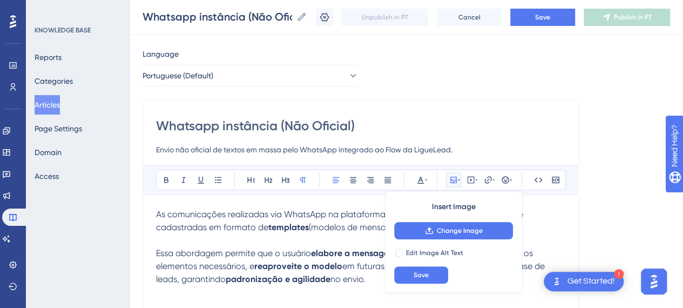
scroll to position [0, 0]
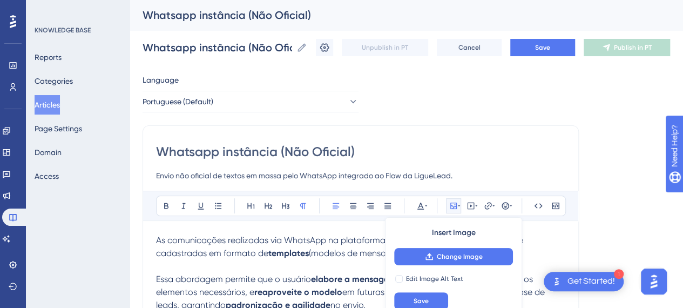
click at [306, 262] on p at bounding box center [360, 266] width 409 height 13
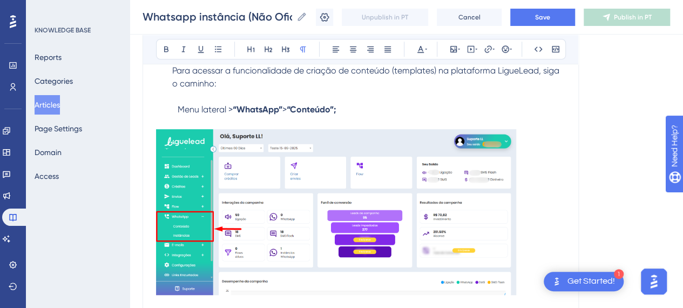
scroll to position [162, 0]
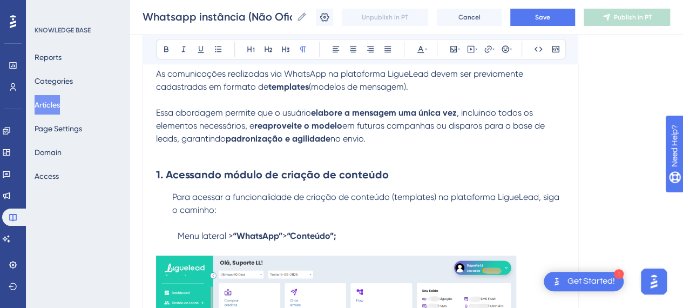
click at [179, 225] on p at bounding box center [360, 223] width 409 height 13
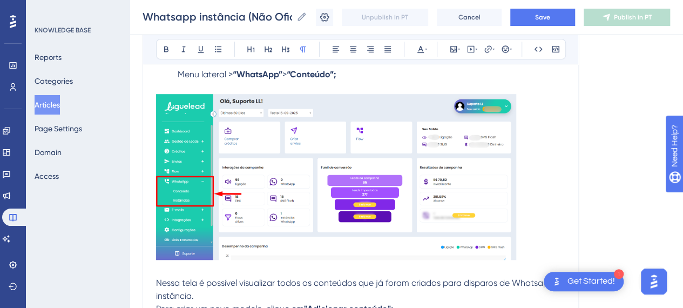
scroll to position [324, 0]
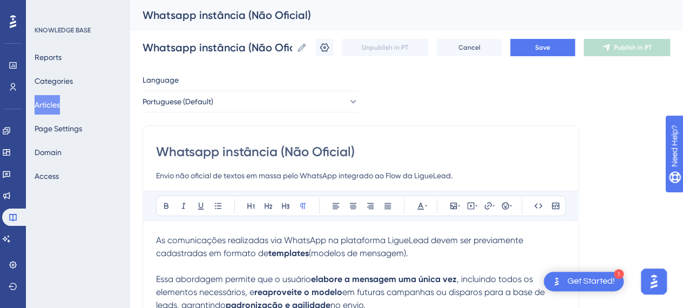
click at [274, 248] on strong "templates" at bounding box center [288, 253] width 41 height 10
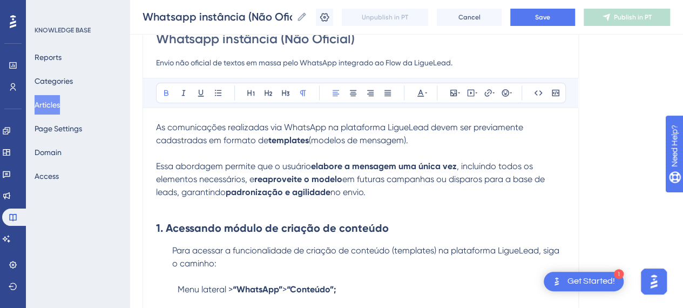
scroll to position [108, 0]
click at [176, 285] on p "Menu lateral > “WhatsApp” > “Conteúdo”;" at bounding box center [360, 290] width 409 height 13
click at [169, 253] on p "Para acessar a funcionalidade de criação de conteúdo (templates) na plataforma …" at bounding box center [360, 258] width 409 height 26
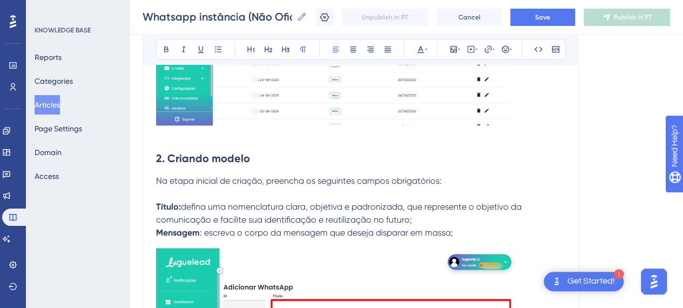
scroll to position [702, 0]
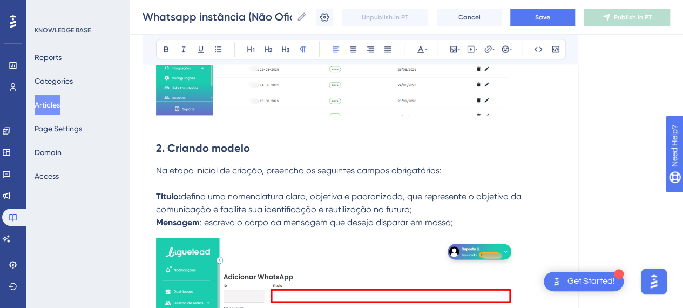
click at [261, 173] on span "Na etapa inicial de criação, preencha os seguintes campos obrigatórios:" at bounding box center [299, 170] width 286 height 10
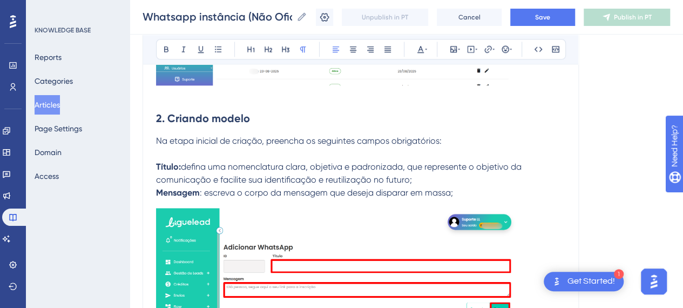
scroll to position [756, 0]
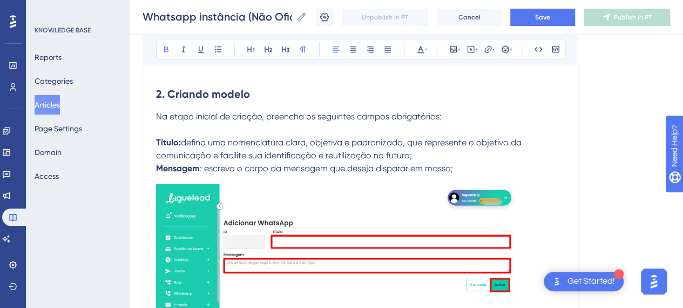
click at [341, 150] on span "defina uma nomenclatura clara, objetiva e padronizada, que represente o objetiv…" at bounding box center [342, 148] width 373 height 23
click at [158, 142] on strong "* Título:" at bounding box center [171, 142] width 30 height 10
click at [162, 142] on strong "* Título:" at bounding box center [171, 142] width 30 height 10
drag, startPoint x: 162, startPoint y: 142, endPoint x: 146, endPoint y: 141, distance: 15.7
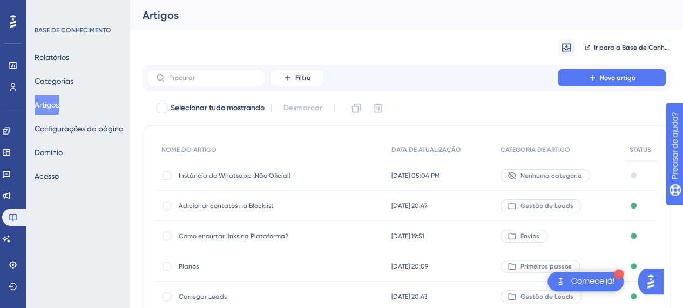
click at [234, 173] on font "Instância do Whatsapp (Não Oficial)" at bounding box center [235, 176] width 112 height 8
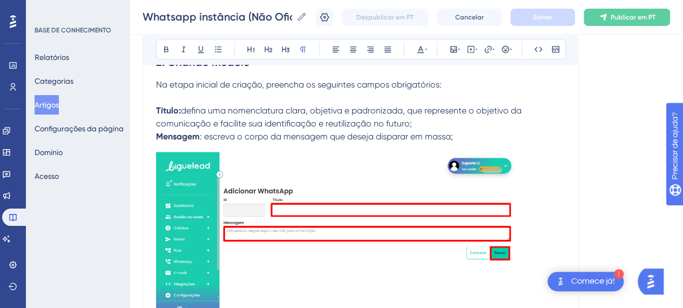
scroll to position [774, 0]
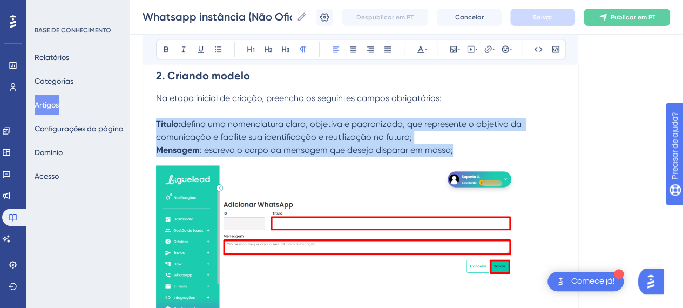
drag, startPoint x: 456, startPoint y: 146, endPoint x: 154, endPoint y: 122, distance: 302.3
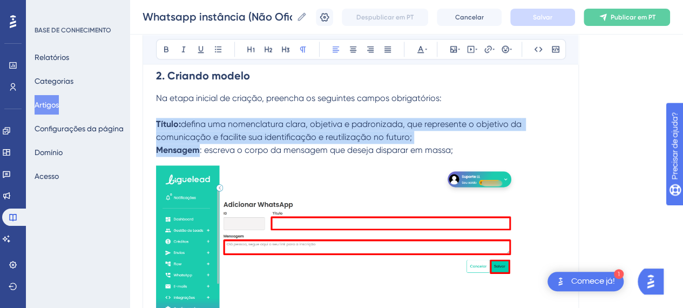
click at [222, 123] on span "defina uma nomenclatura clara, objetiva e padronizada, que represente o objetiv…" at bounding box center [340, 130] width 368 height 23
drag, startPoint x: 156, startPoint y: 122, endPoint x: 456, endPoint y: 146, distance: 300.7
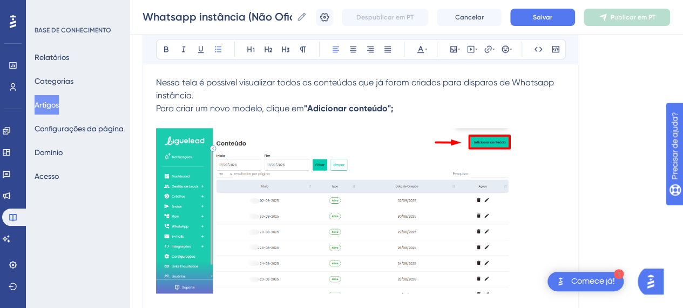
scroll to position [621, 0]
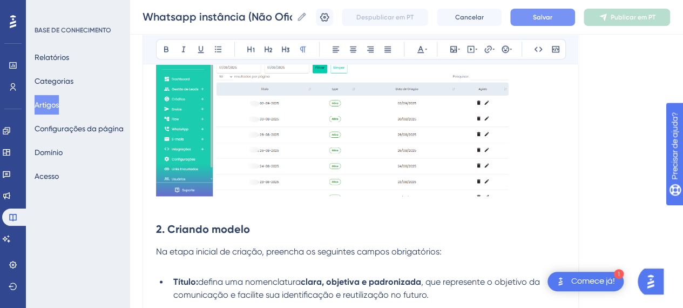
drag, startPoint x: 596, startPoint y: 51, endPoint x: 540, endPoint y: 23, distance: 62.8
click at [543, 19] on font "Salvar" at bounding box center [542, 18] width 19 height 8
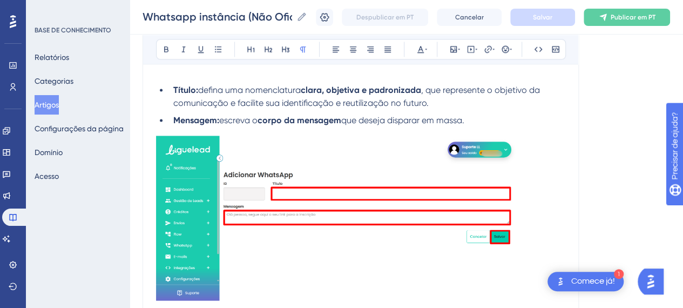
scroll to position [808, 0]
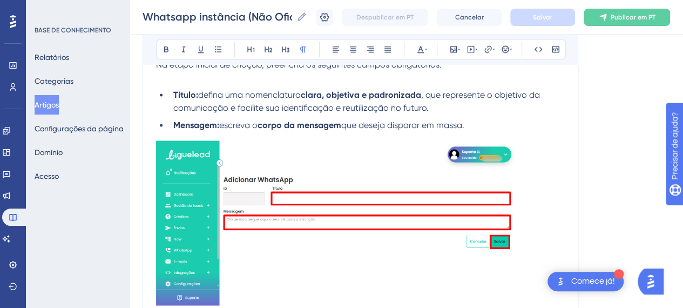
click at [315, 251] on img at bounding box center [336, 222] width 361 height 165
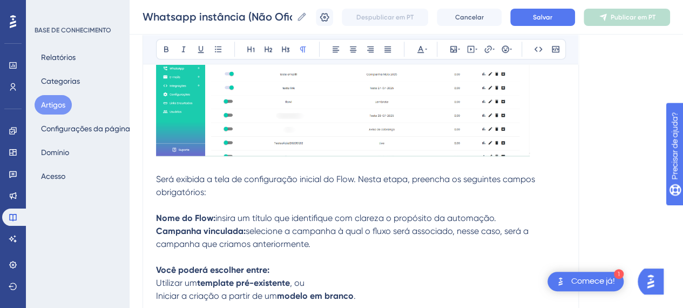
scroll to position [2545, 0]
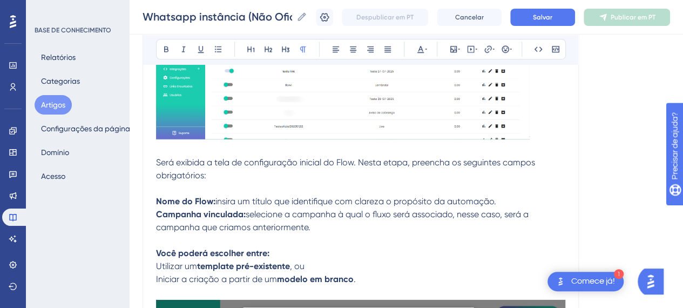
click at [413, 256] on p "Você poderá escolher entre:" at bounding box center [360, 253] width 409 height 13
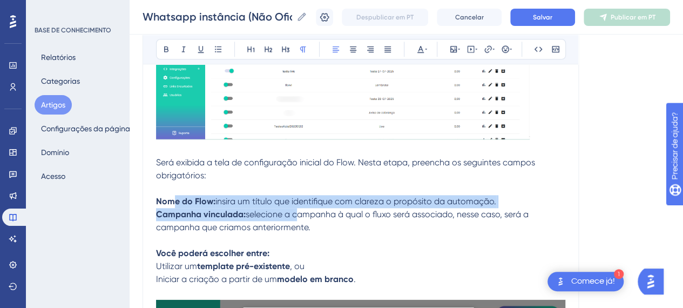
drag, startPoint x: 152, startPoint y: 196, endPoint x: 304, endPoint y: 212, distance: 152.6
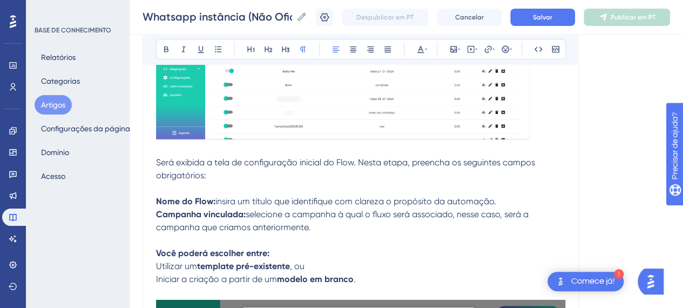
click at [316, 218] on p "Nome do Flow: insira um título que identifique com clareza o propósito da autom…" at bounding box center [360, 214] width 409 height 39
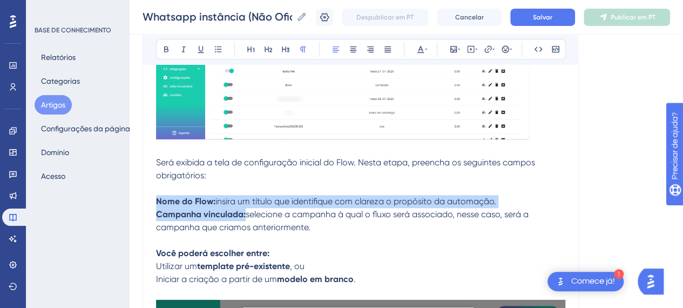
drag, startPoint x: 315, startPoint y: 226, endPoint x: 157, endPoint y: 194, distance: 161.4
click at [157, 195] on p "Nome do Flow: insira um título que identifique com clareza o propósito da autom…" at bounding box center [360, 214] width 409 height 39
copy p "Nome do Flow: insira um título que identifique com clareza o propósito da autom…"
click at [325, 213] on span "selecione a campanha à qual o fluxo será associado, nesse caso, será a campanha…" at bounding box center [343, 220] width 375 height 23
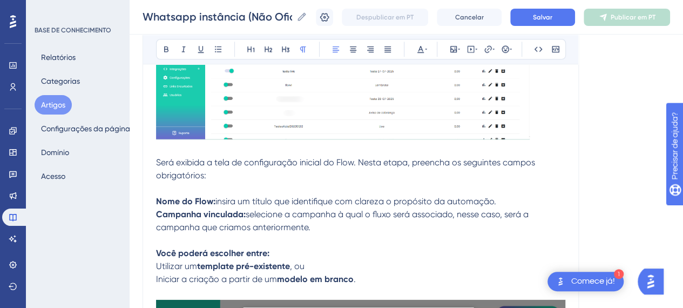
click at [316, 234] on p at bounding box center [360, 240] width 409 height 13
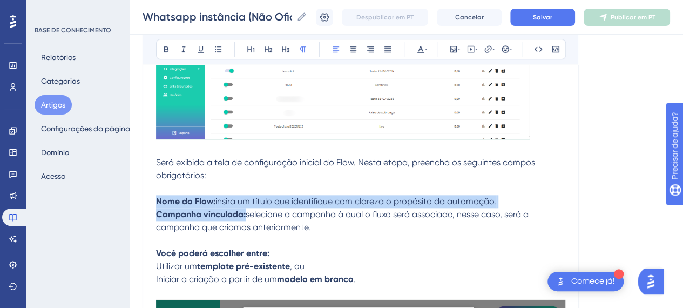
drag, startPoint x: 311, startPoint y: 228, endPoint x: 145, endPoint y: 194, distance: 169.2
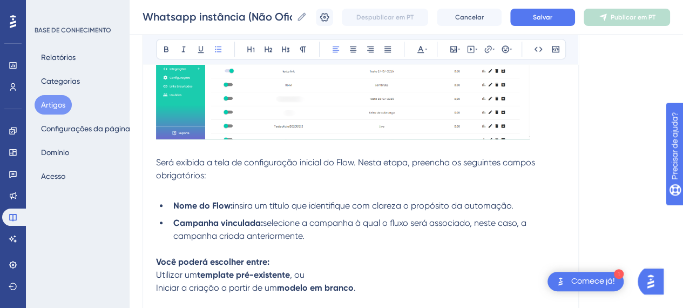
click at [356, 242] on p at bounding box center [360, 248] width 409 height 13
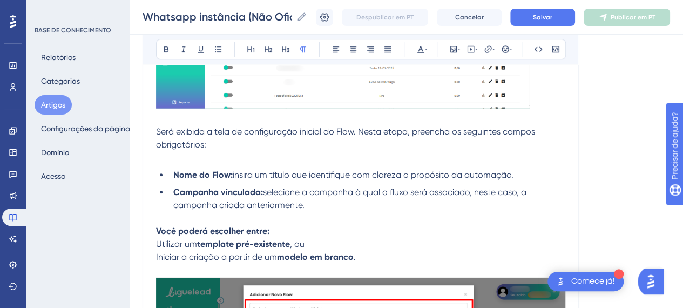
scroll to position [2599, 0]
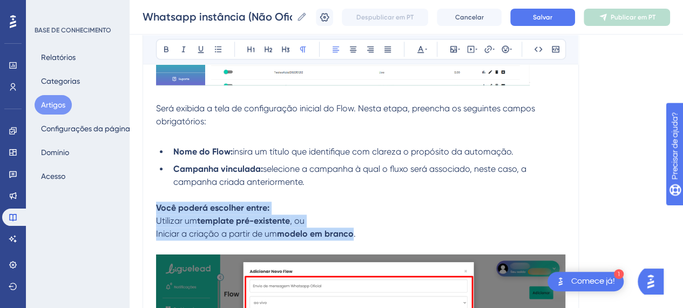
drag, startPoint x: 362, startPoint y: 232, endPoint x: 147, endPoint y: 212, distance: 216.3
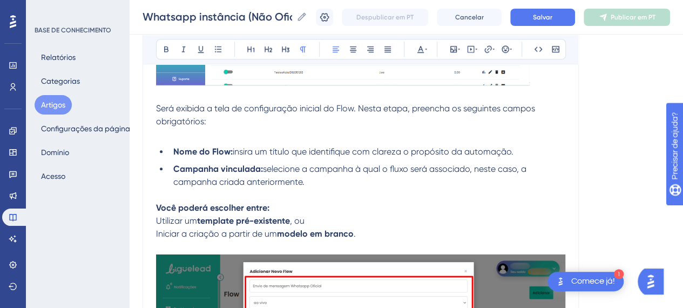
drag, startPoint x: 381, startPoint y: 188, endPoint x: 380, endPoint y: 195, distance: 6.6
click at [381, 189] on p at bounding box center [360, 194] width 409 height 13
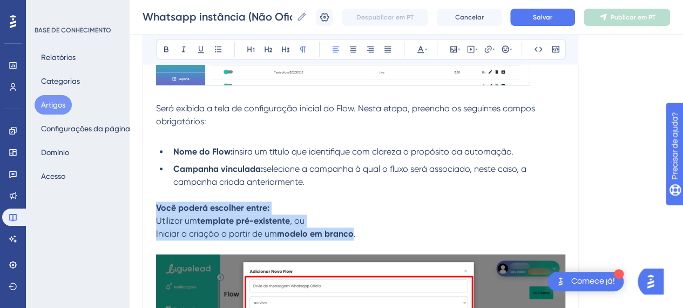
drag, startPoint x: 350, startPoint y: 235, endPoint x: 146, endPoint y: 208, distance: 205.9
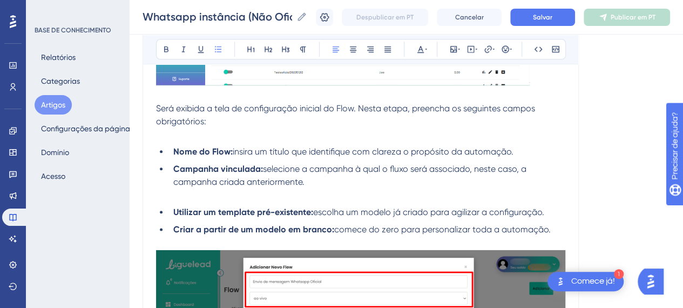
click at [330, 195] on p at bounding box center [360, 194] width 409 height 13
click at [176, 198] on p at bounding box center [360, 194] width 409 height 13
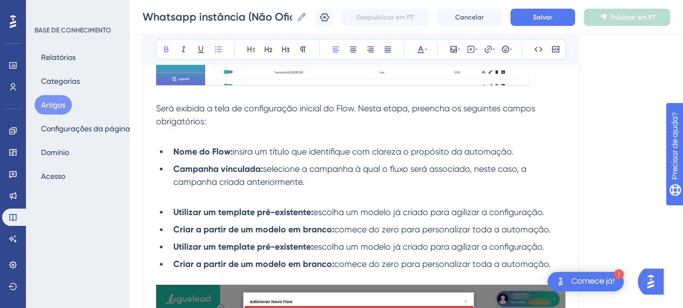
drag, startPoint x: 211, startPoint y: 218, endPoint x: 217, endPoint y: 219, distance: 6.2
click at [212, 218] on ul "Utilizar um template pré-existente: escolha um modelo já criado para agilizar a…" at bounding box center [360, 238] width 409 height 65
click at [245, 227] on strong "Criar a partir de um modelo em branco:" at bounding box center [253, 229] width 161 height 10
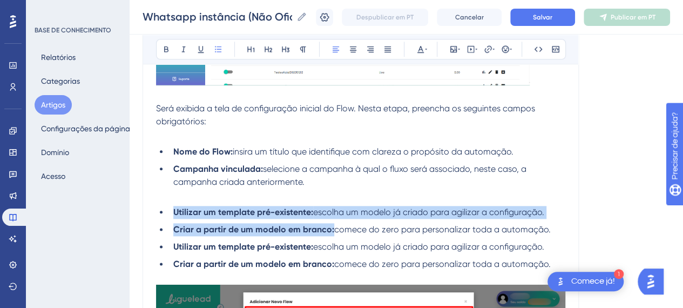
drag, startPoint x: 157, startPoint y: 208, endPoint x: 550, endPoint y: 224, distance: 394.0
click at [550, 224] on ul "Utilizar um template pré-existente: escolha um modelo já criado para agilizar a…" at bounding box center [360, 238] width 409 height 65
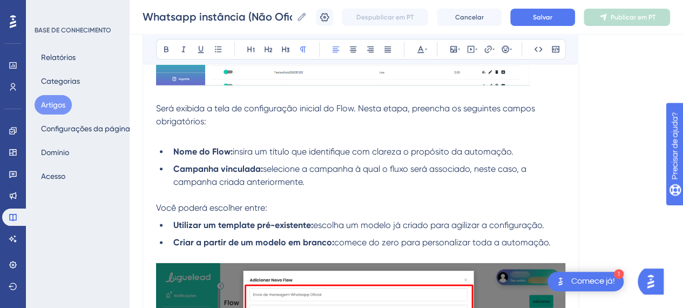
click at [292, 201] on p "Você poderá escolher entre:" at bounding box center [360, 207] width 409 height 13
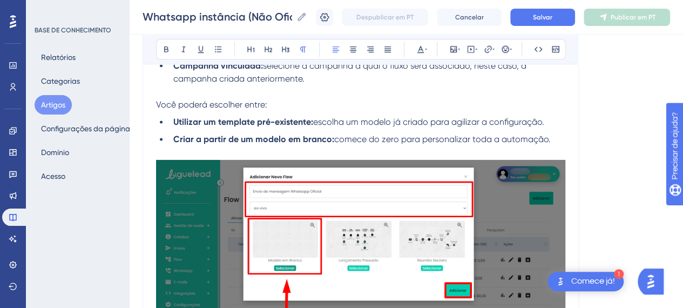
scroll to position [2761, 0]
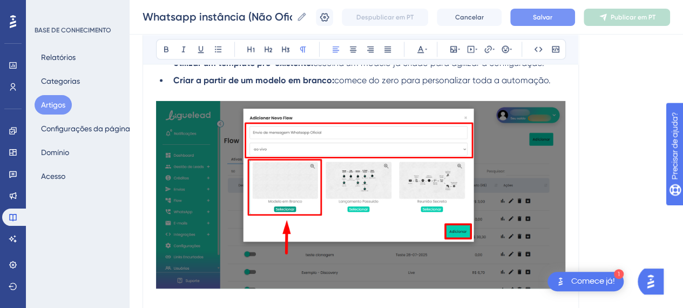
click at [552, 20] on font "Salvar" at bounding box center [542, 18] width 19 height 8
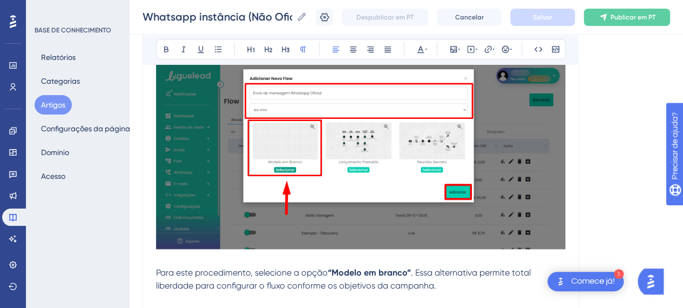
scroll to position [2800, 0]
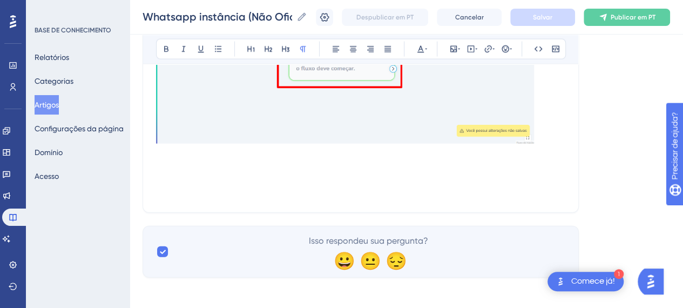
scroll to position [3210, 0]
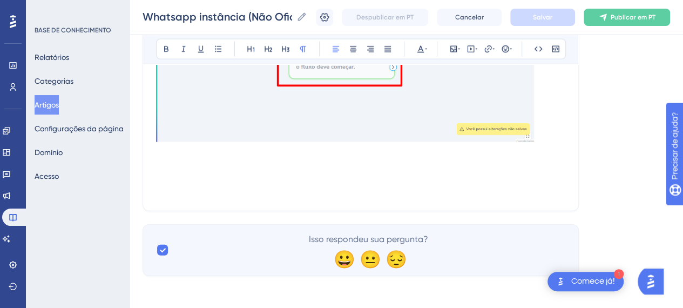
click at [370, 155] on p at bounding box center [360, 152] width 409 height 13
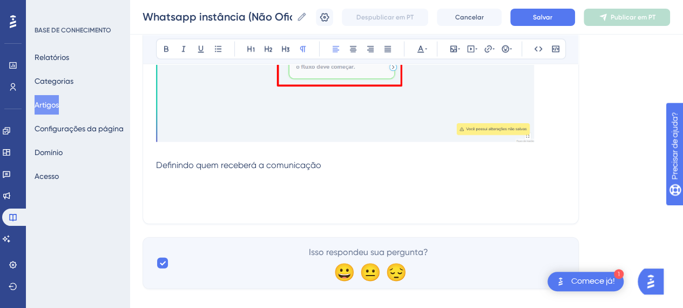
click at [213, 163] on span "Definindo quem receberá a comunicação" at bounding box center [238, 165] width 165 height 10
click at [165, 49] on icon at bounding box center [166, 49] width 4 height 6
click at [339, 173] on p at bounding box center [360, 178] width 409 height 13
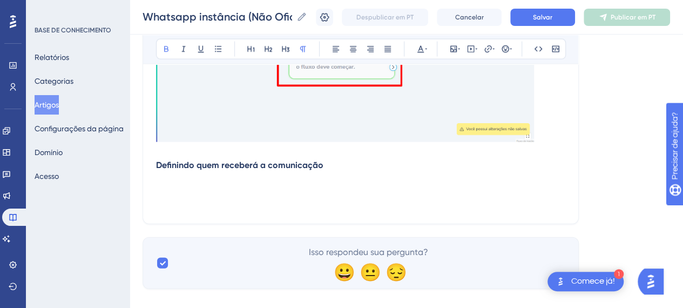
scroll to position [3230, 0]
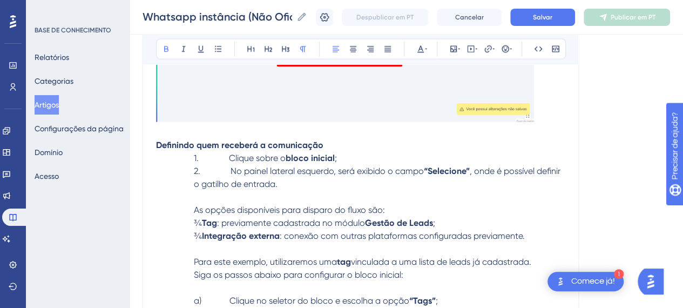
click at [229, 154] on span "1. Clique sobre o" at bounding box center [240, 158] width 92 height 10
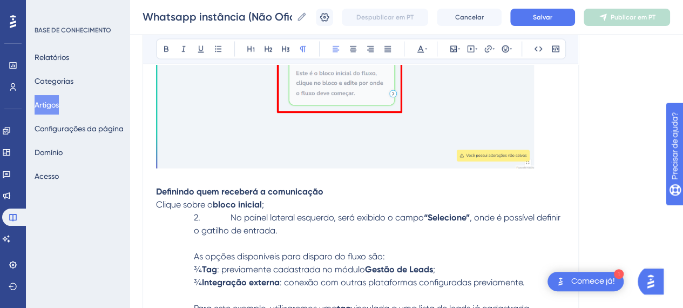
scroll to position [3237, 0]
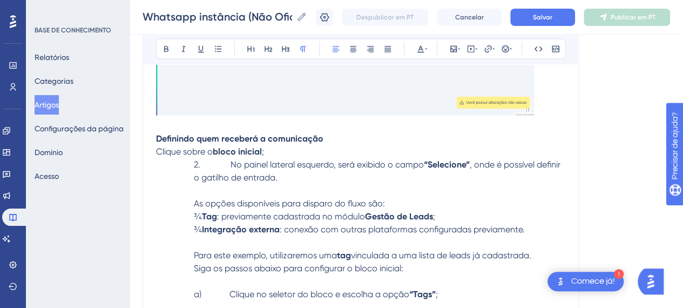
click at [360, 174] on p "2. No painel lateral esquerdo, será exibido o campo “Selecione” , onde é possív…" at bounding box center [360, 171] width 409 height 26
click at [310, 150] on p "Clique sobre o bloco inicial ;" at bounding box center [360, 151] width 409 height 13
click at [428, 147] on p "Clique sobre o bloco inicial para abrir o painel lateral esquerdo;" at bounding box center [360, 151] width 409 height 13
click at [446, 151] on p "Clique sobre o bloco inicial para abrir o painel lateral esquerdo;" at bounding box center [360, 151] width 409 height 13
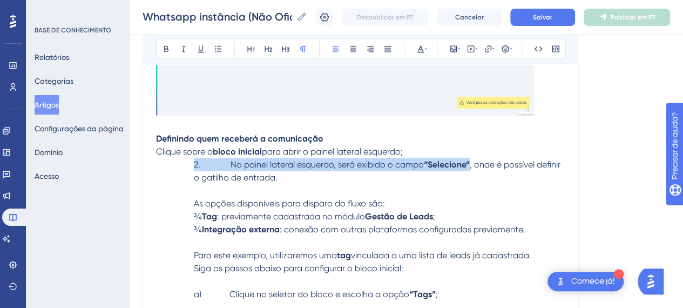
drag, startPoint x: 267, startPoint y: 166, endPoint x: 191, endPoint y: 170, distance: 75.7
click at [191, 170] on p "2. No painel lateral esquerdo, será exibido o campo “Selecione” , onde é possív…" at bounding box center [360, 171] width 409 height 26
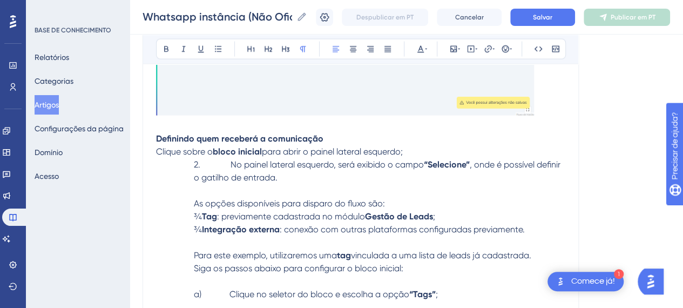
click at [307, 164] on span "2. No painel lateral esquerdo, será exibido o campo" at bounding box center [309, 164] width 230 height 10
click at [338, 161] on span "2. No painel lateral esquerdo, será exibido o campo" at bounding box center [309, 164] width 230 height 10
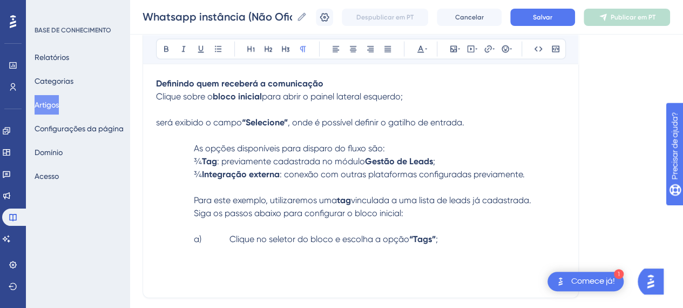
scroll to position [3256, 8]
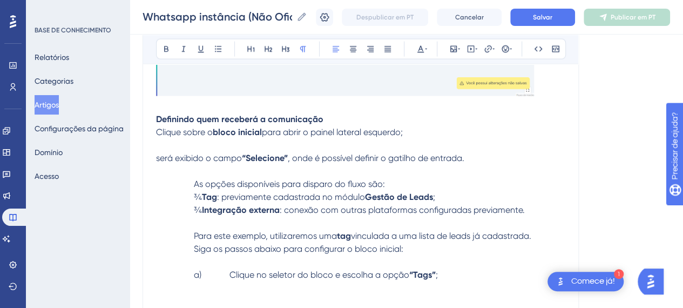
drag, startPoint x: 150, startPoint y: 154, endPoint x: 156, endPoint y: 180, distance: 26.6
click at [156, 159] on span "será exibido o campo" at bounding box center [199, 158] width 86 height 10
click at [197, 142] on p at bounding box center [360, 145] width 409 height 13
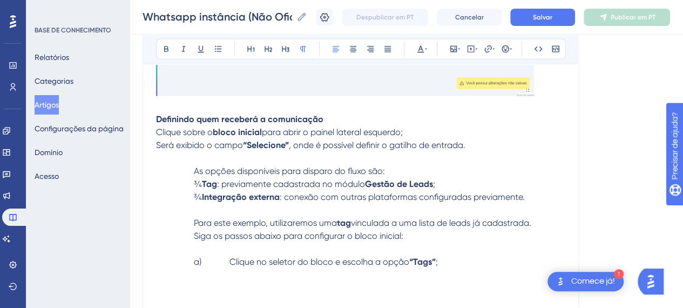
drag, startPoint x: 433, startPoint y: 150, endPoint x: 497, endPoint y: 147, distance: 63.8
click at [435, 152] on p at bounding box center [360, 158] width 409 height 13
click at [497, 147] on p "Será exibido o campo “Selecione” , onde é possível definir o gatilho de entrada." at bounding box center [360, 145] width 409 height 13
drag, startPoint x: 154, startPoint y: 143, endPoint x: 174, endPoint y: 173, distance: 35.8
click at [156, 144] on span "Será exibido o campo" at bounding box center [199, 145] width 87 height 10
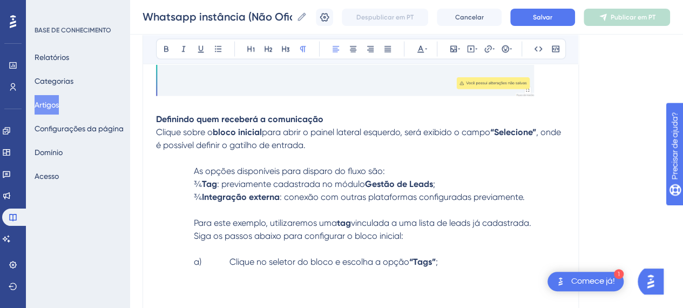
click at [354, 146] on p "Clique sobre o bloco inicial para abrir o painel lateral esquerdo, será exibido…" at bounding box center [360, 139] width 409 height 26
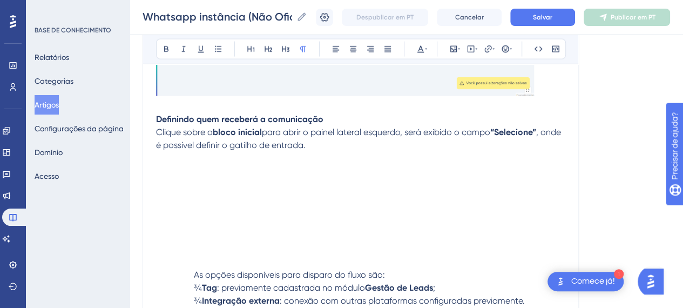
click at [185, 167] on p at bounding box center [360, 171] width 409 height 13
click at [449, 48] on icon at bounding box center [453, 49] width 9 height 9
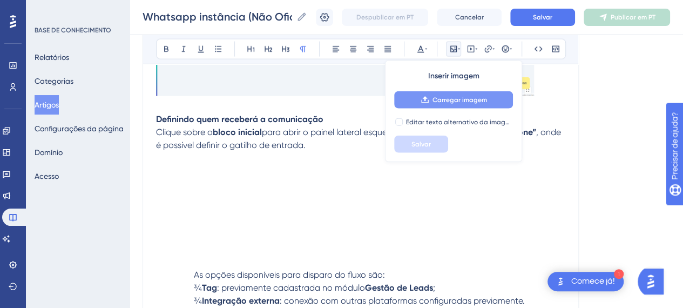
click at [436, 105] on button "Carregar imagem" at bounding box center [453, 99] width 119 height 17
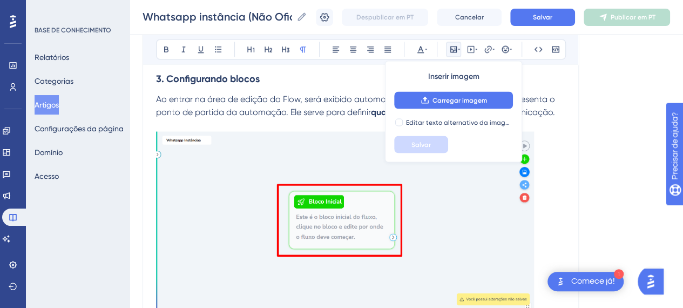
scroll to position [3114, 8]
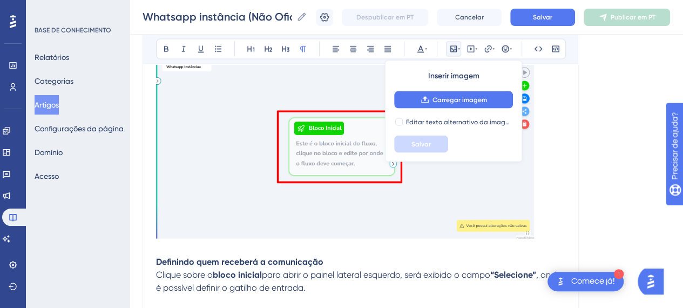
click at [315, 147] on img at bounding box center [345, 148] width 378 height 180
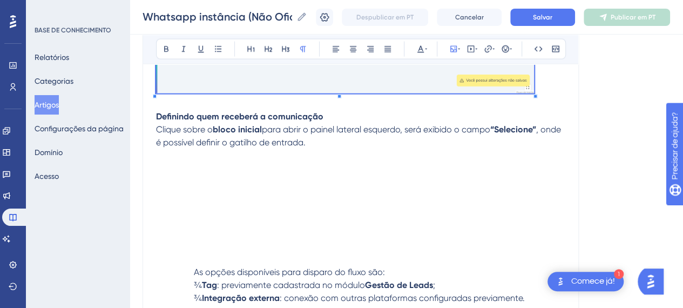
scroll to position [3276, 8]
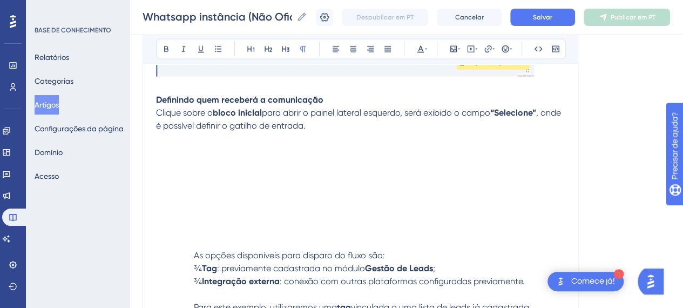
click at [341, 172] on p at bounding box center [360, 177] width 409 height 13
click at [449, 51] on icon at bounding box center [453, 49] width 9 height 9
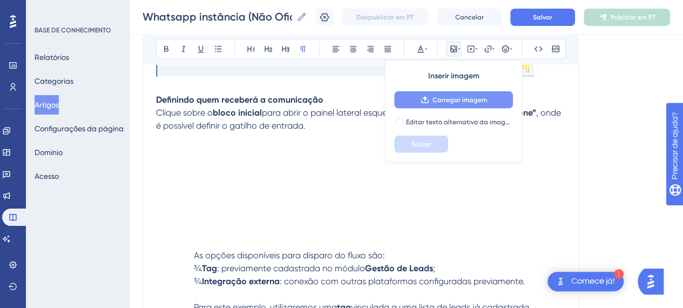
click at [440, 102] on font "Carregar imagem" at bounding box center [460, 100] width 55 height 8
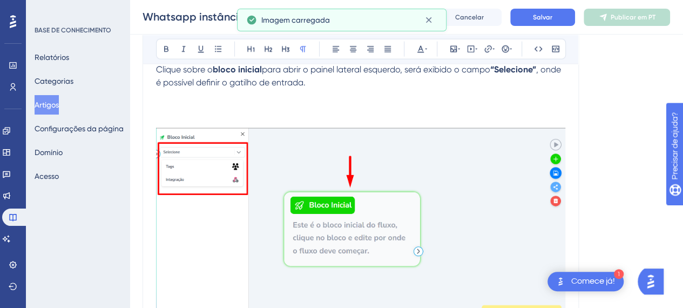
scroll to position [3329, 8]
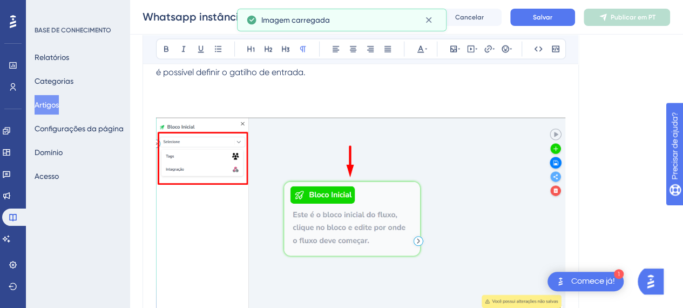
click at [318, 95] on p at bounding box center [360, 98] width 409 height 13
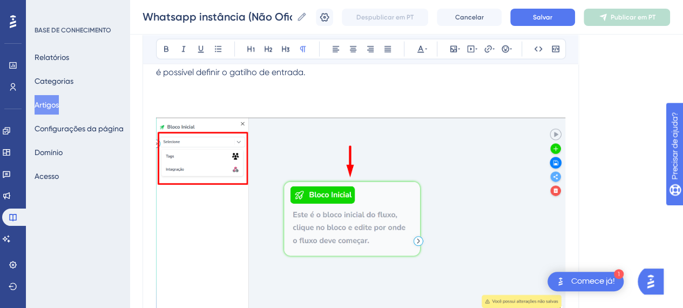
click at [237, 105] on p at bounding box center [360, 111] width 409 height 13
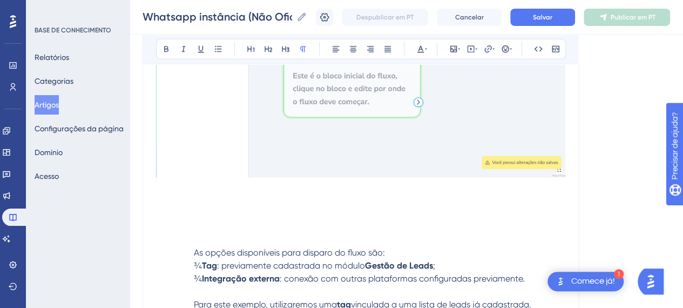
scroll to position [3407, 8]
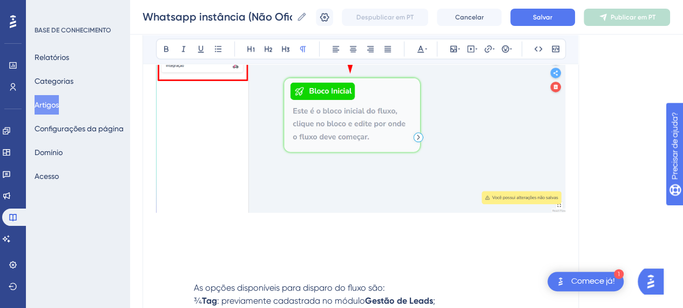
click at [293, 236] on p at bounding box center [360, 236] width 409 height 13
click at [233, 274] on p at bounding box center [360, 274] width 409 height 13
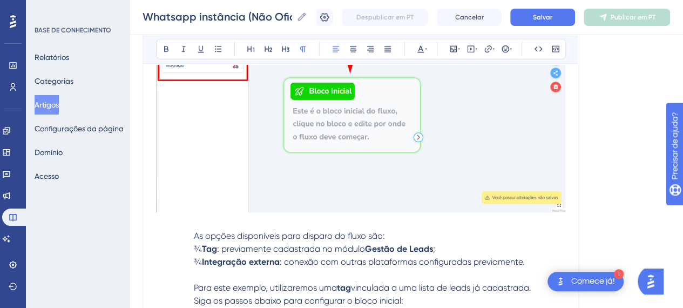
click at [202, 246] on span "¾" at bounding box center [198, 249] width 8 height 10
drag, startPoint x: 218, startPoint y: 244, endPoint x: 225, endPoint y: 253, distance: 11.6
click at [202, 245] on span "¾" at bounding box center [198, 249] width 8 height 10
click at [194, 234] on span "As opções disponíveis para disparo do fluxo são:" at bounding box center [289, 236] width 191 height 10
drag, startPoint x: 217, startPoint y: 245, endPoint x: 171, endPoint y: 249, distance: 46.7
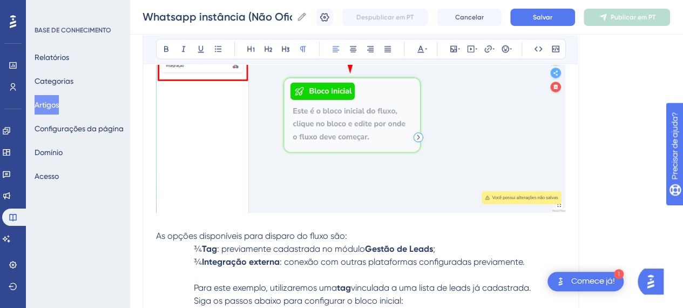
click at [171, 249] on p "¾ Tag : previamente cadastrada no módulo Gestão de Leads ;" at bounding box center [360, 248] width 409 height 13
click at [202, 263] on span "¾" at bounding box center [198, 262] width 8 height 10
click at [379, 230] on p "As opções disponíveis para disparo do fluxo são:" at bounding box center [360, 236] width 409 height 13
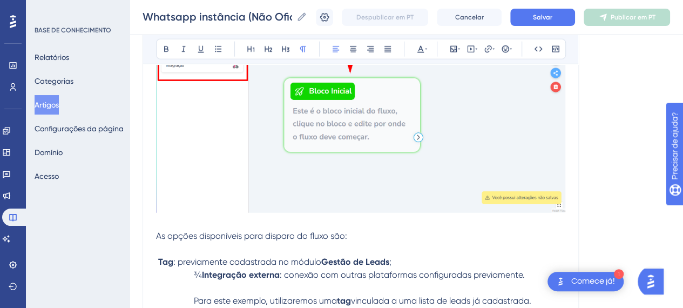
drag, startPoint x: 203, startPoint y: 274, endPoint x: 132, endPoint y: 271, distance: 71.3
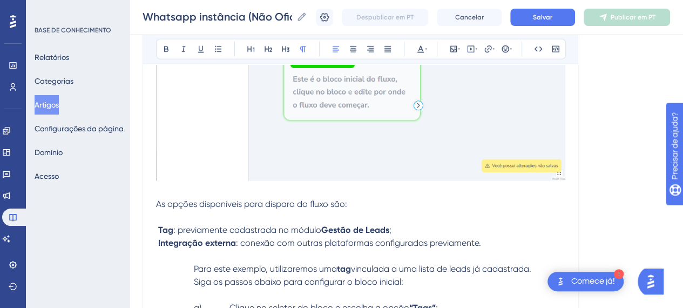
scroll to position [3461, 8]
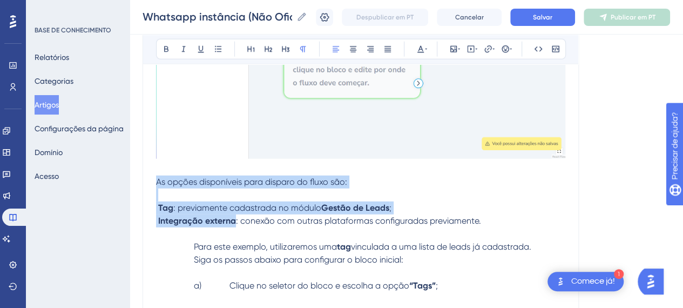
drag, startPoint x: 456, startPoint y: 221, endPoint x: 147, endPoint y: 180, distance: 311.6
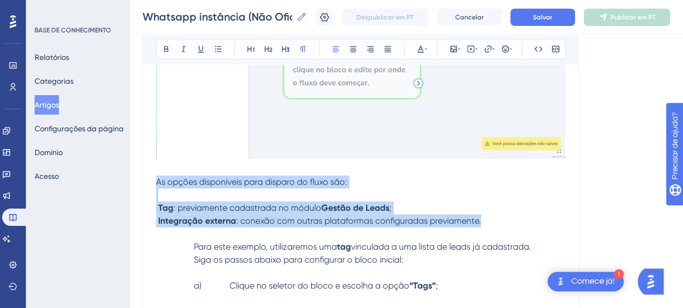
click at [271, 223] on span ": conexão com outras plataformas configuradas previamente." at bounding box center [358, 220] width 245 height 10
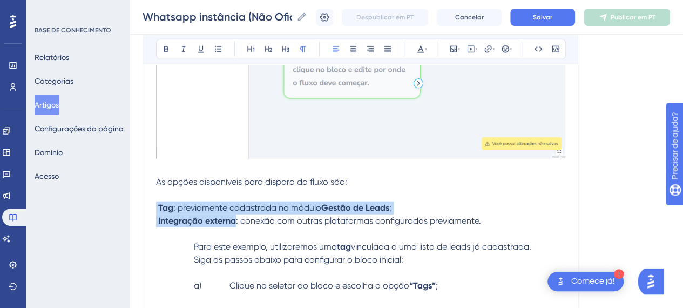
drag, startPoint x: 468, startPoint y: 219, endPoint x: 136, endPoint y: 199, distance: 332.7
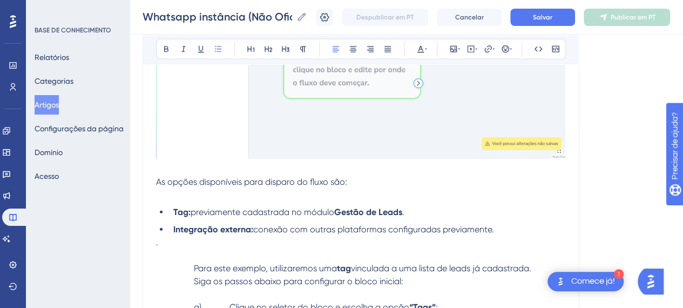
click at [312, 212] on span "previamente cadastrada no módulo" at bounding box center [263, 212] width 144 height 10
click at [191, 249] on p at bounding box center [360, 255] width 409 height 13
click at [161, 239] on p "." at bounding box center [360, 242] width 409 height 13
drag, startPoint x: 186, startPoint y: 264, endPoint x: 109, endPoint y: 265, distance: 77.2
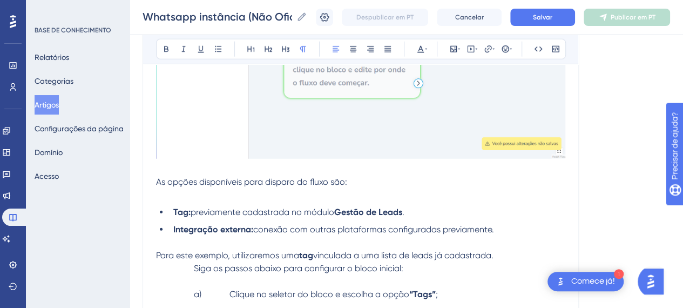
click at [181, 262] on p "Siga os passos abaixo para configurar o bloco inicial:" at bounding box center [360, 268] width 409 height 13
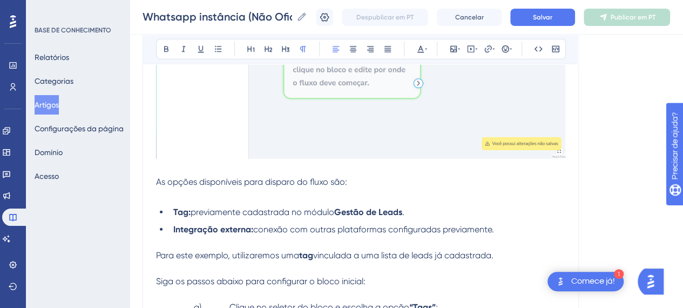
click at [401, 279] on p "Siga os passos abaixo para configurar o bloco inicial:" at bounding box center [360, 281] width 409 height 13
click at [156, 253] on span "Para este exemplo, utilizaremos uma" at bounding box center [227, 255] width 143 height 10
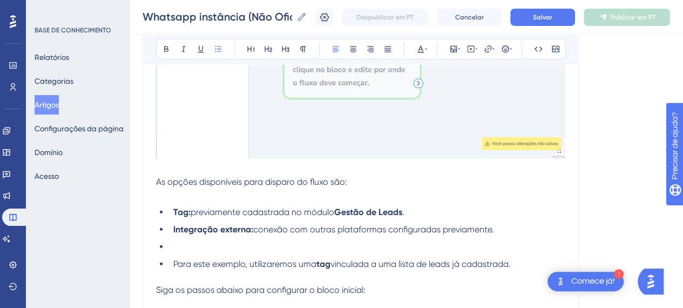
click at [170, 241] on li at bounding box center [367, 246] width 396 height 13
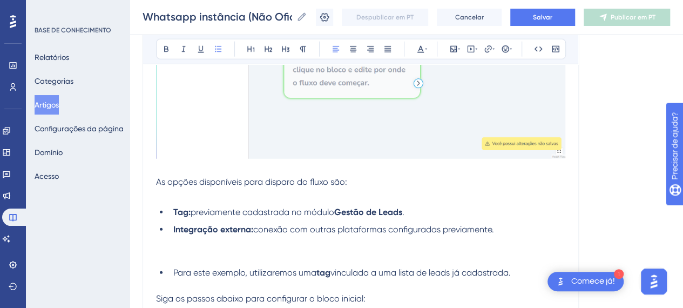
drag, startPoint x: 165, startPoint y: 269, endPoint x: 175, endPoint y: 281, distance: 15.4
click at [173, 269] on span "Para este exemplo, utilizaremos uma" at bounding box center [244, 272] width 143 height 10
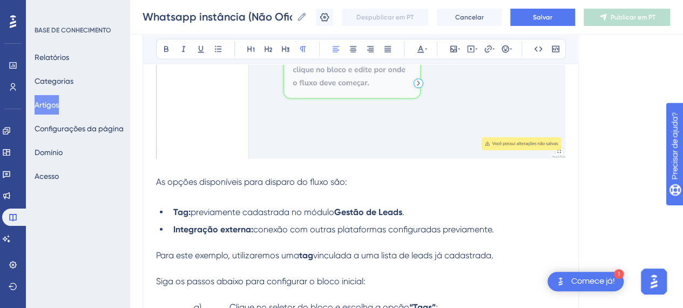
click at [295, 268] on p at bounding box center [360, 268] width 409 height 13
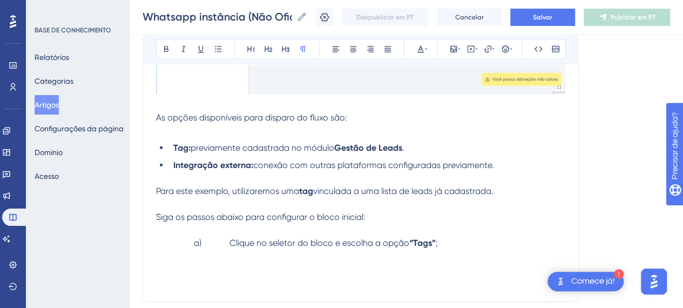
scroll to position [3515, 8]
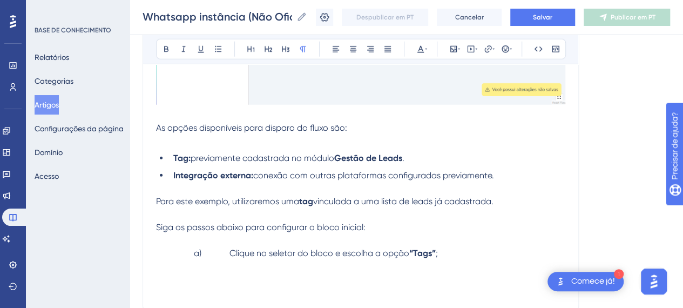
drag, startPoint x: 221, startPoint y: 254, endPoint x: 226, endPoint y: 265, distance: 12.1
click at [220, 255] on span "a) Clique no seletor do bloco e escolha a opção" at bounding box center [301, 253] width 215 height 10
drag, startPoint x: 442, startPoint y: 216, endPoint x: 424, endPoint y: 216, distance: 17.3
click at [437, 216] on p at bounding box center [360, 214] width 409 height 13
drag, startPoint x: 377, startPoint y: 224, endPoint x: 136, endPoint y: 216, distance: 241.5
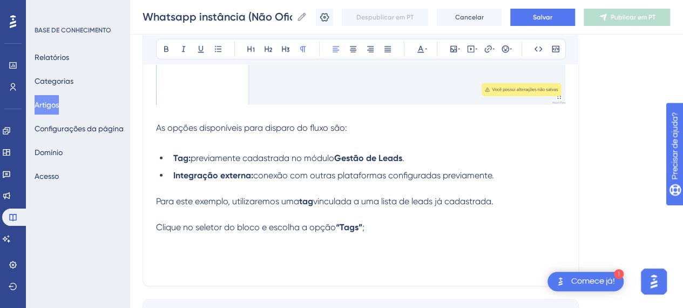
click at [422, 222] on p "Clique no seletor do bloco e escolha a opção “Tags” ;" at bounding box center [360, 227] width 409 height 13
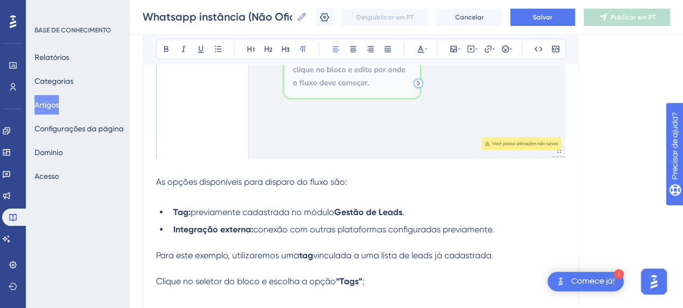
scroll to position [3537, 8]
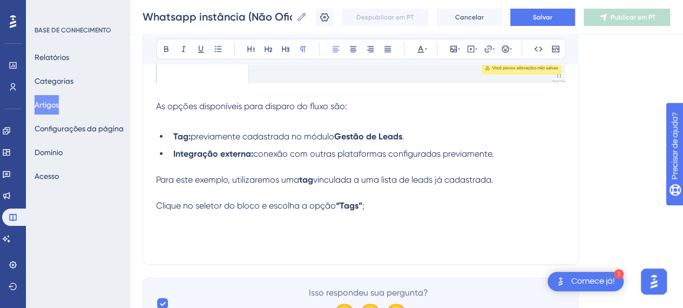
click at [374, 215] on p at bounding box center [360, 218] width 409 height 13
click at [403, 205] on p "Clique no seletor do bloco e escolha a opção “Tags” ;" at bounding box center [360, 205] width 409 height 13
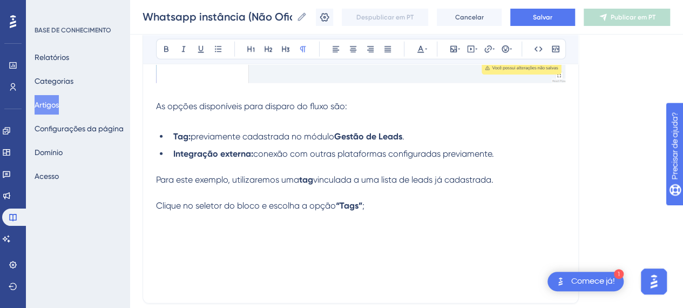
click at [218, 219] on p at bounding box center [360, 218] width 409 height 13
click at [214, 232] on p at bounding box center [360, 231] width 409 height 13
click at [450, 46] on icon at bounding box center [453, 49] width 6 height 6
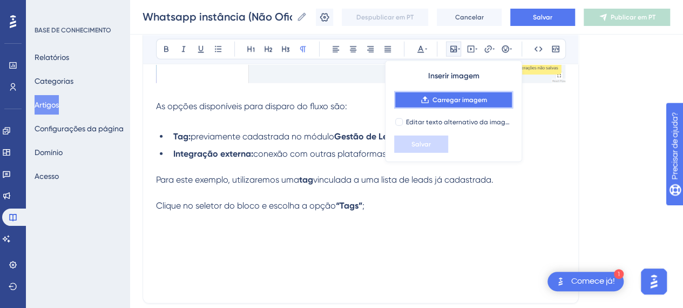
click at [449, 99] on font "Carregar imagem" at bounding box center [460, 100] width 55 height 8
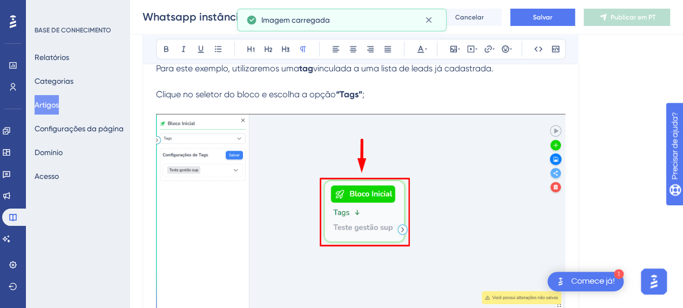
scroll to position [3644, 8]
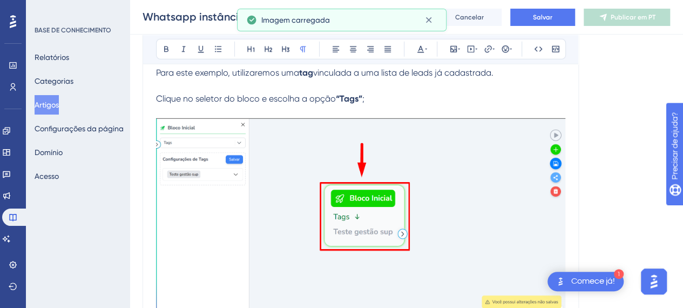
click at [159, 106] on p at bounding box center [360, 111] width 409 height 13
click at [420, 223] on img at bounding box center [360, 217] width 409 height 198
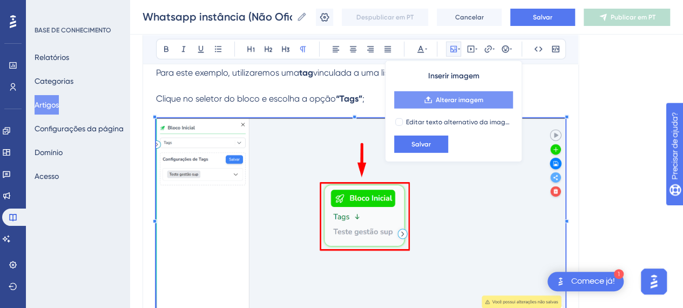
click at [454, 101] on font "Alterar imagem" at bounding box center [460, 100] width 48 height 8
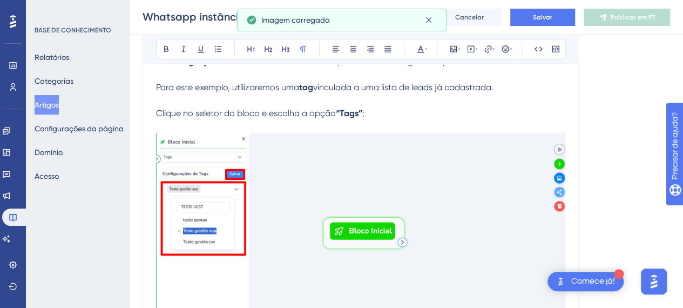
scroll to position [3646, 8]
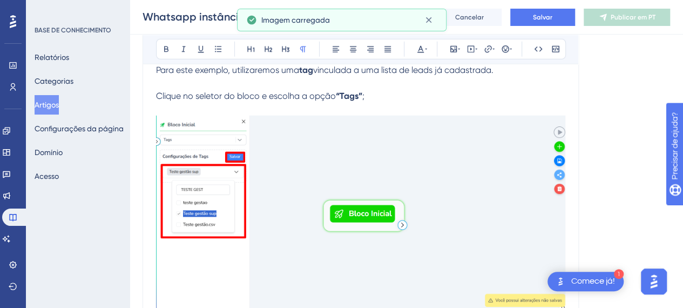
click at [382, 103] on p at bounding box center [360, 109] width 409 height 13
click at [384, 99] on p "Clique no seletor do bloco e escolha a opção “Tags” ;" at bounding box center [360, 96] width 409 height 13
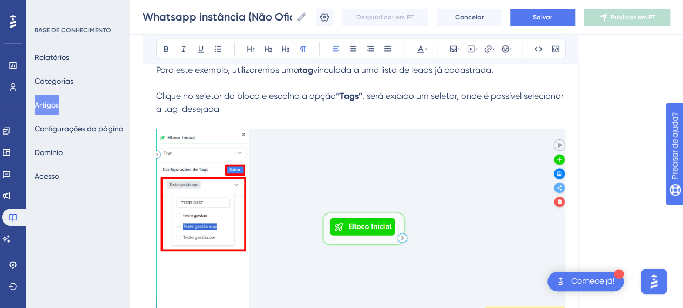
click at [311, 103] on p "Clique no seletor do bloco e escolha a opção “Tags” , será exibido um seletor, …" at bounding box center [360, 103] width 409 height 26
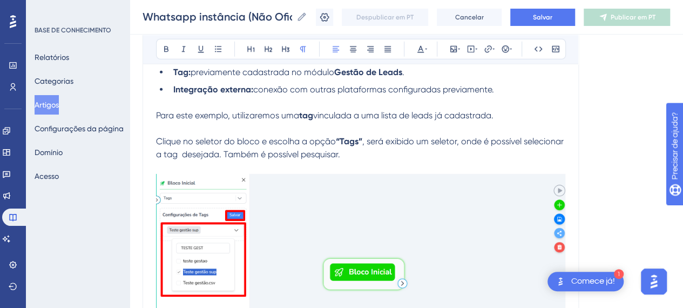
scroll to position [3592, 8]
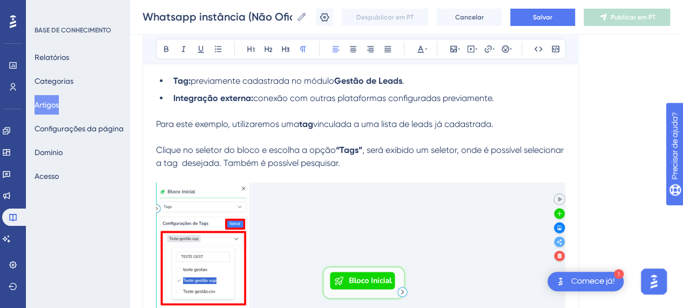
click at [394, 156] on p "Clique no seletor do bloco e escolha a opção “Tags” , será exibido um seletor, …" at bounding box center [360, 157] width 409 height 26
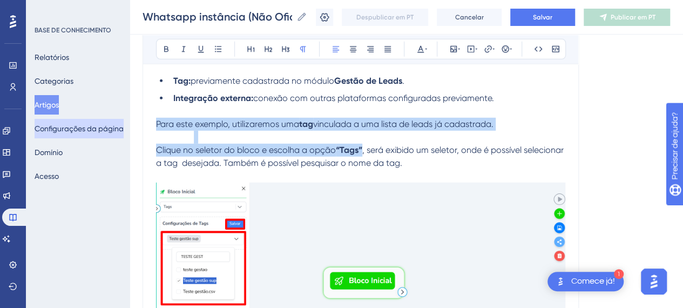
drag, startPoint x: 446, startPoint y: 164, endPoint x: 125, endPoint y: 119, distance: 324.3
copy div "Para este exemplo, utilizaremos uma tag vinculada a uma lista de leads já cadas…"
click at [282, 146] on span "Clique no seletor do bloco e escolha a opção" at bounding box center [246, 150] width 180 height 10
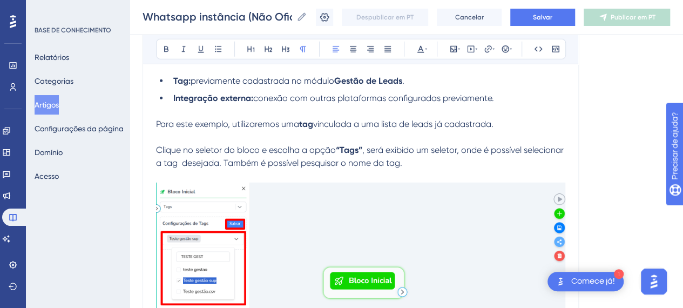
click at [191, 156] on span ", será exibido um seletor, onde é possível selecionar a tag desejada. Também é …" at bounding box center [361, 156] width 410 height 23
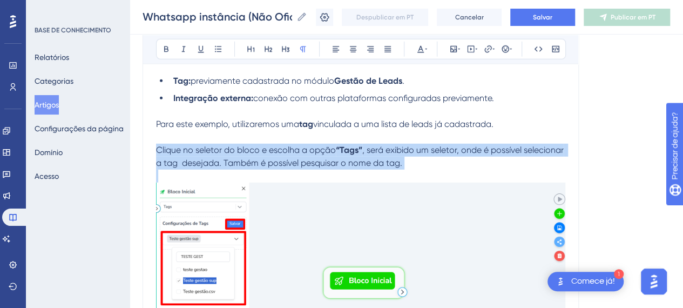
drag, startPoint x: 149, startPoint y: 146, endPoint x: 429, endPoint y: 170, distance: 281.8
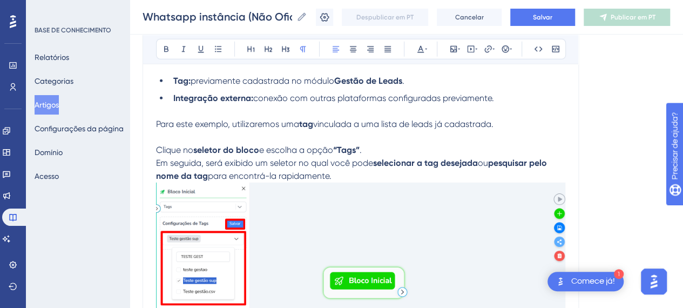
click at [205, 139] on p at bounding box center [360, 137] width 409 height 13
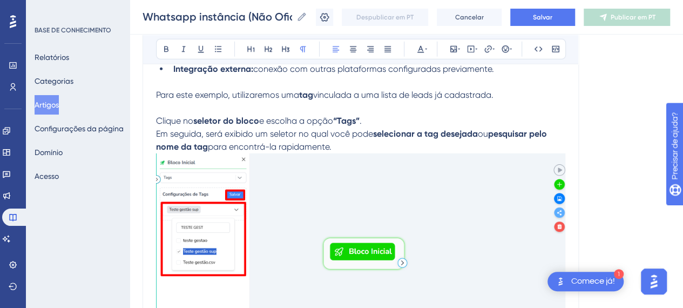
scroll to position [3646, 8]
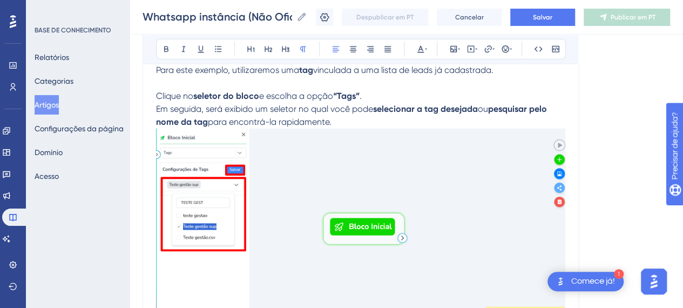
click at [334, 120] on p "Clique no seletor do bloco e escolha a opção “Tags” . Em seguida, será exibido …" at bounding box center [360, 109] width 409 height 39
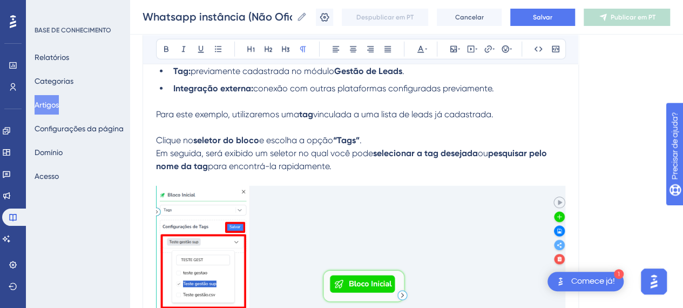
scroll to position [3592, 8]
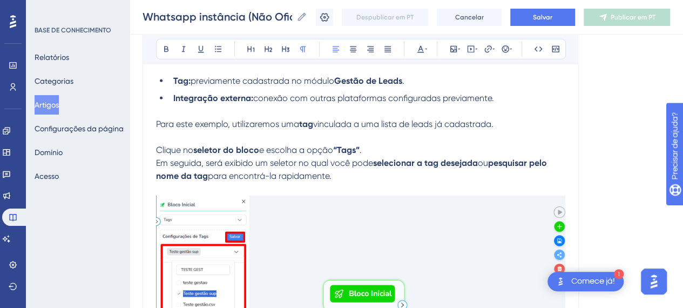
click at [370, 144] on p "Clique no seletor do bloco e escolha a opção “Tags” . Em seguida, será exibido …" at bounding box center [360, 163] width 409 height 39
click at [384, 147] on p "Clique no seletor do bloco e escolha a opção “Tags” . Em seguida, será exibido …" at bounding box center [360, 163] width 409 height 39
click at [361, 166] on p "Clique no seletor do bloco e escolha a opção “Tags” . Em seguida, será exibido …" at bounding box center [360, 163] width 409 height 39
click at [367, 176] on p "Clique no seletor do bloco e escolha a opção “Tags” . Em seguida, será exibido …" at bounding box center [360, 163] width 409 height 39
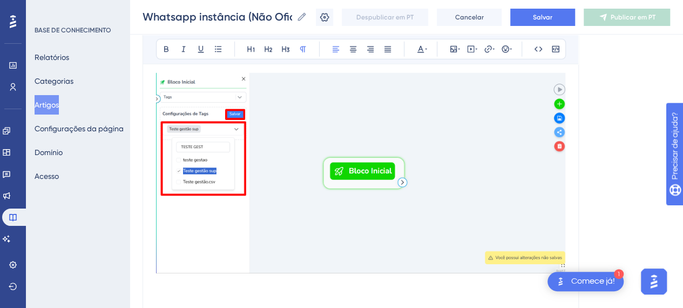
scroll to position [3646, 8]
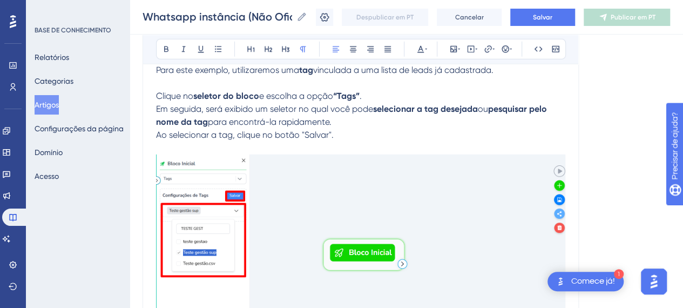
drag, startPoint x: 324, startPoint y: 130, endPoint x: 294, endPoint y: 131, distance: 30.3
click at [294, 131] on span "Ao selecionar a tag, clique no botão "Salvar"." at bounding box center [245, 135] width 178 height 10
click at [162, 51] on icon at bounding box center [166, 49] width 9 height 9
drag, startPoint x: 359, startPoint y: 134, endPoint x: 450, endPoint y: 95, distance: 99.4
click at [361, 133] on p "Ao selecionar a tag, clique no botão "Salvar" ." at bounding box center [360, 135] width 409 height 13
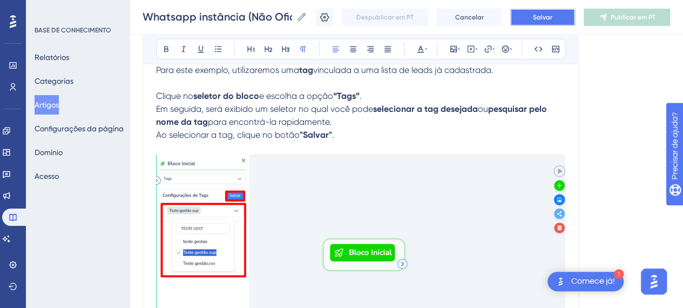
click at [531, 22] on button "Salvar" at bounding box center [542, 17] width 65 height 17
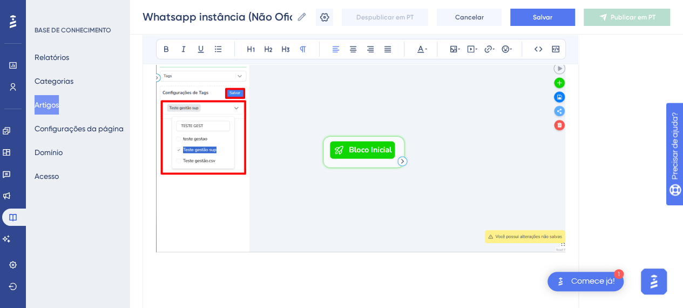
scroll to position [3774, 8]
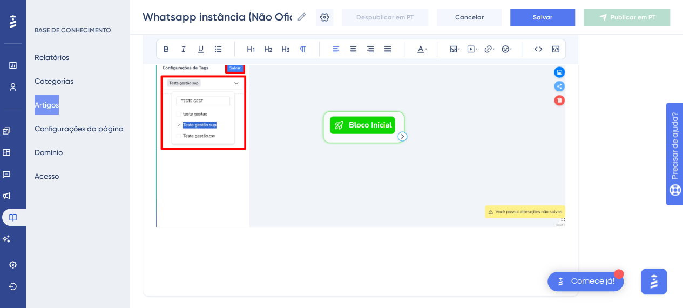
click at [286, 274] on p at bounding box center [360, 276] width 409 height 13
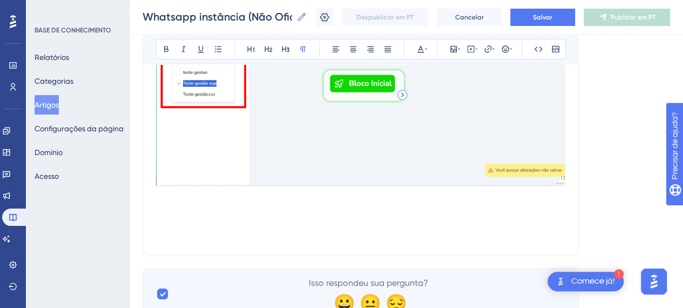
scroll to position [3859, 8]
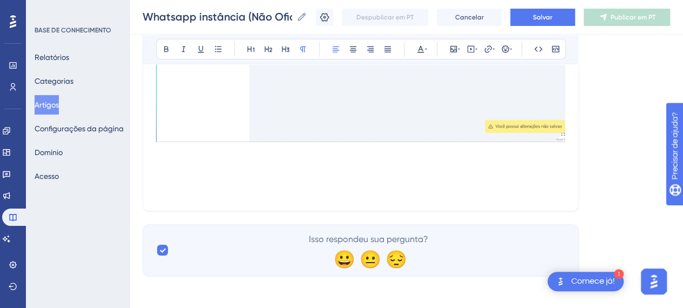
click at [203, 162] on p at bounding box center [360, 165] width 409 height 13
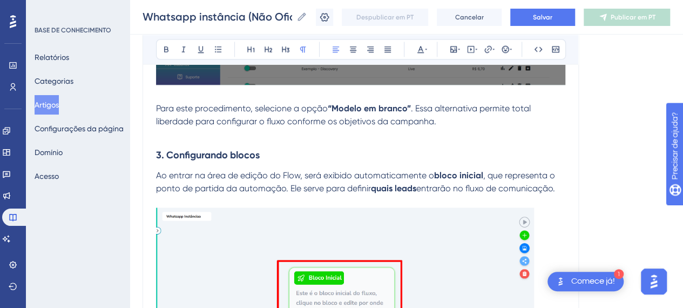
scroll to position [3789, 8]
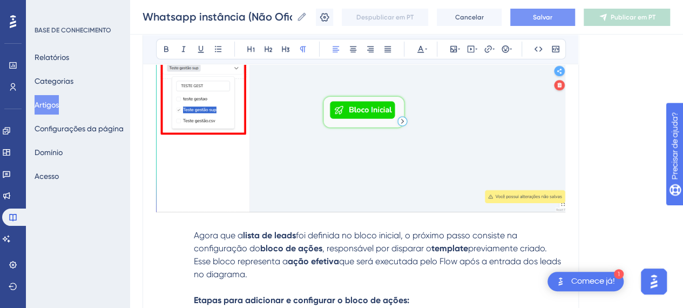
click at [552, 14] on font "Salvar" at bounding box center [542, 18] width 19 height 8
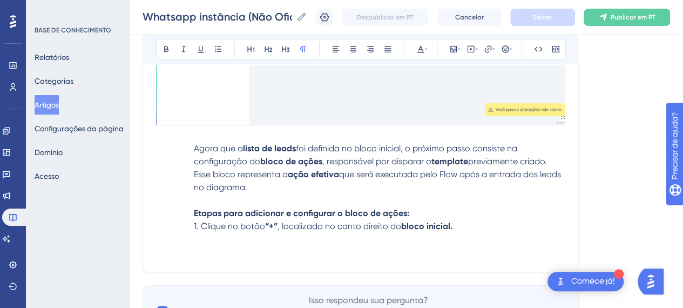
scroll to position [3898, 0]
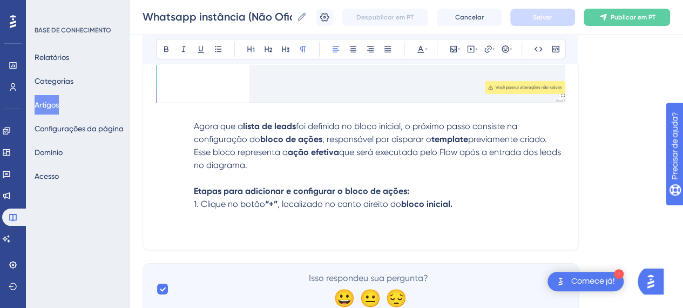
drag, startPoint x: 183, startPoint y: 129, endPoint x: 186, endPoint y: 124, distance: 6.6
click at [183, 128] on p "Agora que a lista de leads foi definida no bloco inicial, o próximo passo consi…" at bounding box center [360, 133] width 409 height 26
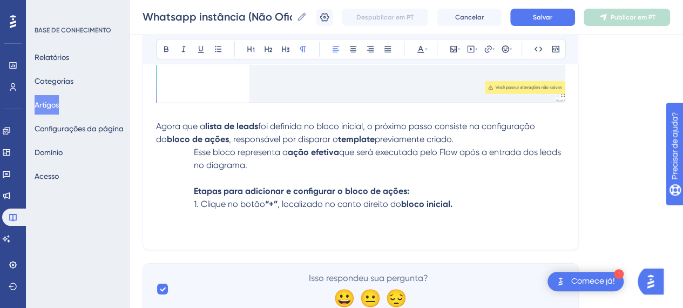
click at [483, 136] on p "Agora que a lista de leads foi definida no bloco inicial, o próximo passo consi…" at bounding box center [360, 133] width 409 height 26
click at [192, 151] on p "Esse bloco representa a ação efetiva que será executada pelo Flow após a entrad…" at bounding box center [360, 159] width 409 height 26
click at [349, 134] on strong "template" at bounding box center [356, 139] width 37 height 10
drag, startPoint x: 190, startPoint y: 151, endPoint x: 210, endPoint y: 182, distance: 36.9
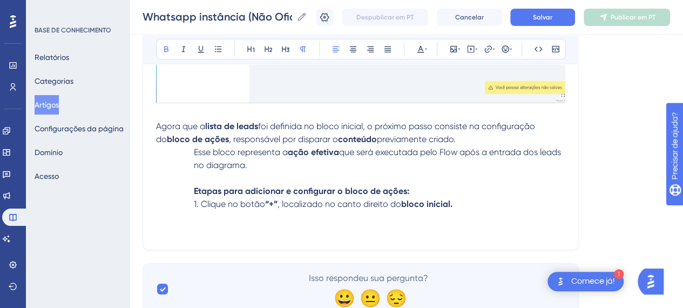
click at [191, 153] on p "Esse bloco representa a ação efetiva que será executada pelo Flow após a entrad…" at bounding box center [360, 159] width 409 height 26
drag, startPoint x: 191, startPoint y: 186, endPoint x: 206, endPoint y: 224, distance: 40.2
click at [193, 190] on p "Etapas para adicionar e configurar o bloco de ações:" at bounding box center [360, 191] width 409 height 13
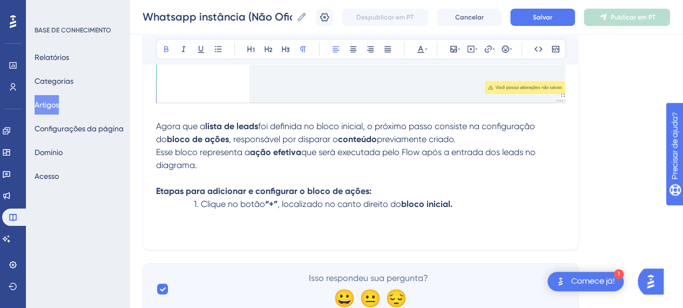
click at [408, 185] on p "Etapas para adicionar e configurar o bloco de ações:" at bounding box center [360, 191] width 409 height 13
click at [464, 150] on span "que será executada pelo Flow após a entrada dos leads no diagrama." at bounding box center [347, 158] width 382 height 23
drag, startPoint x: 474, startPoint y: 125, endPoint x: 428, endPoint y: 137, distance: 47.4
click at [473, 126] on span "foi definida no bloco inicial, o próximo passo consiste na configuração do" at bounding box center [346, 132] width 381 height 23
click at [285, 158] on p "Esse bloco representa a ação efetiva que será executada pelo Flow após a entrad…" at bounding box center [360, 159] width 409 height 26
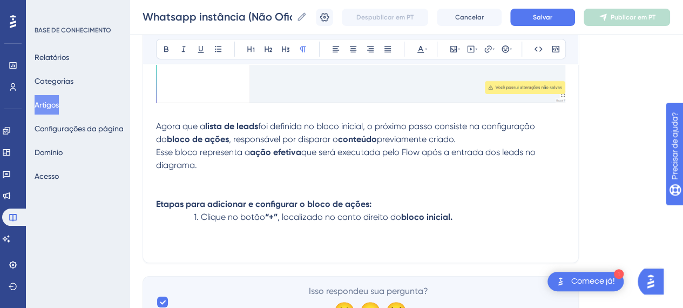
click at [194, 116] on p at bounding box center [360, 113] width 409 height 13
click at [475, 135] on p "Agora que a lista de leads foi definida no bloco inicial, o próximo passo consi…" at bounding box center [360, 133] width 409 height 26
drag, startPoint x: 180, startPoint y: 111, endPoint x: 188, endPoint y: 107, distance: 8.7
click at [188, 107] on p at bounding box center [360, 113] width 409 height 13
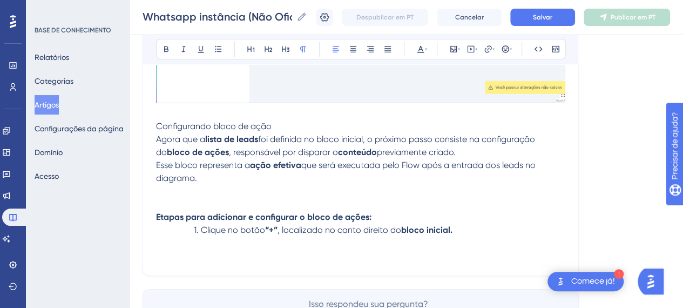
click at [207, 120] on p "Configurando bloco de ação" at bounding box center [360, 126] width 409 height 13
click at [208, 121] on span "Configurando bloco de ação" at bounding box center [214, 126] width 116 height 10
click at [168, 46] on icon at bounding box center [166, 49] width 9 height 9
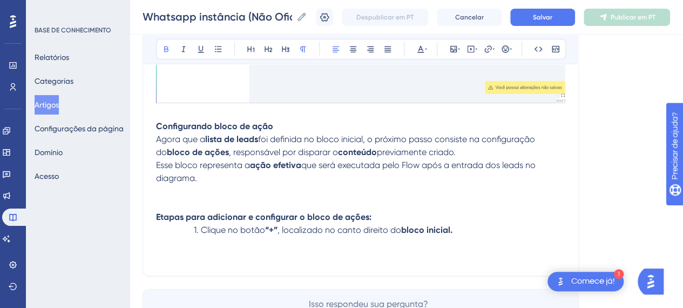
click at [305, 147] on span ", responsável por disparar o" at bounding box center [283, 152] width 109 height 10
drag, startPoint x: 246, startPoint y: 172, endPoint x: 232, endPoint y: 157, distance: 20.6
click at [246, 173] on p "Esse bloco representa a ação efetiva que será executada pelo Flow após a entrad…" at bounding box center [360, 172] width 409 height 26
click at [471, 224] on p "1. Clique no botão “+” , localizado no canto direito do bloco inicial." at bounding box center [360, 230] width 409 height 13
click at [444, 205] on p at bounding box center [360, 204] width 409 height 13
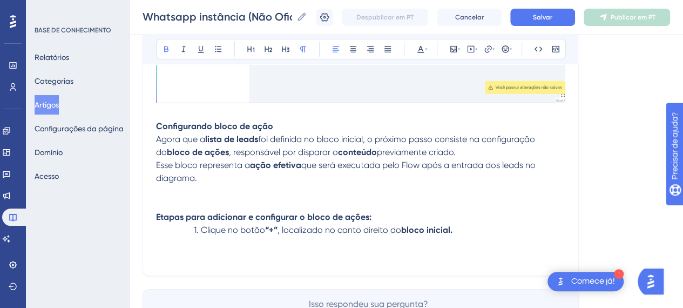
click at [300, 212] on strong "Etapas para adicionar e configurar o bloco de ações:" at bounding box center [263, 217] width 215 height 10
drag, startPoint x: 313, startPoint y: 202, endPoint x: 352, endPoint y: 209, distance: 39.5
click at [314, 202] on p at bounding box center [360, 204] width 409 height 13
click at [512, 224] on p "1. Clique no botão “+” , localizado no canto direito do bloco inicial." at bounding box center [360, 230] width 409 height 13
click at [190, 230] on p "1. Clique no botão “+” , localizado no canto direito do bloco inicial." at bounding box center [360, 230] width 409 height 13
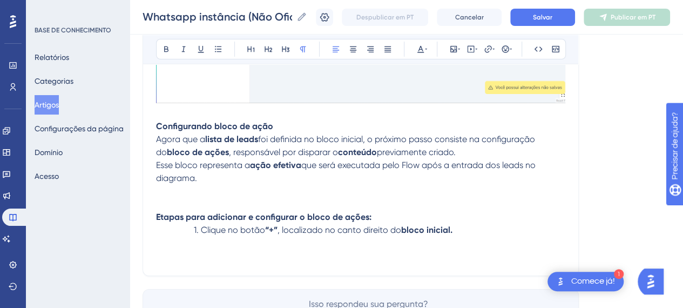
click at [204, 232] on span "1. Clique no botão" at bounding box center [229, 230] width 71 height 10
drag, startPoint x: 201, startPoint y: 230, endPoint x: 125, endPoint y: 226, distance: 76.2
click at [447, 233] on p "Clique no botão “+” , localizado no canto direito do bloco inicial." at bounding box center [360, 230] width 409 height 13
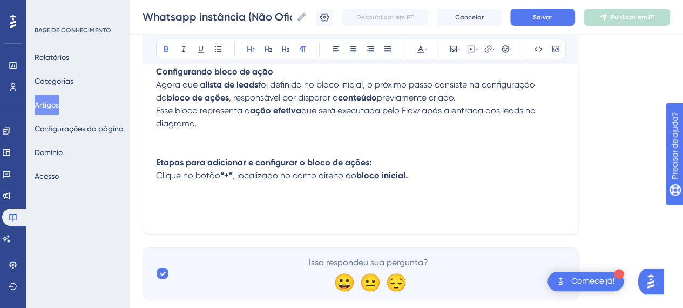
scroll to position [3976, 0]
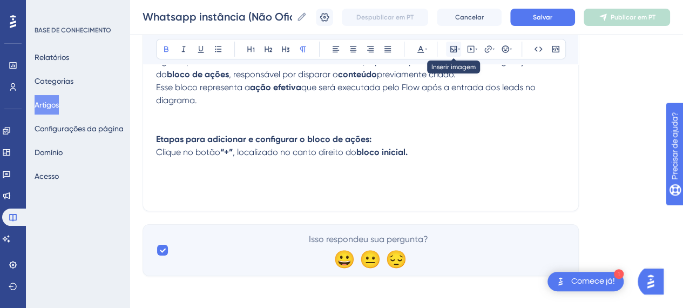
click at [456, 46] on icon at bounding box center [453, 49] width 6 height 6
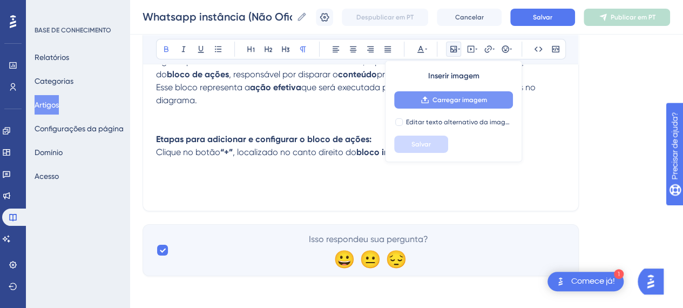
click at [434, 96] on span "Carregar imagem" at bounding box center [460, 100] width 55 height 9
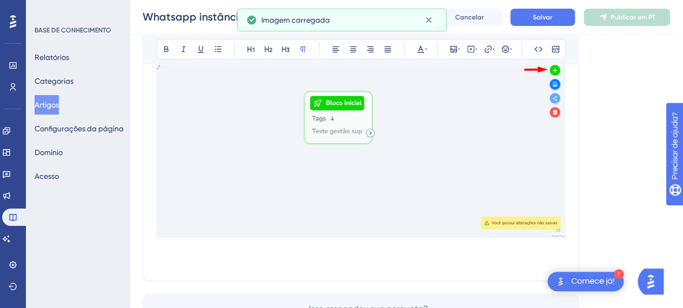
scroll to position [4125, 0]
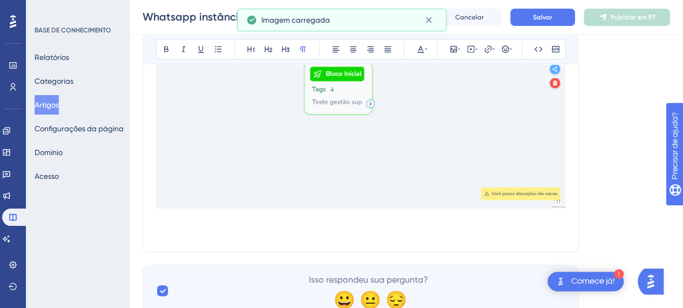
click at [498, 138] on img at bounding box center [360, 109] width 409 height 199
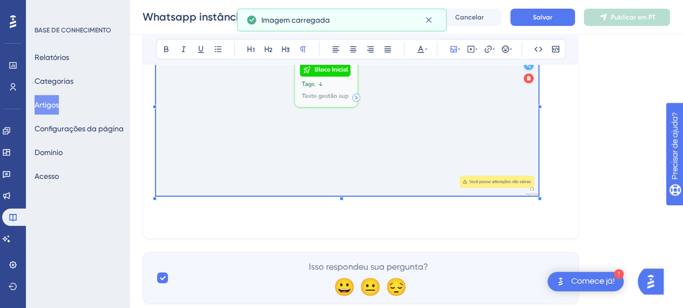
click at [539, 197] on div at bounding box center [540, 199] width 4 height 4
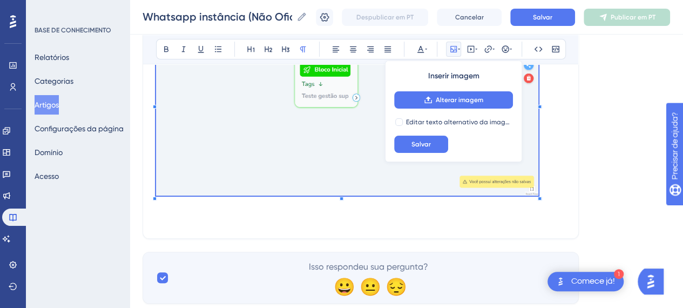
click at [562, 183] on p at bounding box center [360, 105] width 409 height 190
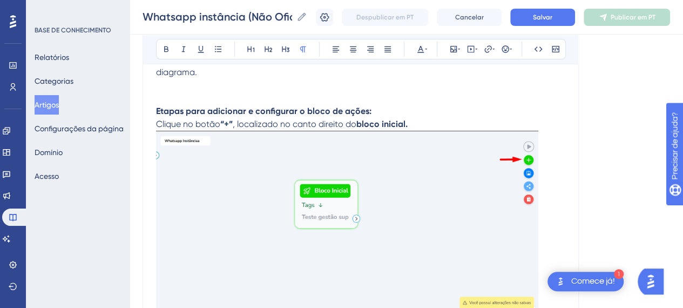
scroll to position [4058, 0]
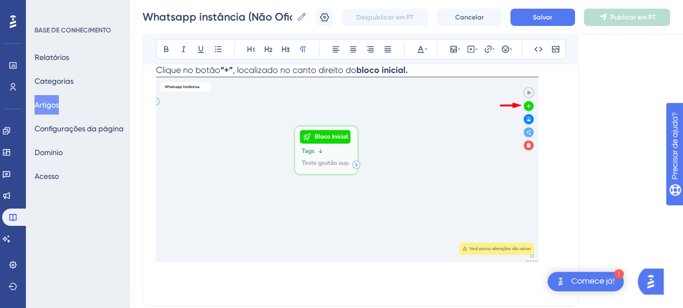
click at [334, 279] on p at bounding box center [360, 285] width 409 height 13
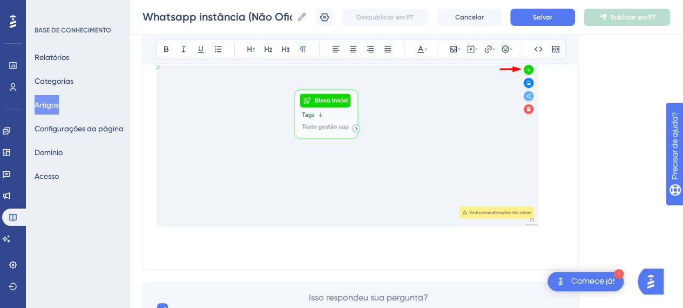
scroll to position [4152, 0]
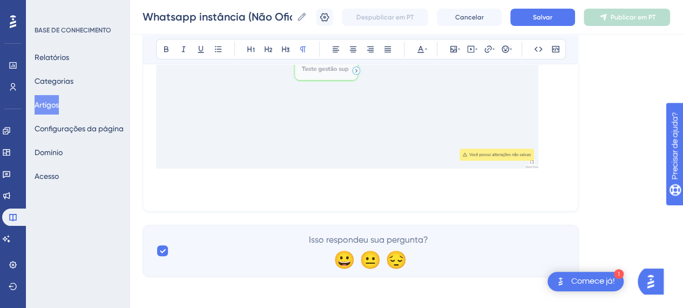
click at [193, 179] on p at bounding box center [360, 178] width 409 height 13
click at [274, 185] on p at bounding box center [360, 191] width 409 height 13
drag, startPoint x: 205, startPoint y: 174, endPoint x: 205, endPoint y: 183, distance: 8.6
click at [205, 177] on p at bounding box center [360, 178] width 409 height 13
click at [203, 186] on p at bounding box center [360, 191] width 409 height 13
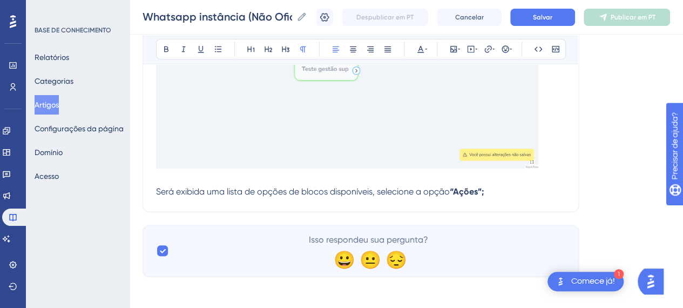
click at [215, 186] on span "Será exibida uma lista de opções de blocos disponíveis, selecione a opção" at bounding box center [303, 191] width 294 height 10
drag, startPoint x: 475, startPoint y: 186, endPoint x: 493, endPoint y: 190, distance: 18.7
click at [475, 186] on strong "“Ações”;" at bounding box center [467, 191] width 34 height 10
click at [493, 190] on p "Será exibida uma lista de opções de blocos disponíveis, selecione a opção “Açõe…" at bounding box center [360, 191] width 409 height 13
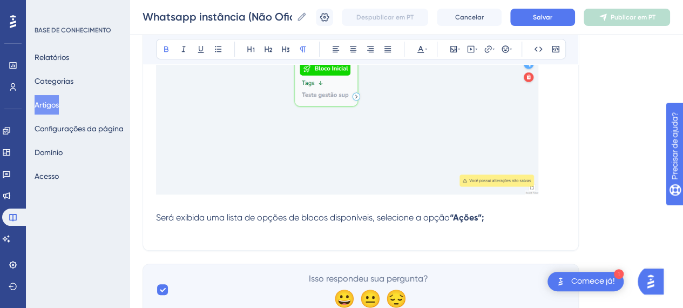
scroll to position [4165, 0]
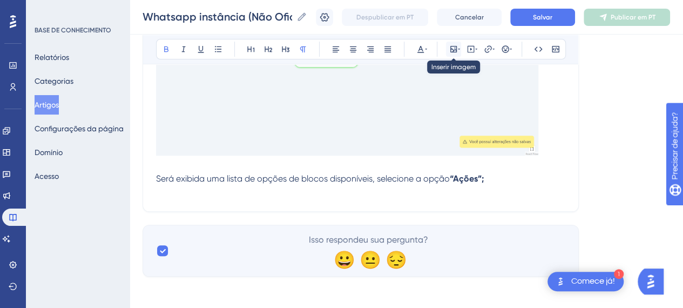
click at [451, 52] on icon at bounding box center [453, 49] width 6 height 6
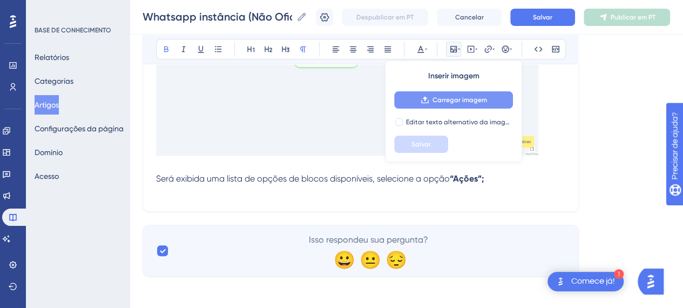
click at [451, 97] on font "Carregar imagem" at bounding box center [460, 100] width 55 height 8
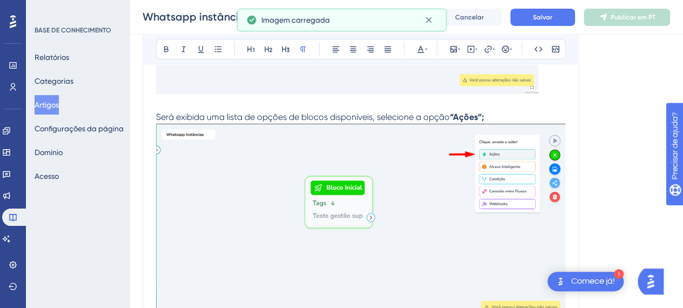
scroll to position [4231, 0]
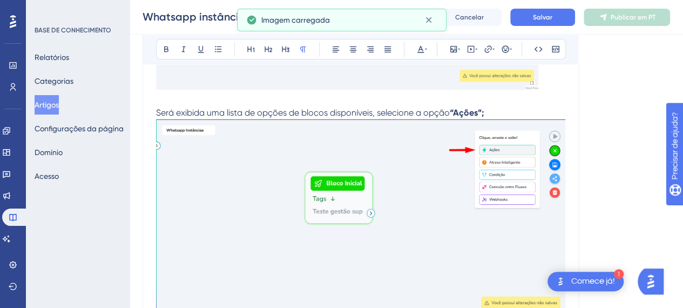
click at [193, 107] on span "Será exibida uma lista de opções de blocos disponíveis, selecione a opção" at bounding box center [303, 112] width 294 height 10
drag, startPoint x: 158, startPoint y: 109, endPoint x: 166, endPoint y: 109, distance: 8.1
click at [161, 109] on span "Será exibida uma lista de opções de blocos disponíveis, selecione a opção" at bounding box center [303, 112] width 294 height 10
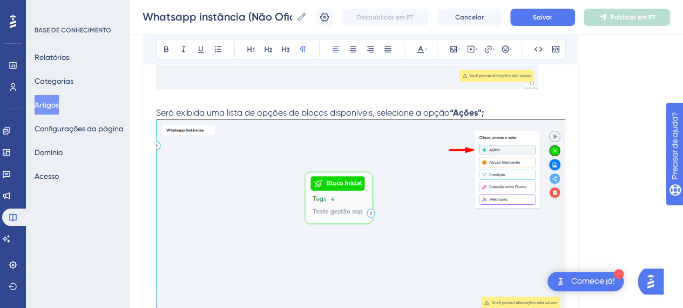
drag, startPoint x: 521, startPoint y: 112, endPoint x: 454, endPoint y: 122, distance: 67.7
click at [518, 113] on p "Será exibida uma lista de opções de blocos disponíveis, selecione a opção “Açõe…" at bounding box center [360, 112] width 409 height 13
click at [158, 110] on span "Será exibida uma lista de opções de blocos disponíveis, selecione a opção" at bounding box center [303, 112] width 294 height 10
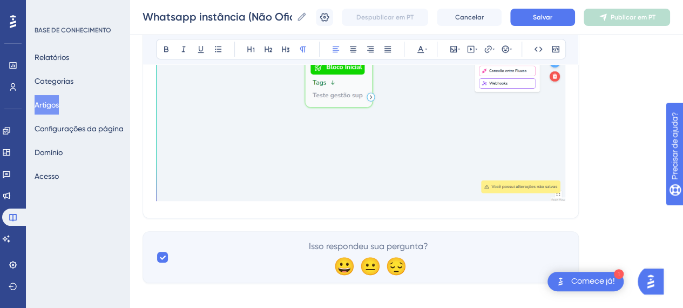
scroll to position [4335, 0]
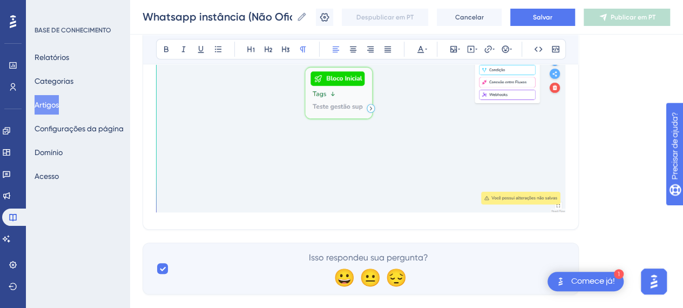
scroll to position [4173, 0]
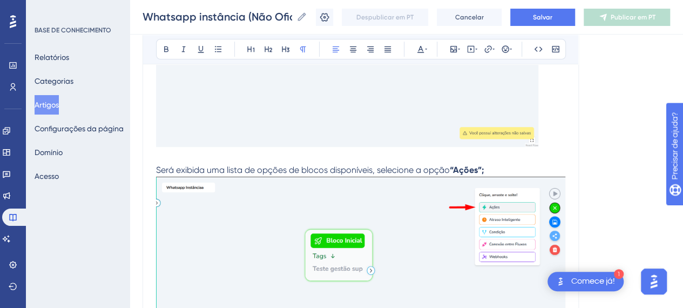
drag, startPoint x: 278, startPoint y: 163, endPoint x: 550, endPoint y: 160, distance: 272.2
click at [278, 165] on span "Será exibida uma lista de opções de blocos disponíveis, selecione a opção" at bounding box center [303, 170] width 294 height 10
click at [489, 158] on p at bounding box center [360, 157] width 409 height 13
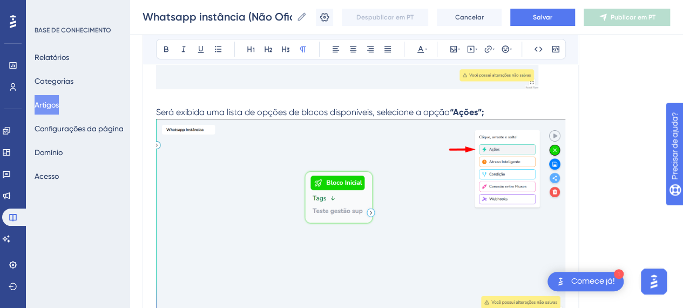
scroll to position [4233, 0]
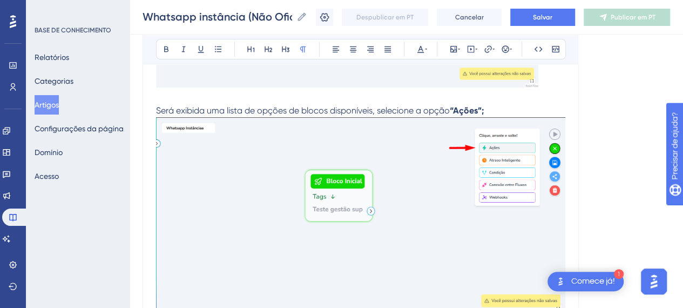
click at [188, 100] on p at bounding box center [360, 97] width 409 height 13
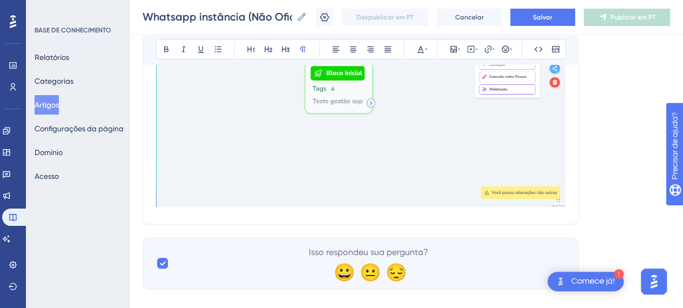
scroll to position [4322, 0]
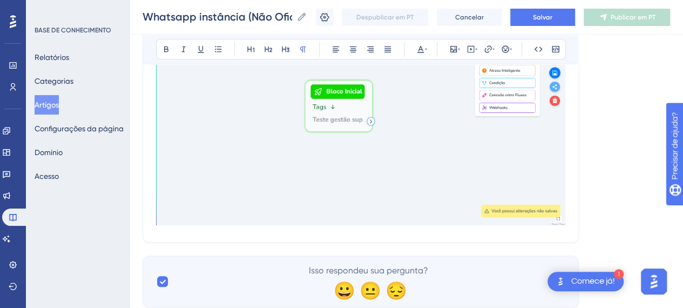
drag, startPoint x: 585, startPoint y: 180, endPoint x: 577, endPoint y: 180, distance: 8.6
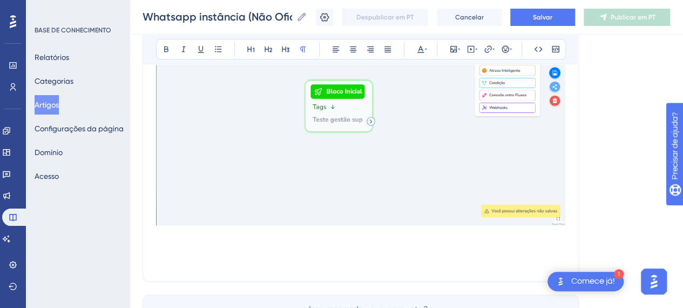
click at [174, 260] on p at bounding box center [360, 261] width 409 height 13
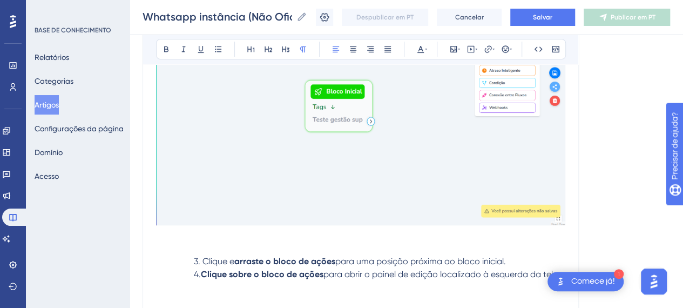
drag, startPoint x: 204, startPoint y: 255, endPoint x: 217, endPoint y: 275, distance: 23.8
click at [205, 258] on span "3. Clique e" at bounding box center [214, 261] width 41 height 10
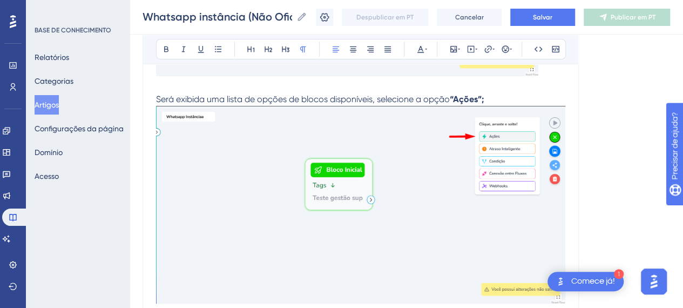
scroll to position [4282, 0]
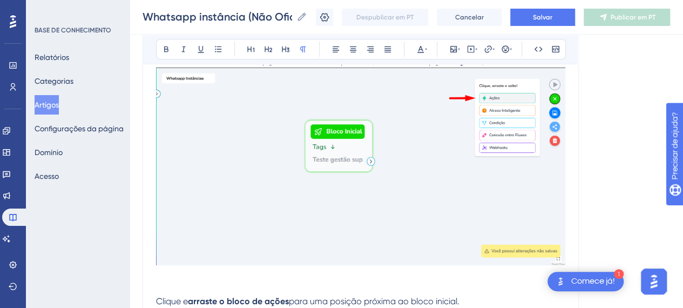
click at [283, 272] on p at bounding box center [360, 275] width 409 height 13
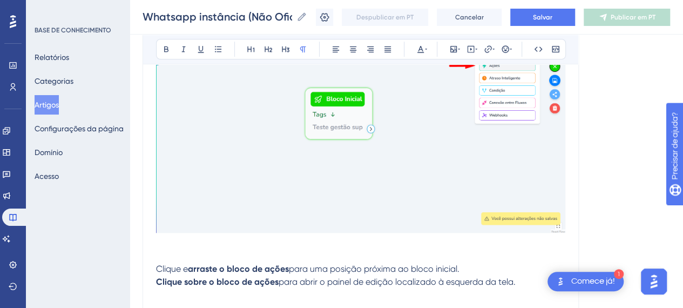
scroll to position [4377, 0]
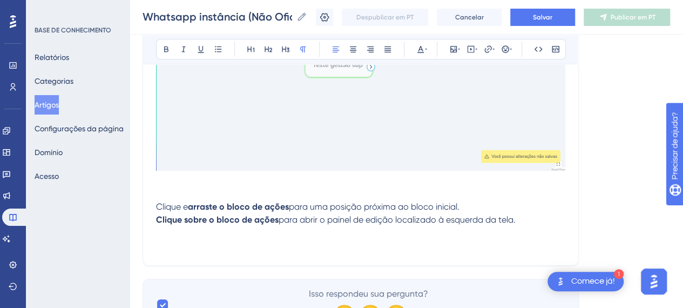
click at [179, 201] on span "Clique e" at bounding box center [172, 206] width 32 height 10
click at [172, 200] on p "Clique e arraste o bloco de ações para uma posição próxima ao bloco inicial." at bounding box center [360, 206] width 409 height 13
click at [185, 191] on p at bounding box center [360, 193] width 409 height 13
drag, startPoint x: 186, startPoint y: 189, endPoint x: 296, endPoint y: 215, distance: 113.3
click at [296, 215] on span "para abrir o painel de edição localizado à esquerda da tela." at bounding box center [397, 219] width 237 height 10
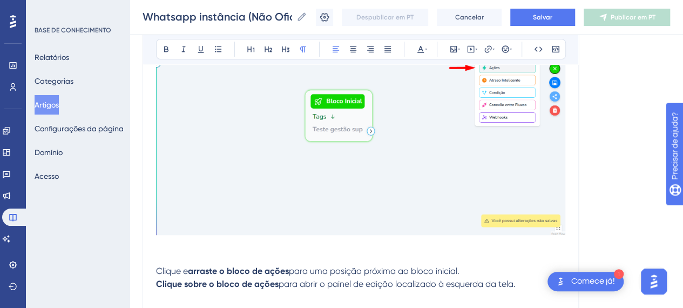
scroll to position [4336, 0]
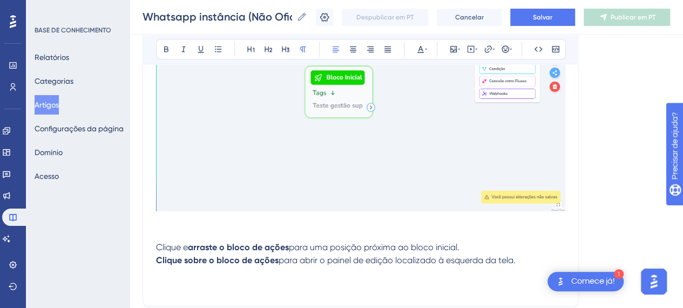
click at [173, 246] on span "Clique e" at bounding box center [172, 247] width 32 height 10
click at [270, 254] on p "Clique sobre o bloco de ações para abrir o painel de edição localizado à esquer…" at bounding box center [360, 260] width 409 height 13
click at [320, 233] on p at bounding box center [360, 234] width 409 height 13
click at [210, 242] on strong "arraste o bloco de ações" at bounding box center [238, 247] width 101 height 10
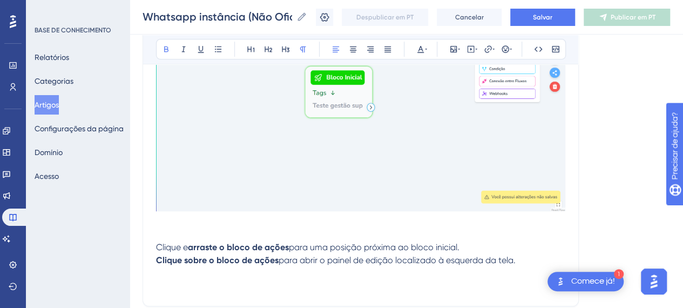
click at [239, 242] on strong "arraste o bloco de ações" at bounding box center [238, 247] width 101 height 10
drag, startPoint x: 194, startPoint y: 243, endPoint x: 289, endPoint y: 243, distance: 94.5
click at [289, 243] on p "Clique e arraste o bloco de ações para uma posição próxima ao bloco inicial." at bounding box center [360, 247] width 409 height 13
click at [320, 243] on span "para uma posição próxima ao bloco inicial." at bounding box center [374, 247] width 171 height 10
drag, startPoint x: 165, startPoint y: 258, endPoint x: 252, endPoint y: 263, distance: 87.1
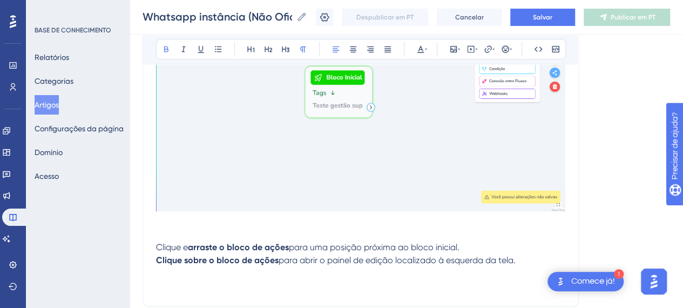
click at [251, 258] on strong "Clique sobre o bloco de ações" at bounding box center [217, 260] width 123 height 10
drag, startPoint x: 253, startPoint y: 264, endPoint x: 276, endPoint y: 262, distance: 23.9
click at [253, 267] on p at bounding box center [360, 273] width 409 height 13
drag, startPoint x: 322, startPoint y: 251, endPoint x: 327, endPoint y: 259, distance: 9.4
click at [323, 254] on p "Clique sobre o bloco de ações para abrir o painel de edição localizado à esquer…" at bounding box center [360, 260] width 409 height 13
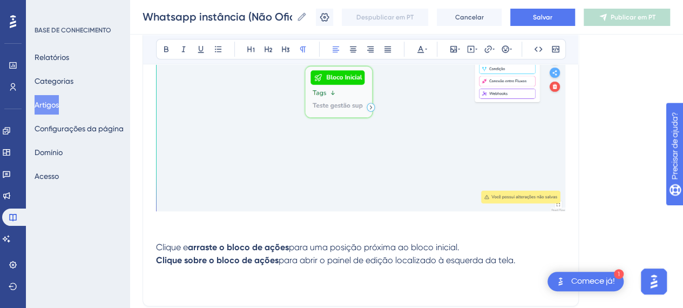
drag, startPoint x: 342, startPoint y: 255, endPoint x: 418, endPoint y: 258, distance: 75.7
click at [410, 258] on span "para abrir o painel de edição localizado à esquerda da tela." at bounding box center [397, 260] width 237 height 10
click at [418, 258] on span "para abrir o painel de edição localizado à esquerda da tela." at bounding box center [397, 260] width 237 height 10
click at [205, 223] on p at bounding box center [360, 221] width 409 height 13
click at [198, 234] on p at bounding box center [360, 234] width 409 height 13
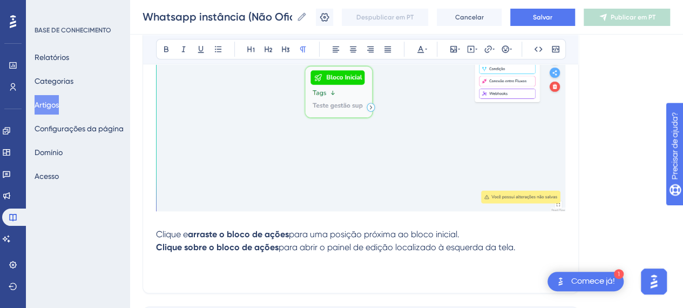
click at [483, 232] on p "Clique e arraste o bloco de ações para uma posição próxima ao bloco inicial." at bounding box center [360, 234] width 409 height 13
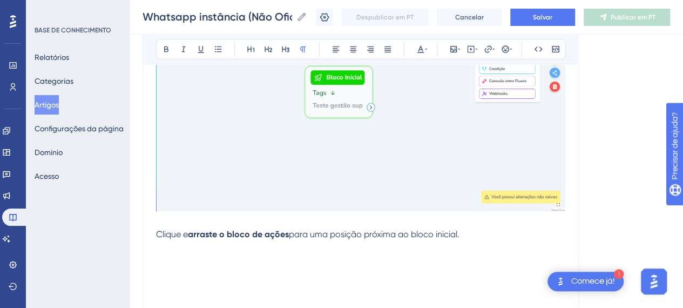
scroll to position [4347, 0]
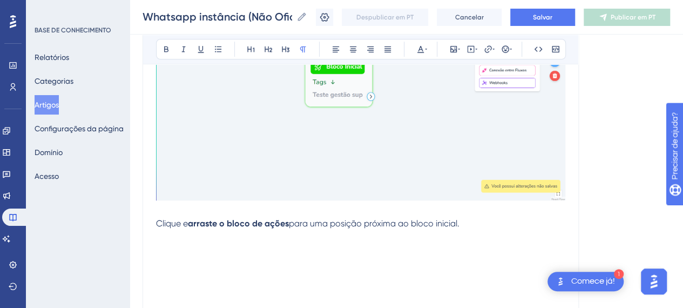
drag, startPoint x: 238, startPoint y: 199, endPoint x: 233, endPoint y: 203, distance: 6.5
click at [228, 206] on p at bounding box center [360, 210] width 409 height 13
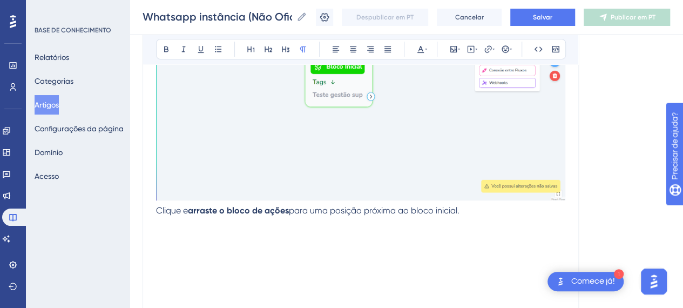
click at [207, 243] on p at bounding box center [360, 249] width 409 height 13
click at [451, 47] on icon at bounding box center [453, 49] width 9 height 9
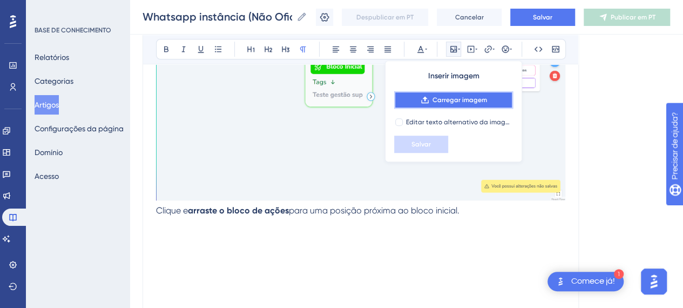
click at [461, 101] on font "Carregar imagem" at bounding box center [460, 100] width 55 height 8
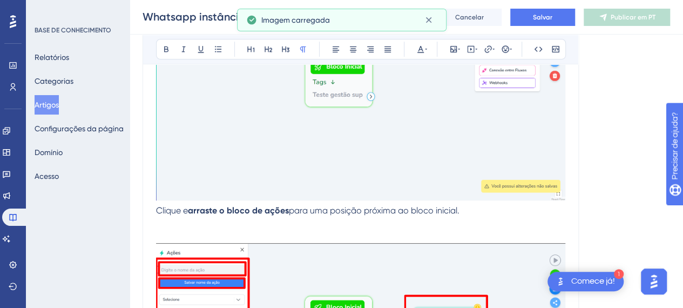
scroll to position [4471, 0]
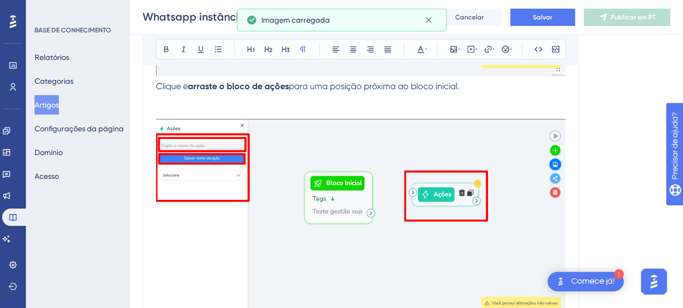
click at [474, 80] on p "Clique e arraste o bloco de ações para uma posição próxima ao bloco inicial." at bounding box center [360, 86] width 409 height 13
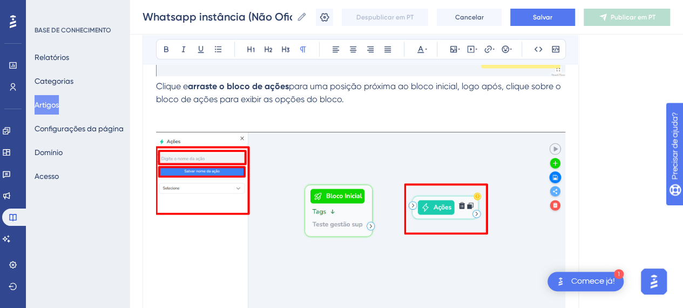
drag, startPoint x: 422, startPoint y: 112, endPoint x: 340, endPoint y: 106, distance: 81.7
click at [420, 111] on p at bounding box center [360, 112] width 409 height 13
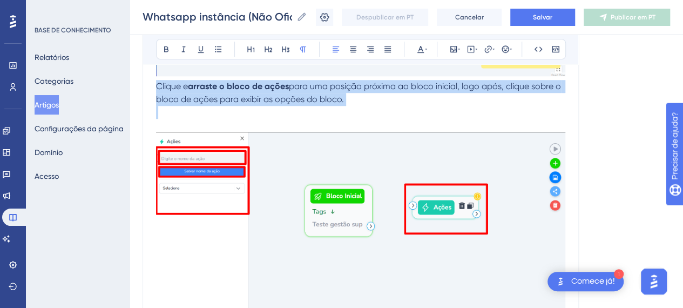
drag, startPoint x: 276, startPoint y: 104, endPoint x: 149, endPoint y: 84, distance: 129.1
copy p "Clique e arraste o bloco de ações para uma posição próxima ao bloco inicial, lo…"
drag, startPoint x: 356, startPoint y: 83, endPoint x: 353, endPoint y: 100, distance: 17.6
click at [356, 83] on span "para uma posição próxima ao bloco inicial, logo após, clique sobre o bloco de a…" at bounding box center [359, 92] width 407 height 23
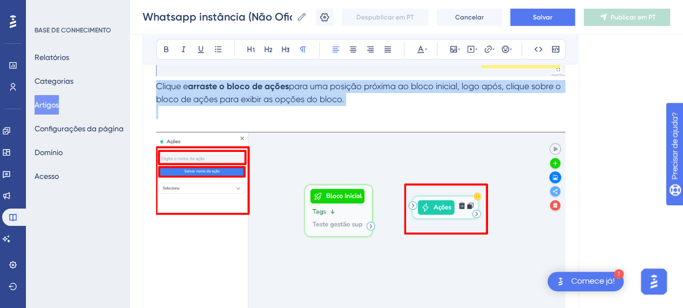
click at [350, 106] on p at bounding box center [360, 112] width 409 height 13
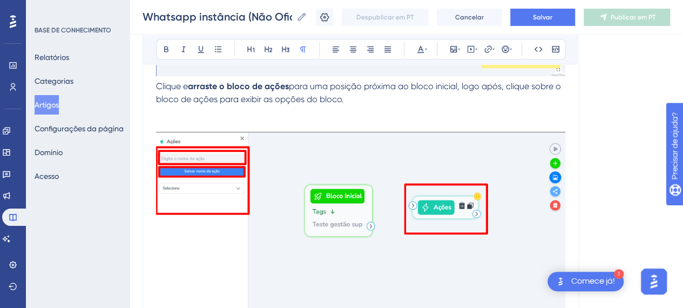
drag, startPoint x: 350, startPoint y: 103, endPoint x: 276, endPoint y: 103, distance: 74.5
click at [276, 106] on p at bounding box center [360, 112] width 409 height 13
drag, startPoint x: 341, startPoint y: 103, endPoint x: 350, endPoint y: 98, distance: 10.4
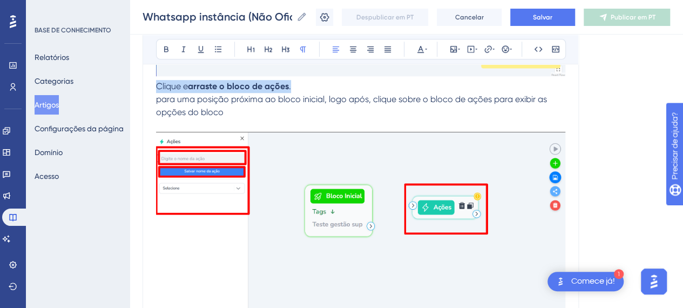
drag, startPoint x: 156, startPoint y: 84, endPoint x: 237, endPoint y: 112, distance: 85.7
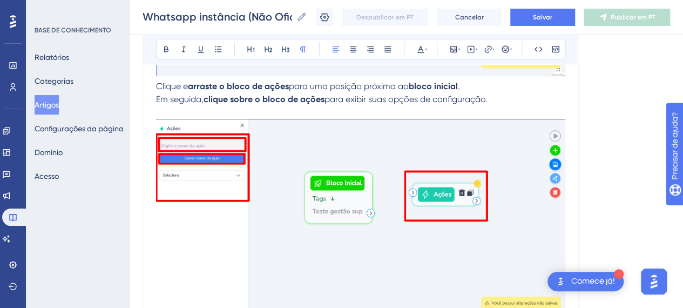
click at [157, 84] on span "Clique e" at bounding box center [172, 86] width 32 height 10
drag, startPoint x: 522, startPoint y: 91, endPoint x: 510, endPoint y: 110, distance: 22.3
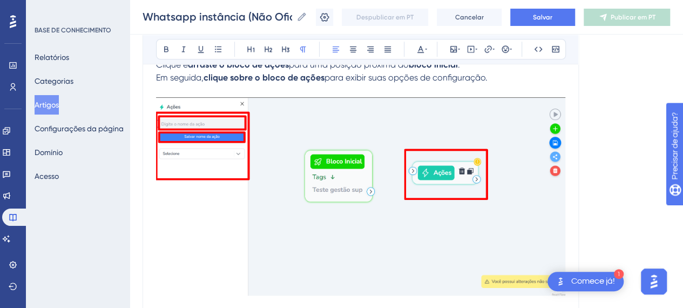
scroll to position [4563, 0]
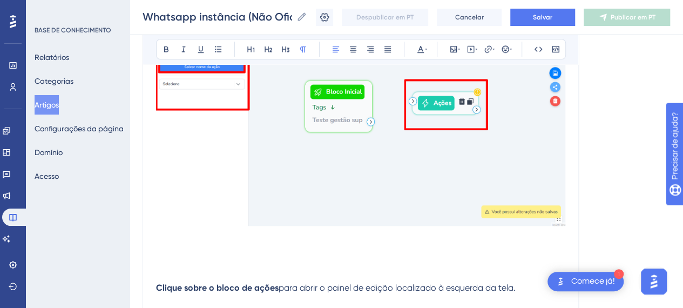
click at [552, 183] on img at bounding box center [360, 127] width 409 height 198
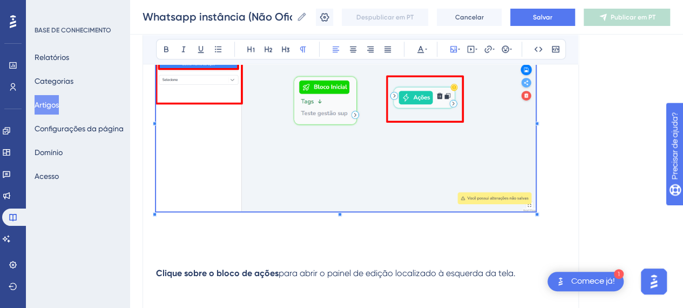
click at [553, 228] on p at bounding box center [360, 234] width 409 height 13
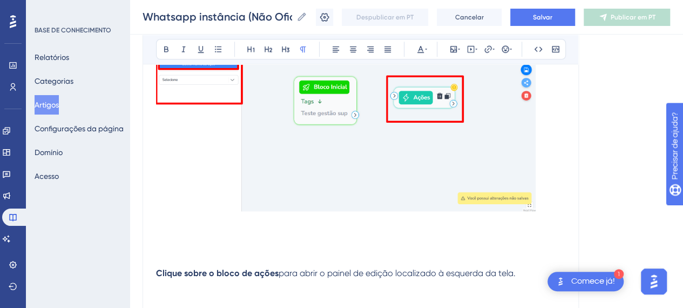
drag, startPoint x: 193, startPoint y: 267, endPoint x: 199, endPoint y: 266, distance: 6.2
click at [195, 268] on strong "Clique sobre o bloco de ações" at bounding box center [217, 273] width 123 height 10
click at [239, 268] on strong "Clique sobre o bloco de ações" at bounding box center [217, 273] width 123 height 10
click at [238, 268] on strong "Clique sobre o bloco de ações" at bounding box center [217, 273] width 123 height 10
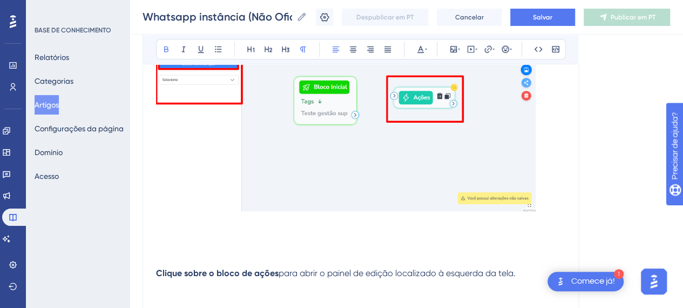
click at [237, 268] on strong "Clique sobre o bloco de ações" at bounding box center [217, 273] width 123 height 10
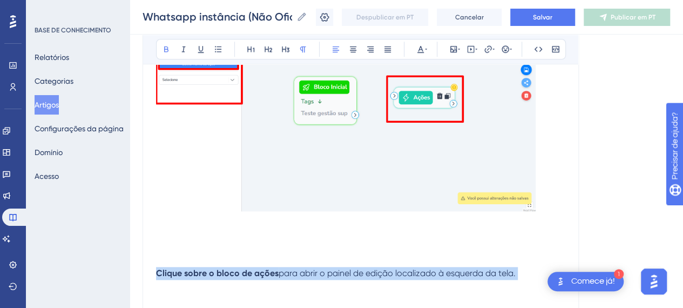
click at [237, 268] on strong "Clique sobre o bloco de ações" at bounding box center [217, 273] width 123 height 10
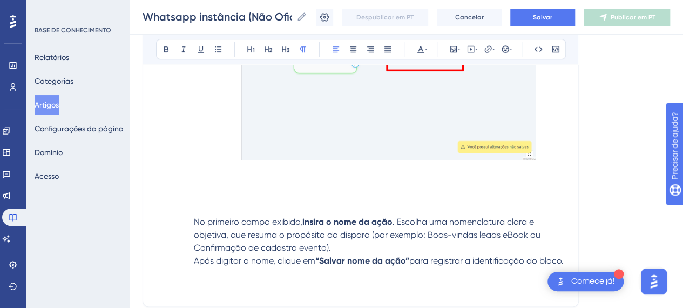
scroll to position [4681, 0]
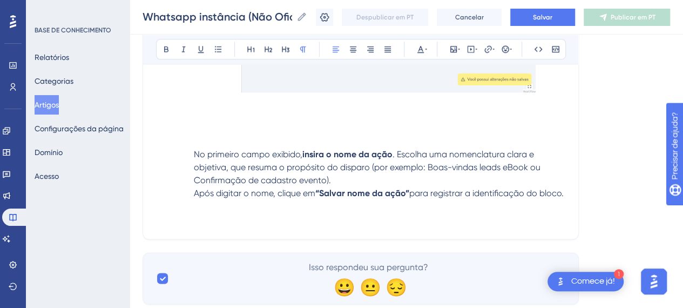
click at [190, 150] on p "No primeiro campo exibido, insira o nome da ação . Escolha uma nomenclatura cla…" at bounding box center [360, 167] width 409 height 39
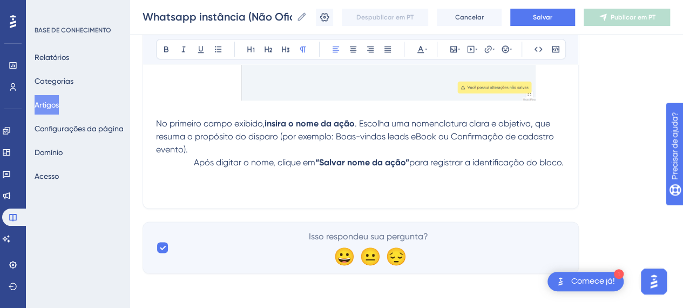
click at [534, 120] on span ". Escolha uma nomenclatura clara e objetiva, que resuma o propósito do disparo …" at bounding box center [356, 136] width 400 height 36
click at [249, 157] on span "Após digitar o nome, clique em" at bounding box center [255, 162] width 122 height 10
click at [297, 137] on p "No primeiro campo exibido, insira o nome da ação . Escolha uma nomenclatura cla…" at bounding box center [360, 136] width 409 height 39
click at [203, 157] on p "Após digitar o nome, clique em “Salvar nome da ação” para registrar a identific…" at bounding box center [360, 162] width 409 height 13
click at [195, 157] on span "Após digitar o nome, clique em" at bounding box center [255, 162] width 122 height 10
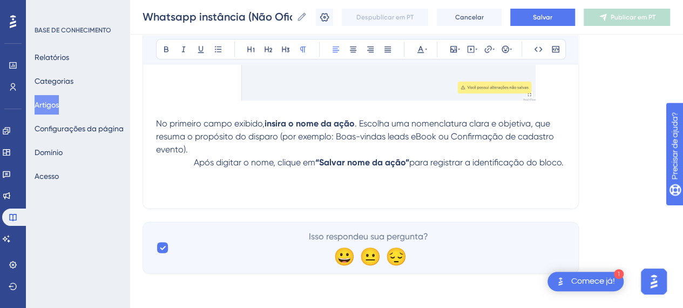
scroll to position [4670, 0]
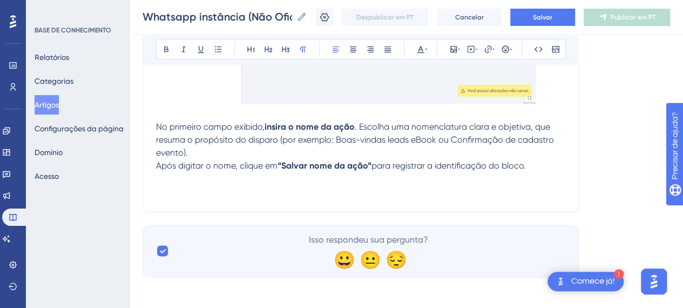
drag, startPoint x: 534, startPoint y: 160, endPoint x: 528, endPoint y: 159, distance: 6.2
click at [534, 160] on p "Após digitar o nome, clique em “Salvar nome da ação” para registrar a identific…" at bounding box center [360, 165] width 409 height 13
click at [544, 19] on font "Salvar" at bounding box center [542, 18] width 19 height 8
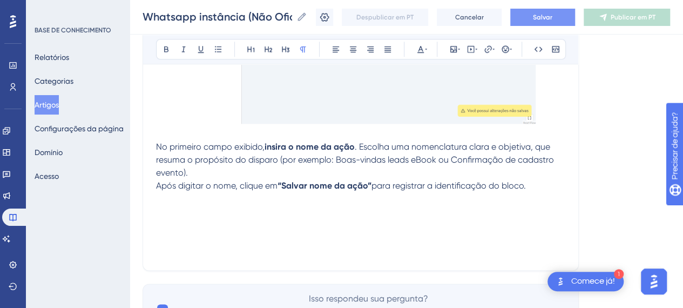
scroll to position [4709, 0]
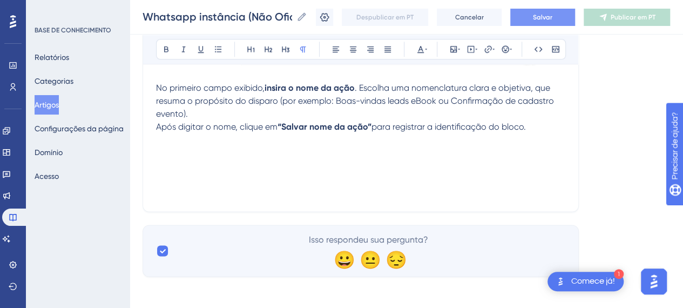
click at [175, 154] on p at bounding box center [360, 152] width 409 height 13
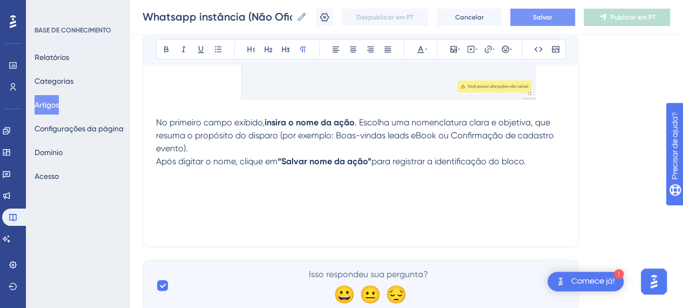
scroll to position [4706, 0]
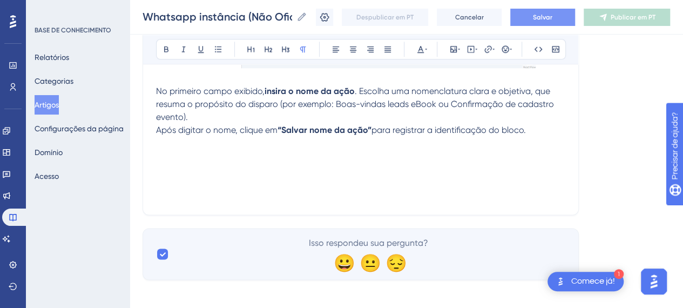
click at [175, 153] on p at bounding box center [360, 156] width 409 height 13
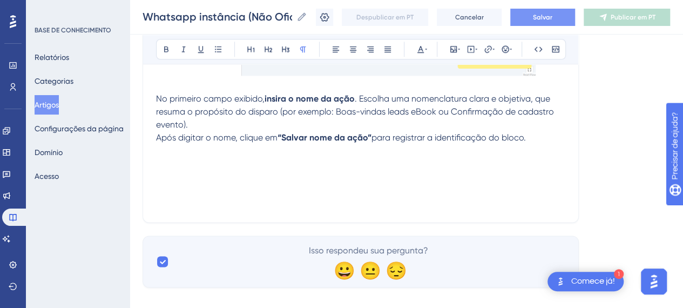
scroll to position [4598, 0]
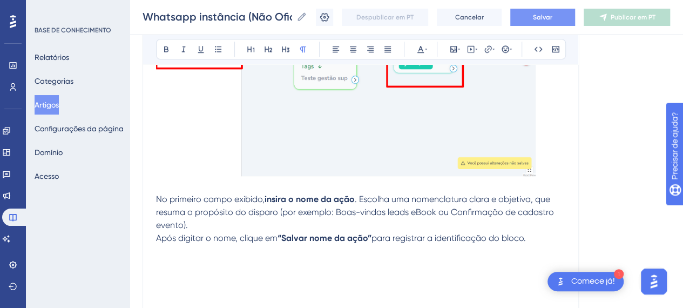
click at [552, 10] on button "Salvar" at bounding box center [542, 17] width 65 height 17
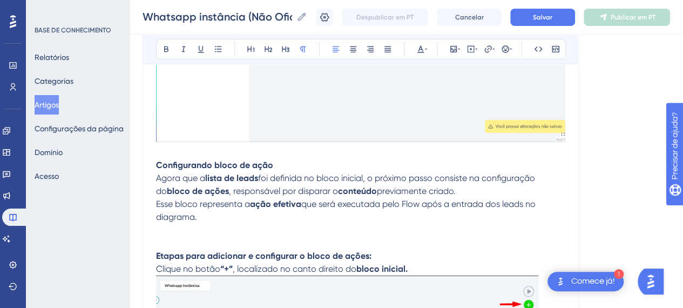
scroll to position [3896, 0]
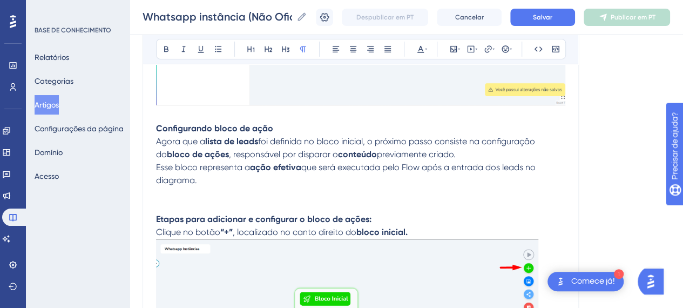
click at [187, 196] on p at bounding box center [360, 193] width 409 height 13
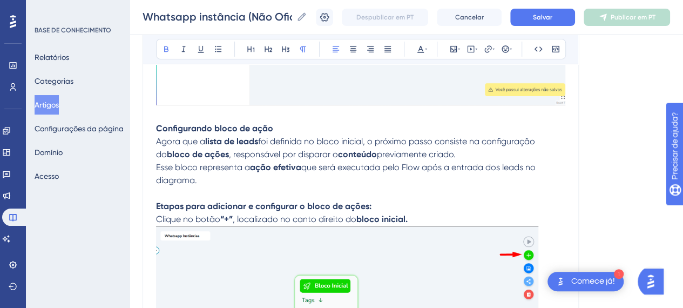
click at [438, 219] on p "Clique no botão “+” , localizado no canto direito do bloco inicial." at bounding box center [360, 219] width 409 height 13
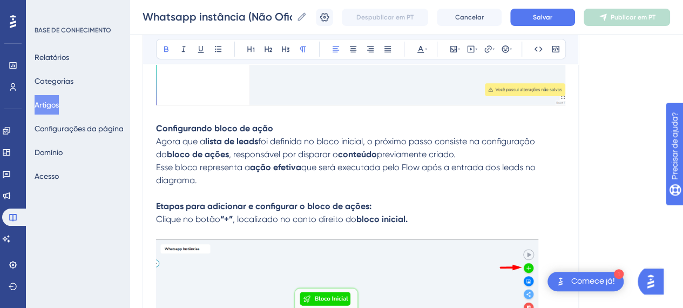
click at [383, 208] on p "Etapas para adicionar e configurar o bloco de ações:" at bounding box center [360, 206] width 409 height 13
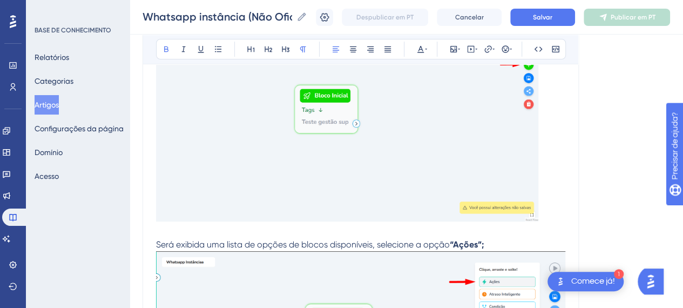
scroll to position [4094, 0]
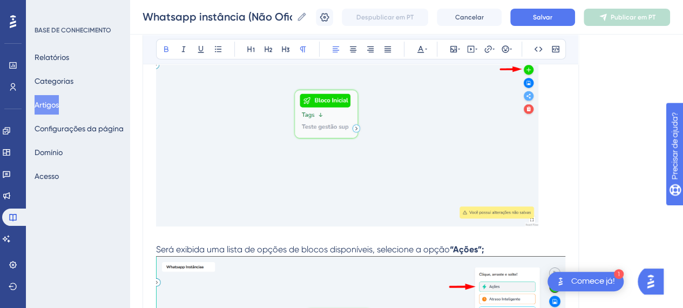
click at [193, 235] on p at bounding box center [360, 236] width 409 height 13
click at [505, 243] on p "Será exibida uma lista de opções de blocos disponíveis, selecione a opção “Açõe…" at bounding box center [360, 249] width 409 height 13
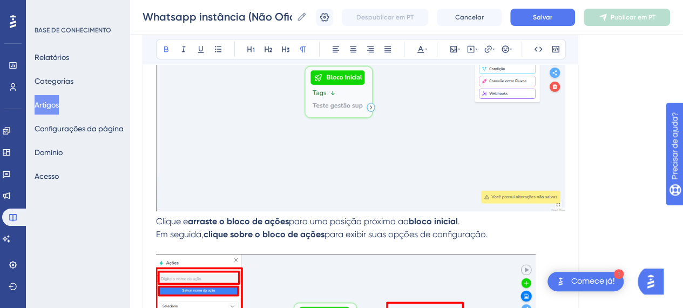
scroll to position [4348, 0]
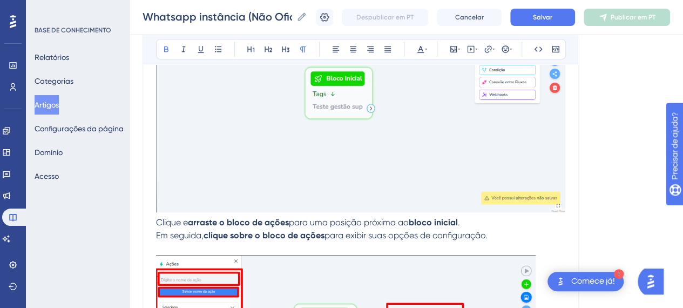
click at [158, 219] on span "Clique e" at bounding box center [172, 222] width 32 height 10
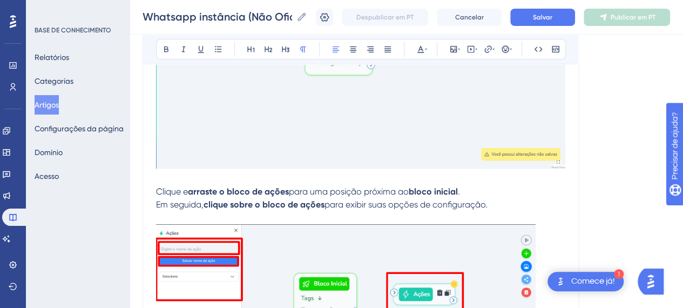
scroll to position [4402, 0]
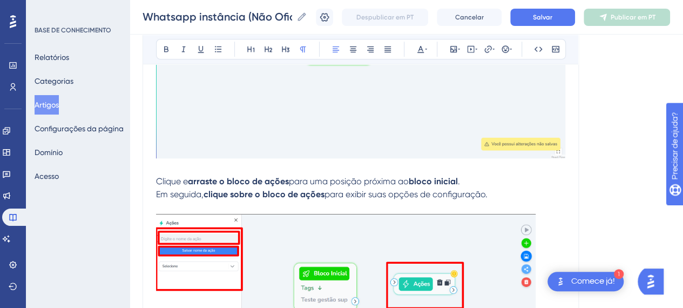
click at [549, 194] on p "Clique e arraste o bloco de ações para uma posição próxima ao bloco inicial . E…" at bounding box center [360, 188] width 409 height 26
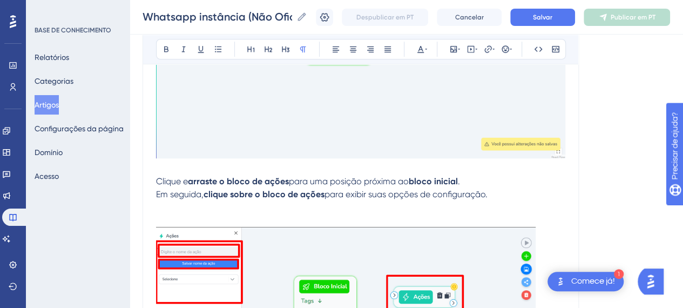
click at [167, 220] on p at bounding box center [360, 220] width 409 height 13
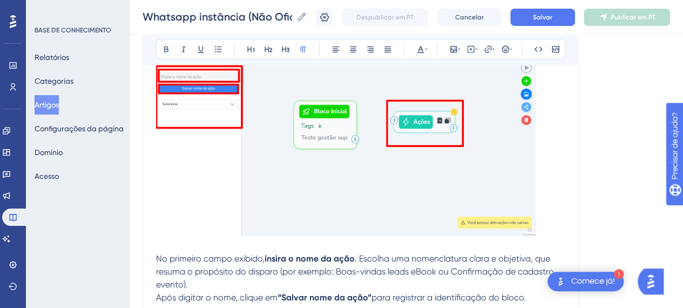
scroll to position [4602, 0]
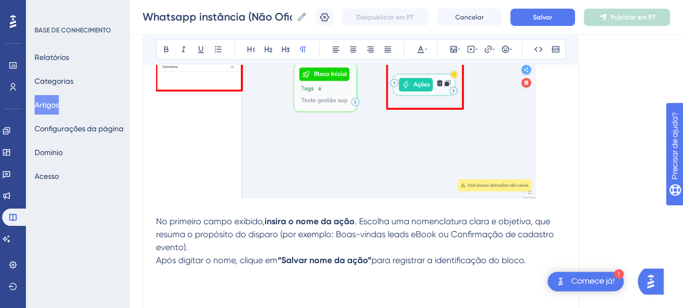
drag, startPoint x: 193, startPoint y: 208, endPoint x: 328, endPoint y: 215, distance: 135.2
click at [195, 208] on p at bounding box center [360, 208] width 409 height 13
click at [554, 261] on p "Após digitar o nome, clique em “Salvar nome da ação” para registrar a identific…" at bounding box center [360, 260] width 409 height 13
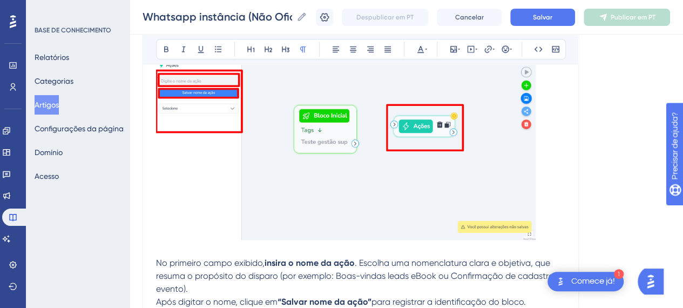
scroll to position [4573, 0]
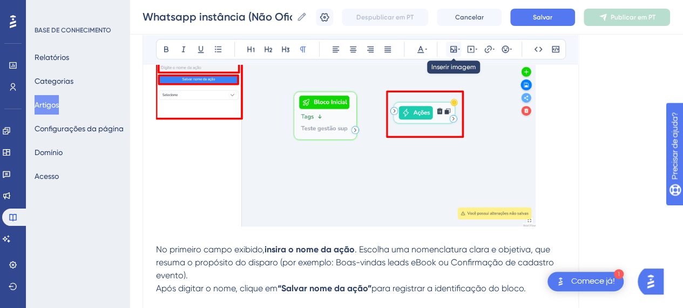
click at [450, 51] on icon at bounding box center [453, 49] width 6 height 6
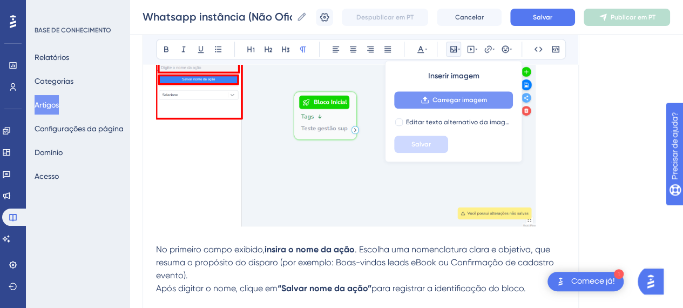
click at [462, 104] on button "Carregar imagem" at bounding box center [453, 99] width 119 height 17
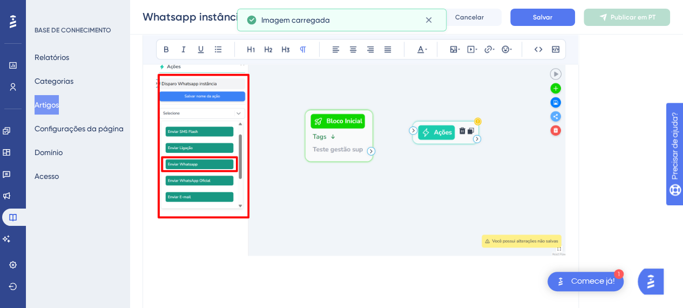
scroll to position [4870, 0]
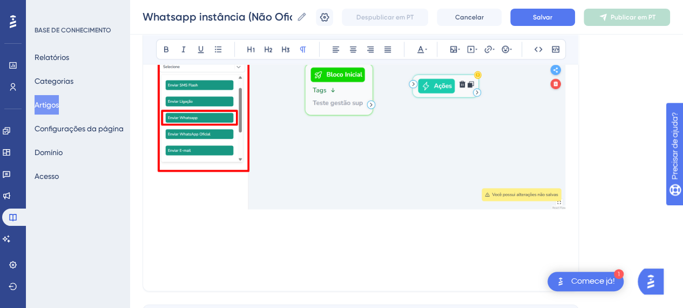
click at [258, 226] on p at bounding box center [360, 232] width 409 height 13
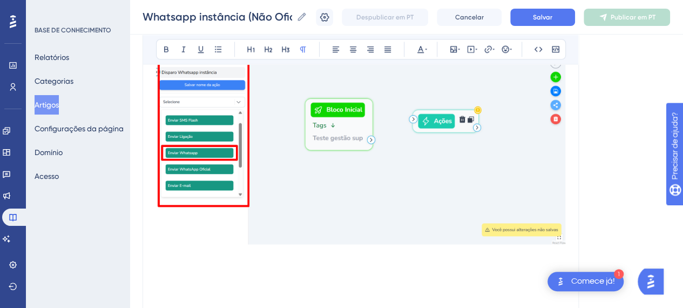
scroll to position [4896, 0]
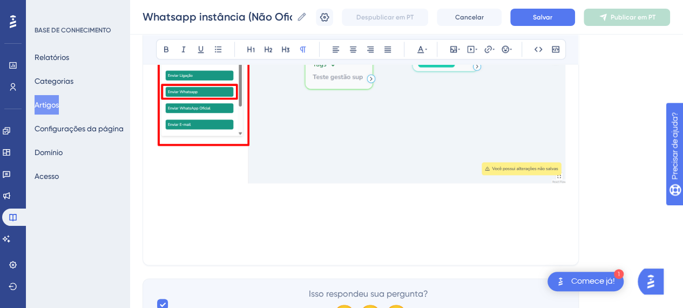
click at [210, 200] on p at bounding box center [360, 206] width 409 height 13
click at [203, 200] on p at bounding box center [360, 206] width 409 height 13
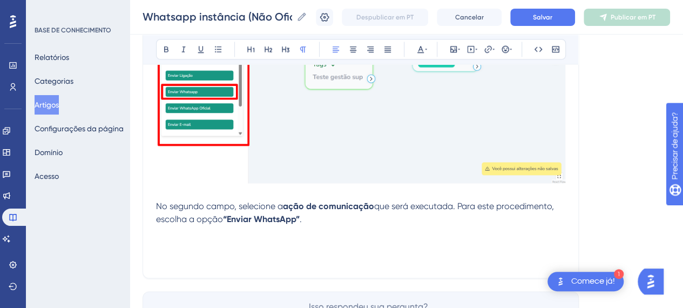
click at [197, 201] on span "No segundo campo, selecione a" at bounding box center [219, 206] width 127 height 10
click at [187, 203] on span "No segundo campo, selecione a" at bounding box center [219, 206] width 127 height 10
click at [189, 193] on p at bounding box center [360, 193] width 409 height 13
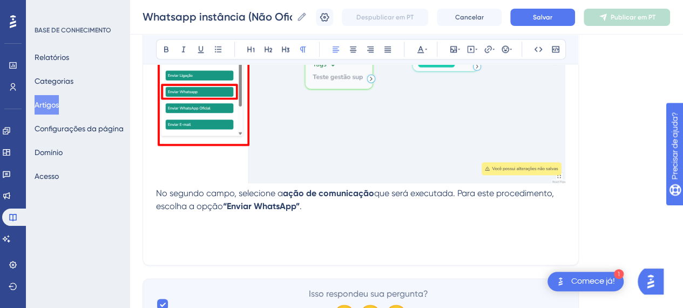
click at [334, 207] on p "No segundo campo, selecione a ação de comunicação que será executada. Para este…" at bounding box center [360, 200] width 409 height 26
click at [463, 213] on p at bounding box center [360, 219] width 409 height 13
drag, startPoint x: 327, startPoint y: 214, endPoint x: 314, endPoint y: 212, distance: 13.1
click at [327, 214] on p at bounding box center [360, 219] width 409 height 13
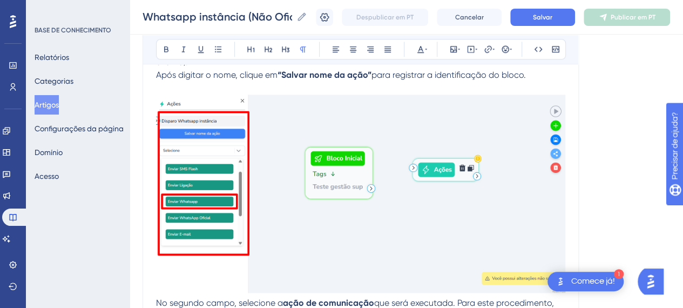
scroll to position [4801, 0]
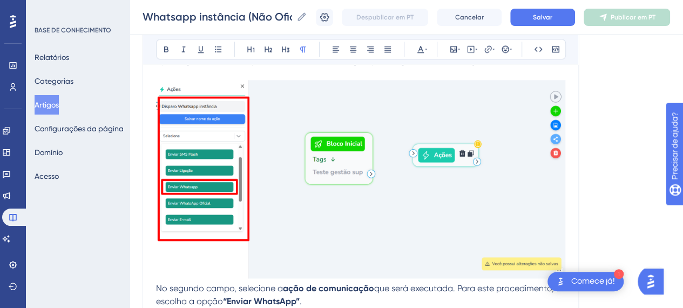
click at [372, 69] on p at bounding box center [360, 73] width 409 height 13
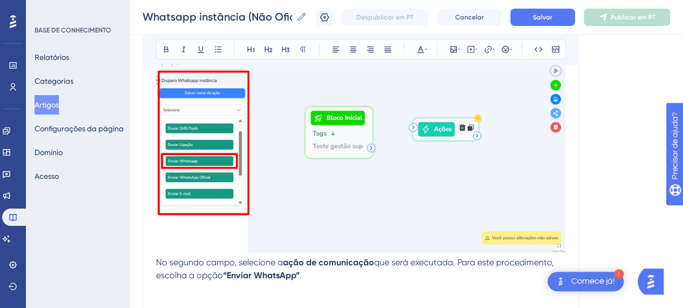
scroll to position [4855, 0]
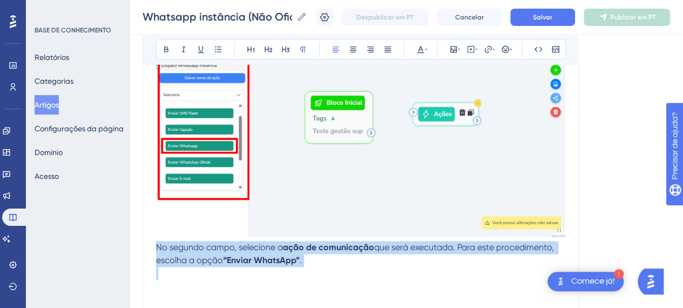
drag, startPoint x: 267, startPoint y: 258, endPoint x: 153, endPoint y: 244, distance: 114.3
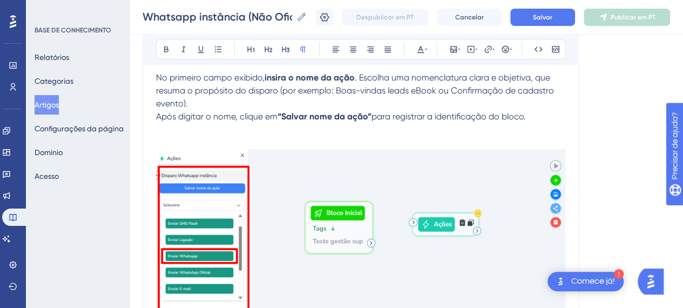
scroll to position [4788, 0]
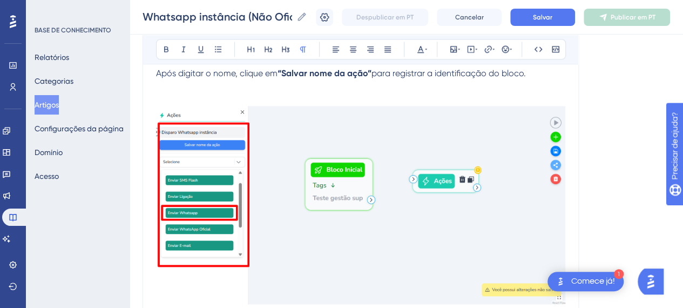
click at [190, 97] on p at bounding box center [360, 99] width 409 height 13
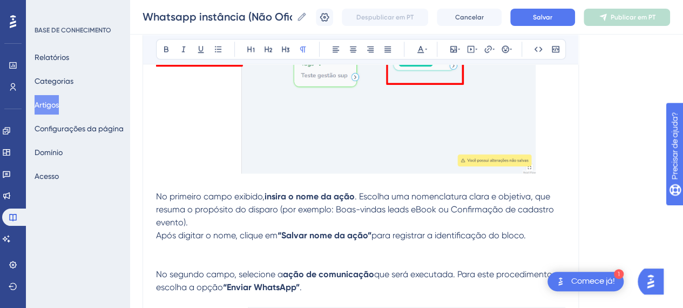
scroll to position [4612, 0]
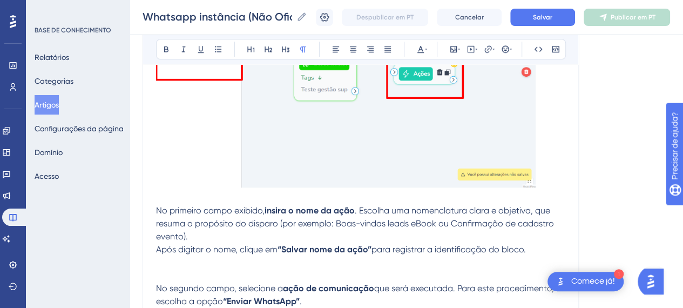
click at [408, 233] on p "No primeiro campo exibido, insira o nome da ação . Escolha uma nomenclatura cla…" at bounding box center [360, 223] width 409 height 39
click at [255, 227] on p "No primeiro campo exibido, insira o nome da ação . Escolha uma nomenclatura cla…" at bounding box center [360, 223] width 409 height 39
click at [406, 243] on p "Após digitar o nome, clique em “Salvar nome da ação” para registrar a identific…" at bounding box center [360, 249] width 409 height 13
click at [361, 265] on p at bounding box center [360, 262] width 409 height 13
click at [552, 17] on font "Salvar" at bounding box center [542, 18] width 19 height 8
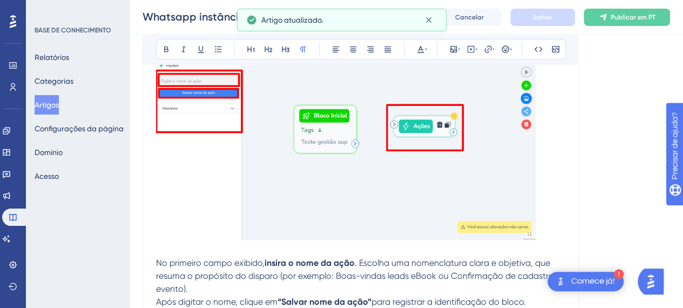
scroll to position [4560, 0]
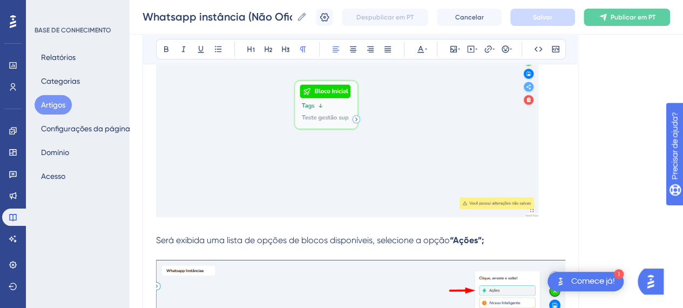
scroll to position [4130, 0]
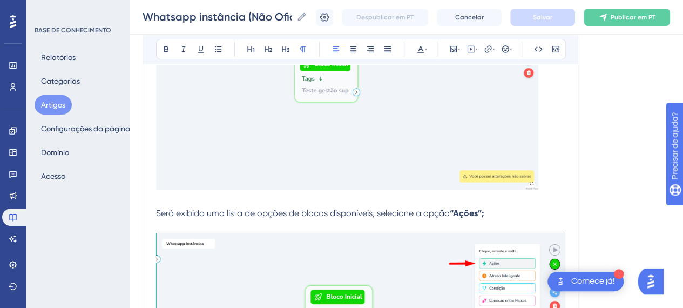
click at [498, 208] on p "Será exibida uma lista de opções de blocos disponíveis, selecione a opção “Açõe…" at bounding box center [360, 213] width 409 height 13
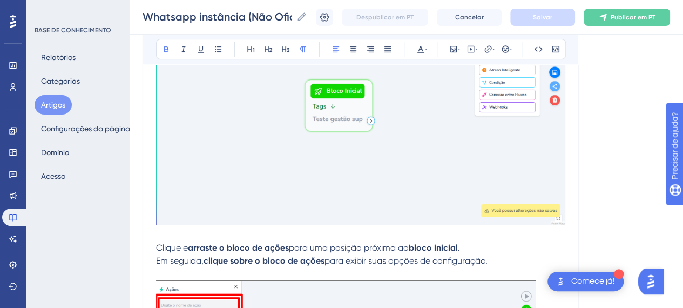
scroll to position [4335, 0]
click at [289, 250] on strong "arraste o bloco de ações" at bounding box center [238, 248] width 101 height 10
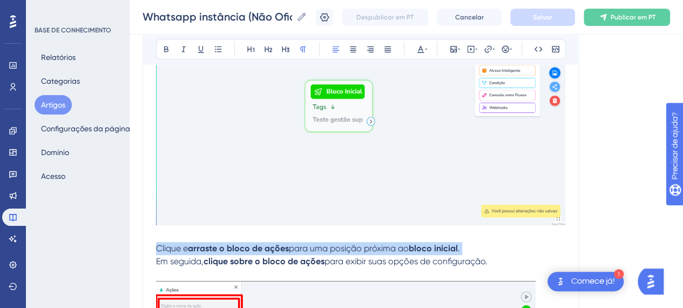
click at [289, 250] on strong "arraste o bloco de ações" at bounding box center [238, 248] width 101 height 10
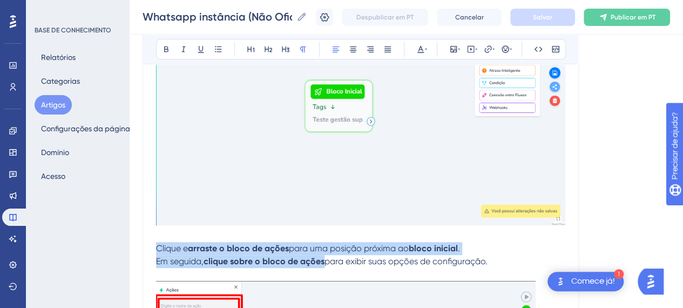
click at [303, 259] on strong "clique sobre o bloco de ações" at bounding box center [264, 261] width 121 height 10
click at [548, 257] on p "Clique e arraste o bloco de ações para uma posição próxima ao bloco inicial . E…" at bounding box center [360, 255] width 409 height 26
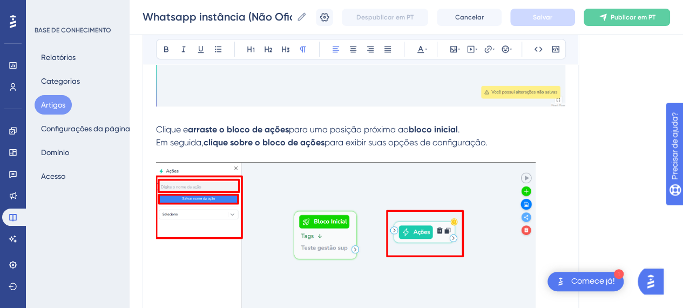
click at [510, 145] on p "Clique e arraste o bloco de ações para uma posição próxima ao bloco inicial . E…" at bounding box center [360, 136] width 409 height 26
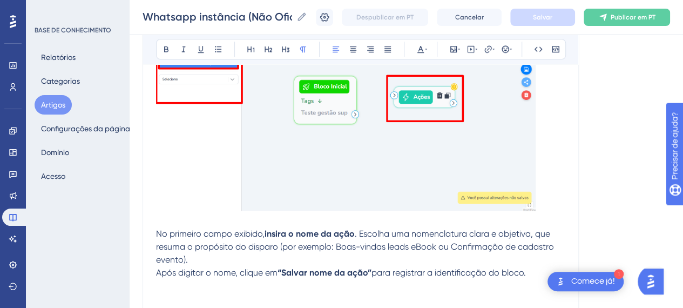
scroll to position [4589, 0]
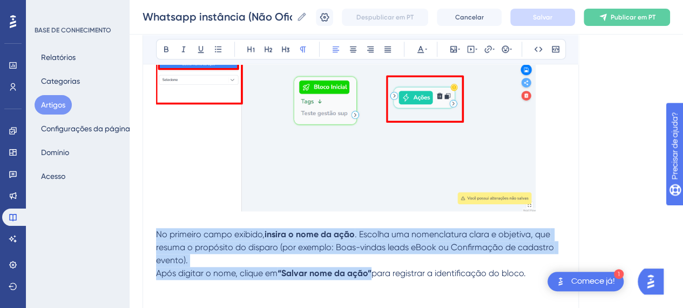
drag, startPoint x: 156, startPoint y: 232, endPoint x: 534, endPoint y: 268, distance: 379.2
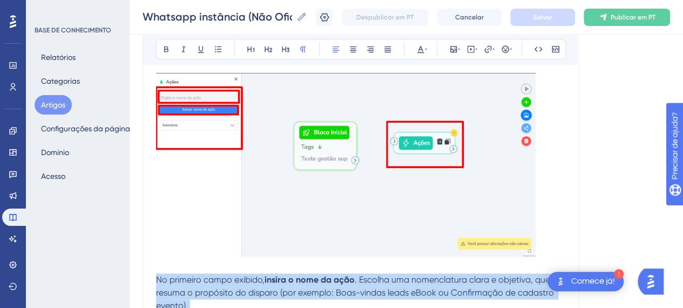
scroll to position [4481, 0]
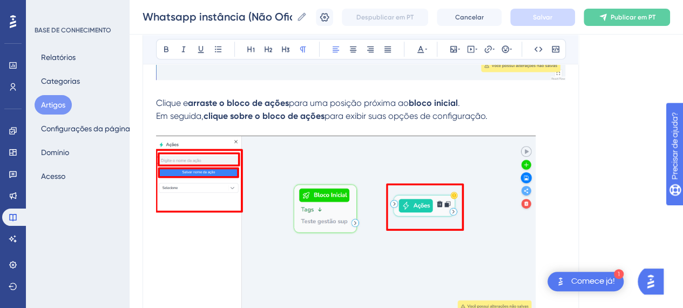
click at [507, 116] on p "Clique e arraste o bloco de ações para uma posição próxima ao bloco inicial . E…" at bounding box center [360, 110] width 409 height 26
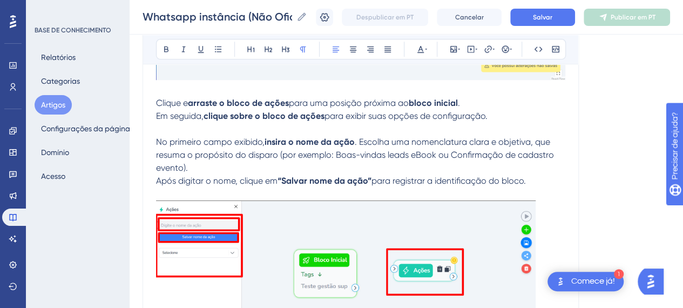
click at [383, 124] on p at bounding box center [360, 129] width 409 height 13
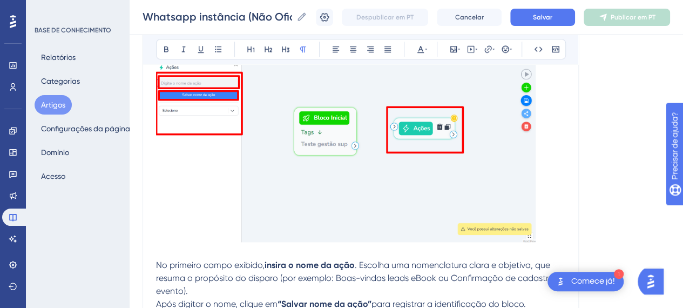
scroll to position [4602, 0]
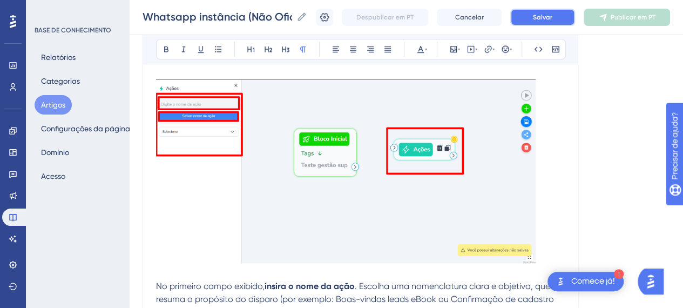
click at [561, 18] on button "Salvar" at bounding box center [542, 17] width 65 height 17
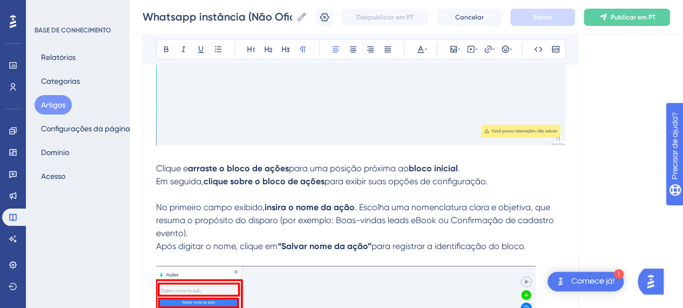
scroll to position [4425, 0]
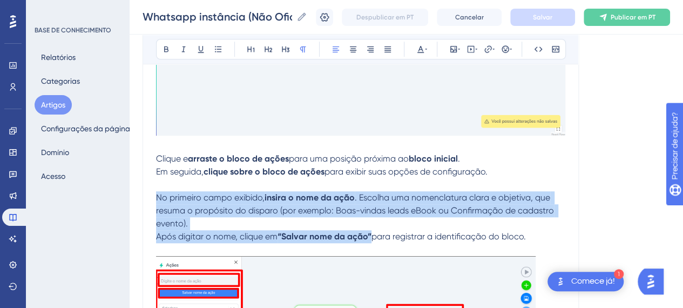
drag, startPoint x: 185, startPoint y: 195, endPoint x: 532, endPoint y: 234, distance: 349.4
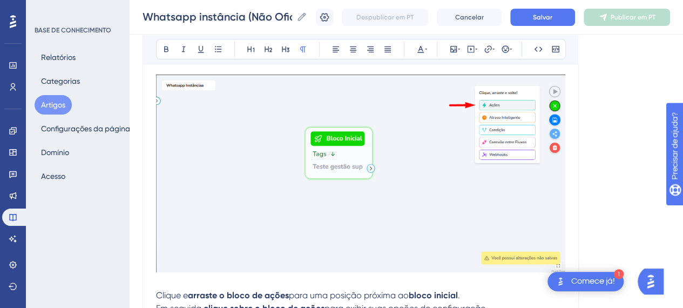
scroll to position [4308, 0]
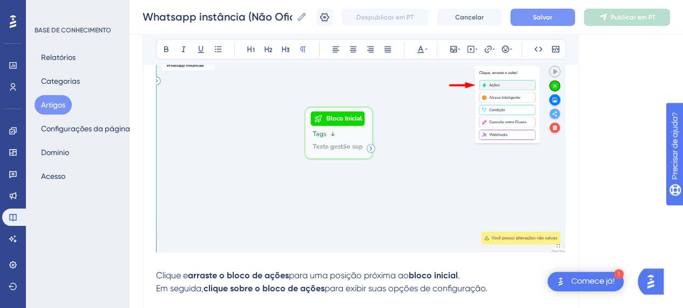
click at [548, 20] on font "Salvar" at bounding box center [542, 18] width 19 height 8
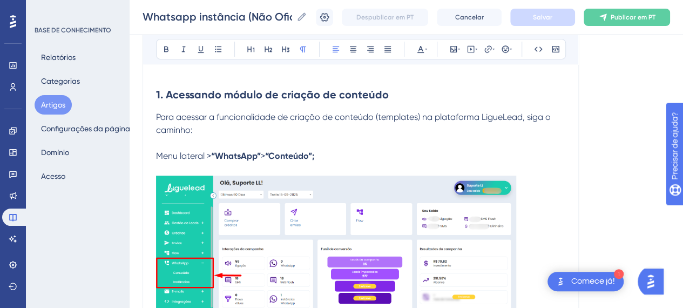
scroll to position [230, 0]
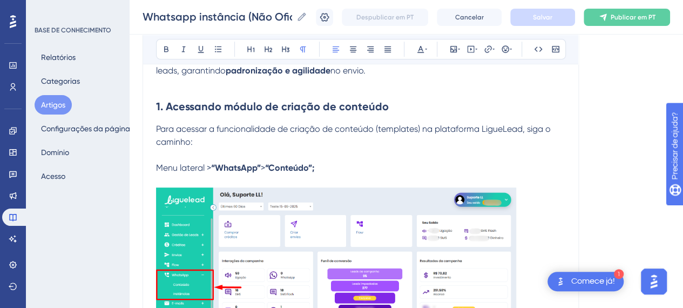
click at [368, 141] on p "Para acessar a funcionalidade de criação de conteúdo (templates) na plataforma …" at bounding box center [360, 136] width 409 height 26
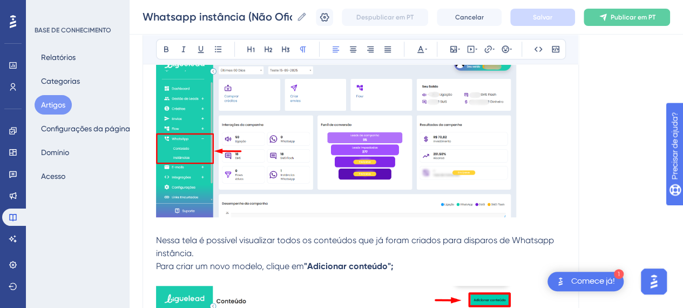
scroll to position [366, 0]
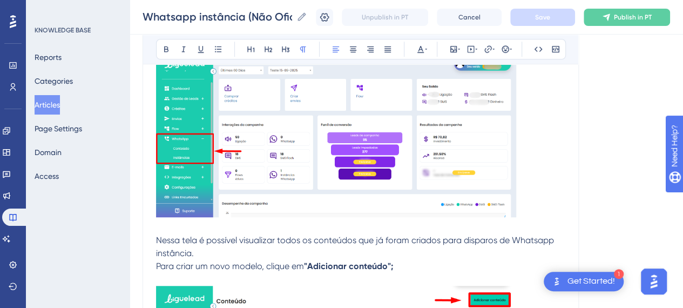
click at [391, 259] on p "Nessa tela é possível visualizar todos os conteúdos que já foram criados para d…" at bounding box center [360, 253] width 409 height 39
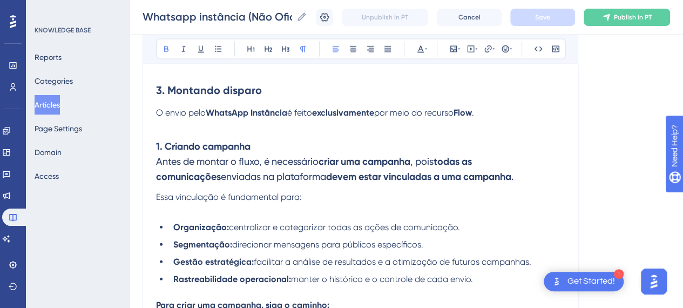
scroll to position [1068, 0]
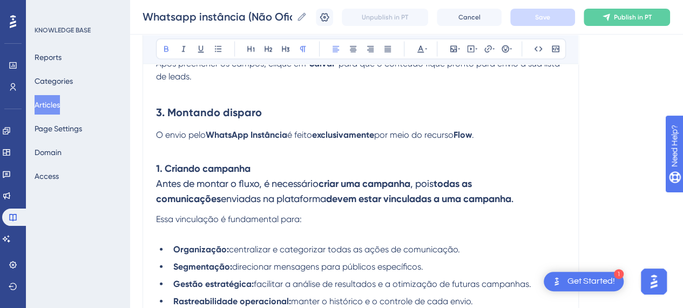
click at [211, 146] on p at bounding box center [360, 147] width 409 height 13
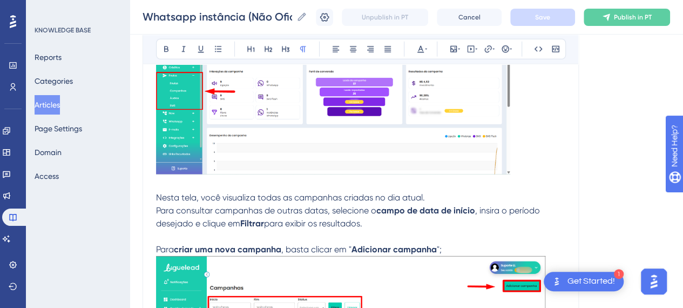
scroll to position [1446, 0]
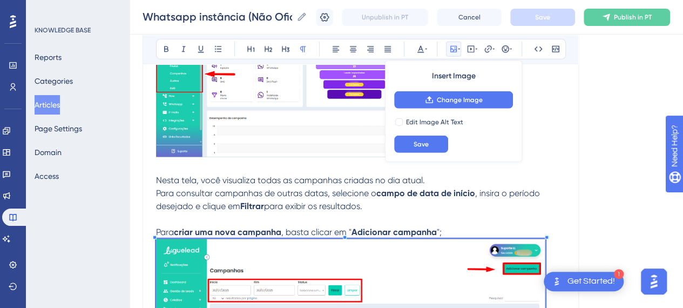
click at [457, 230] on p "Para criar uma nova campanha , basta clicar em " Adicionar campanha ";" at bounding box center [360, 232] width 409 height 13
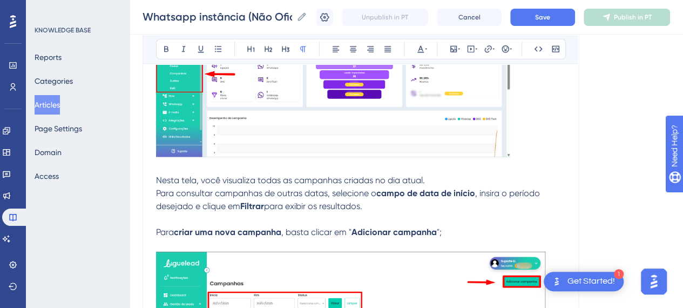
click at [464, 130] on img at bounding box center [333, 76] width 354 height 163
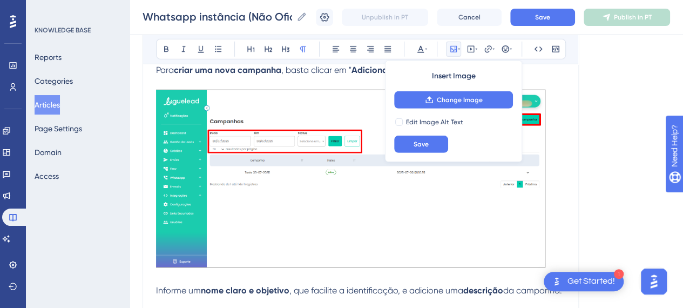
click at [521, 193] on img at bounding box center [350, 179] width 389 height 178
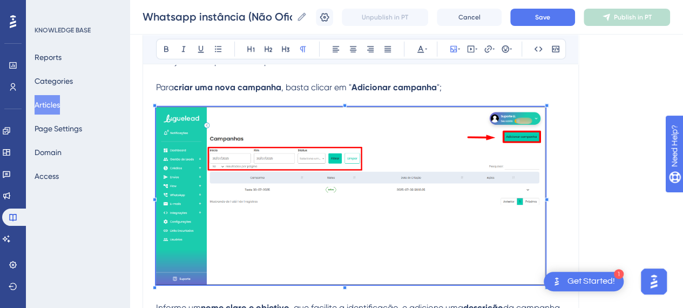
scroll to position [1608, 0]
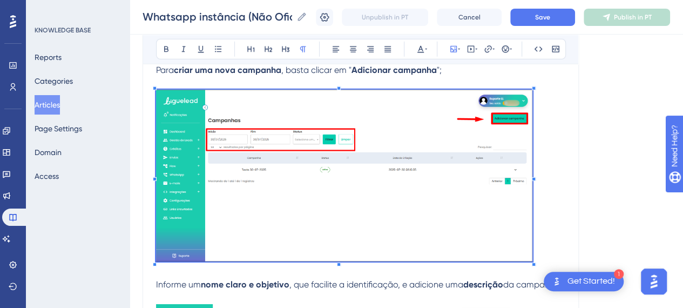
click at [534, 262] on div at bounding box center [534, 264] width 4 height 4
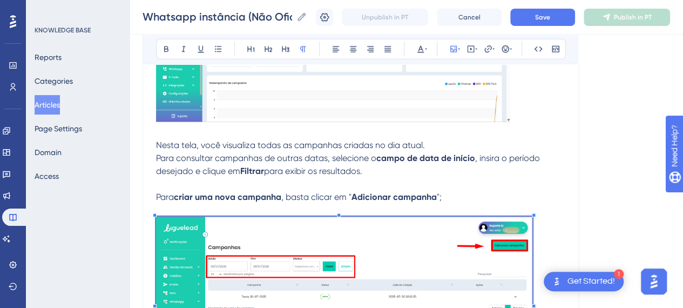
scroll to position [1446, 0]
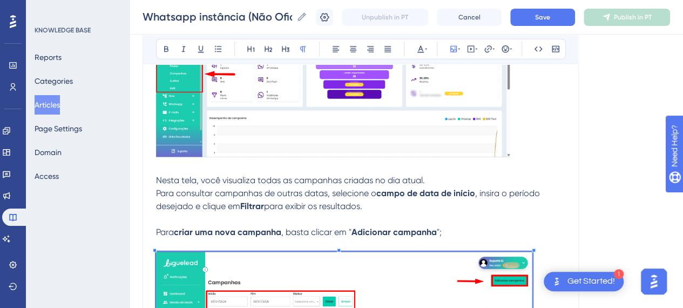
click at [497, 150] on img at bounding box center [333, 76] width 354 height 163
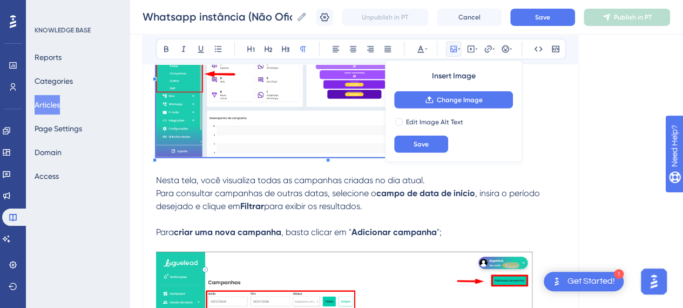
click at [285, 111] on img at bounding box center [333, 76] width 354 height 163
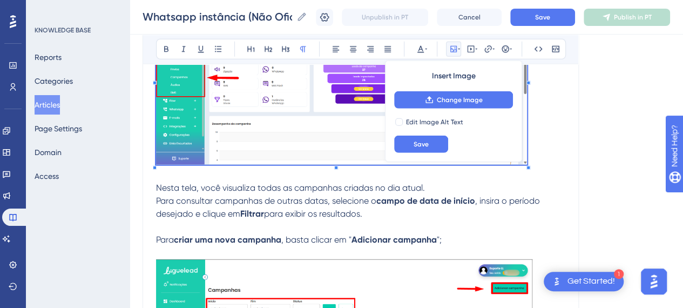
click at [557, 181] on p "Nesta tela, você visualiza todas as campanhas criadas no dia atual. Para consul…" at bounding box center [360, 200] width 409 height 39
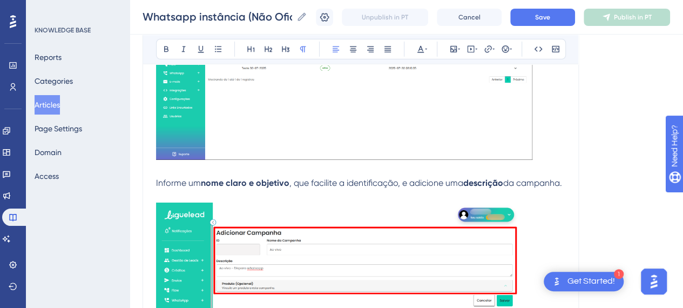
scroll to position [1770, 0]
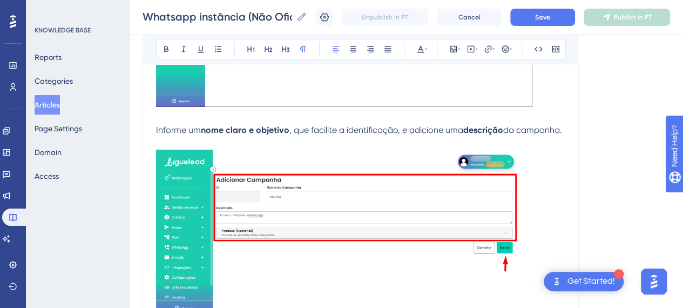
click at [252, 150] on p at bounding box center [360, 143] width 409 height 13
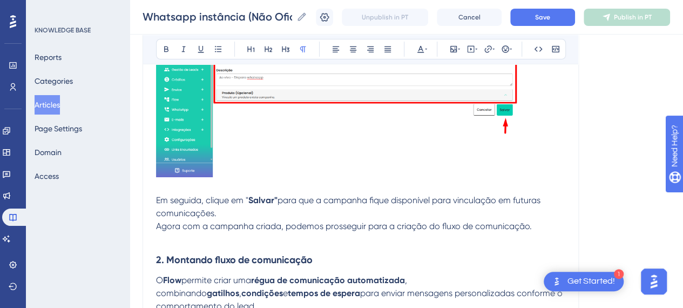
scroll to position [1932, 0]
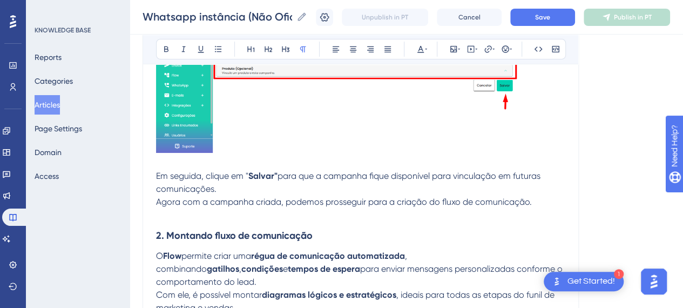
click at [348, 237] on h3 "2. Montando fluxo de comunicação" at bounding box center [360, 235] width 409 height 28
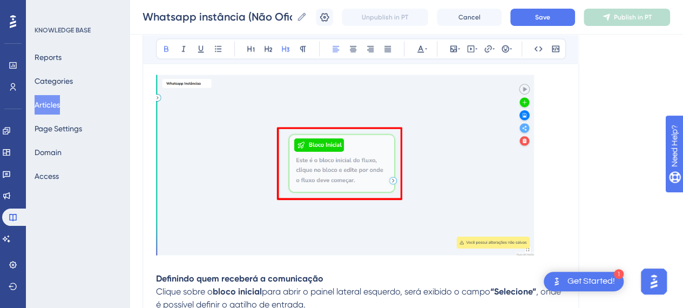
scroll to position [3174, 0]
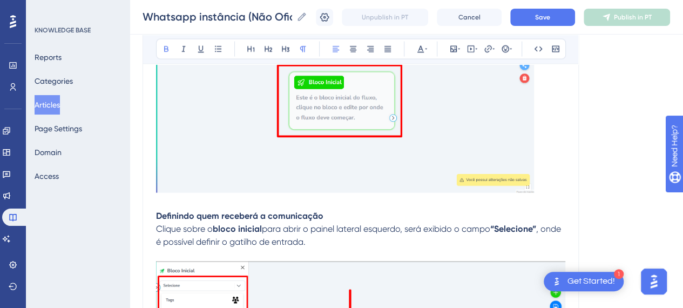
drag, startPoint x: 157, startPoint y: 217, endPoint x: 200, endPoint y: 220, distance: 42.8
click at [158, 216] on strong "Definindo quem receberá a comunicação" at bounding box center [239, 216] width 167 height 10
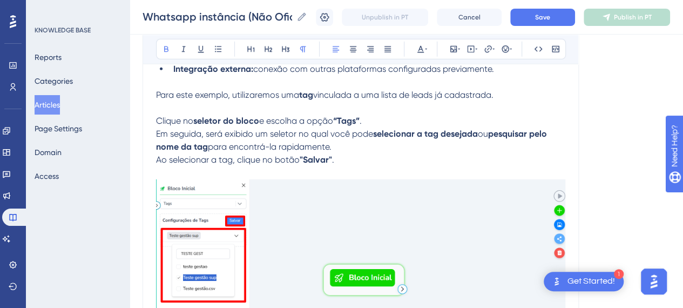
scroll to position [3660, 0]
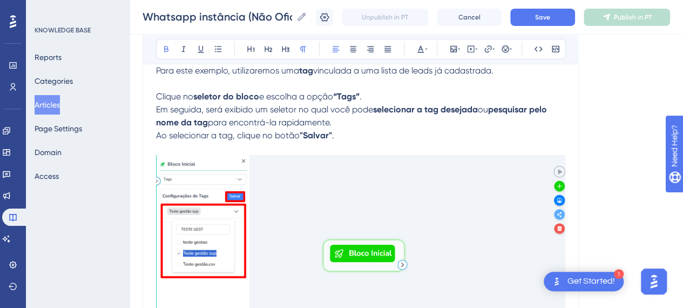
click at [157, 109] on span "Em seguida, será exibido um seletor no qual você pode" at bounding box center [264, 109] width 217 height 10
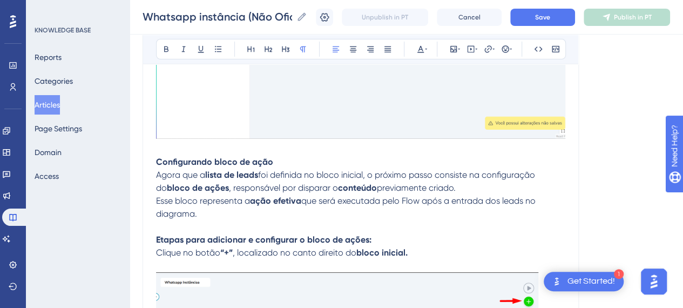
scroll to position [3930, 0]
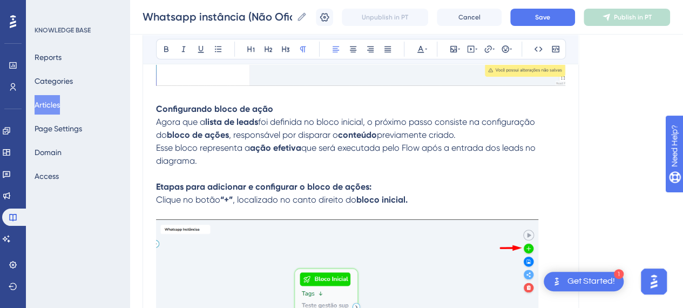
click at [193, 181] on strong "Etapas para adicionar e configurar o bloco de ações:" at bounding box center [263, 186] width 215 height 10
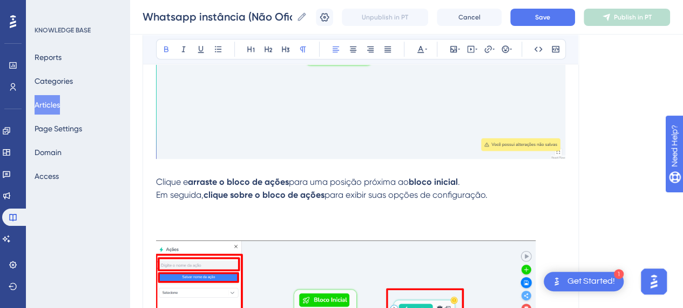
scroll to position [4524, 0]
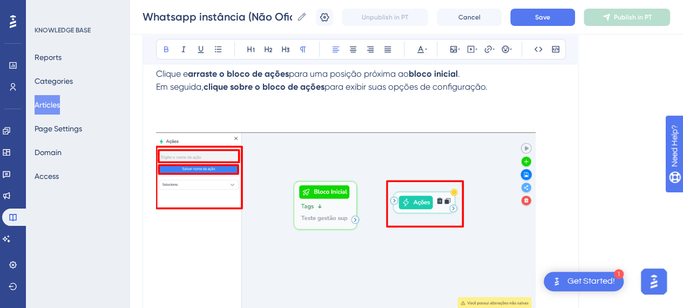
click at [180, 115] on p at bounding box center [360, 112] width 409 height 13
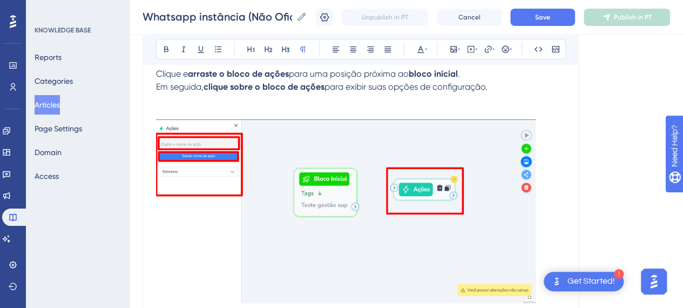
click at [182, 106] on p at bounding box center [360, 112] width 409 height 13
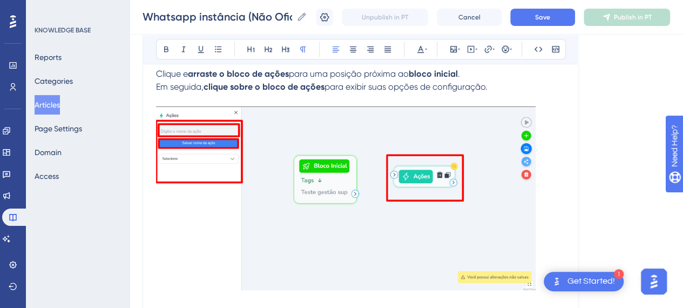
drag, startPoint x: 505, startPoint y: 84, endPoint x: 327, endPoint y: 120, distance: 182.5
click at [499, 86] on p "Clique e arraste o bloco de ações para uma posição próxima ao bloco inicial . E…" at bounding box center [360, 81] width 409 height 26
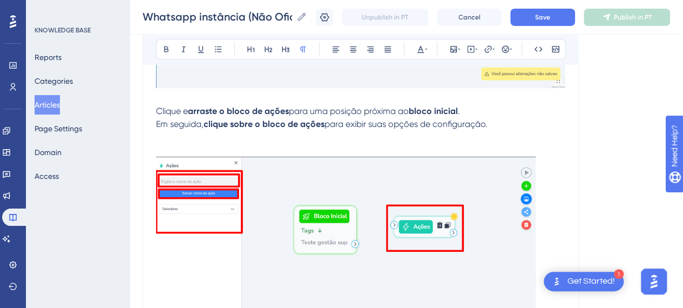
scroll to position [4632, 0]
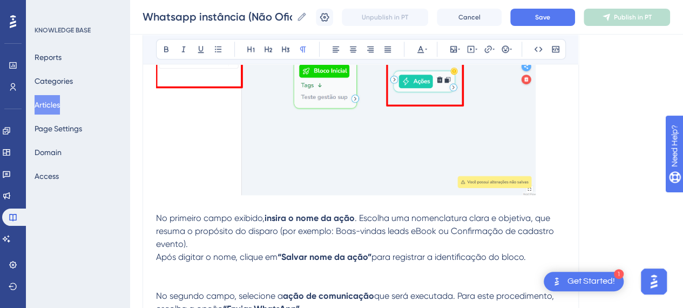
drag, startPoint x: 155, startPoint y: 213, endPoint x: 430, endPoint y: 218, distance: 274.9
click at [419, 222] on p "No primeiro campo exibido, insira o nome da ação . Escolha uma nomenclatura cla…" at bounding box center [360, 231] width 409 height 39
drag, startPoint x: 530, startPoint y: 251, endPoint x: 149, endPoint y: 218, distance: 382.7
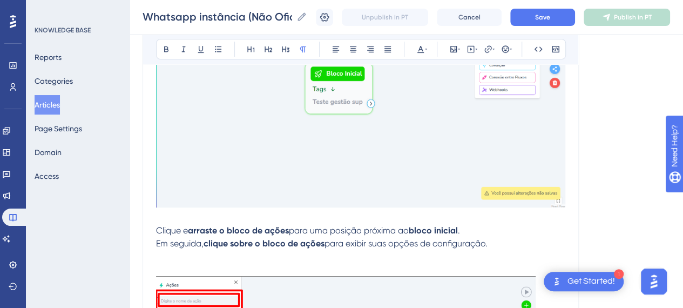
scroll to position [4362, 0]
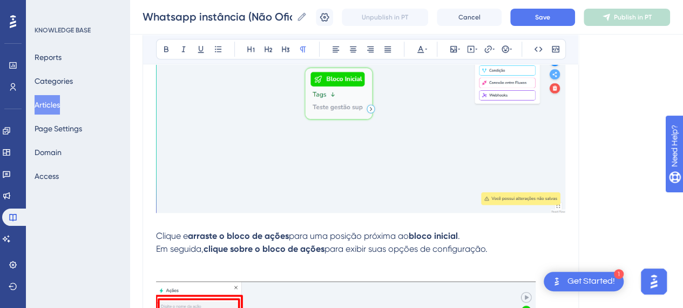
click at [175, 268] on p at bounding box center [360, 274] width 409 height 13
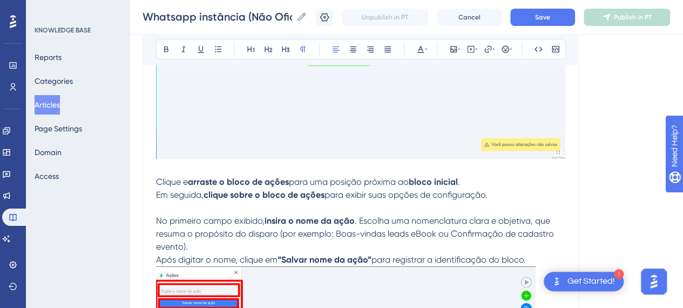
click at [192, 205] on p at bounding box center [360, 207] width 409 height 13
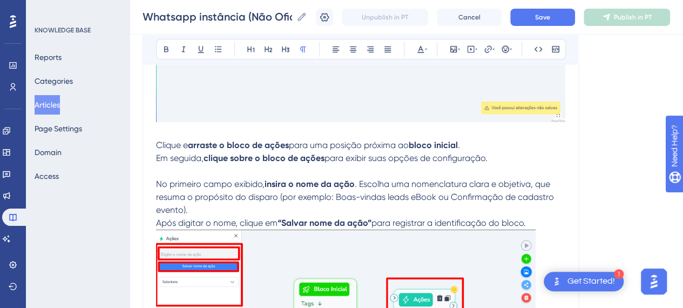
scroll to position [4470, 0]
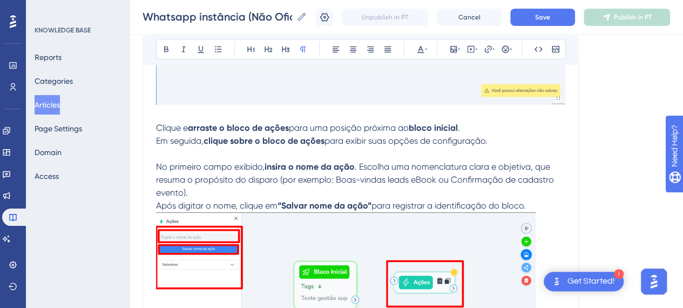
click at [541, 206] on p "Após digitar o nome, clique em “Salvar nome da ação” para registrar a identific…" at bounding box center [360, 205] width 409 height 13
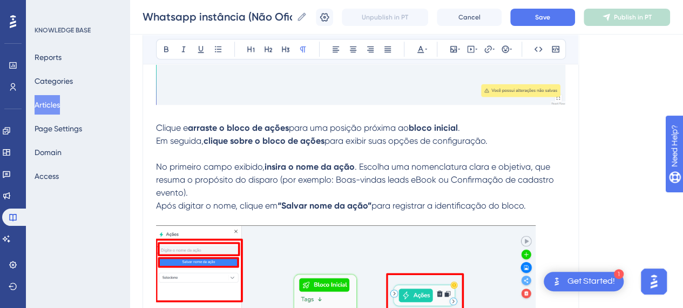
click at [306, 151] on p at bounding box center [360, 153] width 409 height 13
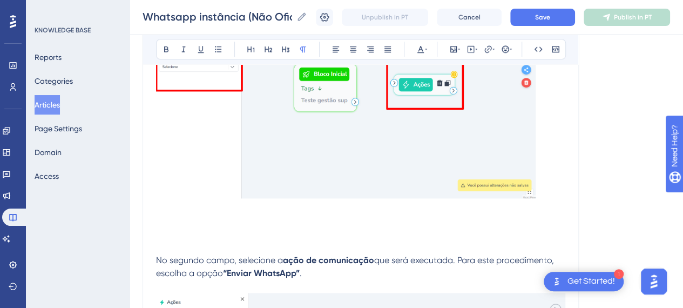
scroll to position [4740, 0]
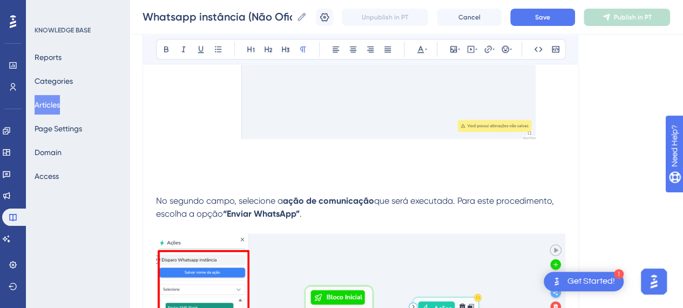
click at [225, 181] on p at bounding box center [360, 187] width 409 height 13
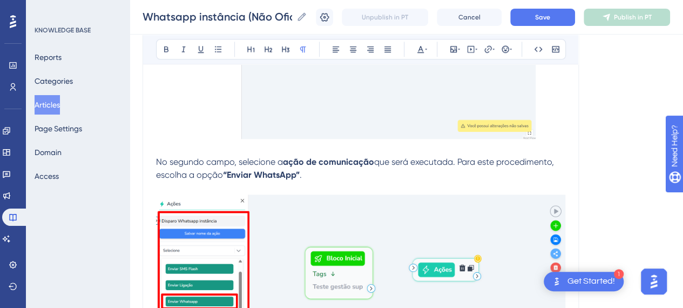
click at [361, 184] on p at bounding box center [360, 187] width 409 height 13
click at [441, 163] on span "que será executada. Para este procedimento, escolha a opção" at bounding box center [356, 168] width 400 height 23
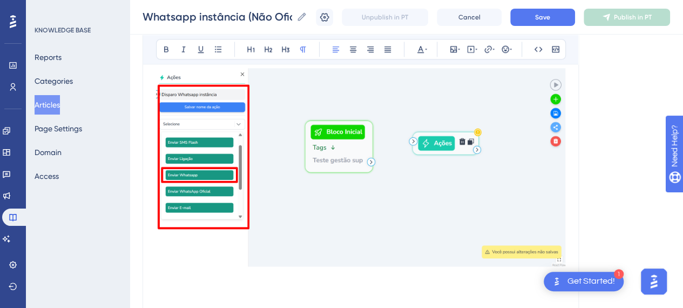
scroll to position [4902, 0]
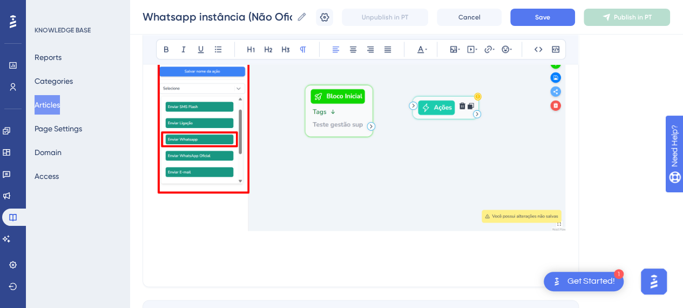
click at [351, 247] on p at bounding box center [360, 253] width 409 height 13
click at [546, 20] on span "Save" at bounding box center [542, 17] width 15 height 9
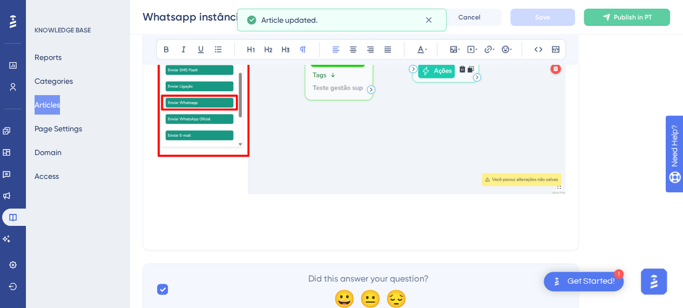
scroll to position [4956, 0]
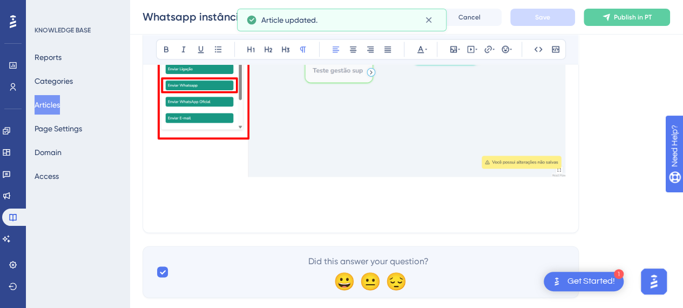
click at [205, 199] on p at bounding box center [360, 199] width 409 height 13
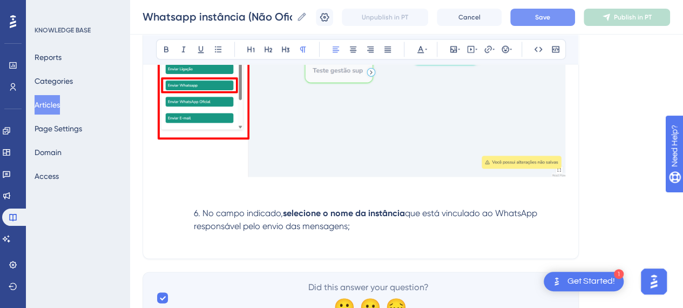
drag, startPoint x: 201, startPoint y: 210, endPoint x: 181, endPoint y: 222, distance: 24.3
click at [201, 210] on span "6. No campo indicado," at bounding box center [238, 212] width 89 height 10
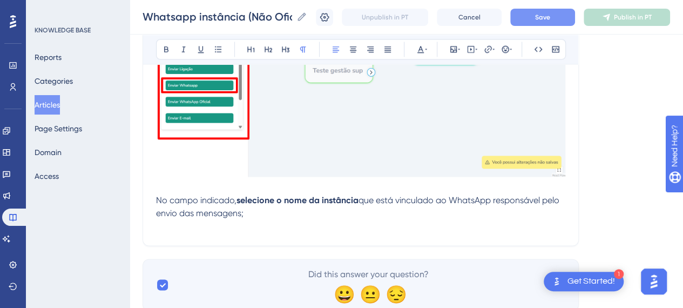
click at [298, 212] on p "No campo indicado, selecione o nome da instância que está vinculado ao WhatsApp…" at bounding box center [360, 206] width 409 height 26
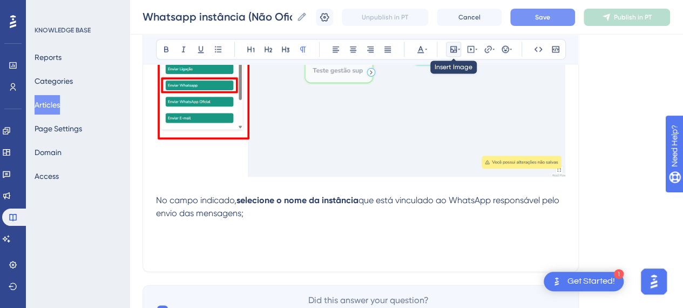
click at [456, 51] on icon at bounding box center [453, 49] width 6 height 6
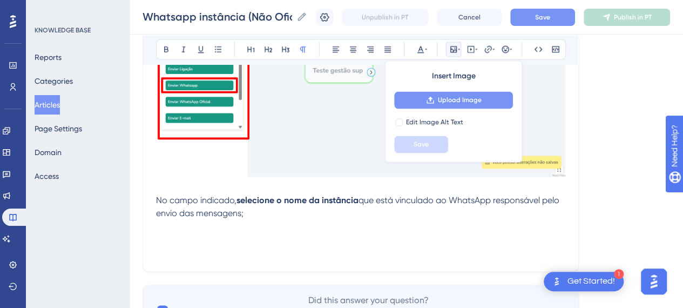
click at [438, 105] on button "Upload Image" at bounding box center [453, 99] width 119 height 17
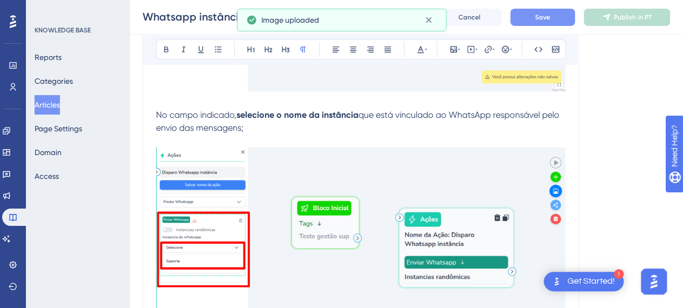
scroll to position [5118, 0]
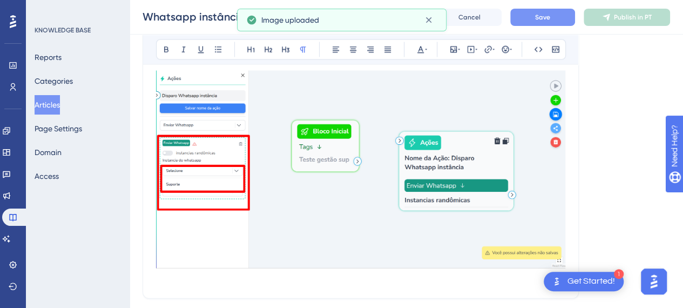
click at [500, 193] on img at bounding box center [360, 169] width 409 height 198
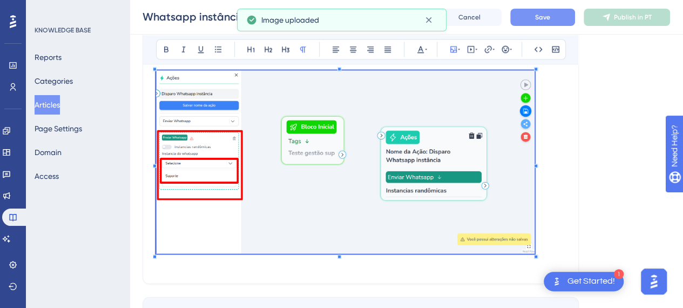
click at [535, 254] on div at bounding box center [536, 256] width 4 height 4
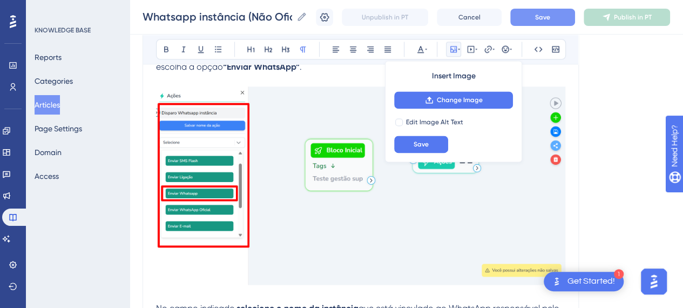
click at [554, 193] on img at bounding box center [360, 185] width 409 height 198
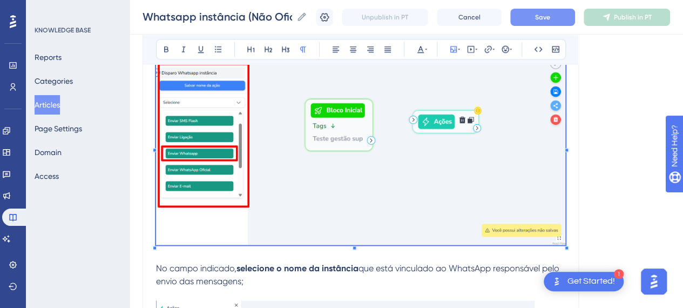
scroll to position [4956, 0]
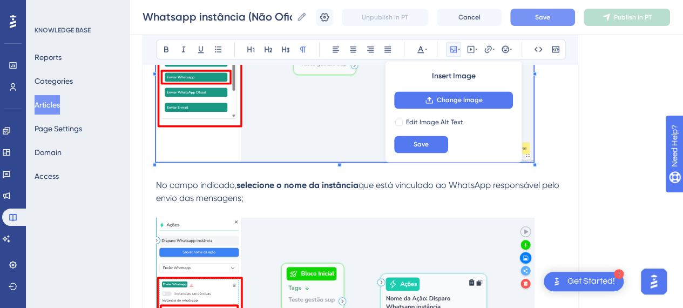
drag, startPoint x: 577, startPoint y: 166, endPoint x: 568, endPoint y: 169, distance: 9.7
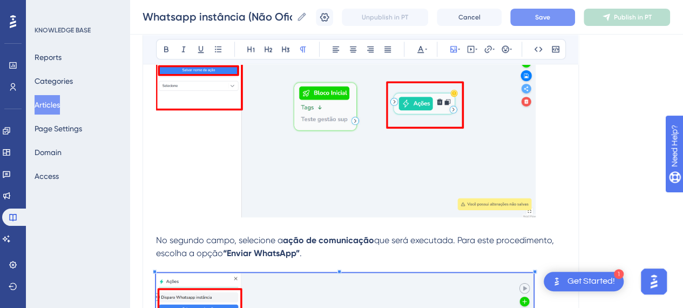
scroll to position [4686, 0]
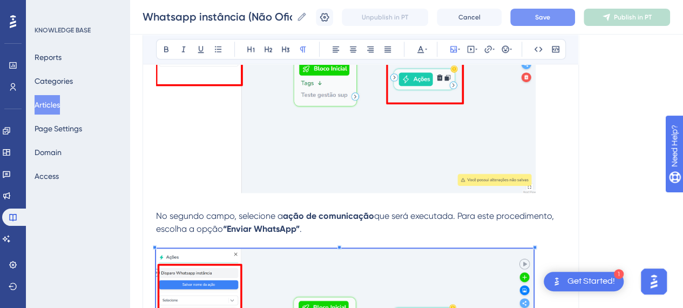
click at [531, 172] on img at bounding box center [346, 101] width 380 height 184
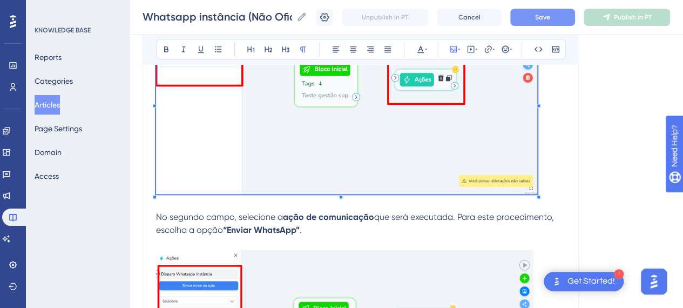
click at [564, 198] on p at bounding box center [360, 204] width 409 height 13
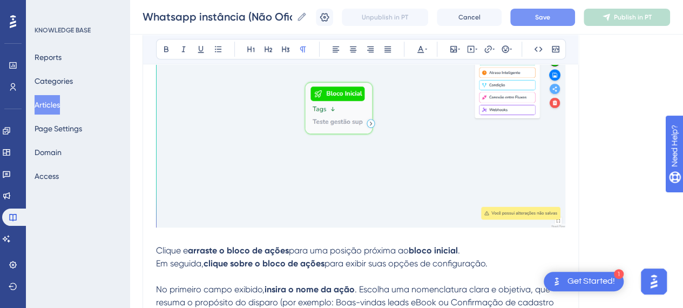
scroll to position [4362, 0]
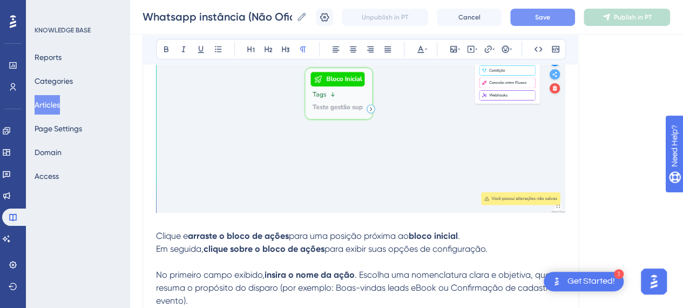
drag, startPoint x: 525, startPoint y: 168, endPoint x: 529, endPoint y: 173, distance: 6.2
click at [526, 168] on img at bounding box center [360, 114] width 409 height 198
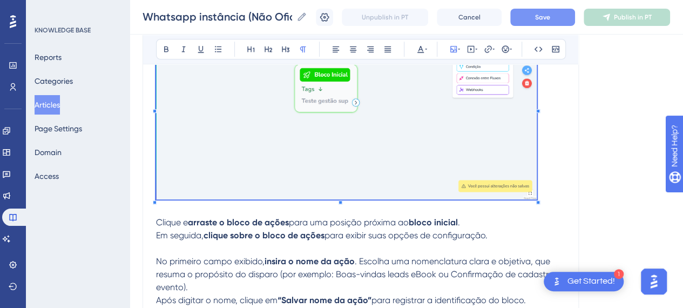
click at [564, 211] on p at bounding box center [360, 209] width 409 height 13
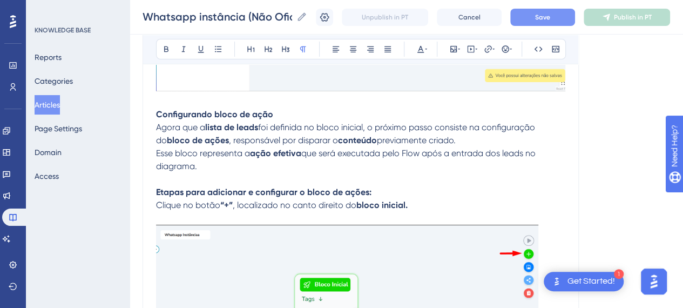
scroll to position [3768, 0]
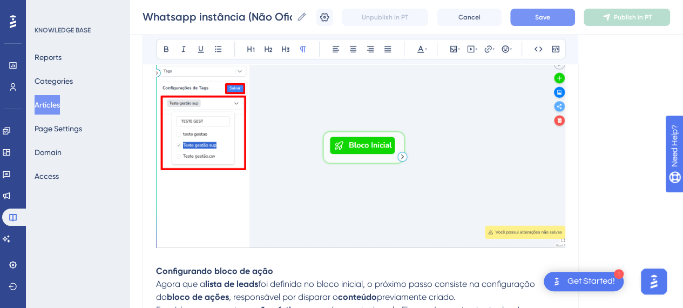
click at [556, 200] on img at bounding box center [360, 147] width 409 height 201
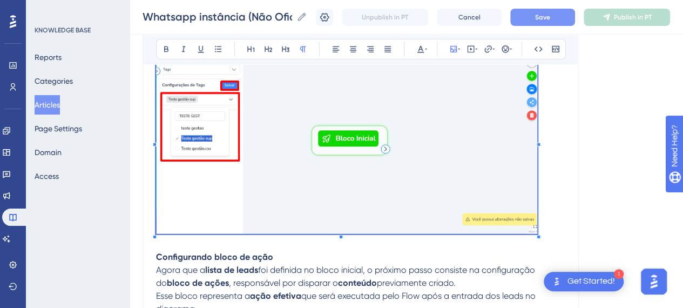
click at [564, 222] on p at bounding box center [360, 142] width 409 height 191
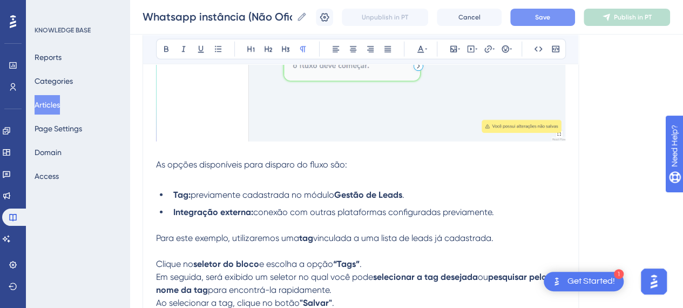
scroll to position [3444, 0]
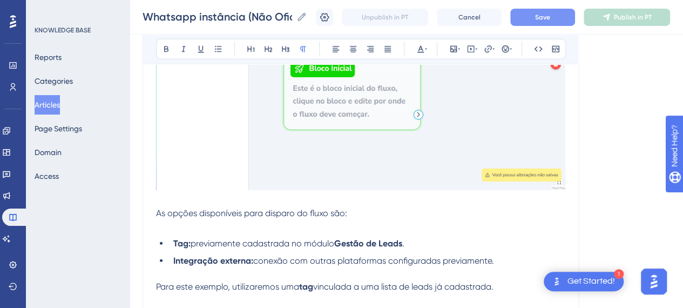
click at [550, 182] on img at bounding box center [360, 90] width 409 height 199
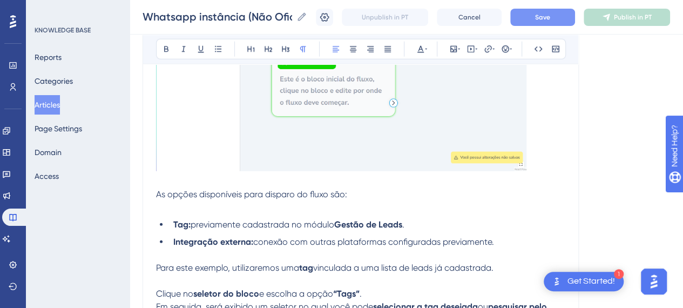
click at [553, 188] on p "As opções disponíveis para disparo do fluxo são:" at bounding box center [360, 194] width 409 height 13
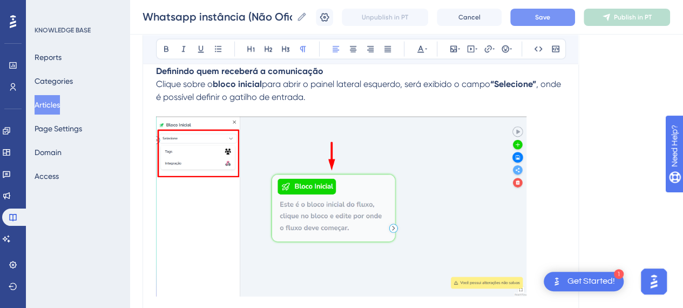
scroll to position [3336, 0]
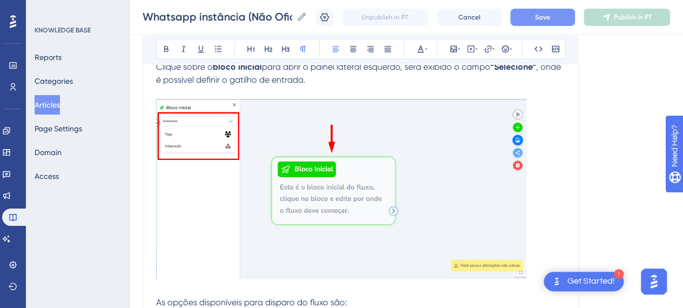
click at [519, 240] on img at bounding box center [341, 189] width 370 height 180
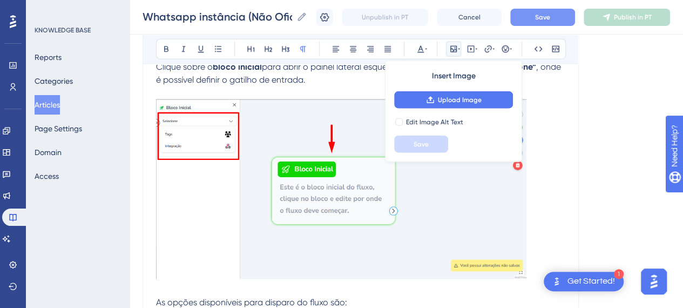
click at [526, 276] on p at bounding box center [360, 191] width 409 height 184
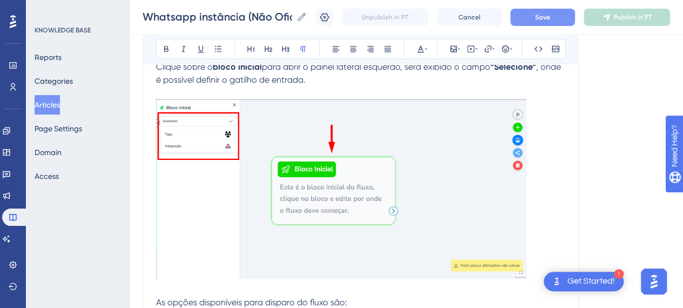
click at [516, 270] on img at bounding box center [341, 189] width 370 height 180
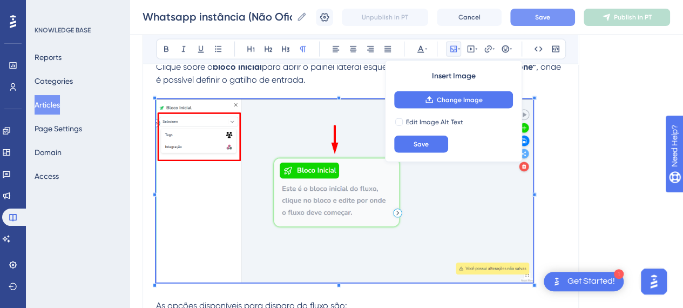
click at [533, 280] on span at bounding box center [344, 192] width 377 height 187
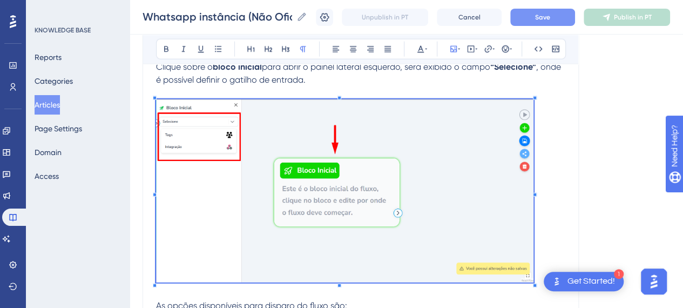
click at [552, 220] on p at bounding box center [360, 192] width 409 height 187
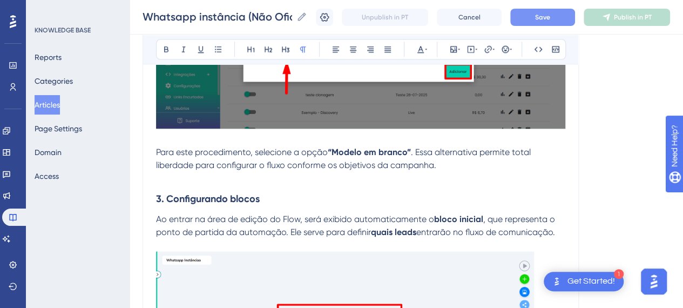
scroll to position [2850, 0]
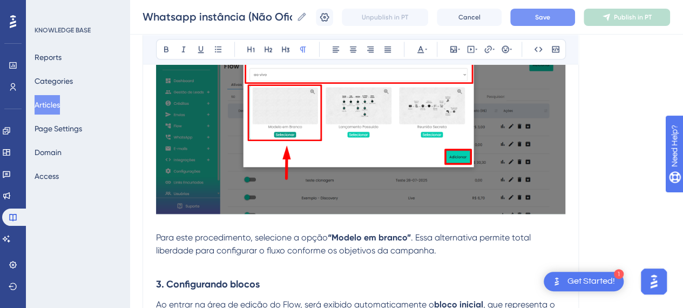
click at [551, 205] on img at bounding box center [360, 119] width 409 height 188
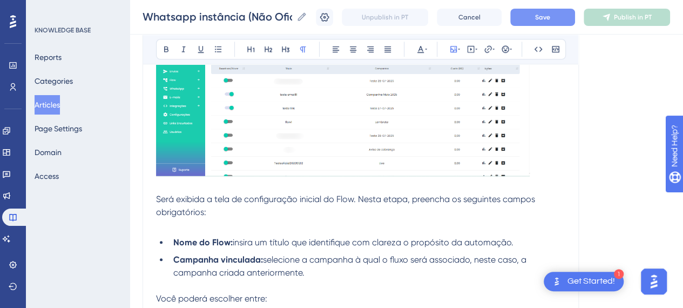
scroll to position [2472, 0]
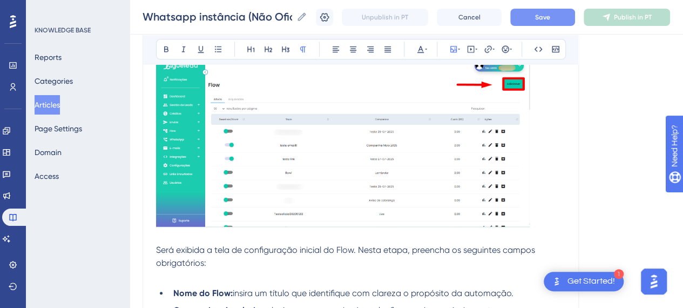
drag, startPoint x: 498, startPoint y: 201, endPoint x: 522, endPoint y: 217, distance: 28.0
click at [498, 201] on img at bounding box center [343, 141] width 374 height 173
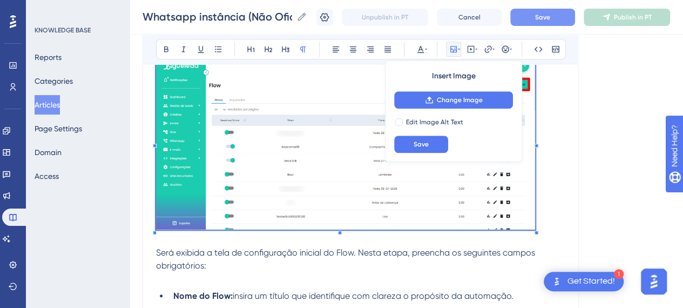
click at [537, 231] on div at bounding box center [537, 233] width 4 height 4
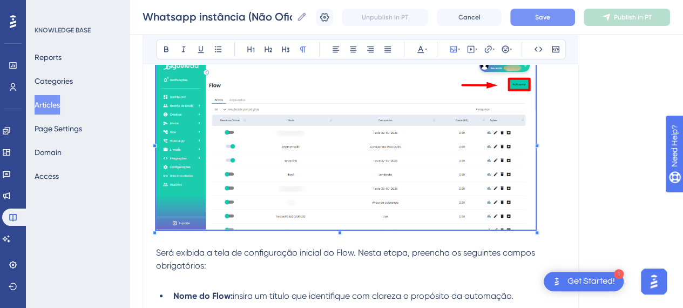
click at [558, 213] on p at bounding box center [360, 144] width 409 height 179
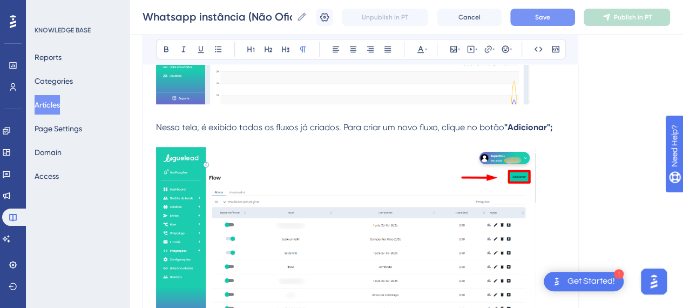
scroll to position [2310, 0]
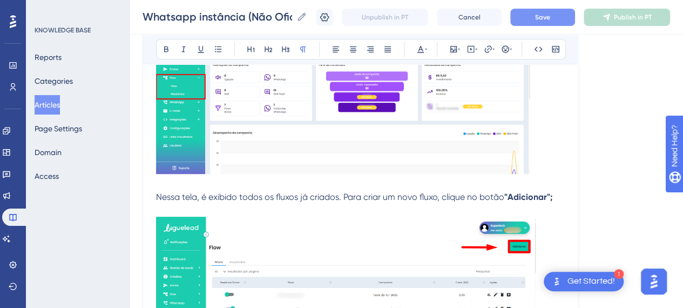
click at [508, 140] on img at bounding box center [343, 87] width 374 height 172
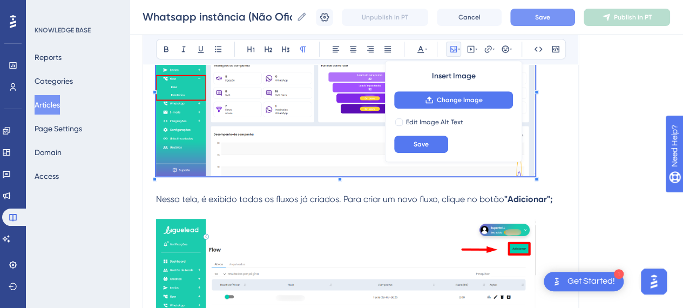
click at [535, 177] on div at bounding box center [537, 179] width 4 height 4
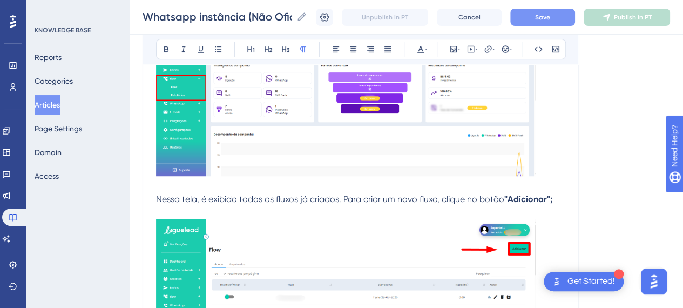
click at [556, 176] on p at bounding box center [360, 90] width 409 height 179
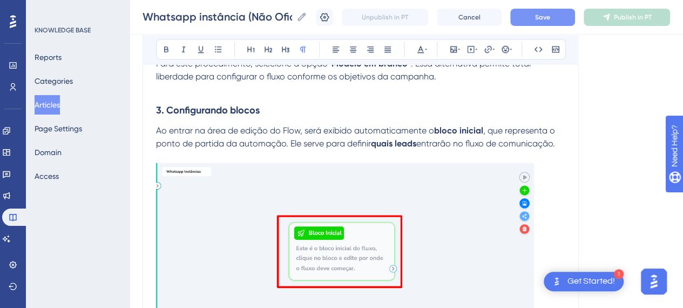
scroll to position [2958, 0]
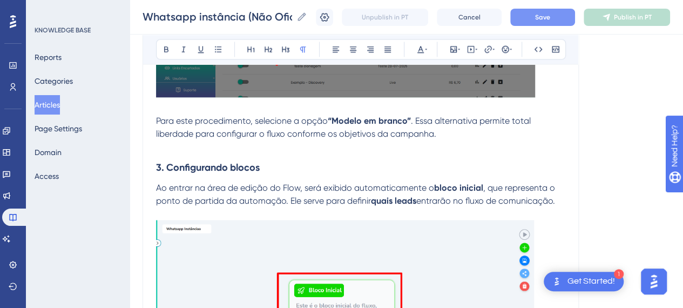
click at [517, 235] on img at bounding box center [345, 310] width 378 height 180
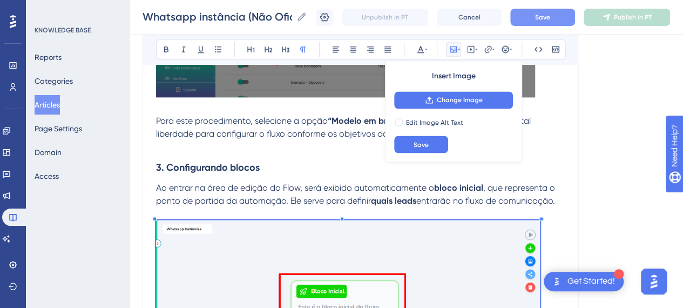
click at [541, 217] on div at bounding box center [541, 219] width 4 height 4
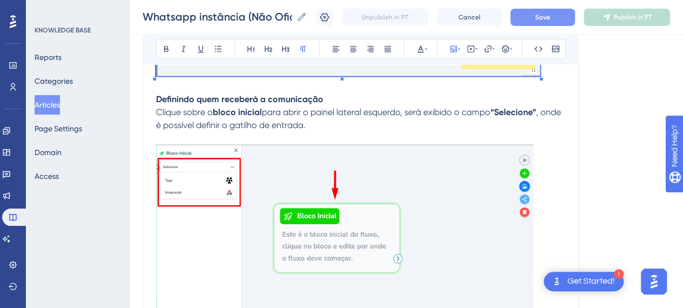
scroll to position [3228, 0]
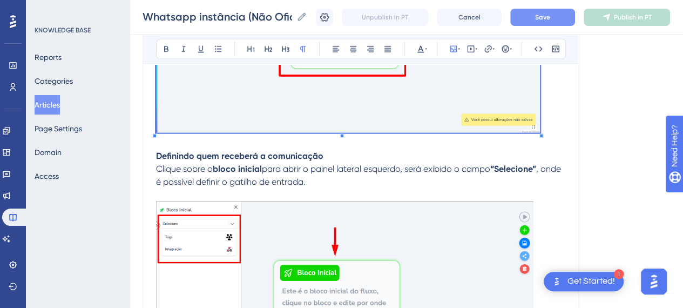
click at [502, 226] on img at bounding box center [344, 292] width 377 height 183
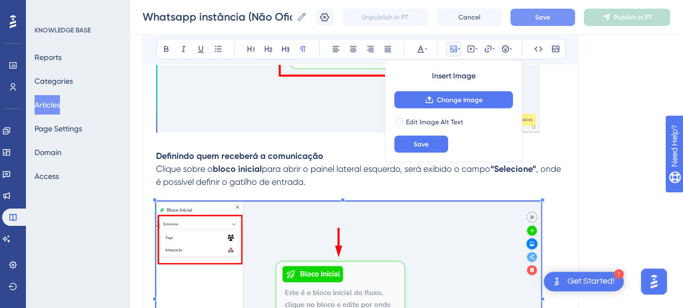
click at [542, 199] on div at bounding box center [543, 200] width 4 height 4
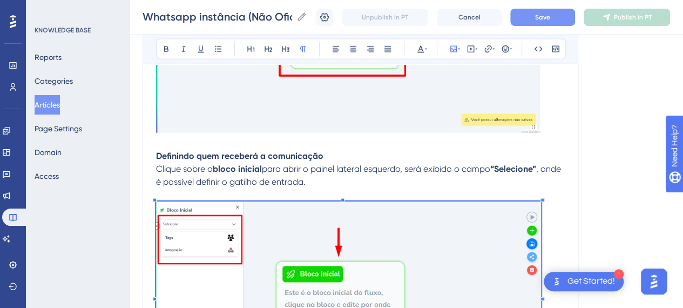
click at [559, 174] on p "Clique sobre o bloco inicial para abrir o painel lateral esquerdo, será exibido…" at bounding box center [360, 176] width 409 height 26
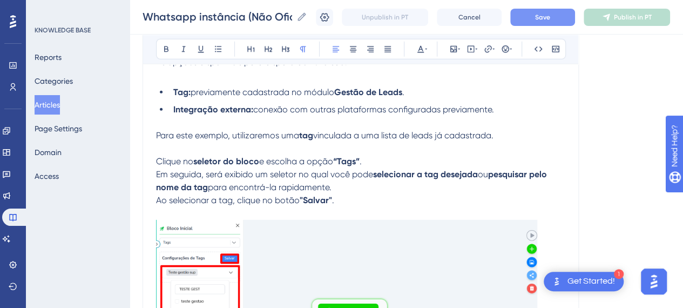
scroll to position [3660, 0]
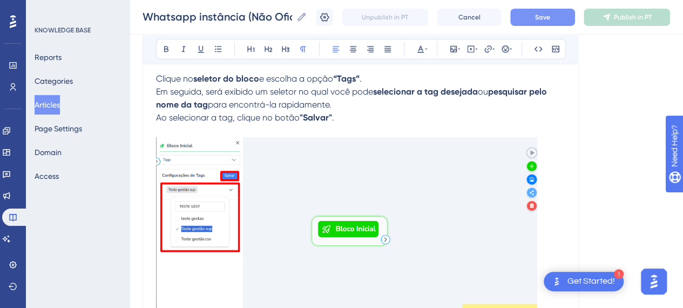
drag, startPoint x: 491, startPoint y: 198, endPoint x: 505, endPoint y: 177, distance: 25.3
click at [491, 198] on img at bounding box center [346, 230] width 381 height 187
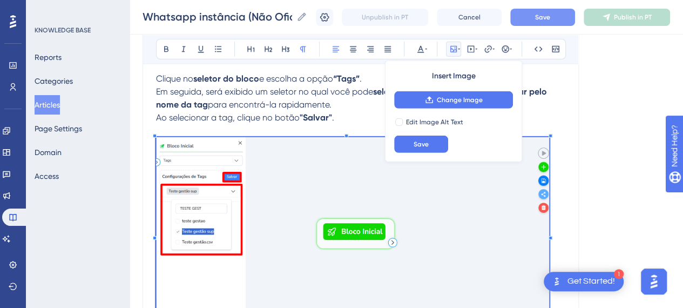
click at [549, 134] on div at bounding box center [551, 136] width 4 height 4
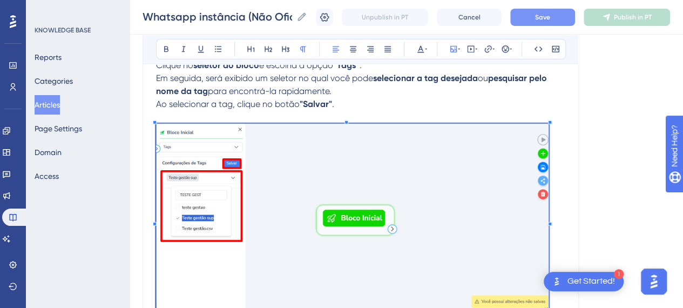
drag, startPoint x: 563, startPoint y: 141, endPoint x: 564, endPoint y: 151, distance: 9.8
click at [563, 143] on p at bounding box center [360, 222] width 409 height 196
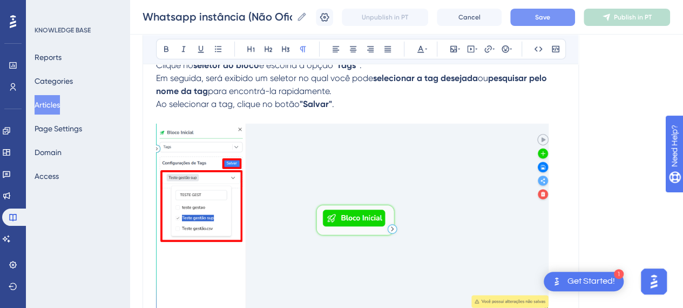
scroll to position [3728, 0]
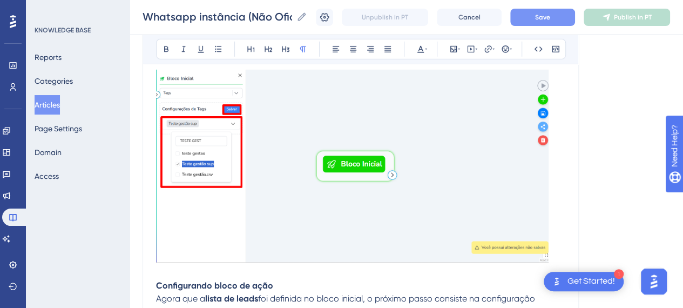
click at [512, 166] on img at bounding box center [352, 166] width 393 height 192
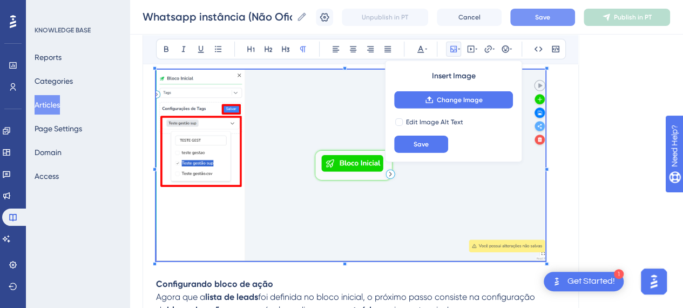
click at [545, 258] on p at bounding box center [360, 167] width 409 height 194
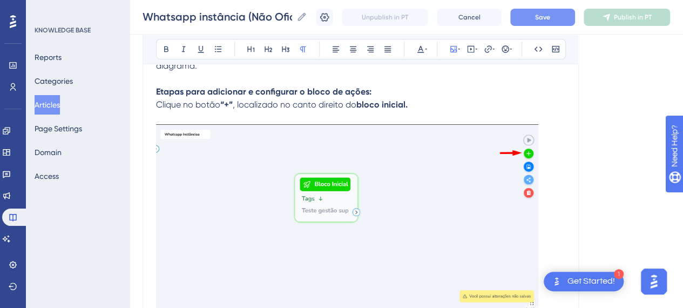
click at [533, 197] on img at bounding box center [347, 217] width 382 height 186
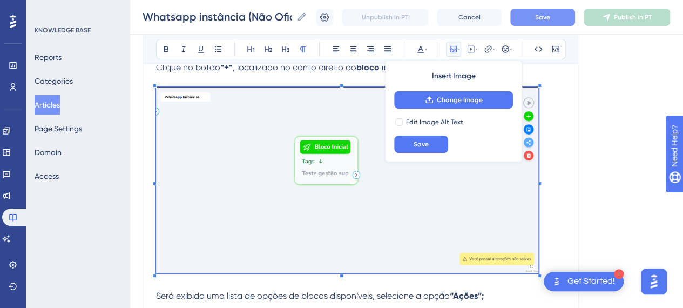
scroll to position [4052, 0]
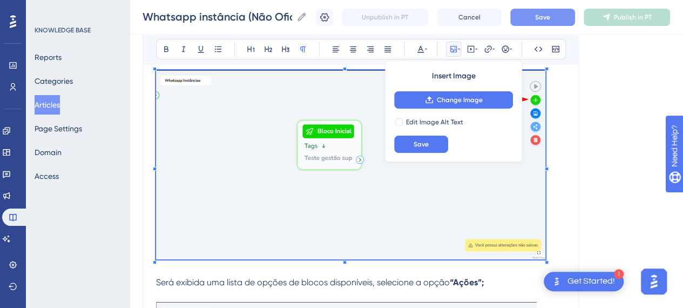
click at [545, 260] on div at bounding box center [547, 262] width 4 height 4
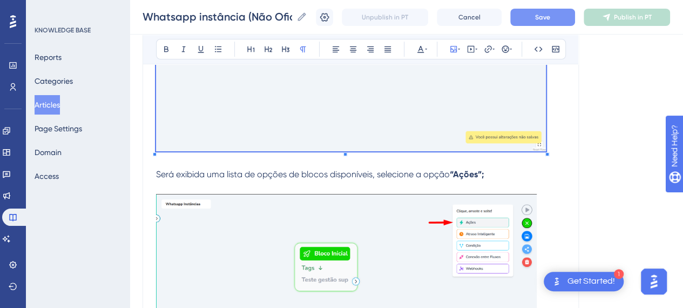
click at [522, 237] on img at bounding box center [346, 286] width 381 height 184
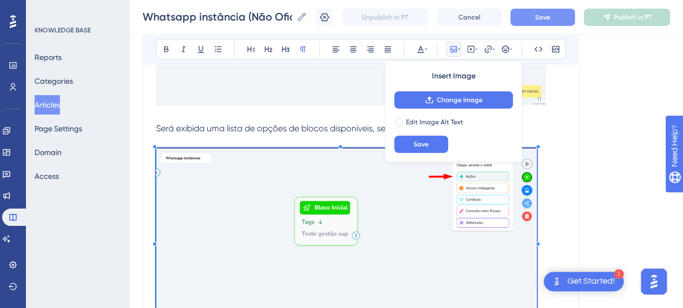
scroll to position [4160, 0]
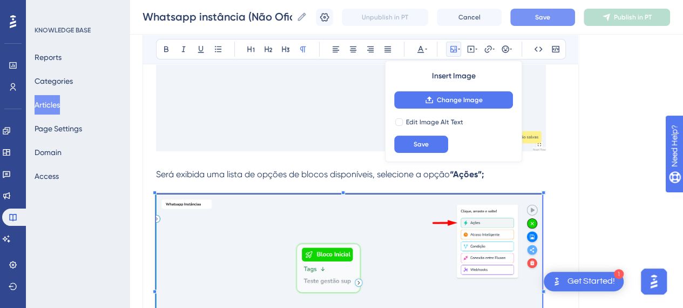
click at [543, 191] on div at bounding box center [544, 193] width 4 height 4
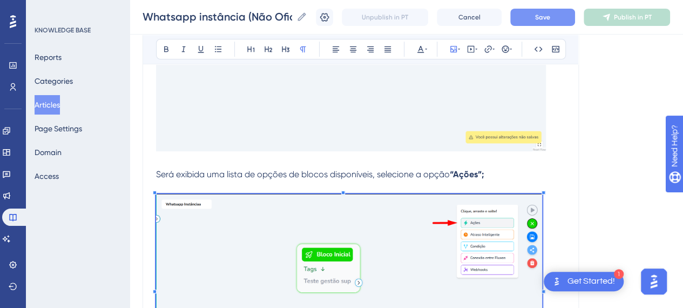
click at [562, 198] on p at bounding box center [360, 289] width 409 height 190
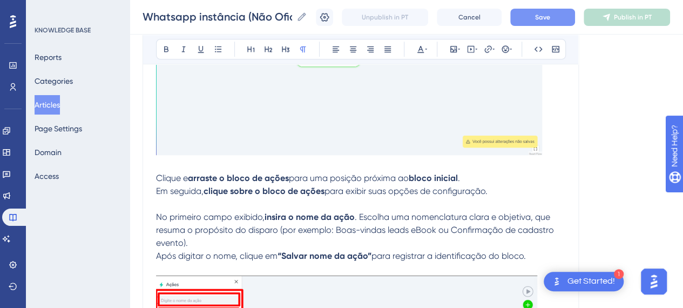
scroll to position [4548, 0]
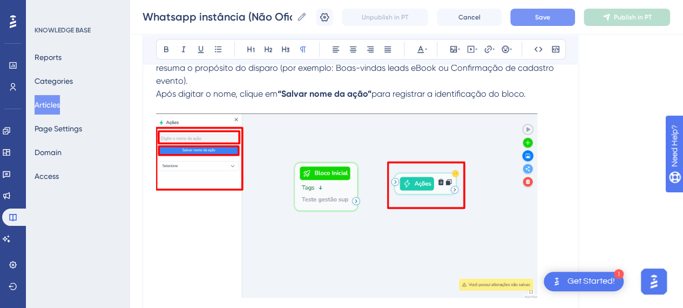
drag, startPoint x: 517, startPoint y: 174, endPoint x: 525, endPoint y: 158, distance: 17.9
click at [517, 172] on img at bounding box center [346, 205] width 381 height 184
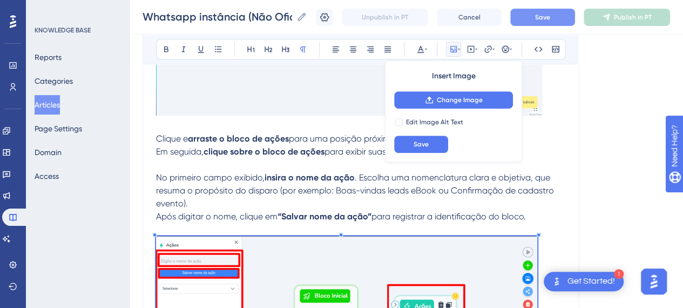
scroll to position [4385, 0]
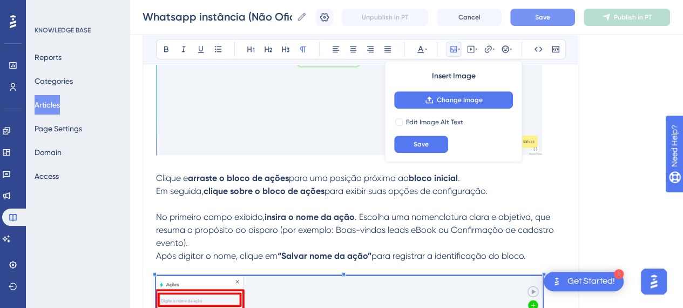
click at [543, 272] on div at bounding box center [544, 274] width 4 height 4
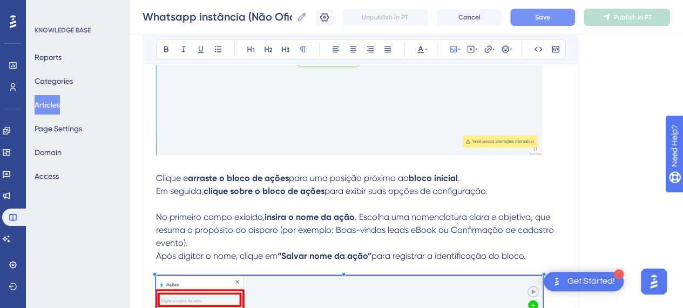
click at [556, 254] on p "Após digitar o nome, clique em “Salvar nome da ação” para registrar a identific…" at bounding box center [360, 255] width 409 height 13
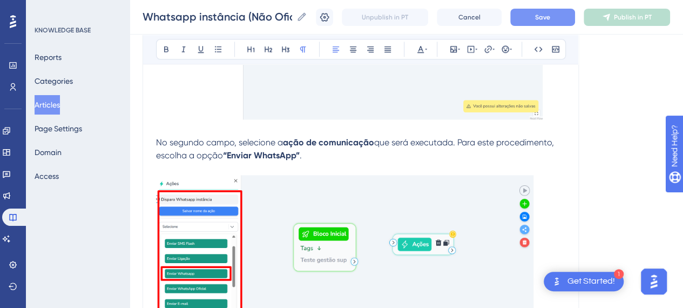
scroll to position [4710, 0]
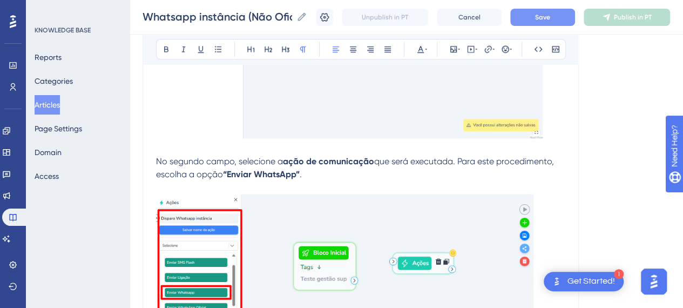
click at [518, 221] on img at bounding box center [344, 285] width 377 height 183
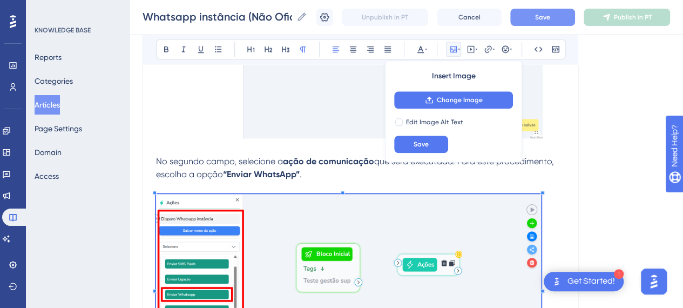
click at [542, 191] on div at bounding box center [543, 193] width 4 height 4
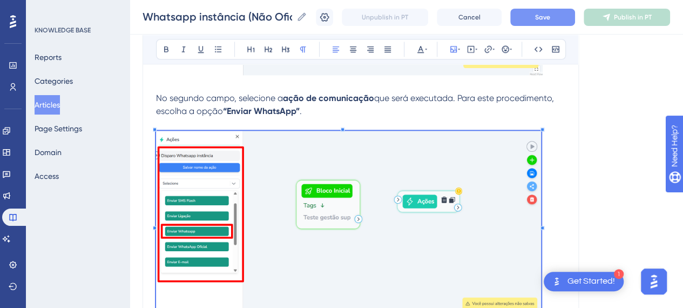
click at [560, 199] on p at bounding box center [360, 226] width 409 height 190
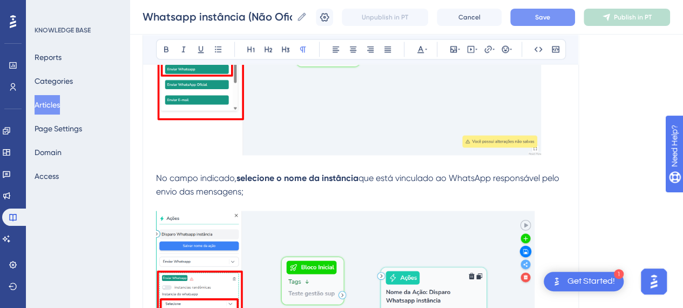
scroll to position [4989, 0]
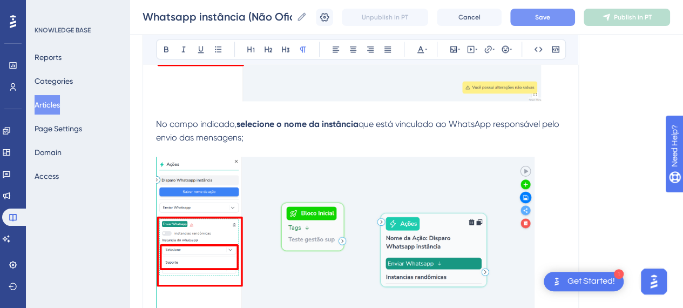
click at [520, 225] on img at bounding box center [345, 248] width 379 height 183
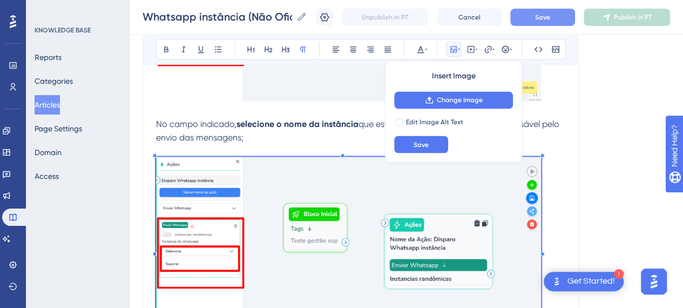
click at [543, 153] on div at bounding box center [543, 155] width 4 height 4
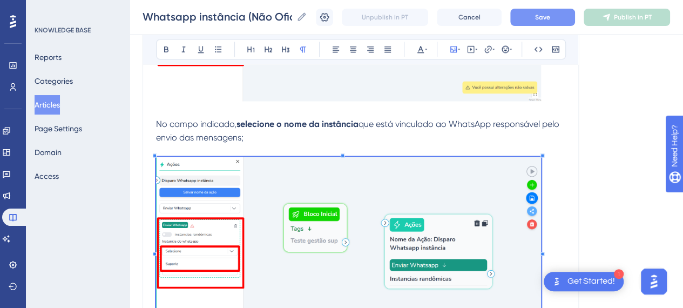
click at [550, 157] on p at bounding box center [360, 252] width 409 height 190
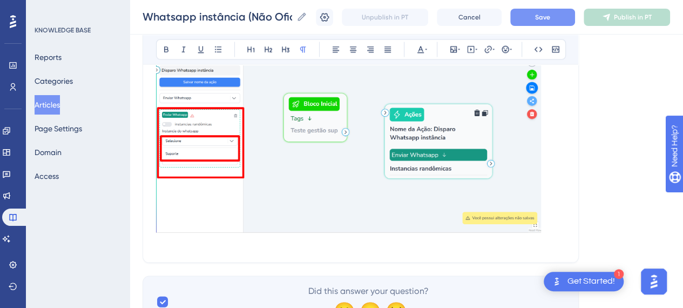
scroll to position [5149, 0]
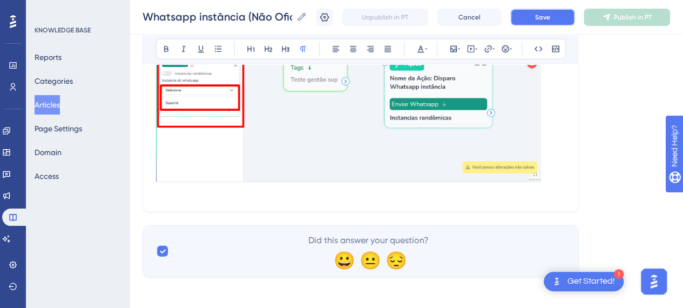
click at [550, 20] on span "Save" at bounding box center [542, 17] width 15 height 9
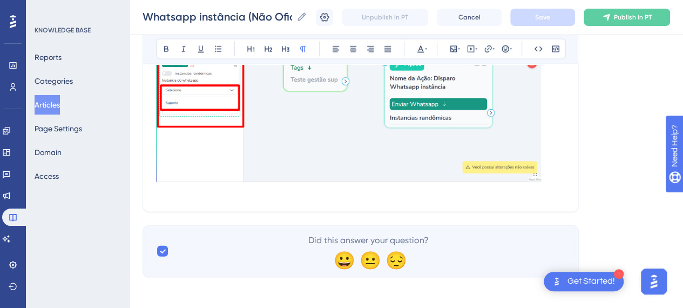
click at [202, 191] on p at bounding box center [360, 192] width 409 height 13
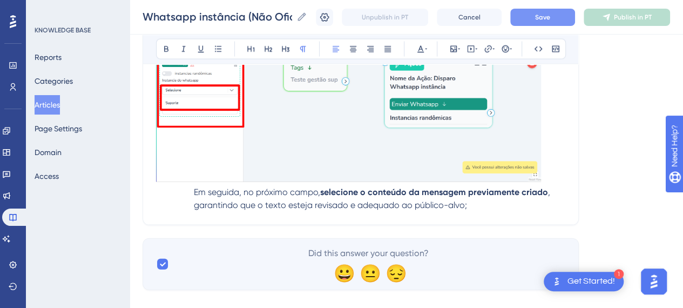
click at [194, 190] on span "Em seguida, no próximo campo," at bounding box center [257, 192] width 126 height 10
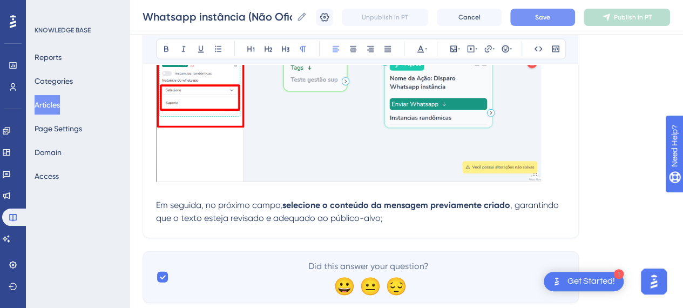
click at [402, 219] on p "Em seguida, no próximo campo, selecione o conteúdo da mensagem previamente cria…" at bounding box center [360, 212] width 409 height 26
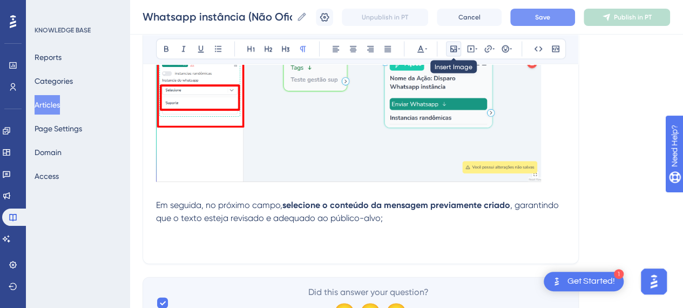
click at [451, 51] on icon at bounding box center [453, 49] width 6 height 6
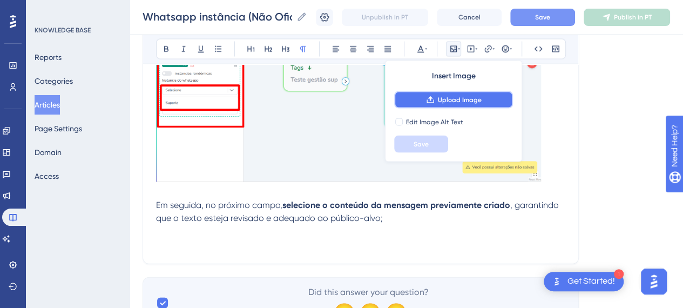
click at [440, 103] on span "Upload Image" at bounding box center [460, 100] width 44 height 9
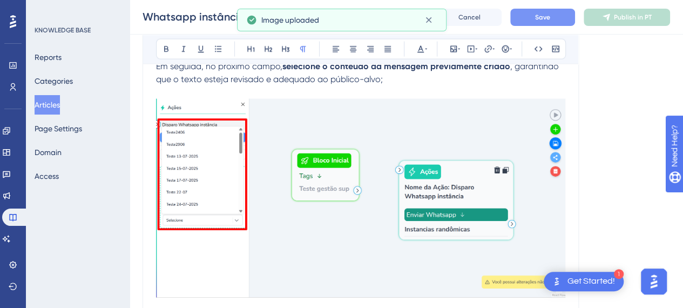
scroll to position [5311, 0]
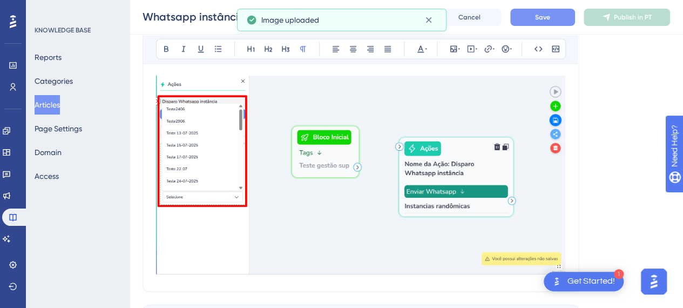
click at [465, 185] on img at bounding box center [360, 175] width 409 height 198
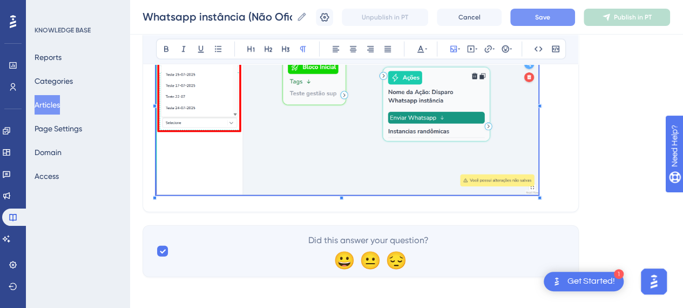
click at [540, 187] on p at bounding box center [360, 104] width 409 height 189
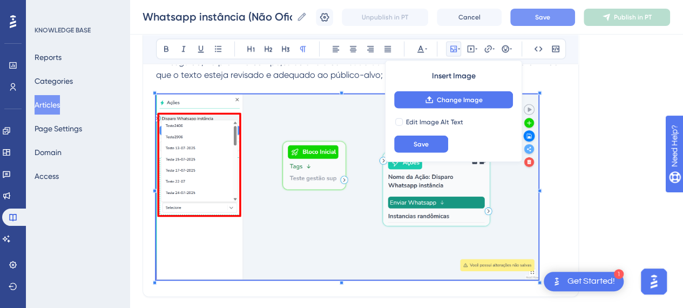
scroll to position [5161, 0]
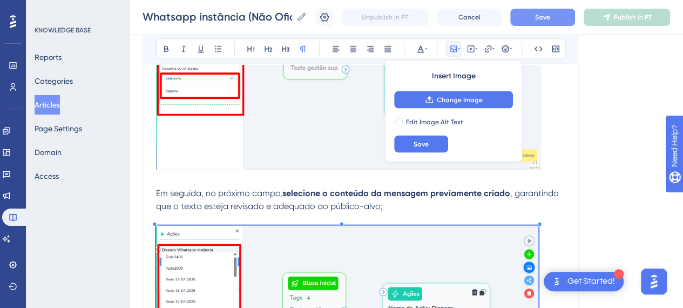
click at [557, 217] on p at bounding box center [360, 219] width 409 height 13
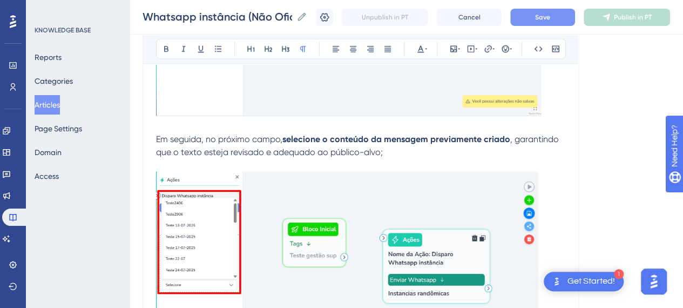
click at [437, 154] on p "Em seguida, no próximo campo, selecione o conteúdo da mensagem previamente cria…" at bounding box center [360, 146] width 409 height 26
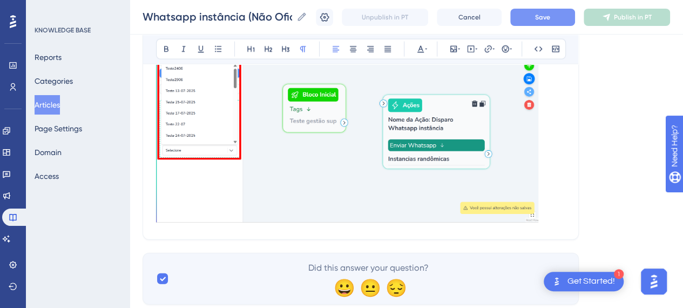
scroll to position [5377, 0]
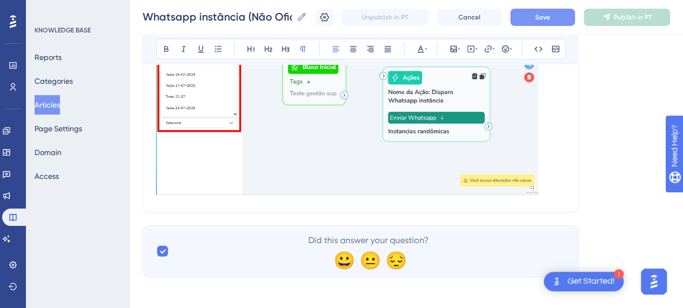
click at [558, 173] on p at bounding box center [360, 104] width 409 height 189
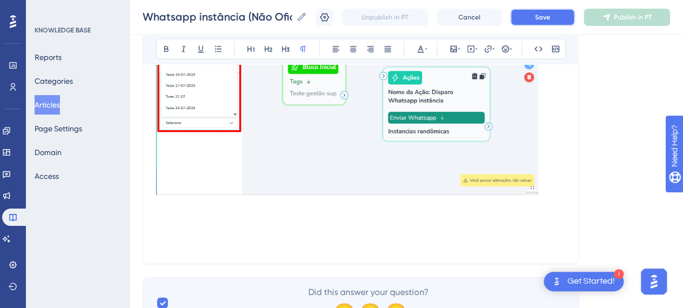
click at [558, 20] on button "Save" at bounding box center [542, 17] width 65 height 17
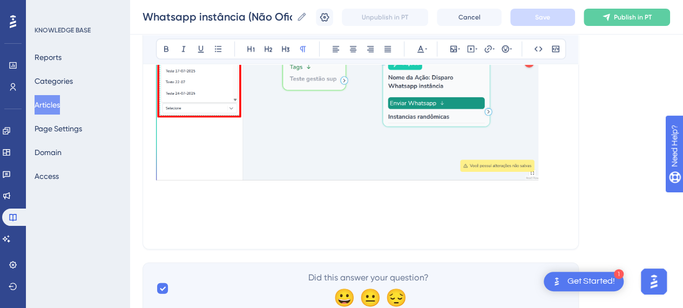
scroll to position [5375, 0]
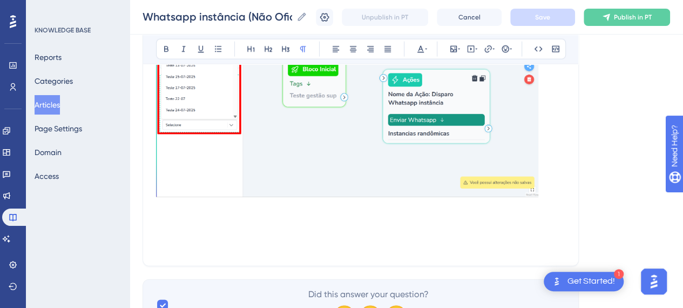
click at [186, 208] on p at bounding box center [360, 207] width 409 height 13
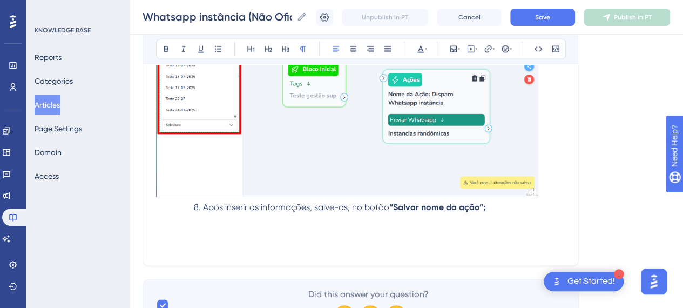
click at [204, 206] on span "8. Após inserir as informações, salve-as, no botão" at bounding box center [291, 207] width 195 height 10
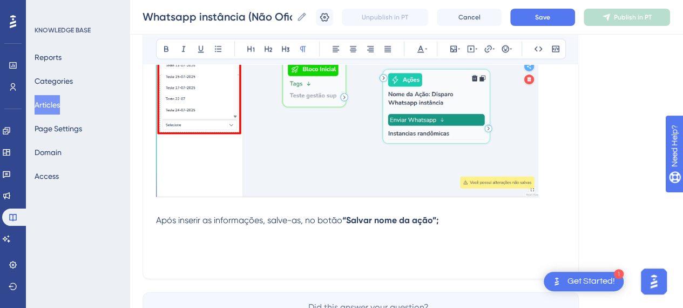
click at [487, 228] on p at bounding box center [360, 233] width 409 height 13
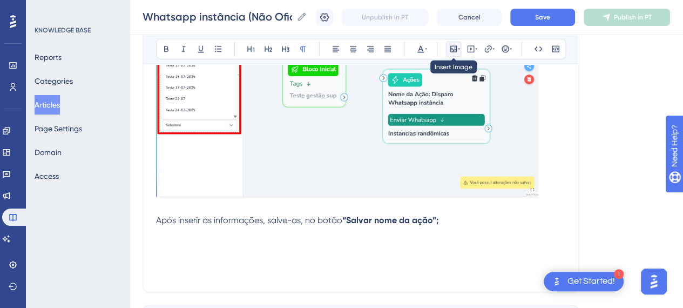
click at [451, 46] on icon at bounding box center [453, 49] width 6 height 6
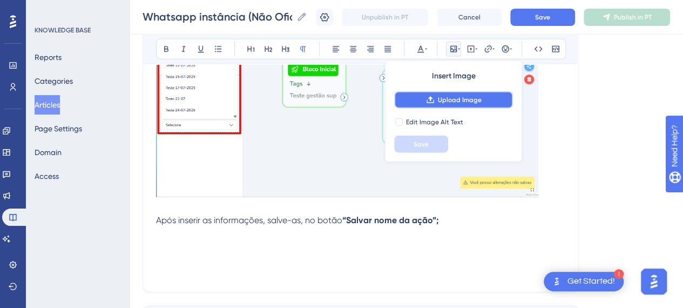
click at [464, 103] on span "Upload Image" at bounding box center [460, 100] width 44 height 9
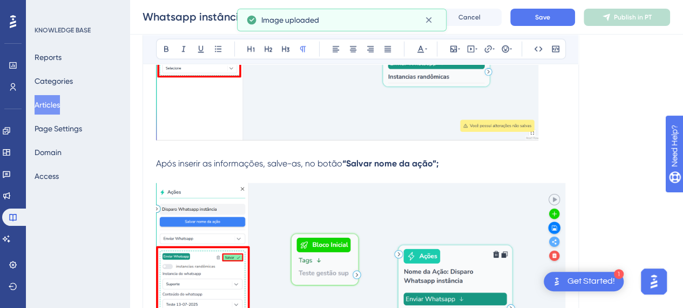
scroll to position [5483, 0]
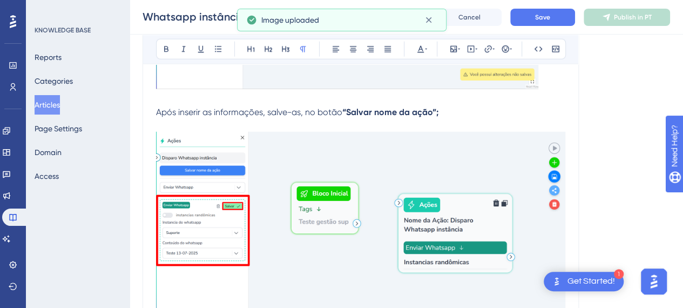
click at [482, 222] on img at bounding box center [360, 230] width 409 height 197
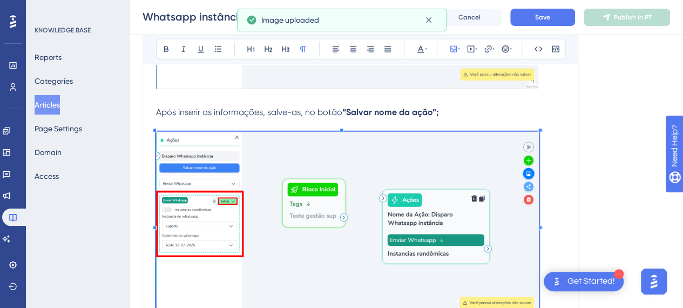
click at [539, 129] on div at bounding box center [540, 131] width 4 height 4
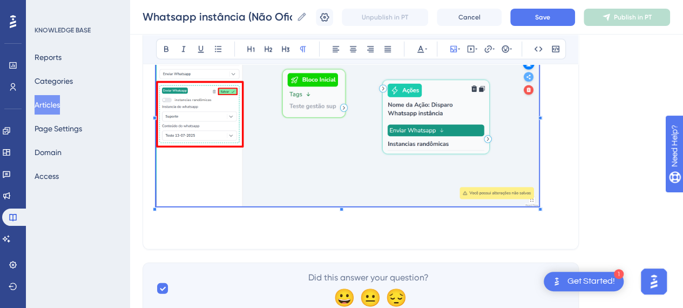
scroll to position [5629, 0]
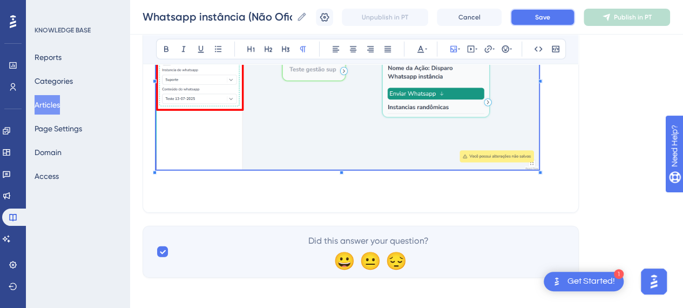
click at [572, 10] on button "Save" at bounding box center [542, 17] width 65 height 17
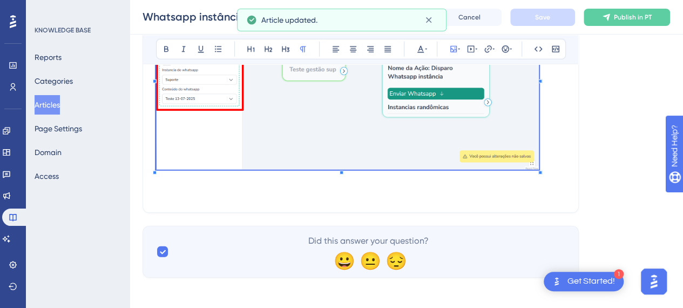
click at [273, 186] on p at bounding box center [360, 192] width 409 height 13
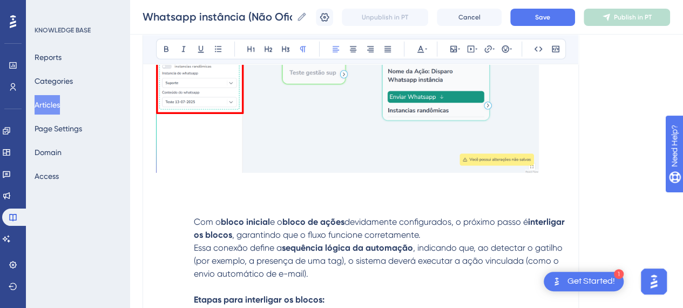
scroll to position [5552, 0]
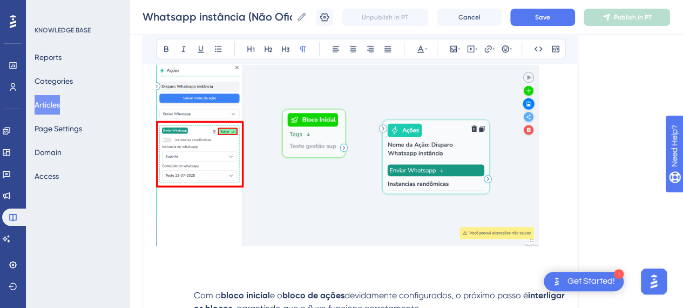
click at [227, 270] on p at bounding box center [360, 269] width 409 height 13
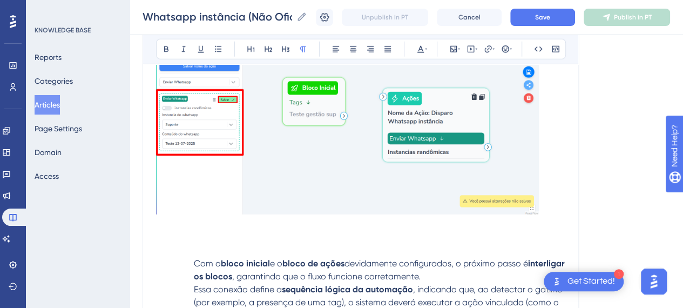
scroll to position [5606, 0]
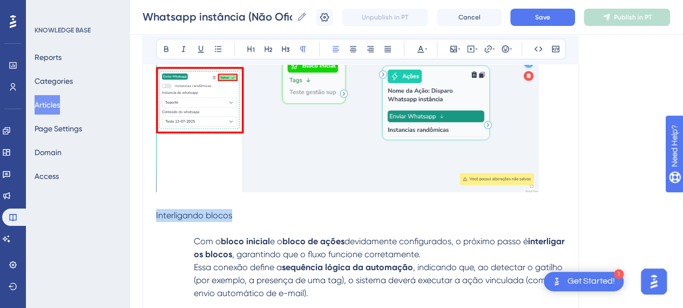
drag, startPoint x: 244, startPoint y: 212, endPoint x: 144, endPoint y: 204, distance: 100.3
drag, startPoint x: 170, startPoint y: 43, endPoint x: 186, endPoint y: 91, distance: 51.2
click at [169, 44] on button at bounding box center [166, 49] width 15 height 15
click at [246, 236] on strong "bloco inicial" at bounding box center [245, 241] width 49 height 10
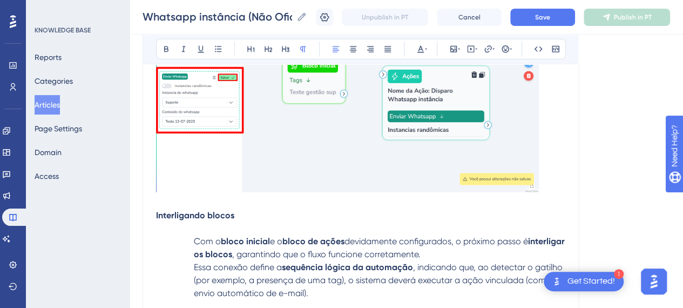
click at [194, 239] on span "Com o" at bounding box center [207, 241] width 27 height 10
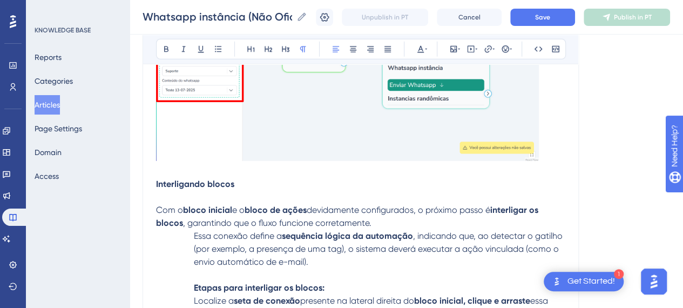
scroll to position [5660, 0]
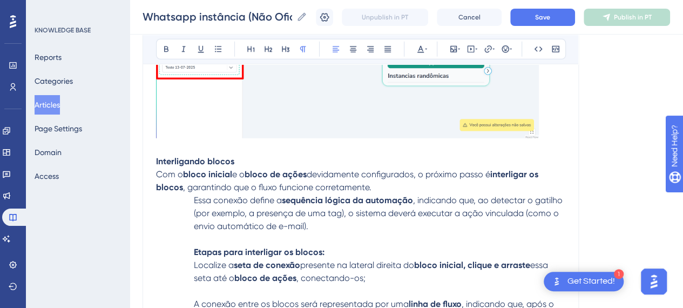
click at [193, 200] on p "Essa conexão define a sequência lógica da automação , indicando que, ao detecta…" at bounding box center [360, 213] width 409 height 39
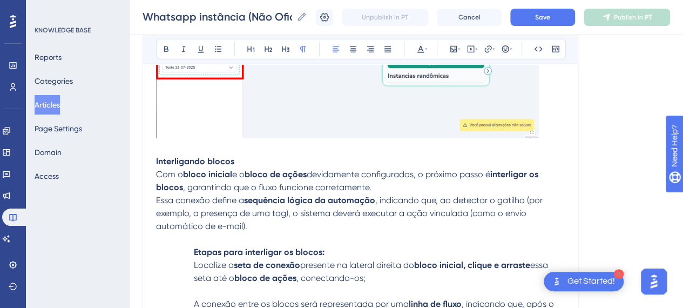
click at [440, 233] on p at bounding box center [360, 239] width 409 height 13
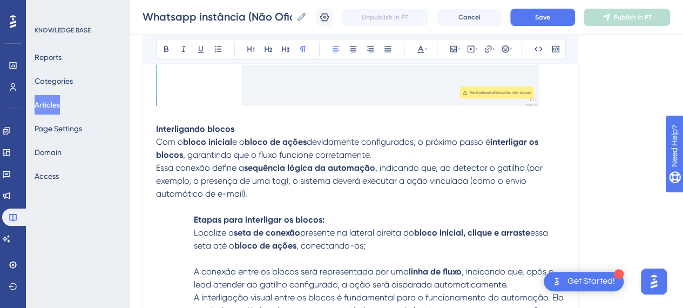
scroll to position [5768, 0]
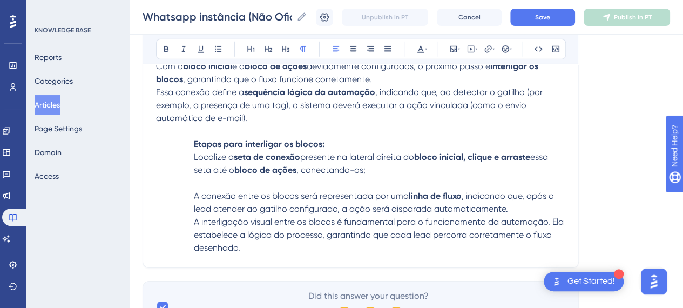
drag, startPoint x: 195, startPoint y: 141, endPoint x: 269, endPoint y: 156, distance: 75.5
click at [198, 139] on strong "Etapas para interligar os blocos:" at bounding box center [259, 144] width 131 height 10
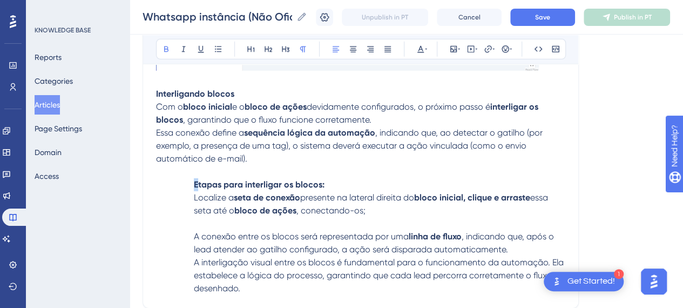
scroll to position [5660, 0]
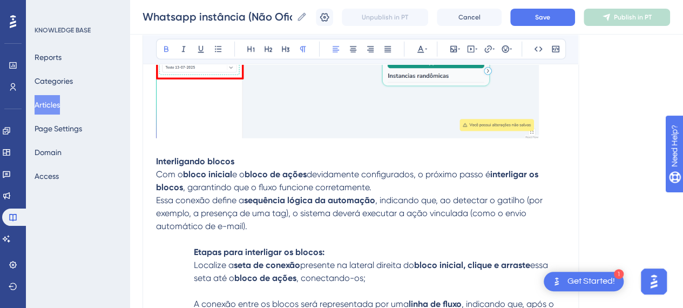
click at [266, 241] on p at bounding box center [360, 239] width 409 height 13
drag, startPoint x: 195, startPoint y: 252, endPoint x: 217, endPoint y: 260, distance: 23.6
click at [195, 252] on strong "Etapas para interligar os blocos:" at bounding box center [259, 252] width 131 height 10
drag, startPoint x: 333, startPoint y: 251, endPoint x: 161, endPoint y: 233, distance: 172.1
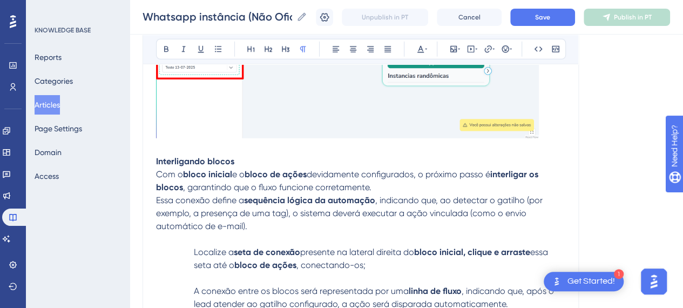
click at [302, 217] on p "Essa conexão define a sequência lógica da automação , indicando que, ao detecta…" at bounding box center [360, 213] width 409 height 39
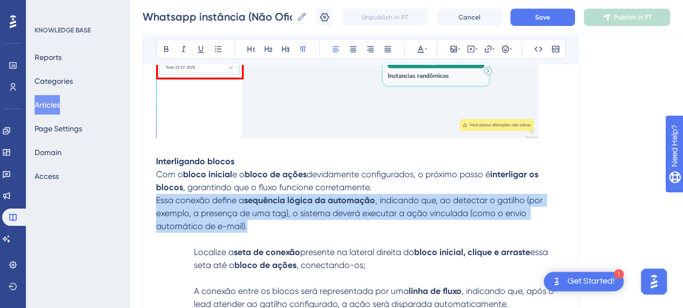
drag, startPoint x: 259, startPoint y: 224, endPoint x: 145, endPoint y: 198, distance: 116.9
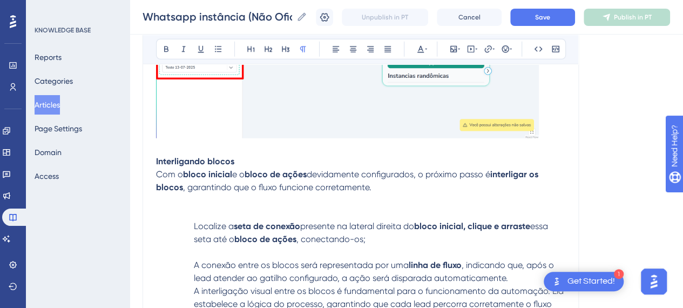
click at [189, 222] on p "Localize a seta de conexão presente na lateral direita do bloco inicial, clique…" at bounding box center [360, 233] width 409 height 26
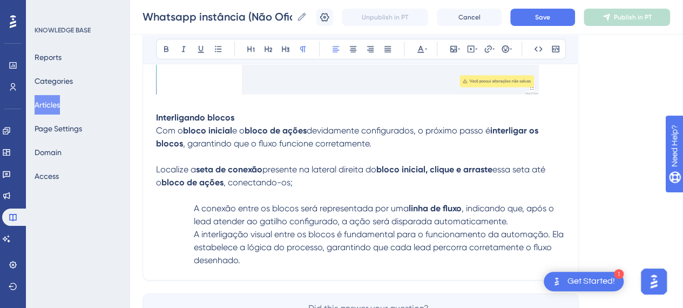
scroll to position [5714, 0]
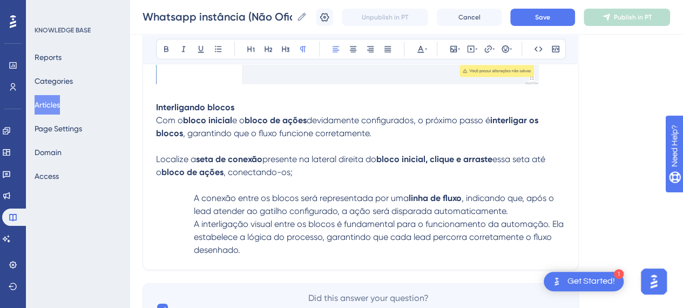
click at [414, 171] on p "Localize a seta de conexão presente na lateral direita do bloco inicial, clique…" at bounding box center [360, 166] width 409 height 26
click at [195, 197] on span "A conexão entre os blocos será representada por uma" at bounding box center [301, 198] width 215 height 10
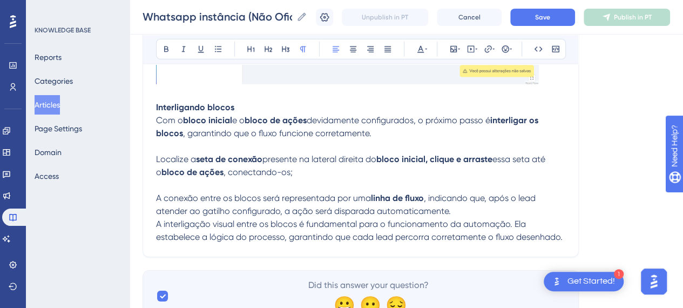
click at [369, 182] on p at bounding box center [360, 185] width 409 height 13
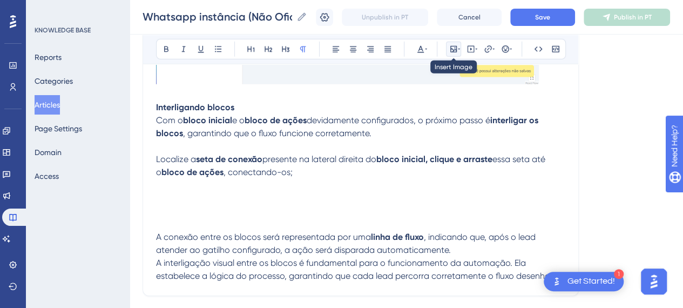
click at [446, 48] on button at bounding box center [453, 49] width 15 height 15
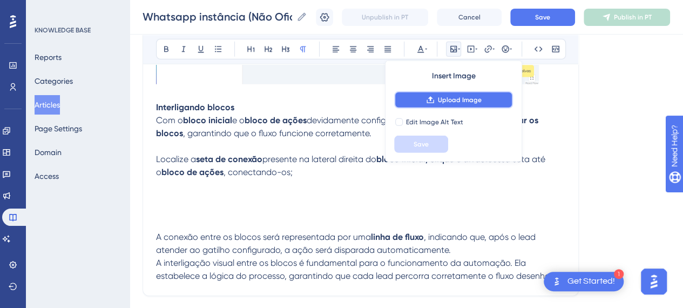
click at [454, 94] on button "Upload Image" at bounding box center [453, 99] width 119 height 17
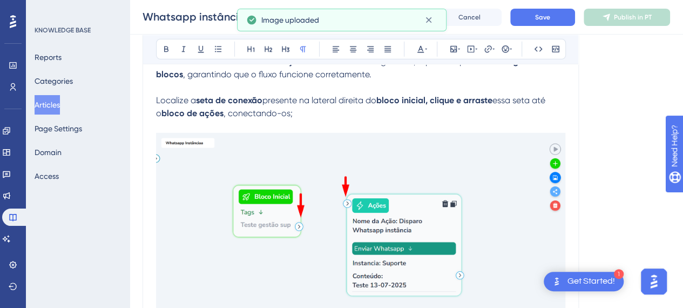
scroll to position [5822, 0]
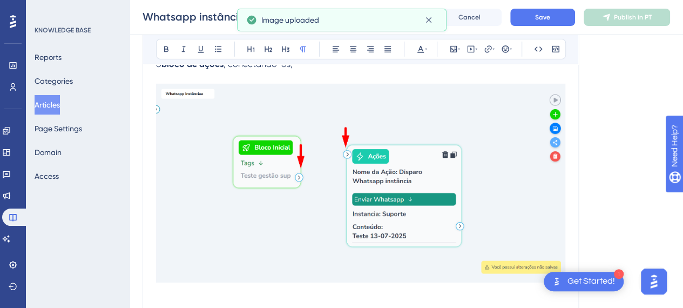
click at [474, 205] on img at bounding box center [360, 183] width 409 height 198
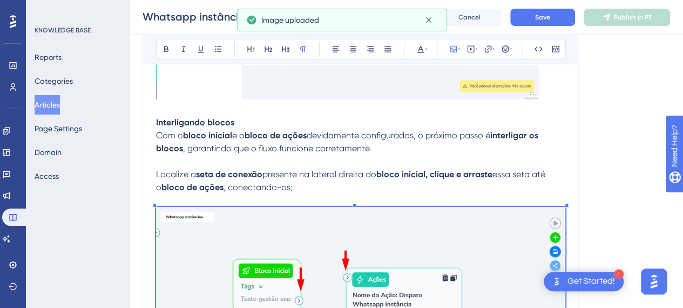
scroll to position [5714, 0]
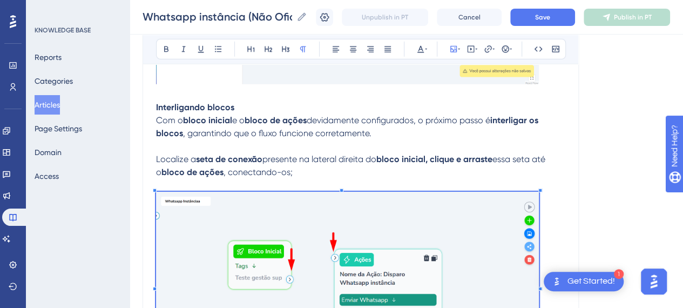
click at [540, 188] on div at bounding box center [540, 190] width 4 height 4
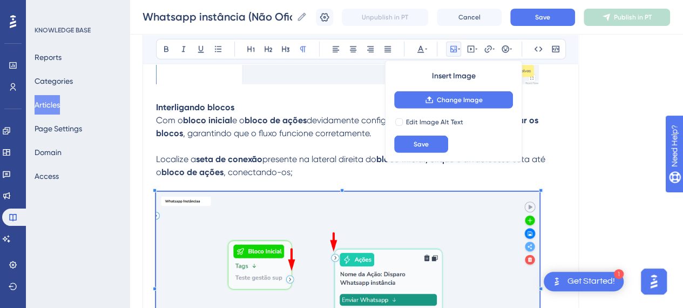
click at [551, 192] on p at bounding box center [360, 287] width 409 height 190
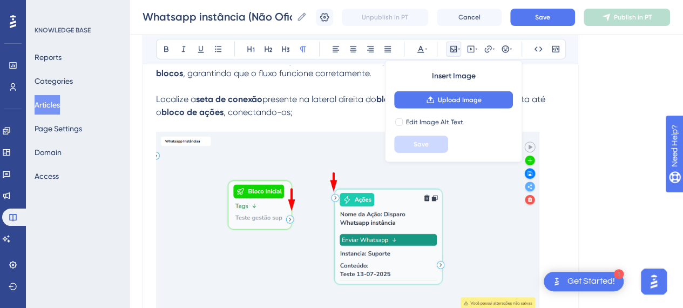
click at [559, 197] on p at bounding box center [360, 227] width 409 height 190
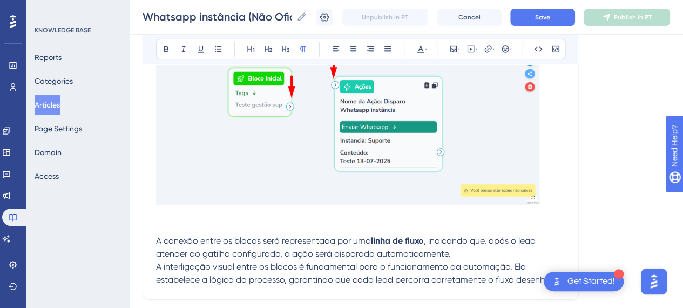
scroll to position [5936, 0]
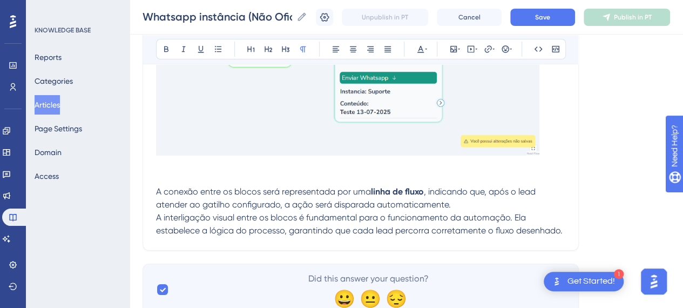
click at [214, 172] on p at bounding box center [360, 178] width 409 height 13
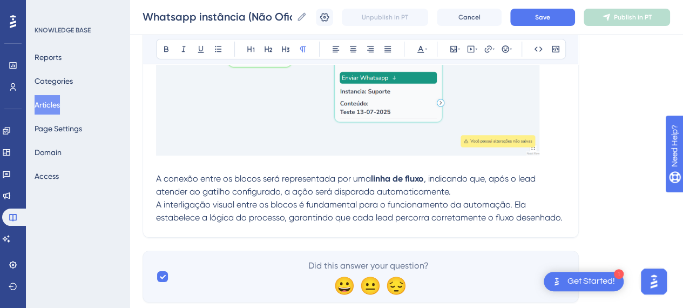
click at [473, 190] on p "A conexão entre os blocos será representada por uma linha de fluxo , indicando …" at bounding box center [360, 185] width 409 height 26
click at [502, 191] on p "A conexão entre os blocos será representada por uma linha de fluxo , indicando …" at bounding box center [360, 185] width 409 height 26
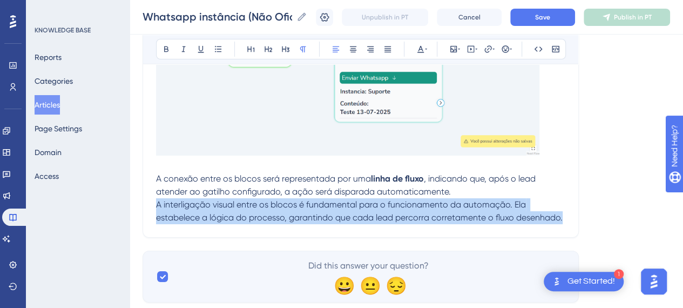
drag, startPoint x: 156, startPoint y: 201, endPoint x: 565, endPoint y: 219, distance: 409.2
click at [565, 219] on p "A interligação visual entre os blocos é fundamental para o funcionamento da aut…" at bounding box center [360, 211] width 409 height 26
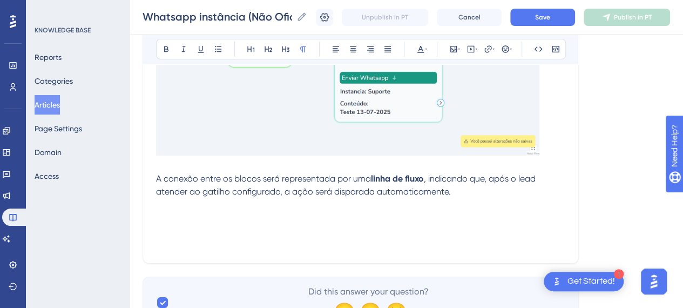
click at [191, 224] on p at bounding box center [360, 230] width 409 height 13
click at [453, 51] on icon at bounding box center [453, 49] width 6 height 6
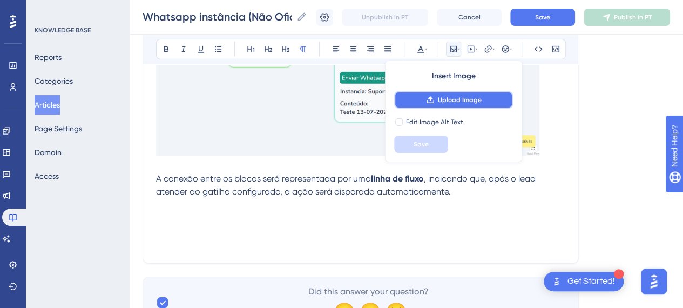
click at [456, 96] on span "Upload Image" at bounding box center [460, 100] width 44 height 9
click at [364, 190] on span ", indicando que, após o lead atender ao gatilho configurado, a ação será dispar…" at bounding box center [347, 184] width 382 height 23
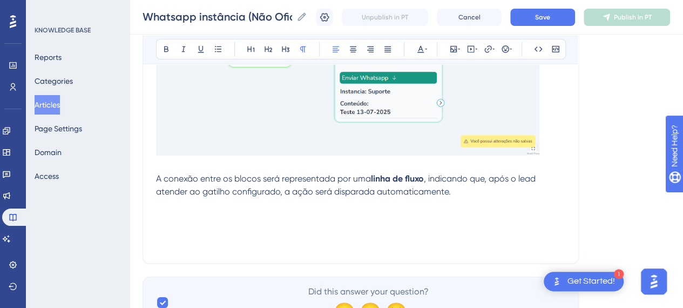
click at [476, 173] on span ", indicando que, após o lead atender ao gatilho configurado, a ação será dispar…" at bounding box center [347, 184] width 382 height 23
click at [549, 16] on span "Save" at bounding box center [542, 17] width 15 height 9
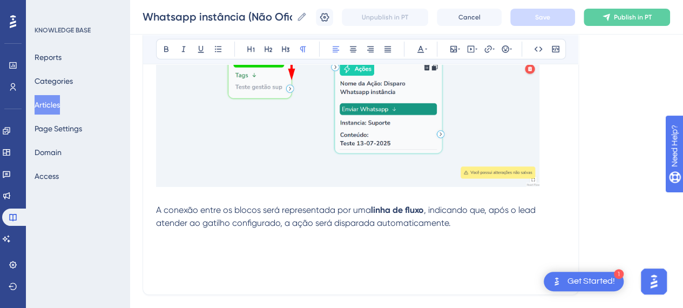
scroll to position [5987, 0]
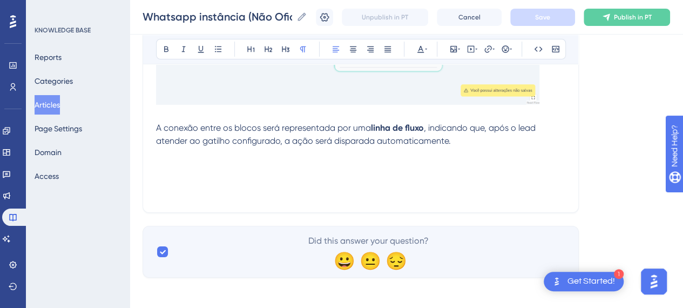
click at [451, 165] on p at bounding box center [360, 166] width 409 height 13
click at [458, 48] on icon at bounding box center [459, 49] width 2 height 9
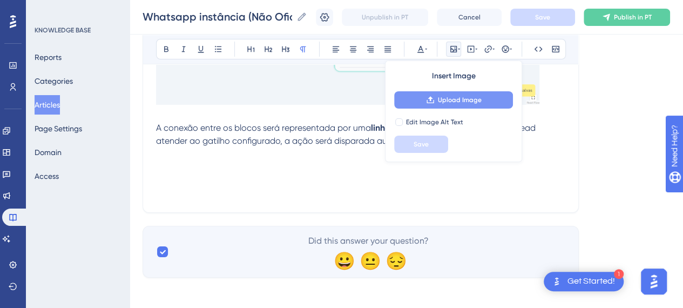
click at [461, 105] on button "Upload Image" at bounding box center [453, 99] width 119 height 17
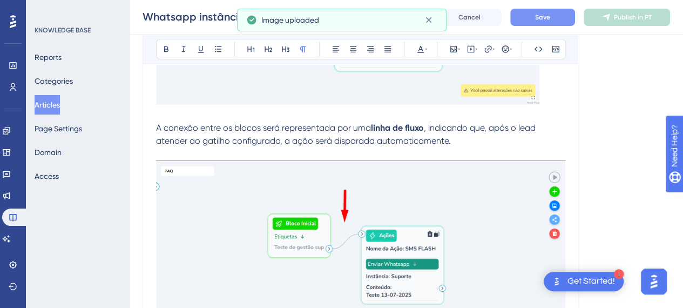
click at [325, 201] on img at bounding box center [360, 259] width 409 height 198
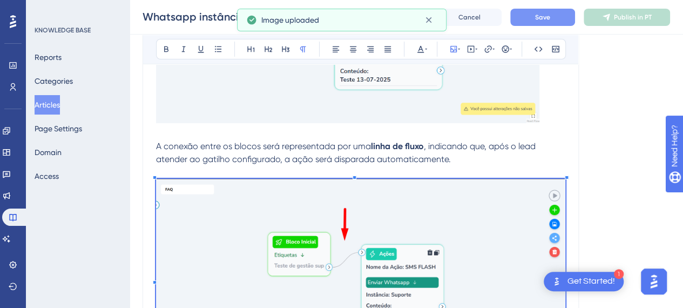
scroll to position [5933, 0]
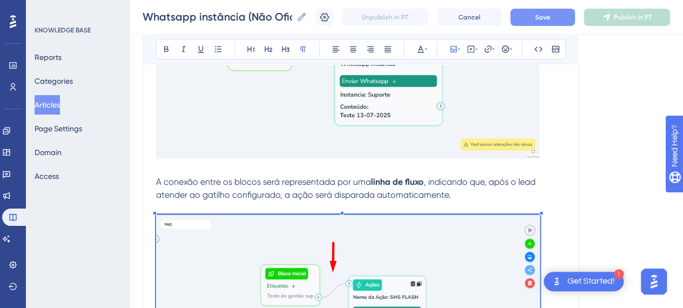
click at [540, 211] on div at bounding box center [541, 213] width 4 height 4
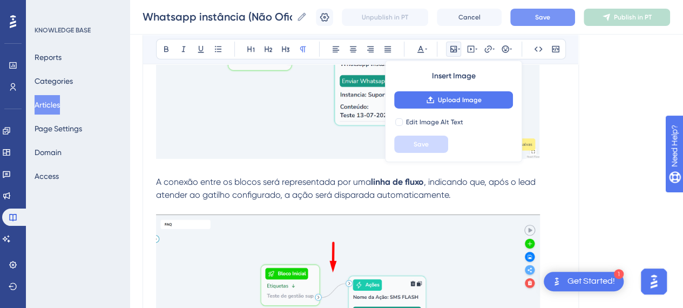
click at [563, 207] on p at bounding box center [360, 207] width 409 height 13
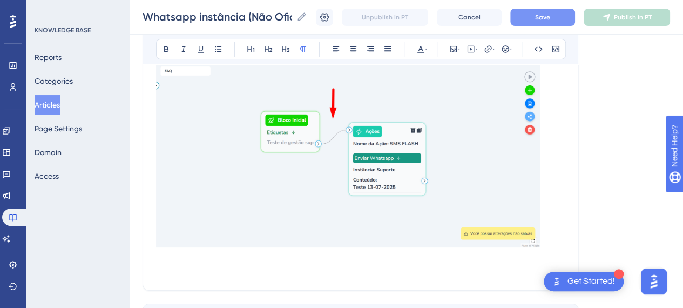
scroll to position [6041, 0]
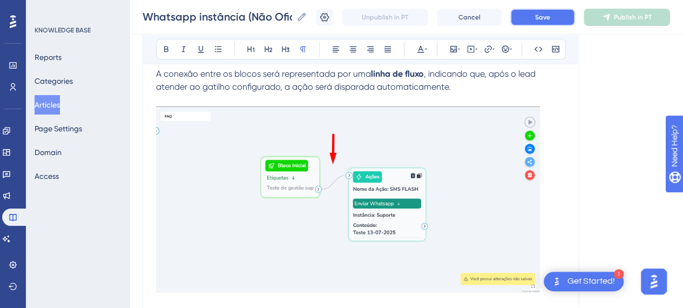
click at [545, 10] on button "Save" at bounding box center [542, 17] width 65 height 17
